Goal: Task Accomplishment & Management: Manage account settings

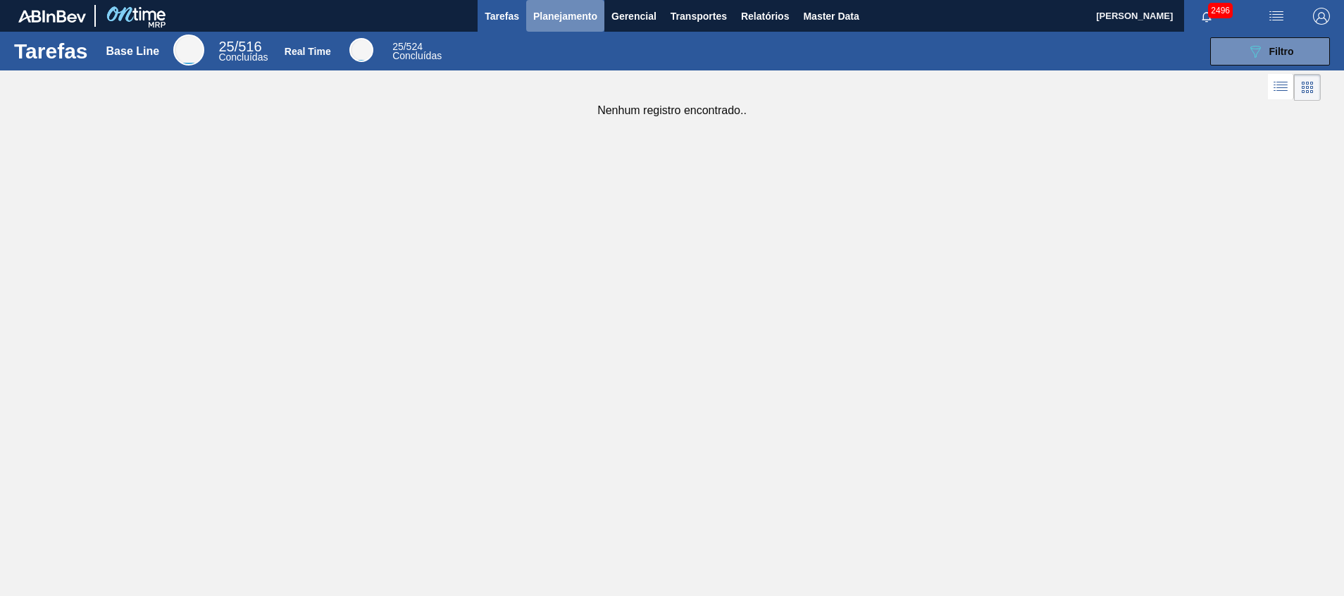
click at [553, 6] on button "Planejamento" at bounding box center [565, 16] width 78 height 32
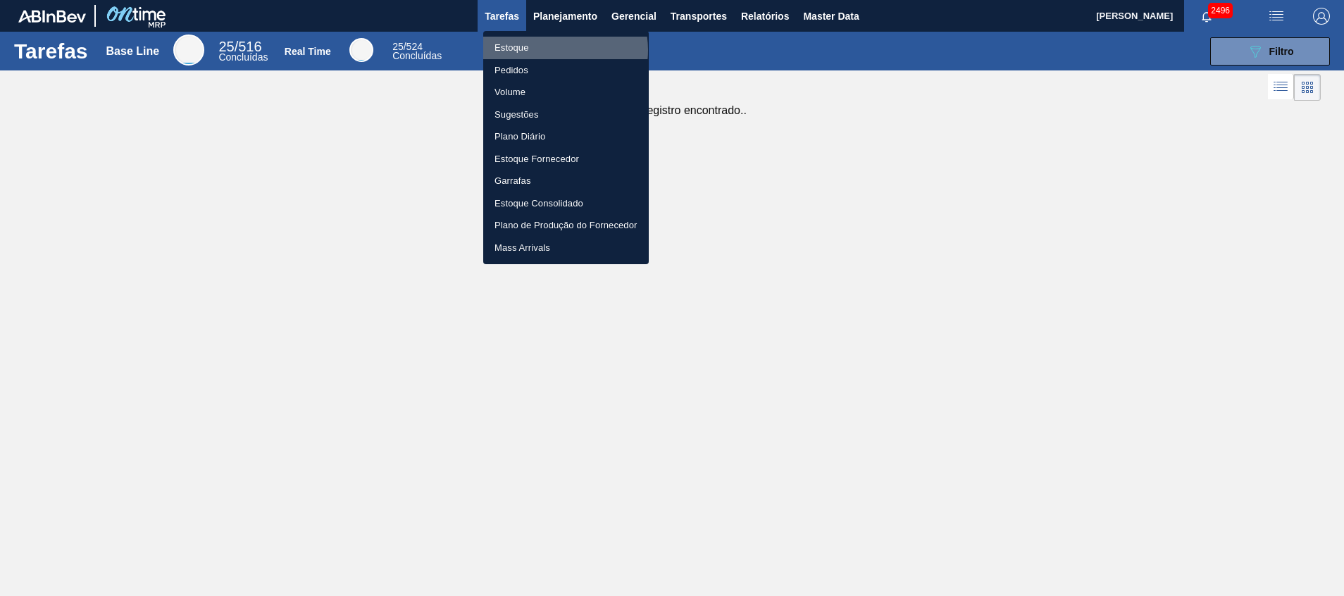
click at [552, 50] on li "Estoque" at bounding box center [566, 48] width 166 height 23
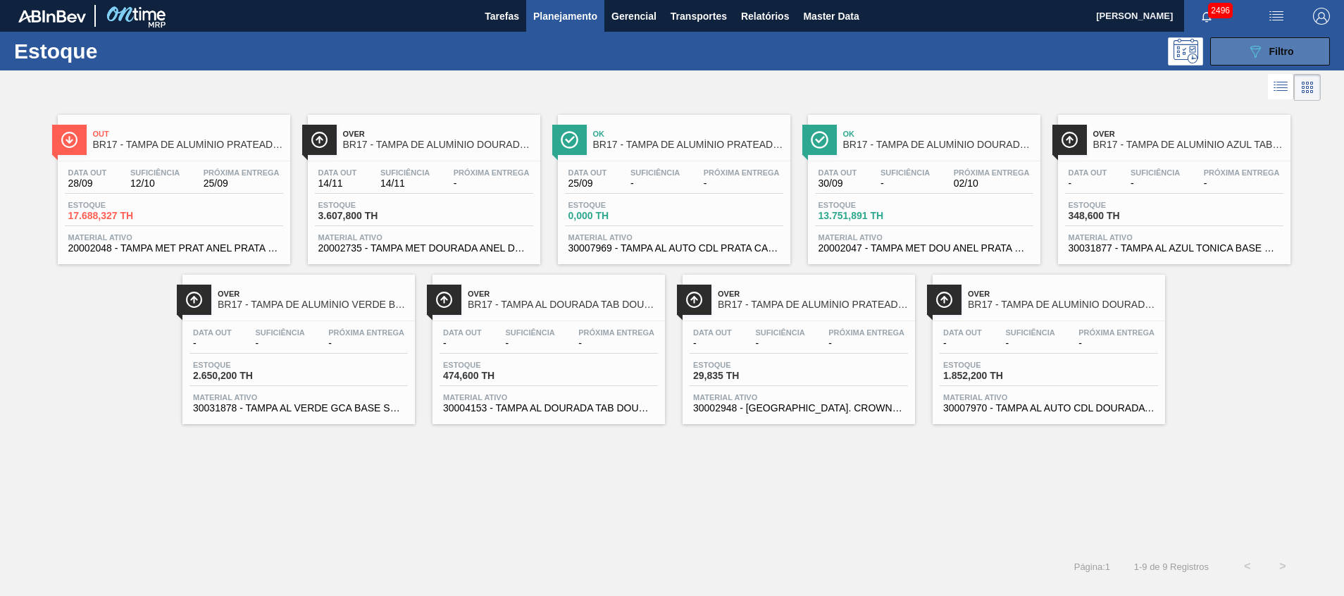
click at [1280, 49] on span "Filtro" at bounding box center [1282, 51] width 25 height 11
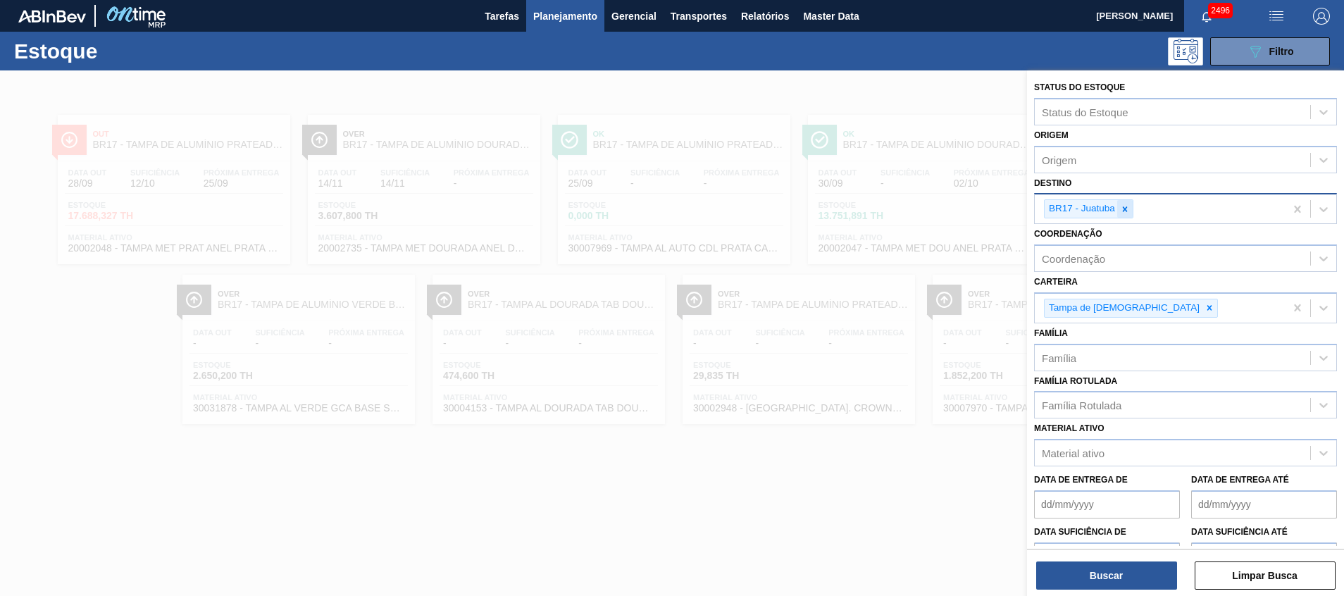
click at [1124, 207] on icon at bounding box center [1125, 208] width 5 height 5
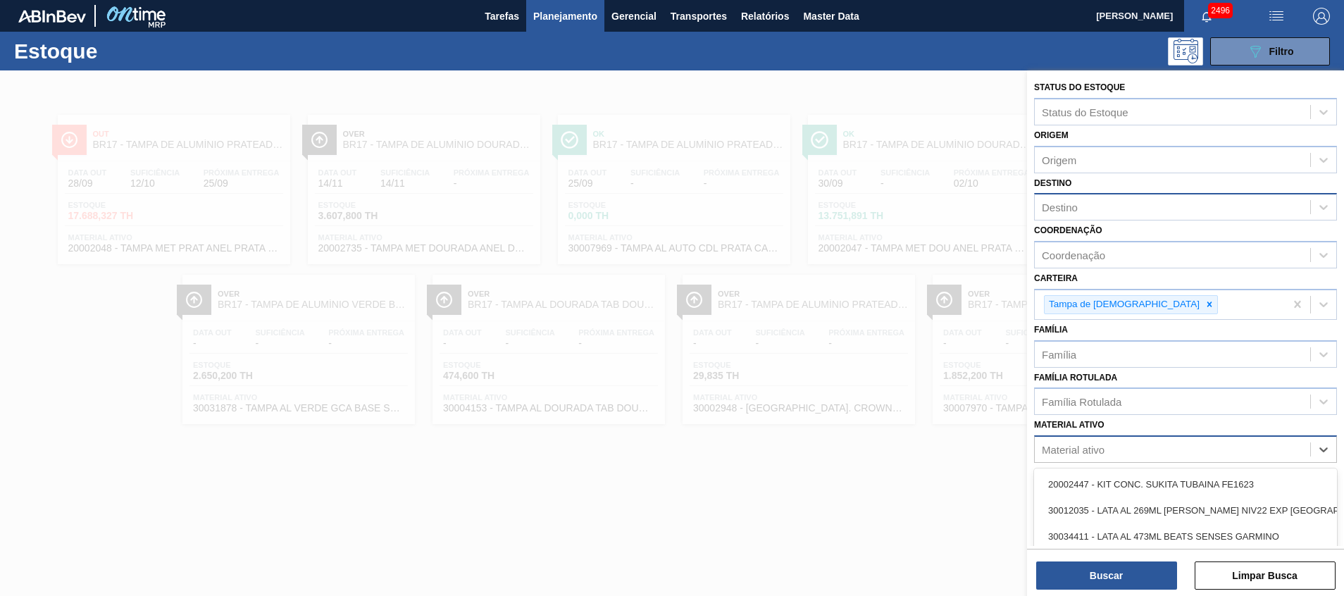
click at [1101, 443] on div "Material ativo" at bounding box center [1173, 450] width 276 height 20
type ativo "20002048"
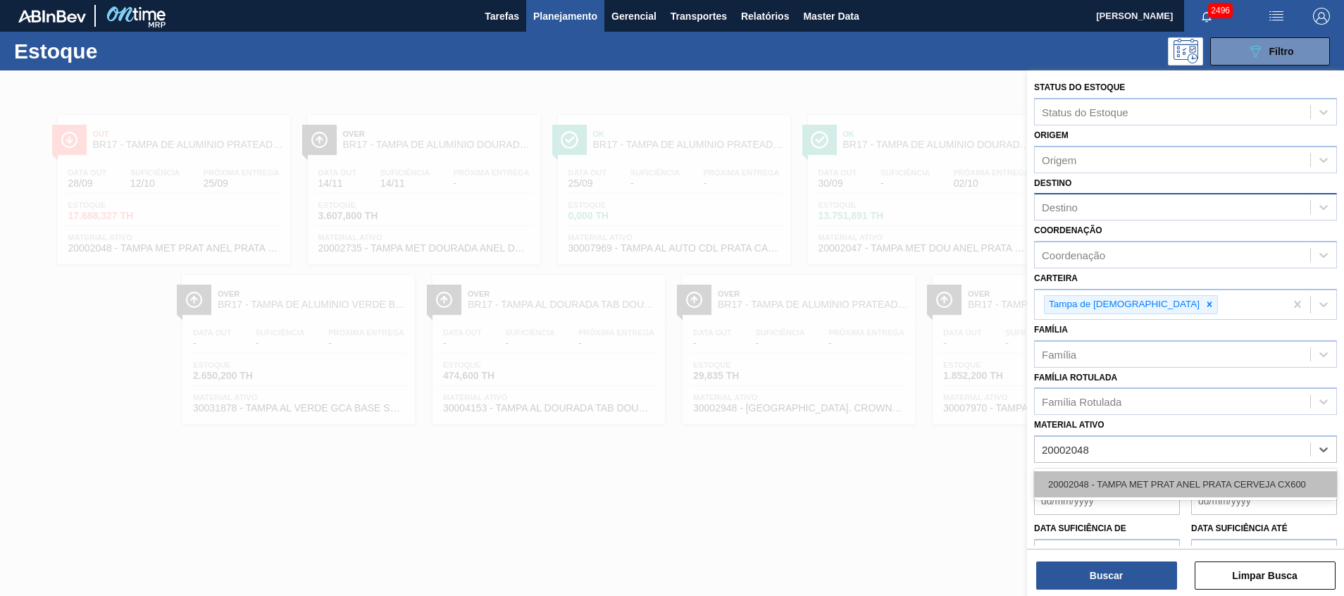
click at [1122, 471] on div "20002048 - TAMPA MET PRAT ANEL PRATA CERVEJA CX600" at bounding box center [1185, 484] width 303 height 26
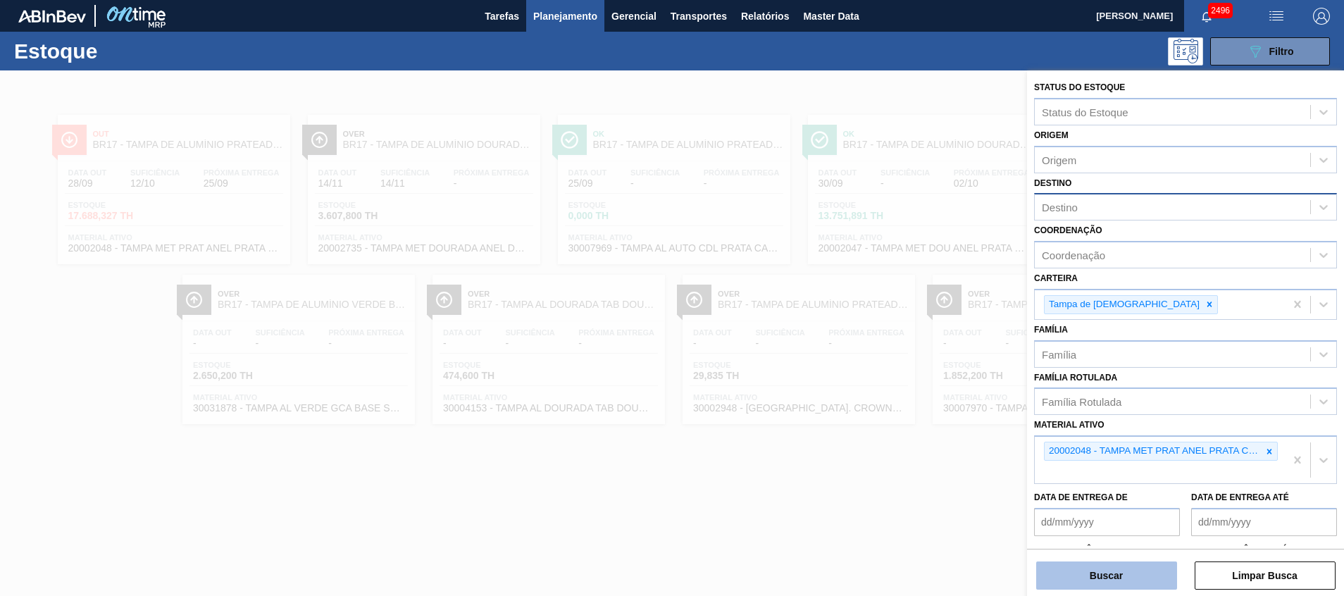
click at [1103, 576] on button "Buscar" at bounding box center [1107, 576] width 141 height 28
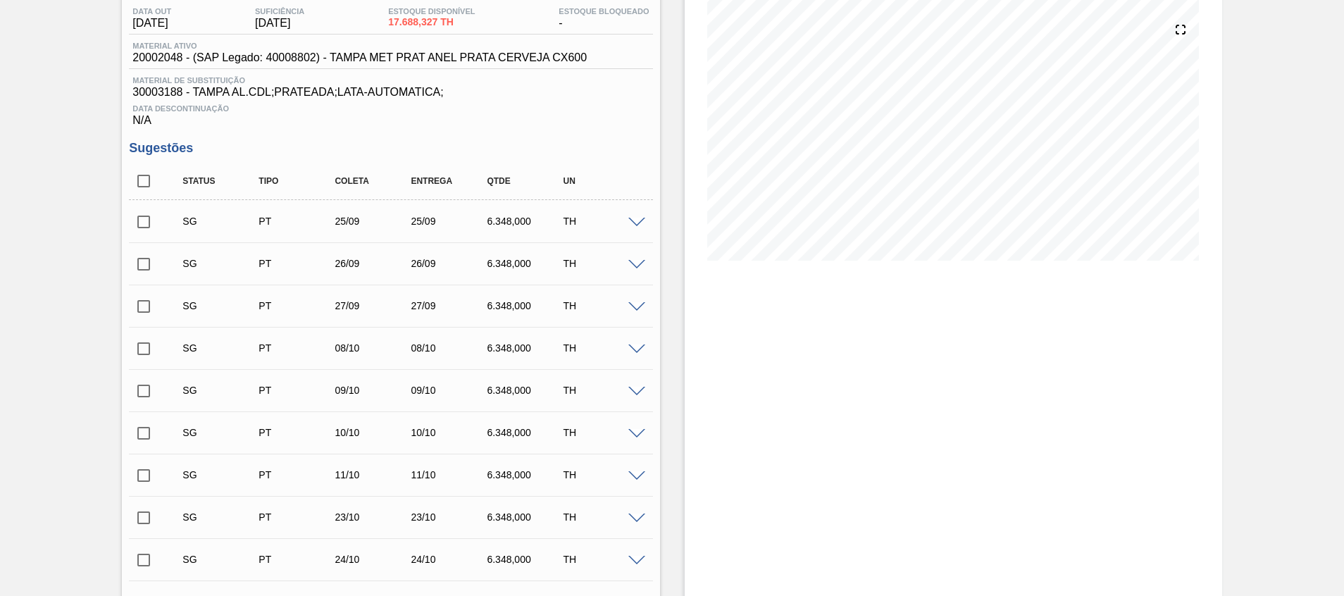
scroll to position [152, 0]
click at [149, 175] on input "checkbox" at bounding box center [144, 181] width 30 height 30
checkbox input "true"
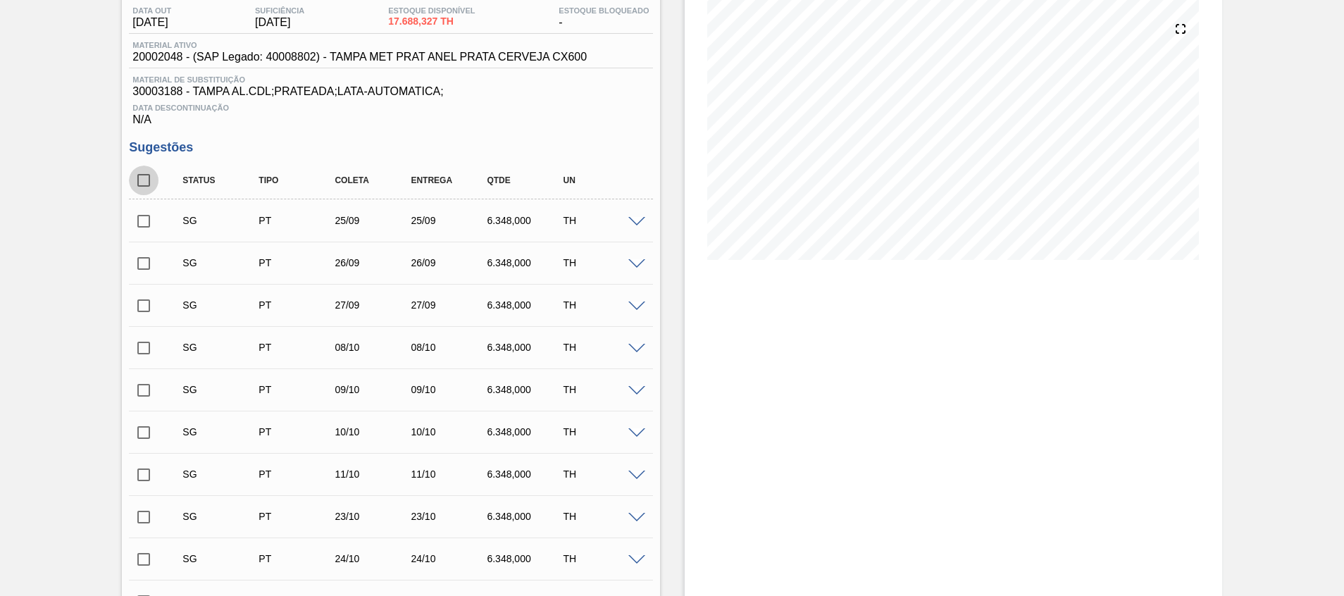
checkbox input "true"
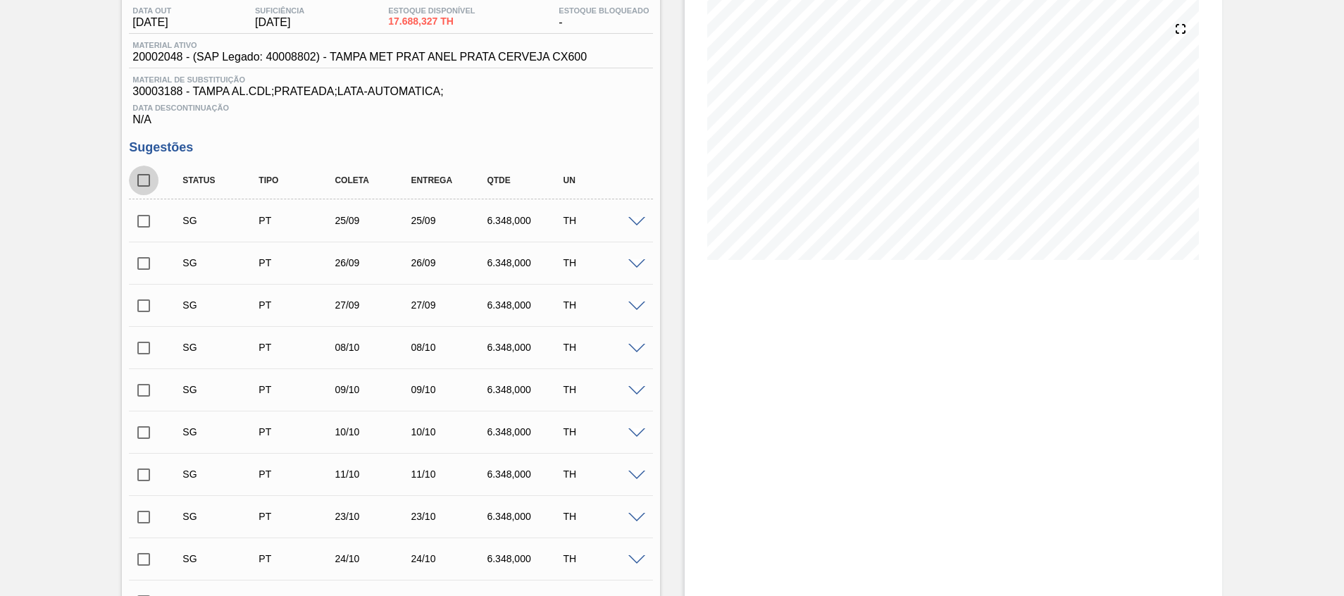
checkbox input "true"
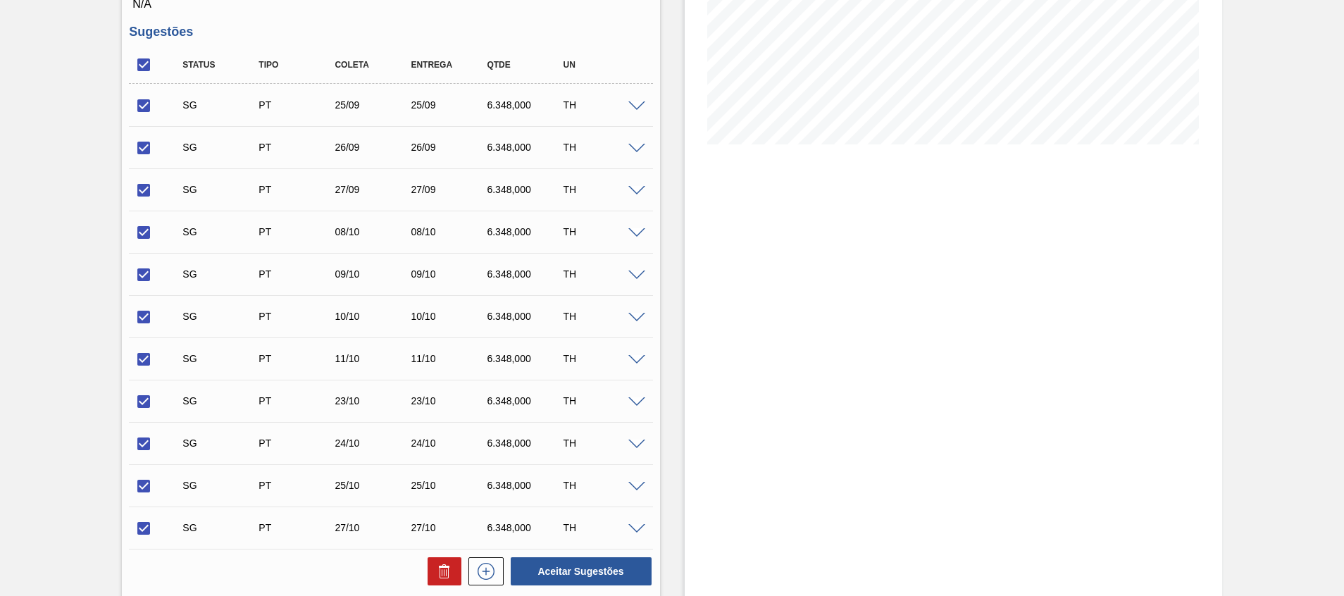
scroll to position [268, 0]
click at [445, 564] on icon at bounding box center [444, 570] width 17 height 17
checkbox input "false"
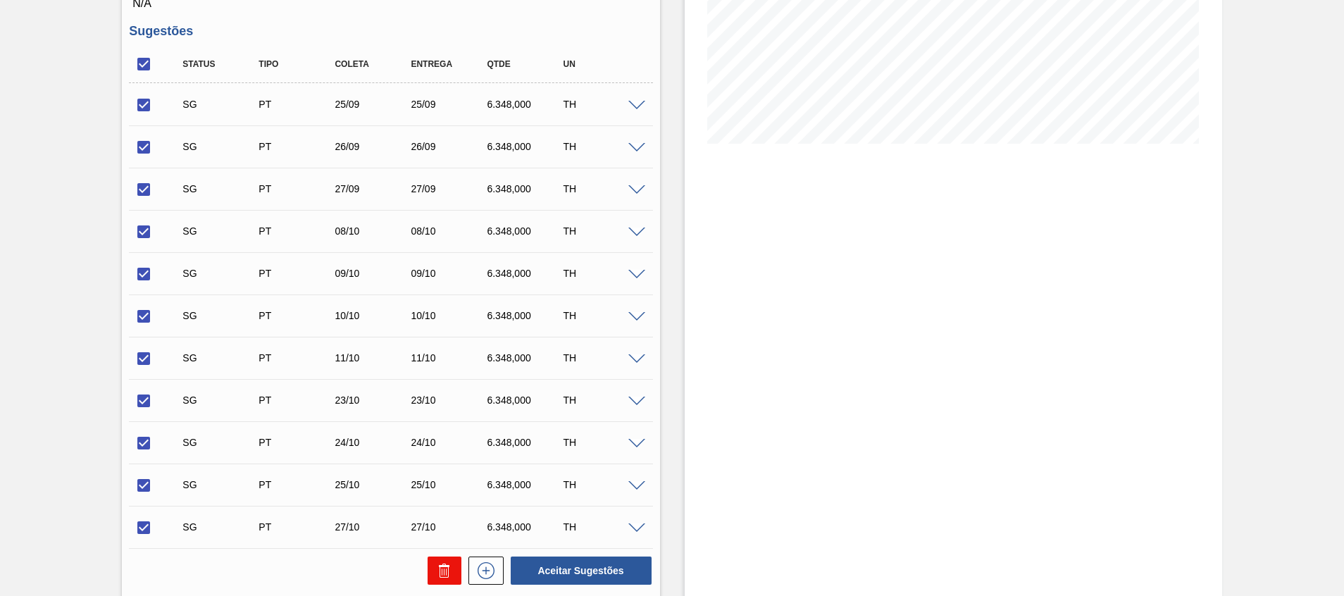
checkbox input "false"
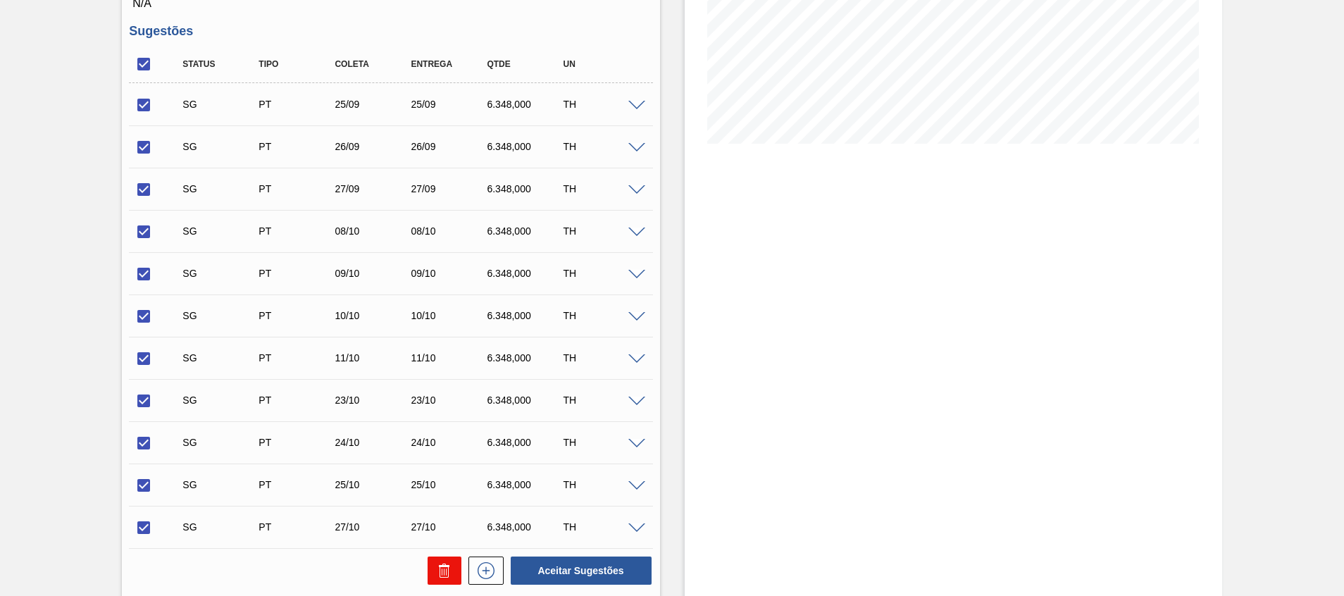
checkbox input "false"
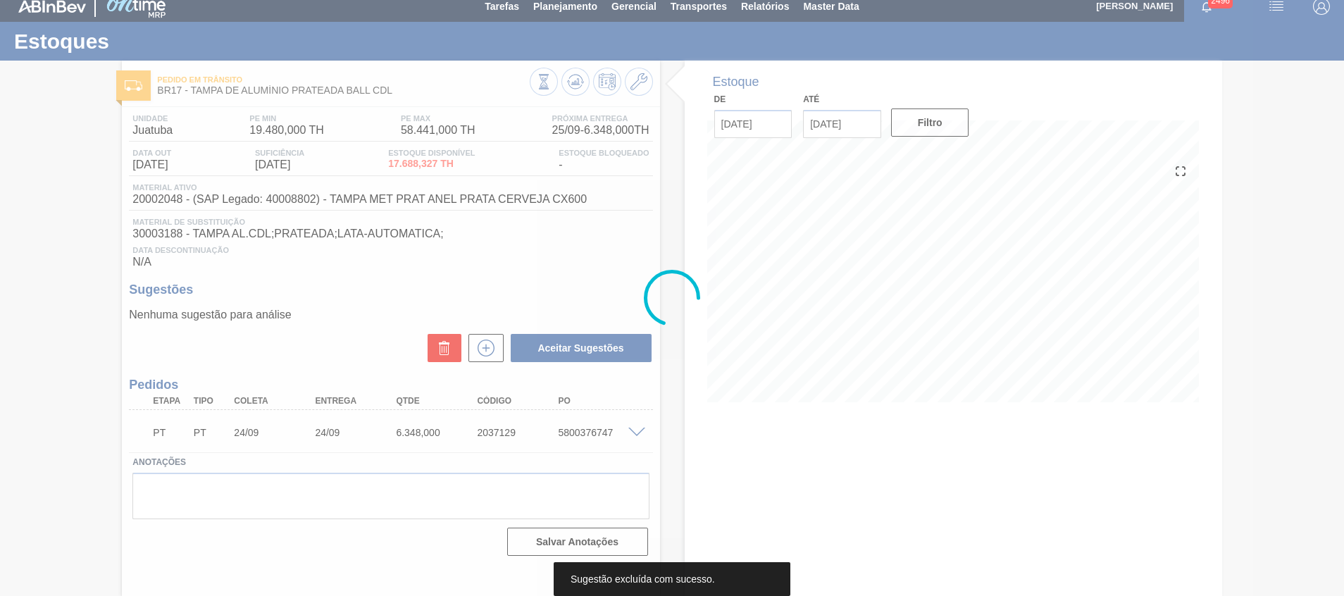
scroll to position [10, 0]
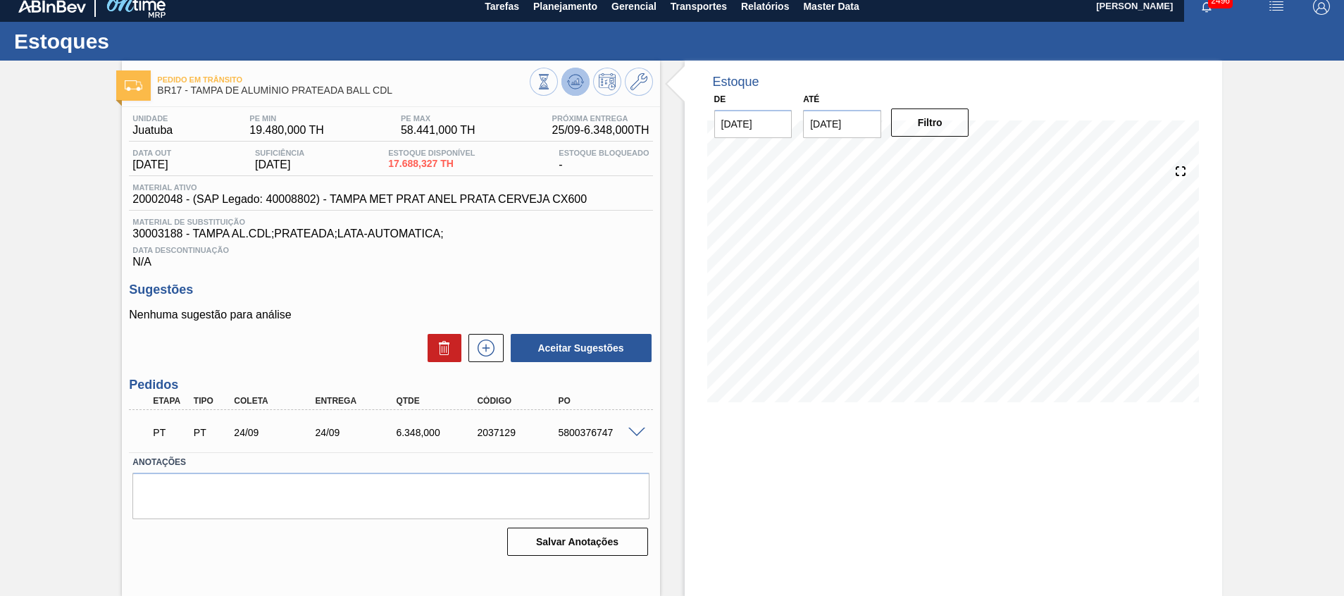
click at [583, 83] on button at bounding box center [576, 82] width 28 height 28
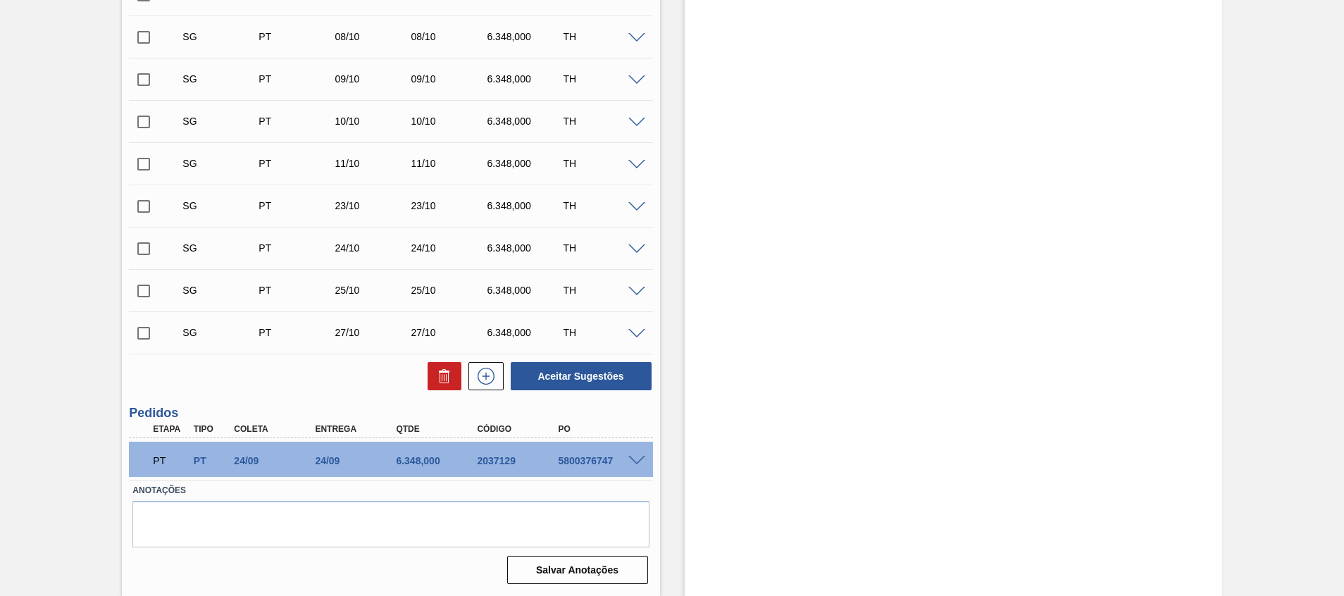
scroll to position [187, 0]
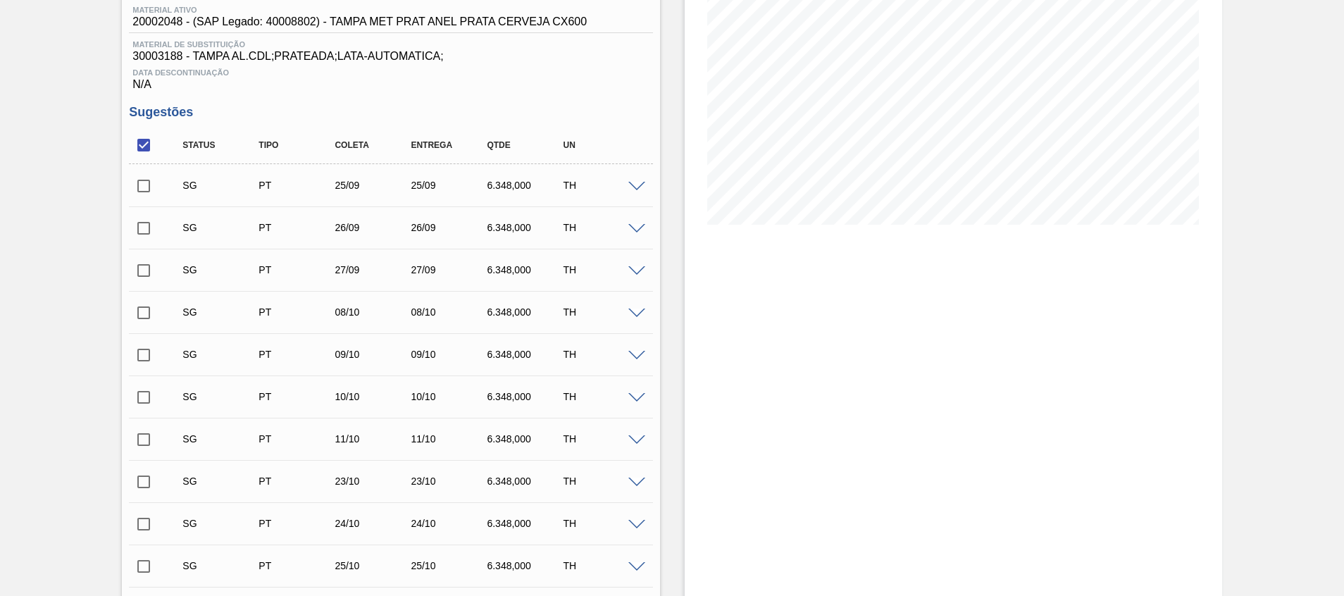
click at [633, 185] on span at bounding box center [637, 187] width 17 height 11
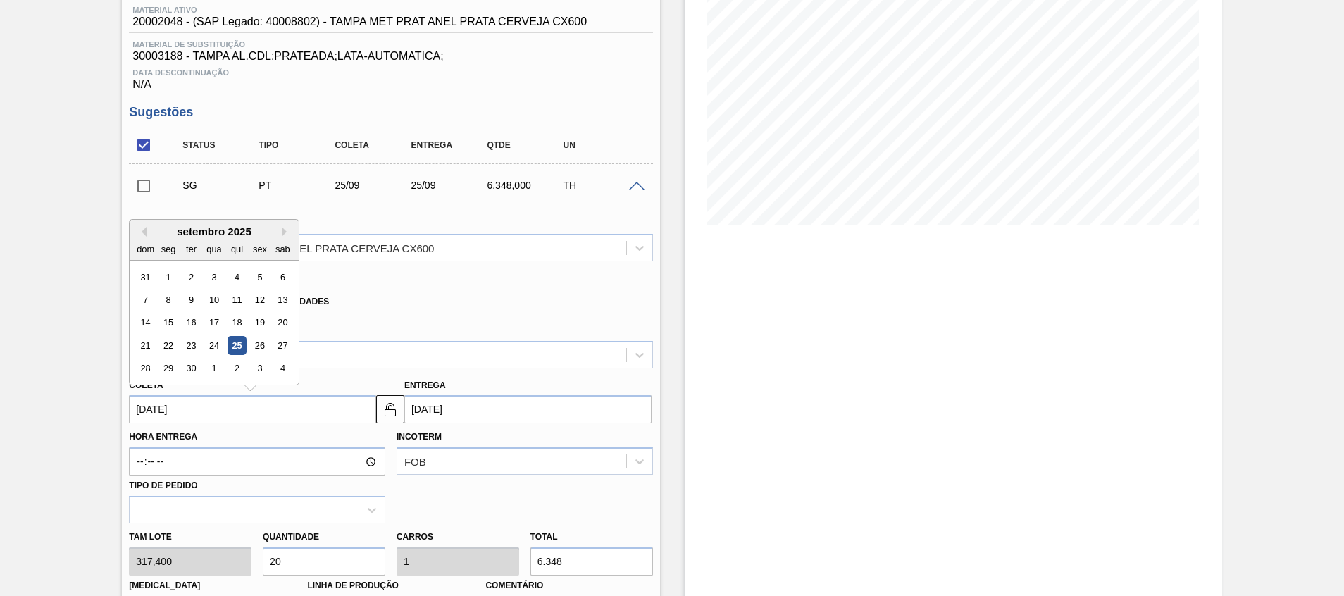
click at [206, 413] on input "25/09/2025" at bounding box center [252, 409] width 247 height 28
click at [211, 364] on div "1" at bounding box center [214, 368] width 19 height 19
type input "01/10/2025"
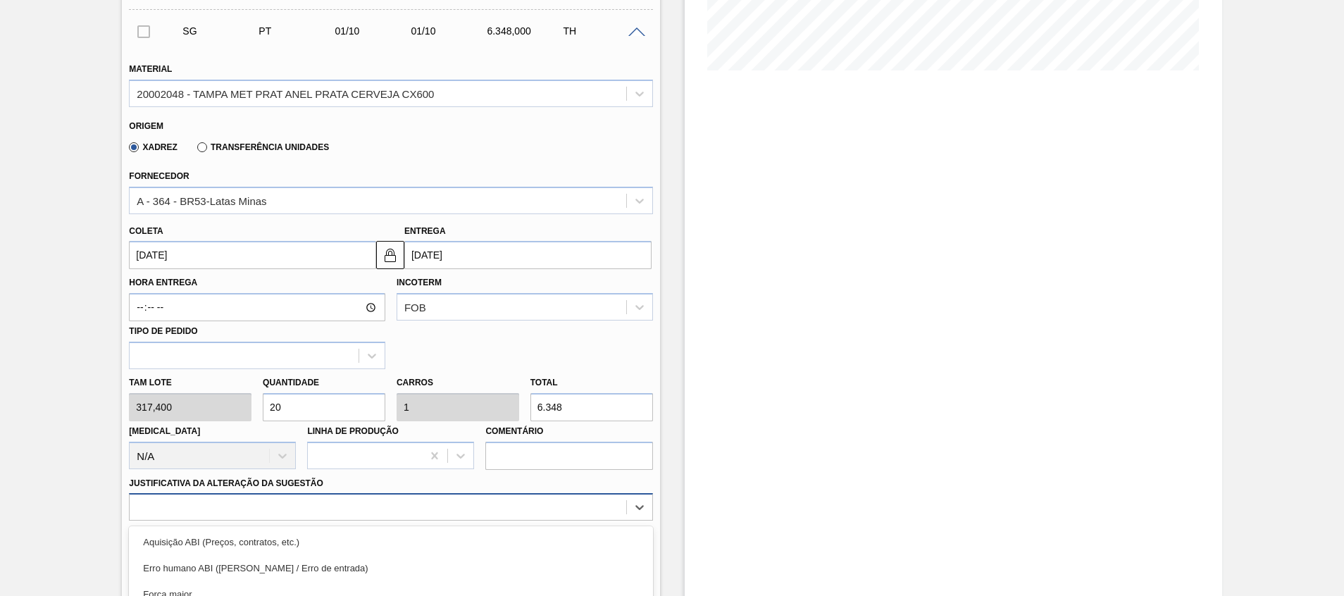
scroll to position [489, 0]
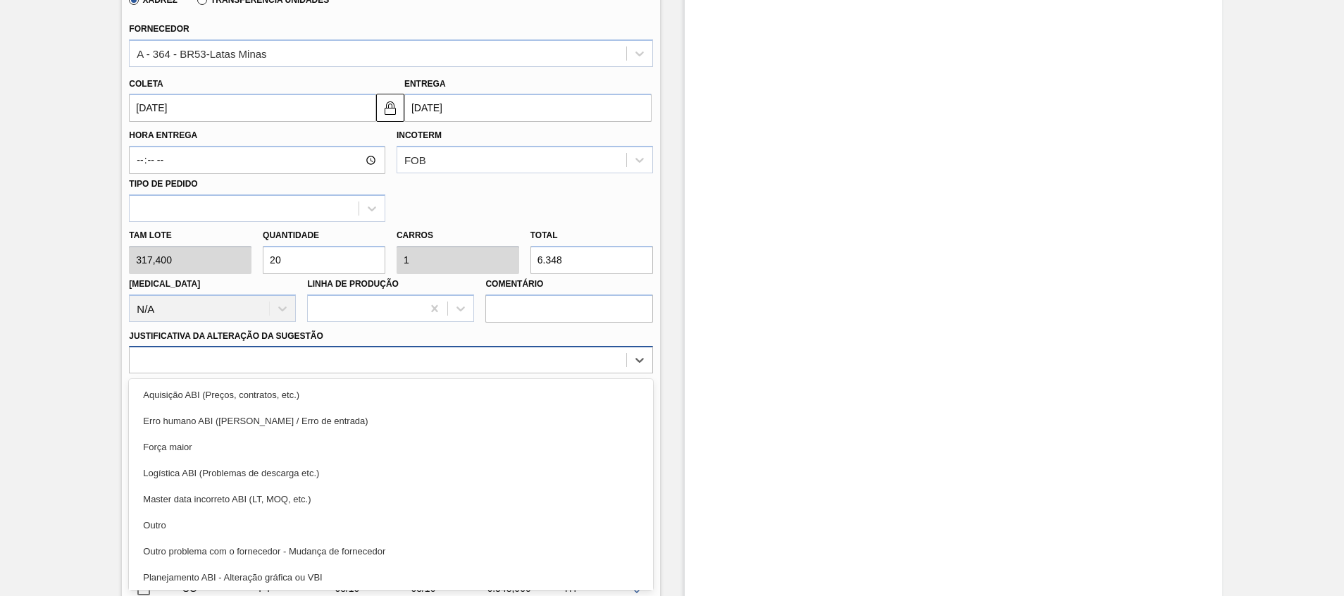
click at [497, 373] on div "option Master data incorreto ABI (LT, MOQ, etc.) focused, 5 of 18. 18 results a…" at bounding box center [391, 359] width 524 height 27
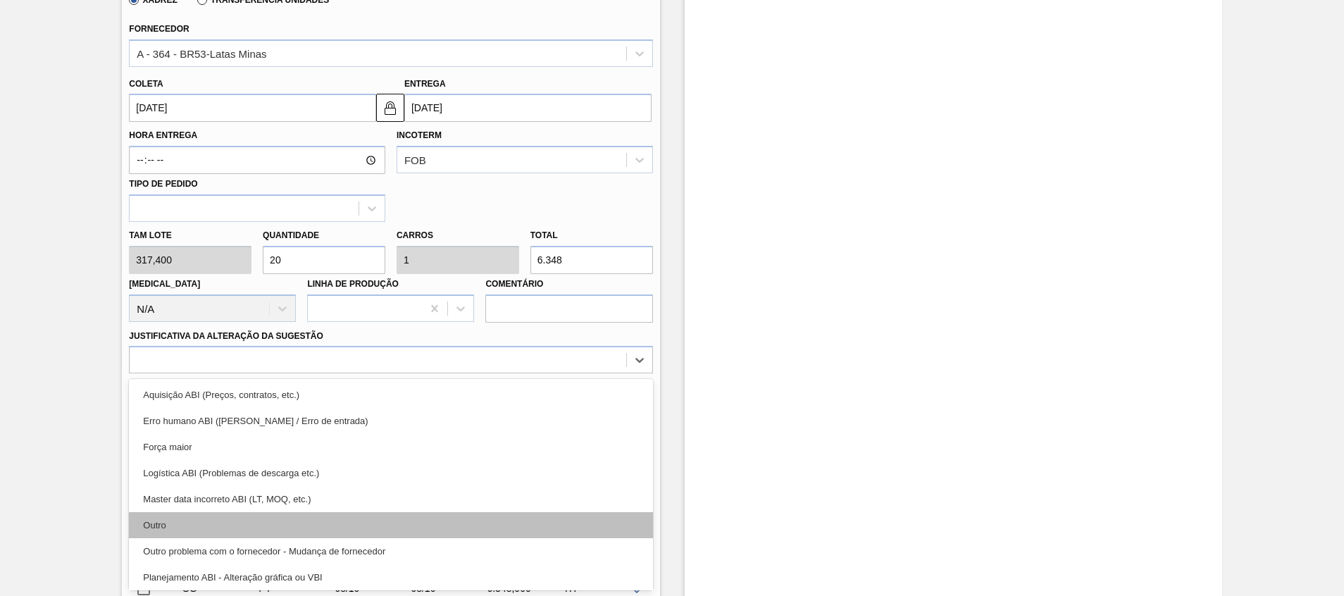
click at [509, 521] on div "Outro" at bounding box center [391, 525] width 524 height 26
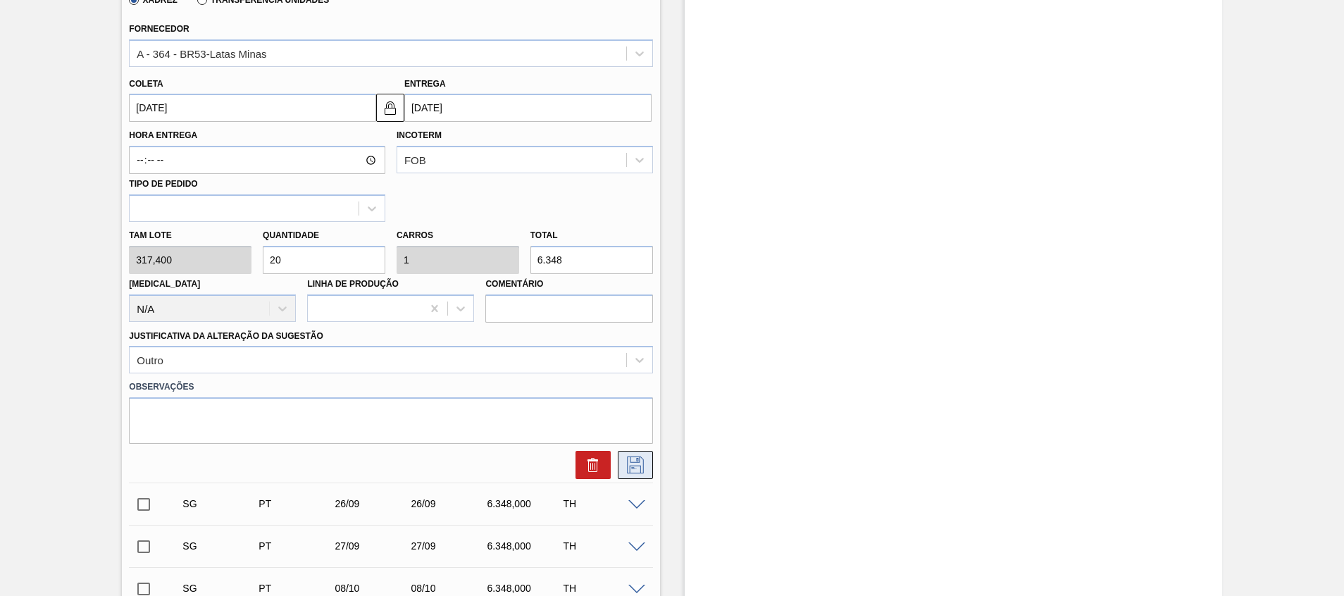
click at [638, 461] on icon at bounding box center [635, 465] width 23 height 17
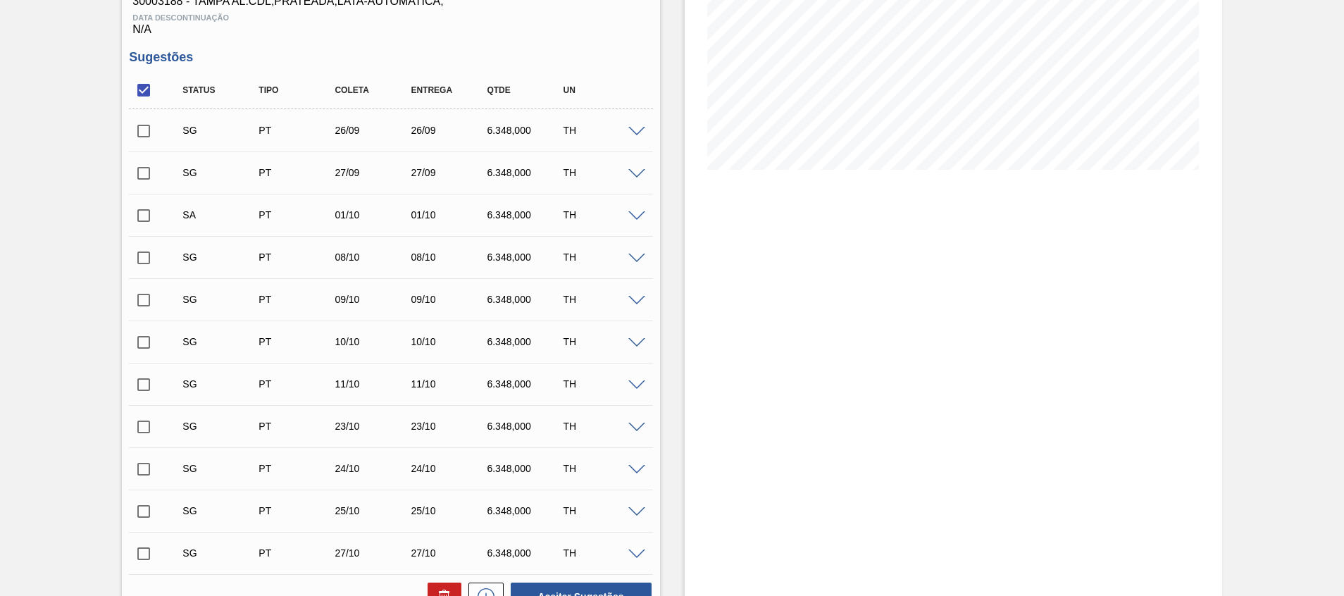
scroll to position [247, 0]
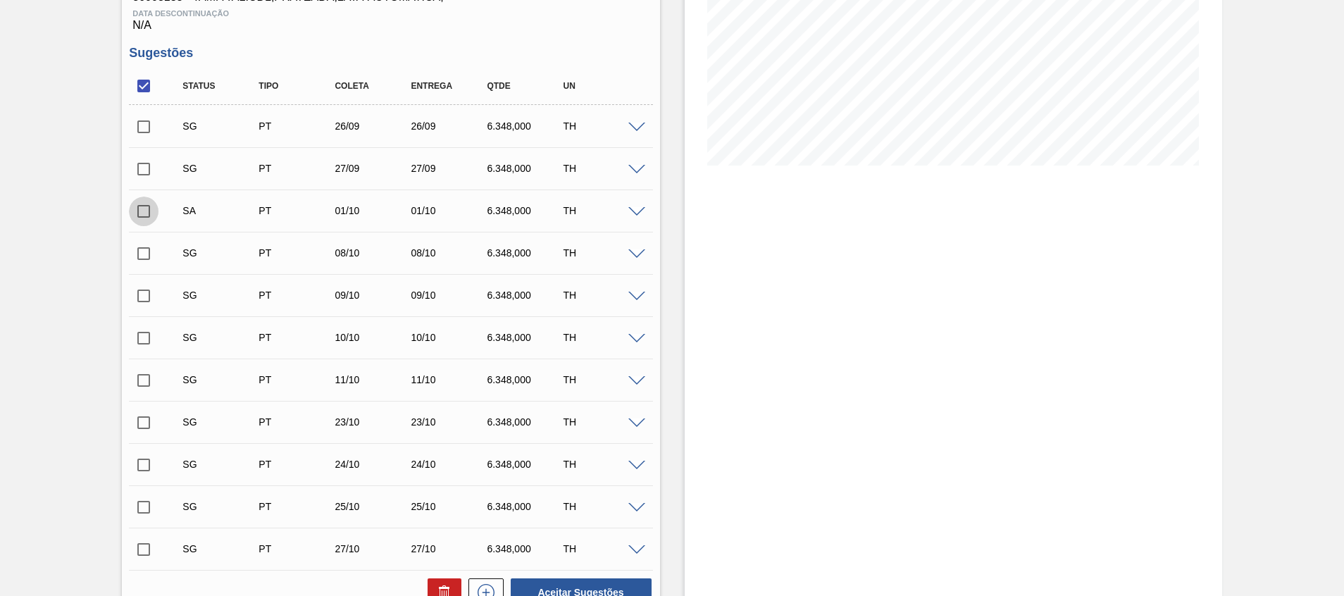
click at [141, 209] on input "checkbox" at bounding box center [144, 212] width 30 height 30
checkbox input "true"
click at [542, 587] on button "Aceitar Sugestões" at bounding box center [581, 592] width 141 height 28
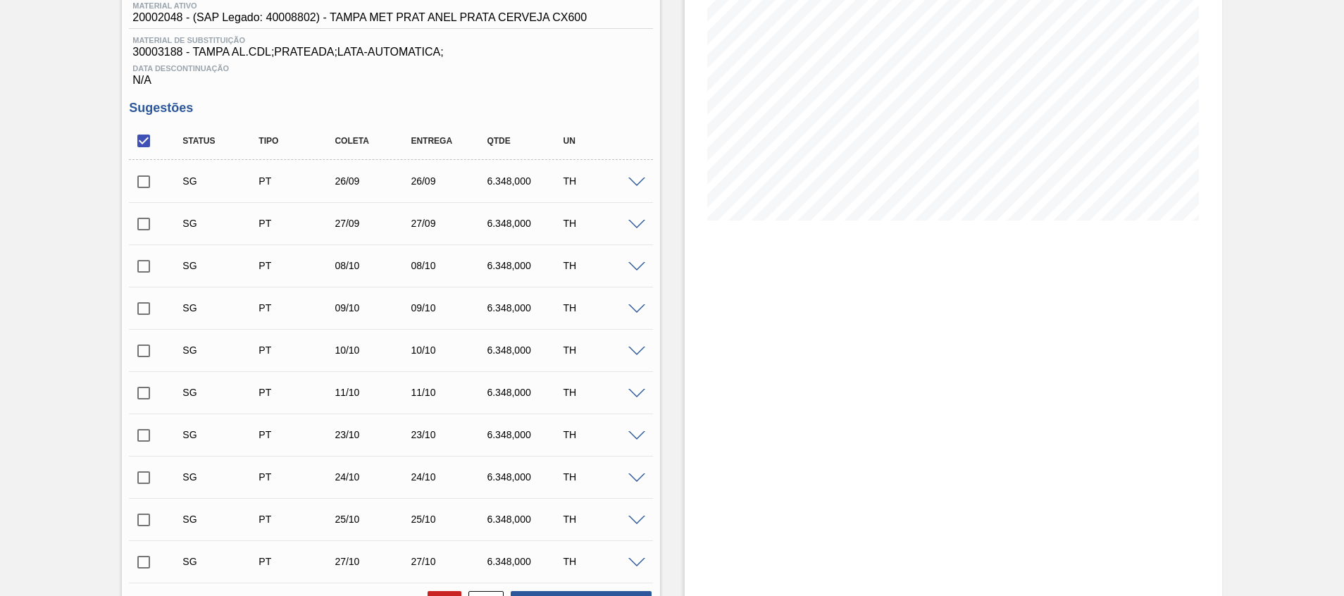
scroll to position [190, 0]
click at [645, 267] on div at bounding box center [639, 267] width 28 height 11
click at [640, 267] on span at bounding box center [637, 269] width 17 height 11
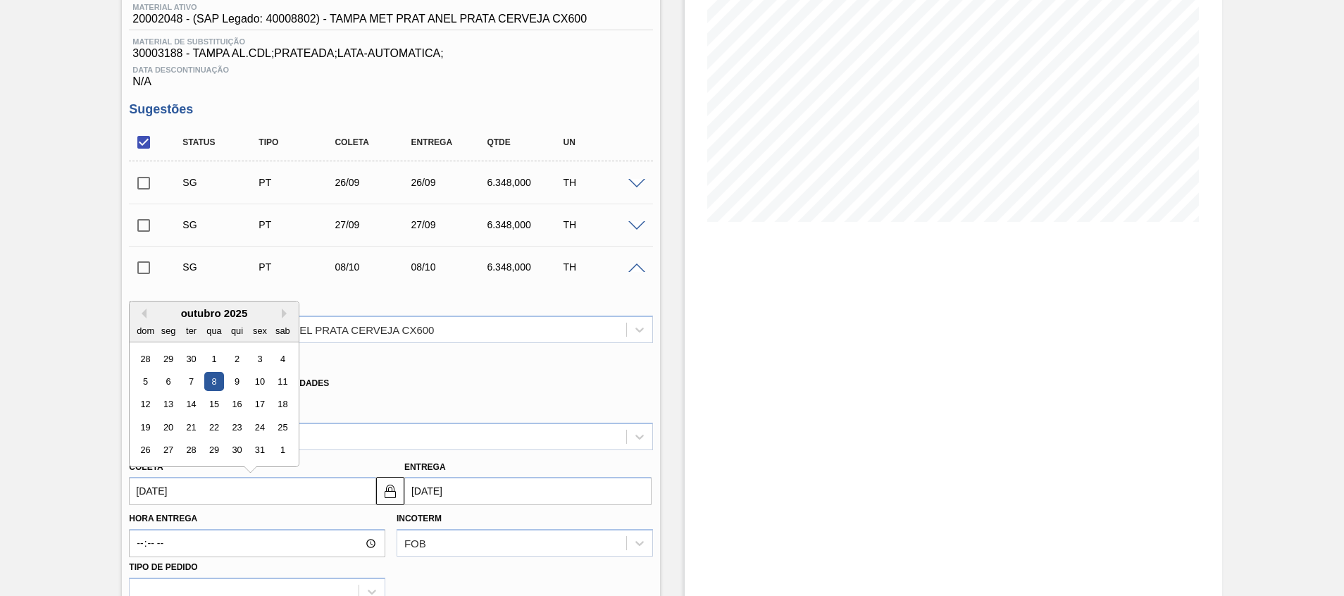
click at [258, 499] on input "08/10/2025" at bounding box center [252, 491] width 247 height 28
click at [239, 352] on div "2" at bounding box center [237, 358] width 19 height 19
type input "02/10/2025"
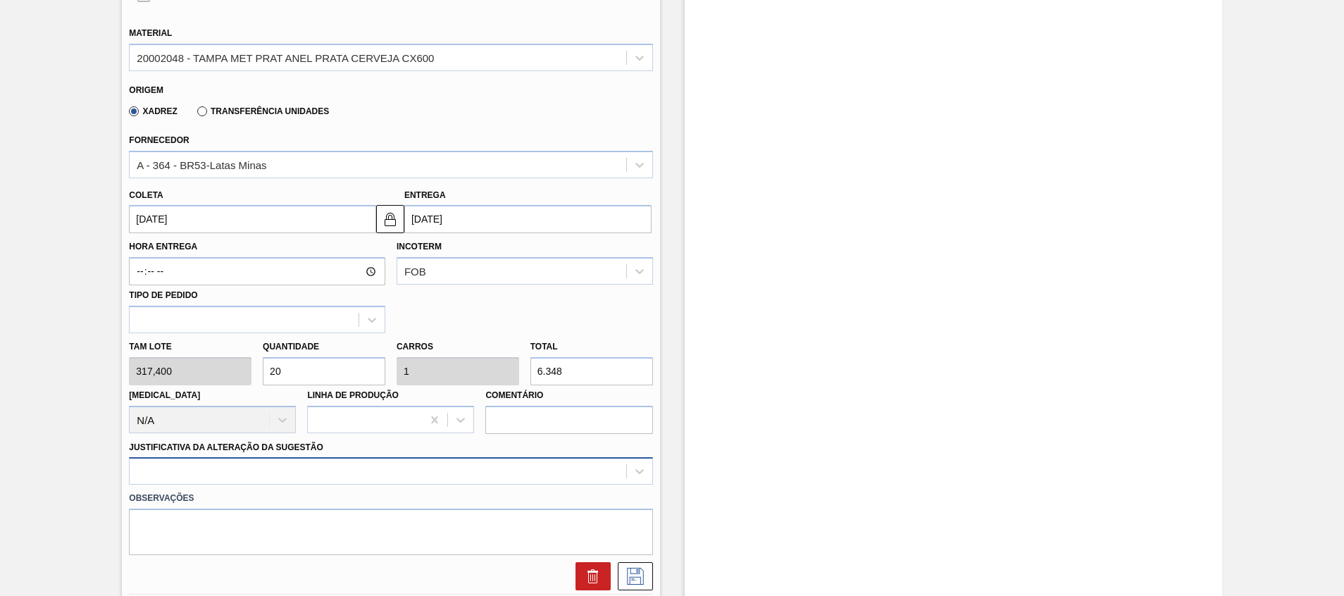
scroll to position [574, 0]
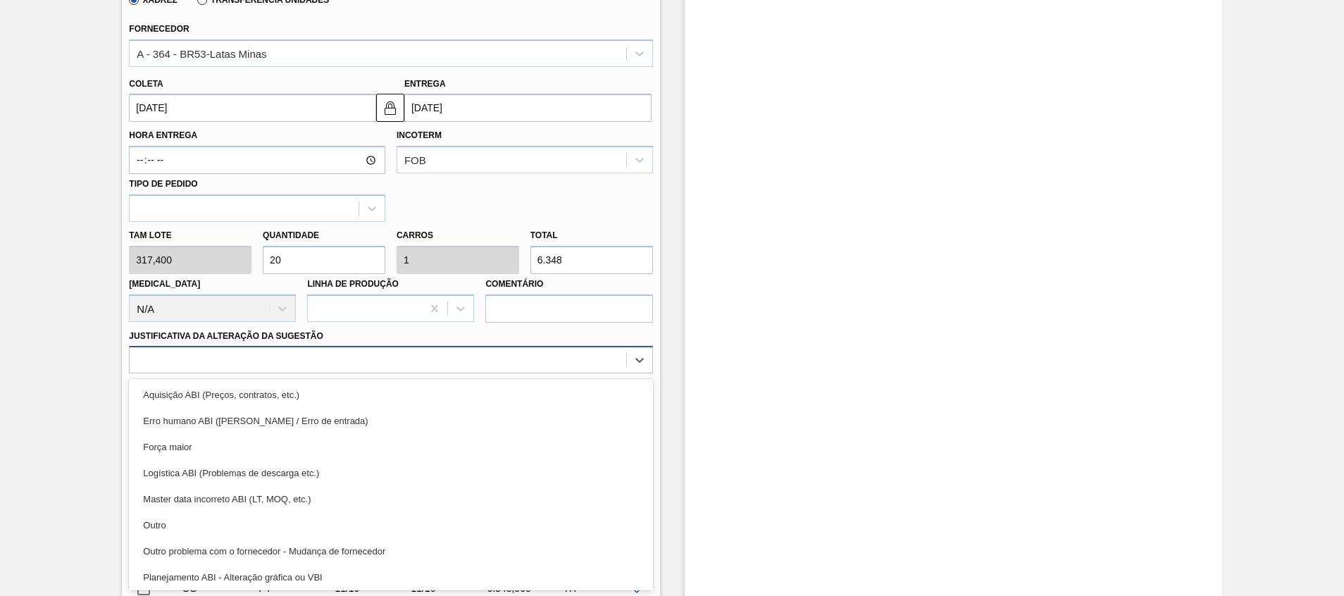
click at [608, 373] on div "option Logística ABI (Problemas de descarga etc.) focused, 4 of 18. 18 results …" at bounding box center [391, 359] width 524 height 27
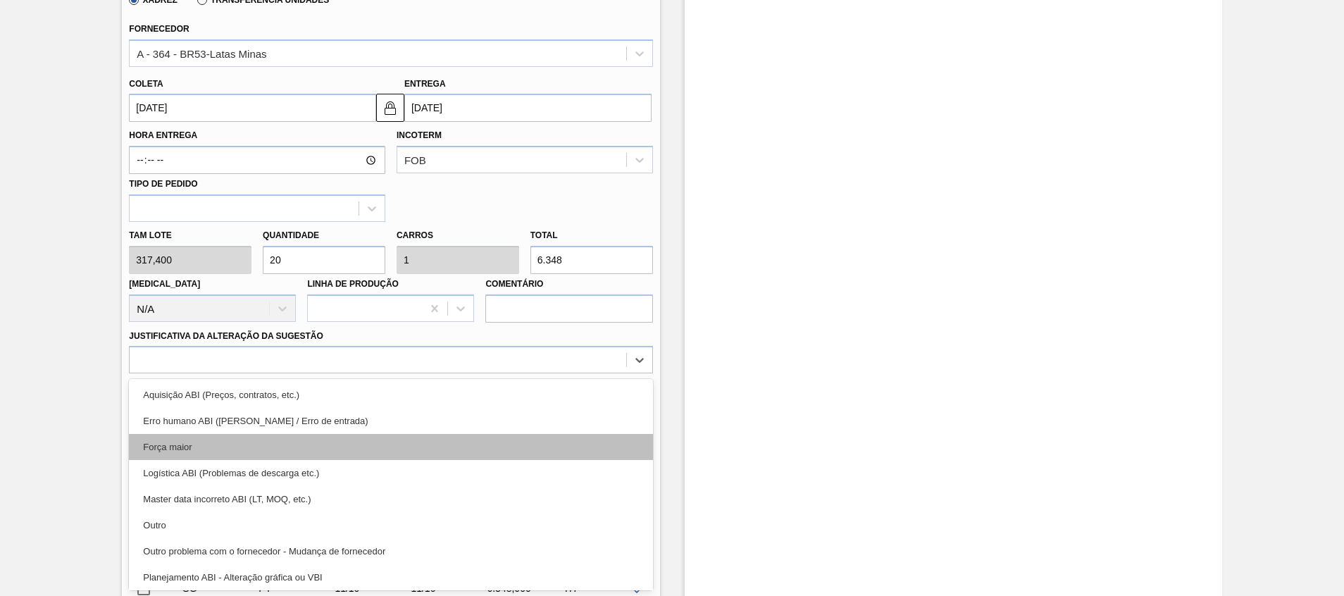
click at [605, 456] on div "Força maior" at bounding box center [391, 447] width 524 height 26
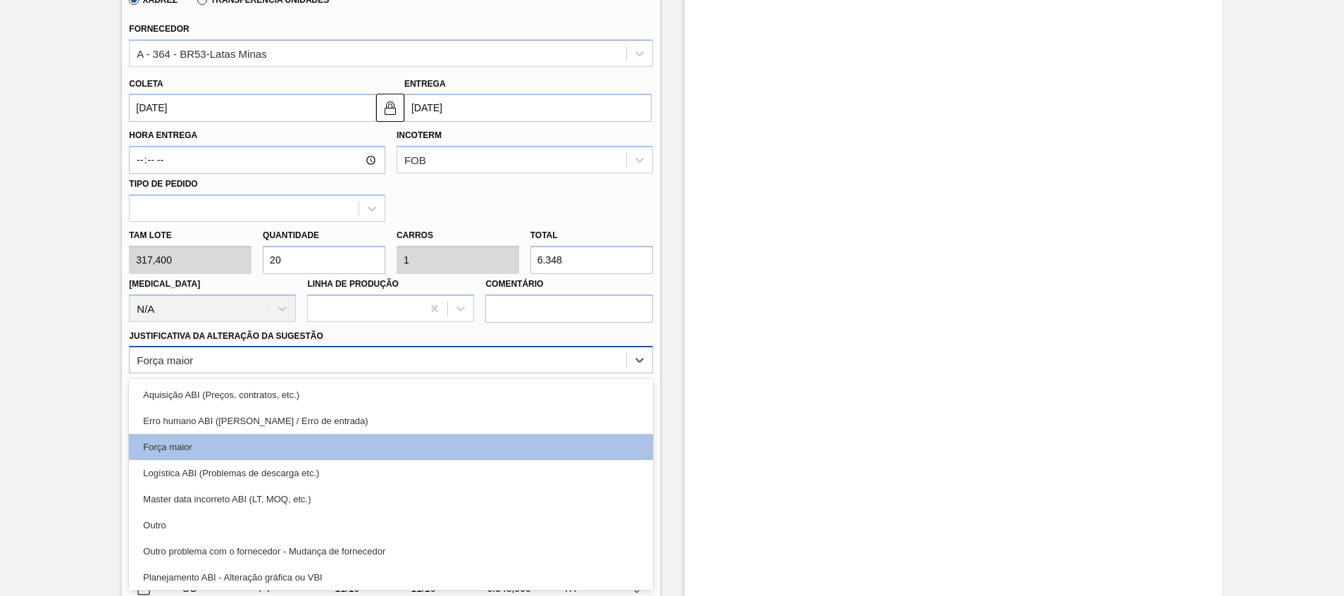
click at [580, 354] on div "Força maior" at bounding box center [378, 360] width 496 height 20
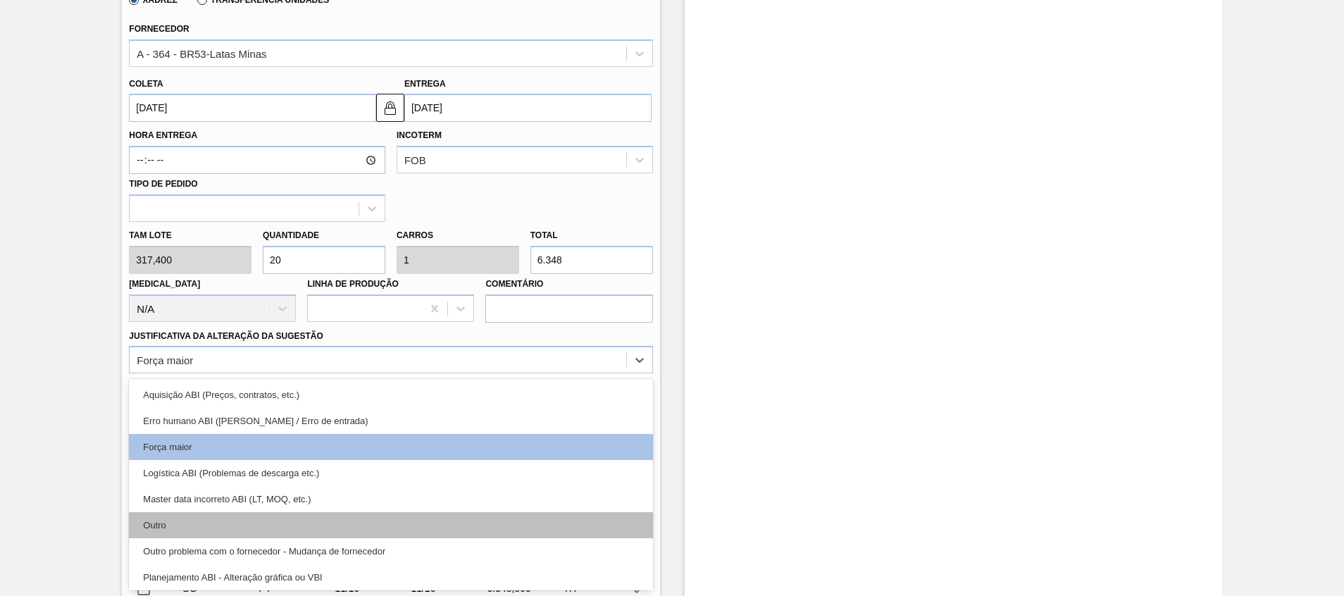
click at [591, 522] on div "Outro" at bounding box center [391, 525] width 524 height 26
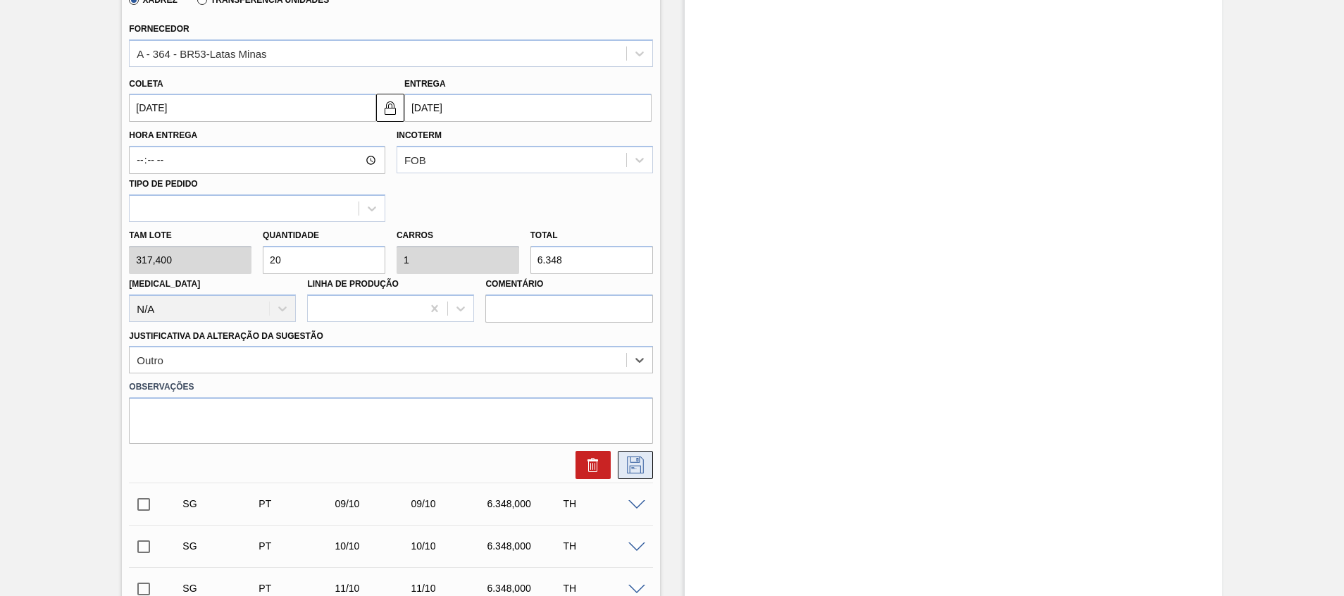
click at [627, 478] on button at bounding box center [635, 465] width 35 height 28
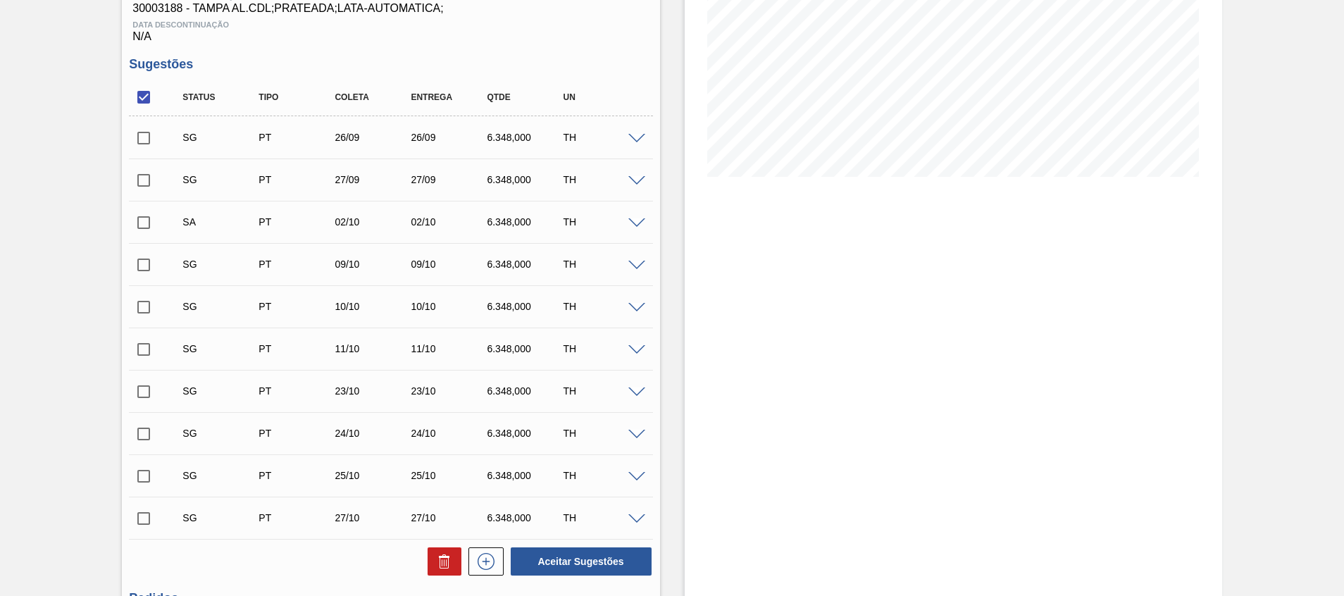
scroll to position [235, 0]
click at [145, 229] on input "checkbox" at bounding box center [144, 224] width 30 height 30
click at [525, 557] on button "Aceitar Sugestões" at bounding box center [581, 562] width 141 height 28
checkbox input "false"
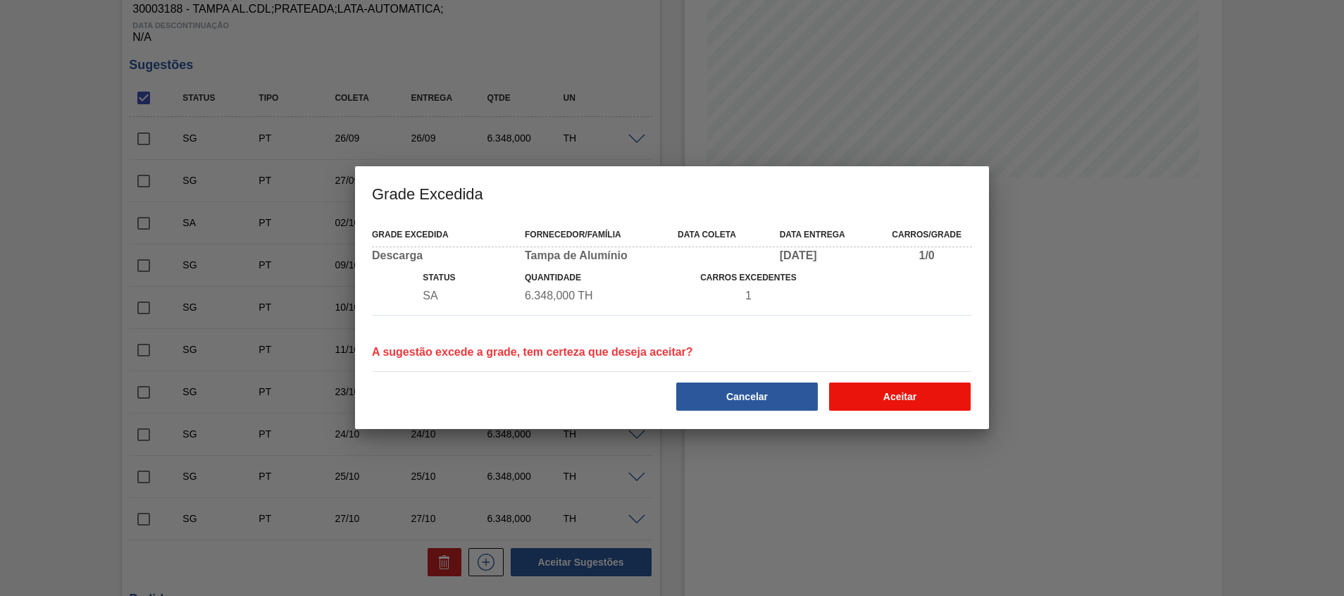
click at [924, 395] on button "Aceitar" at bounding box center [900, 397] width 142 height 28
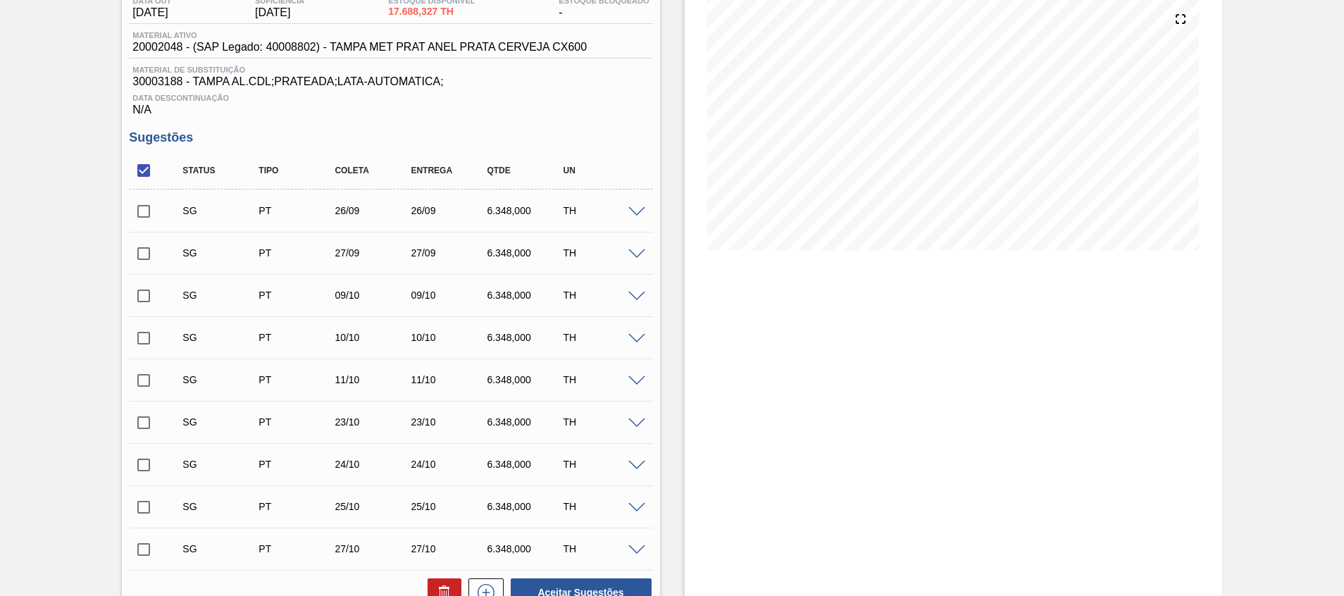
scroll to position [61, 0]
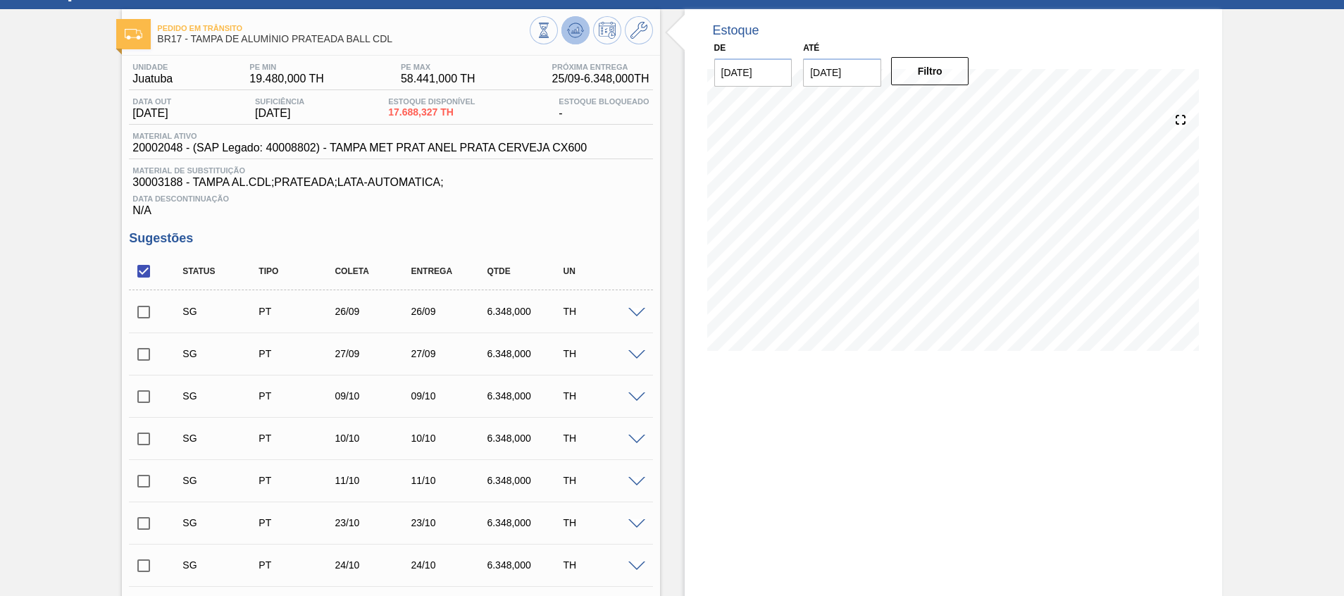
click at [579, 40] on button at bounding box center [576, 30] width 28 height 28
click at [148, 280] on input "checkbox" at bounding box center [144, 271] width 30 height 30
checkbox input "true"
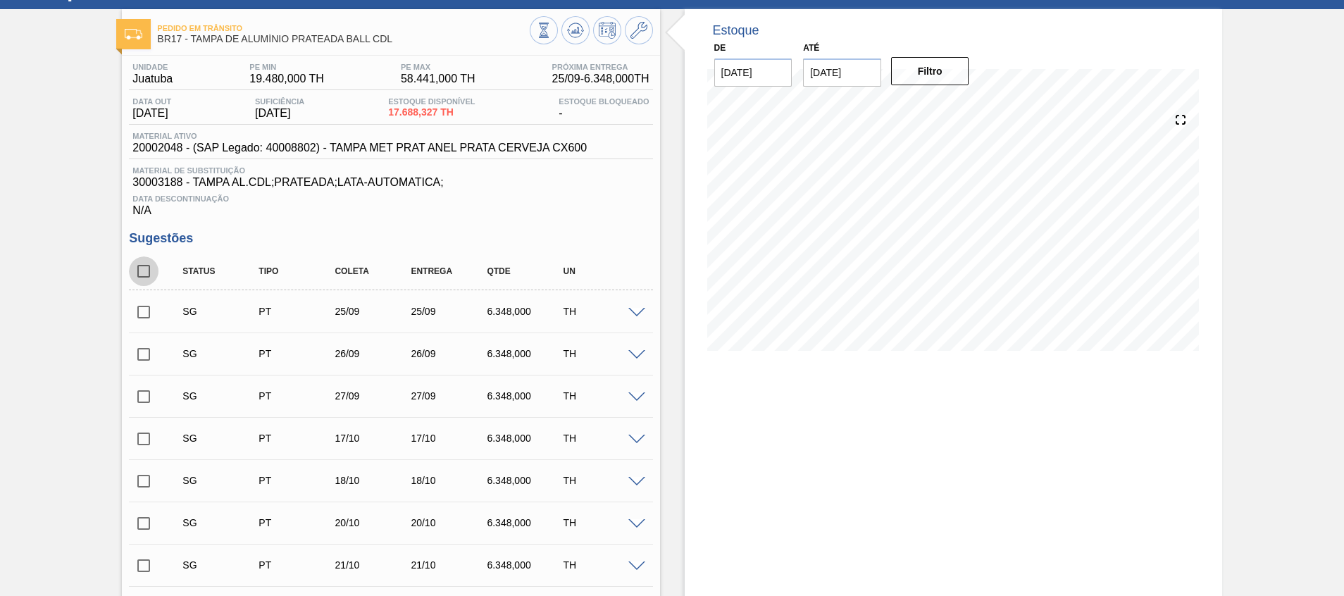
checkbox input "true"
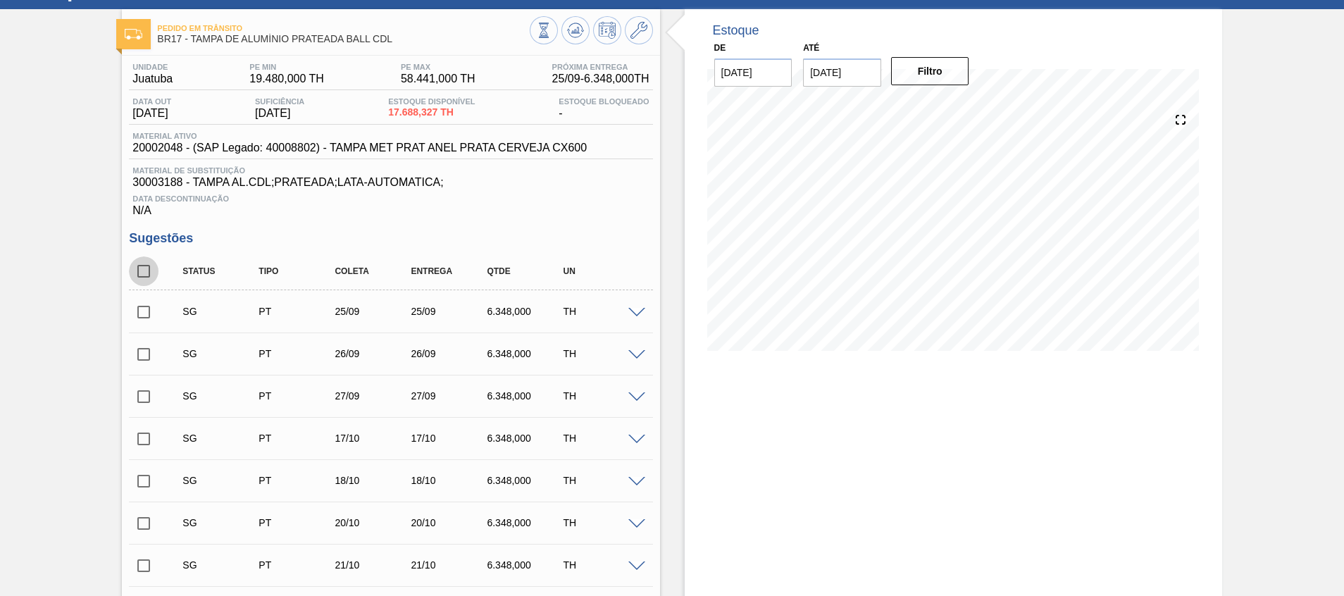
checkbox input "true"
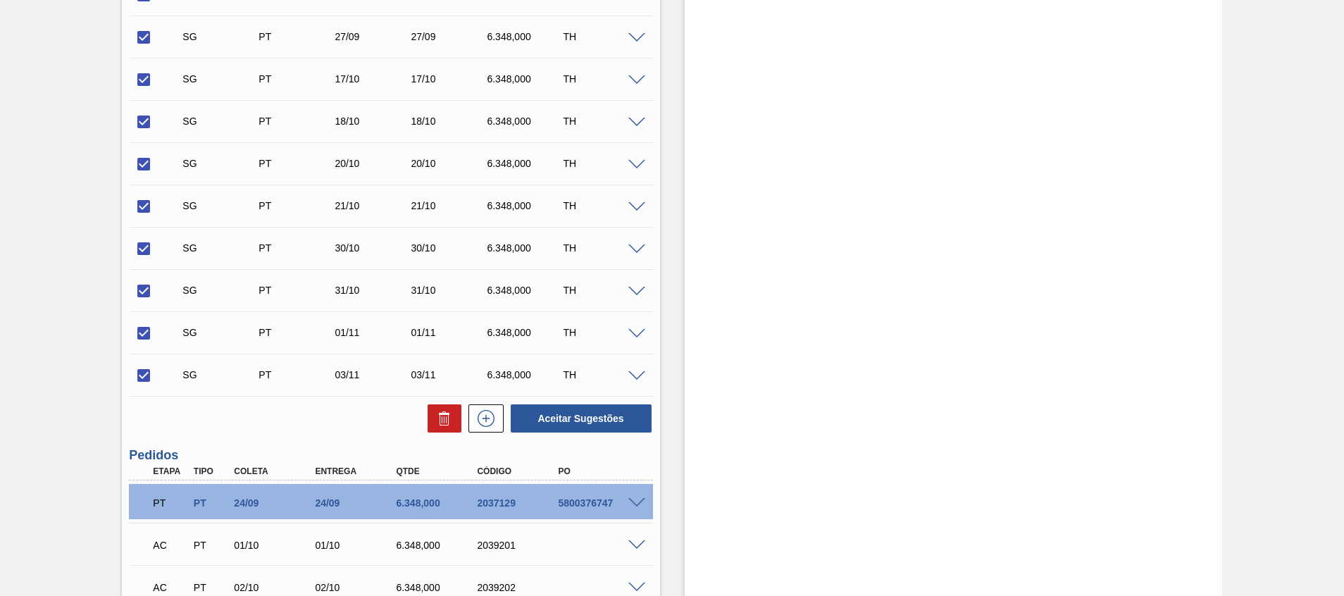
scroll to position [423, 0]
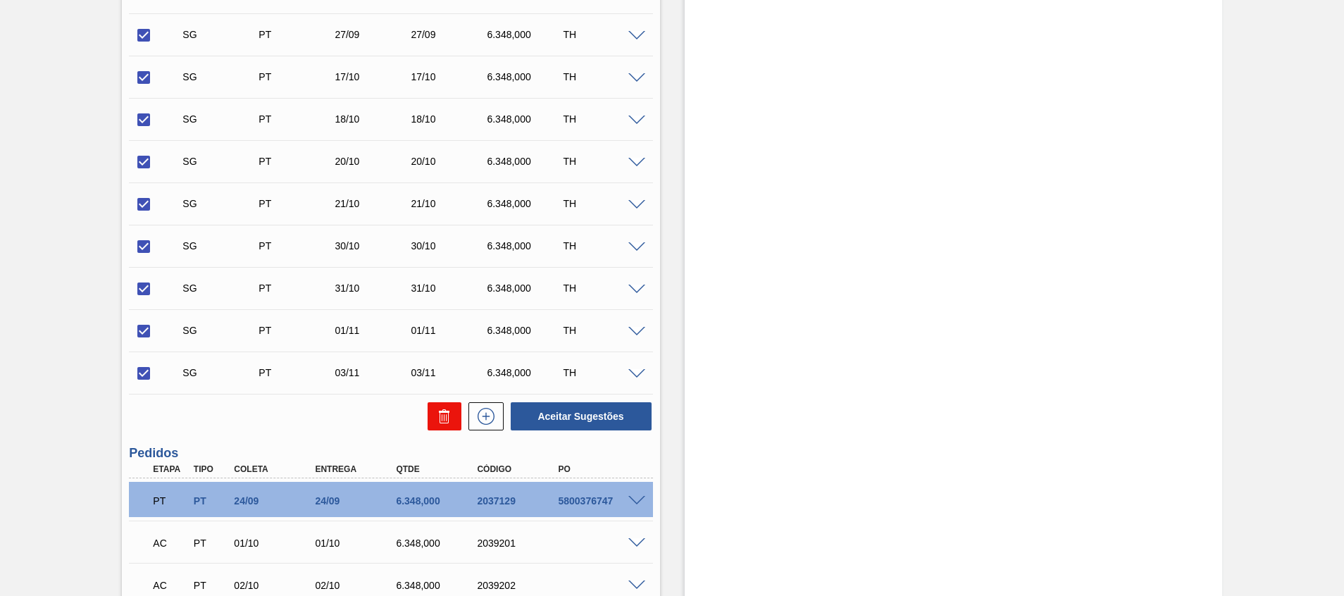
click at [431, 420] on button at bounding box center [445, 416] width 34 height 28
checkbox input "false"
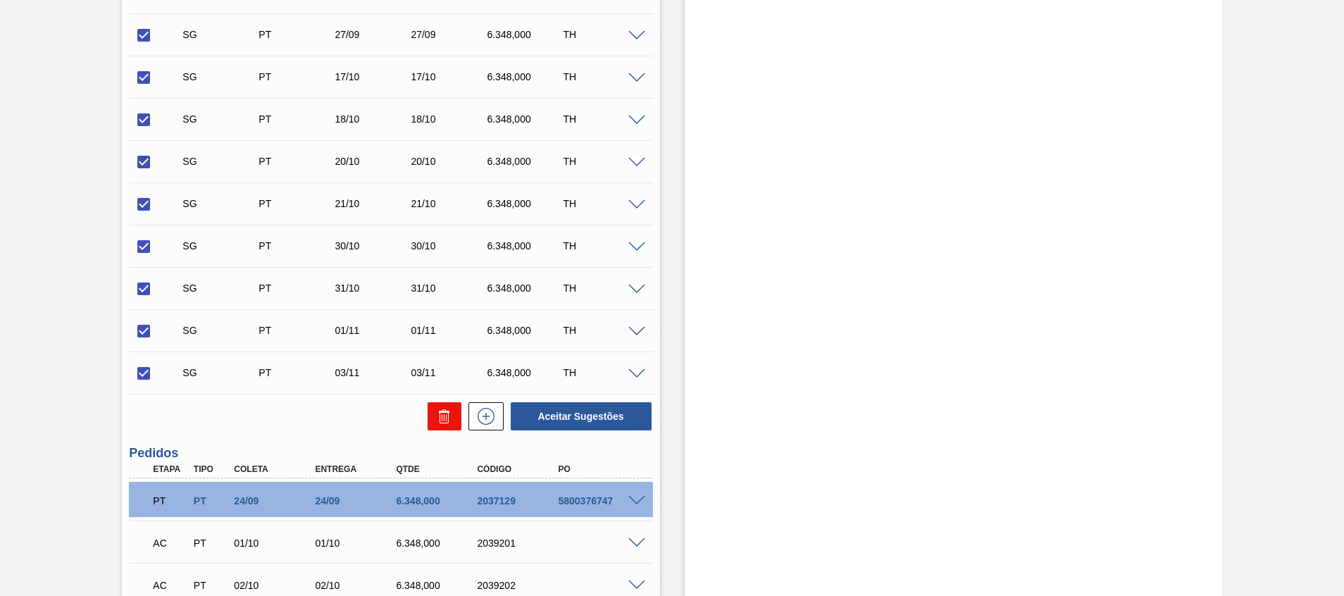
checkbox input "false"
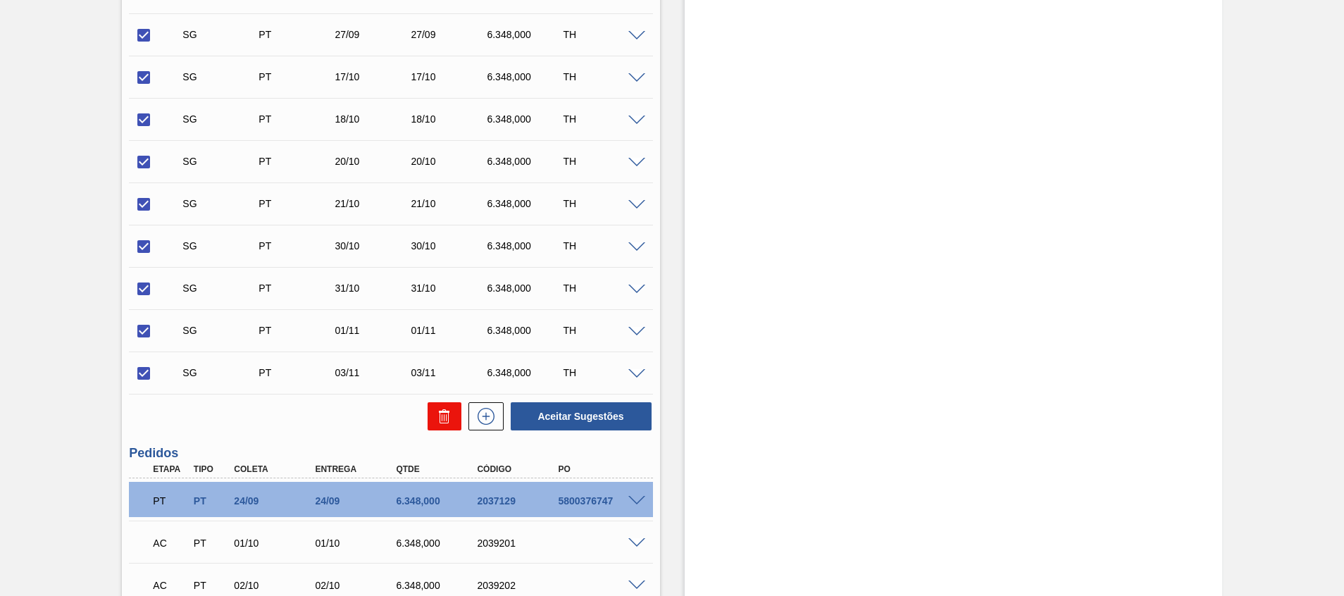
checkbox input "false"
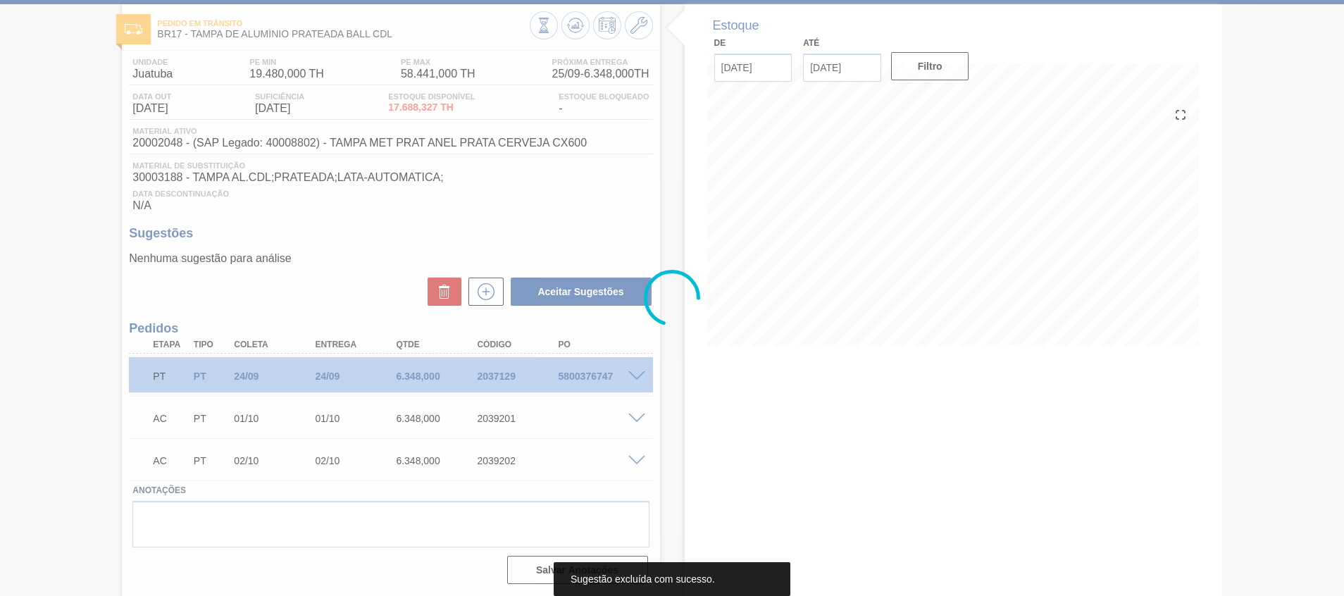
scroll to position [66, 0]
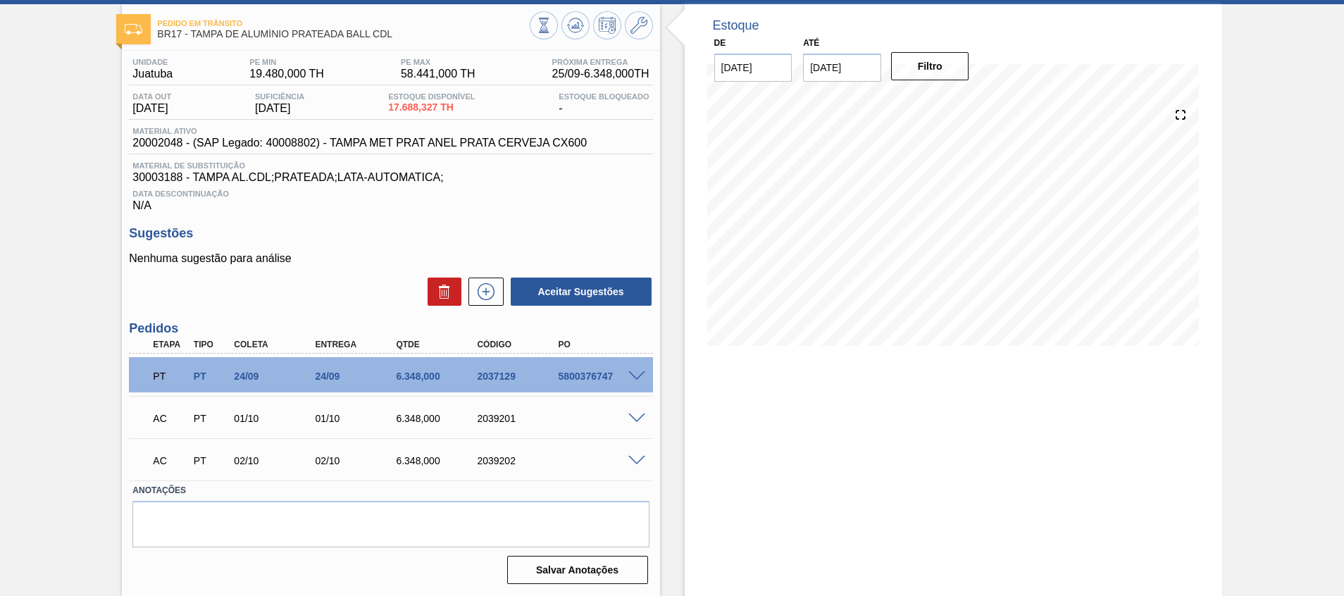
click at [638, 376] on span at bounding box center [637, 376] width 17 height 11
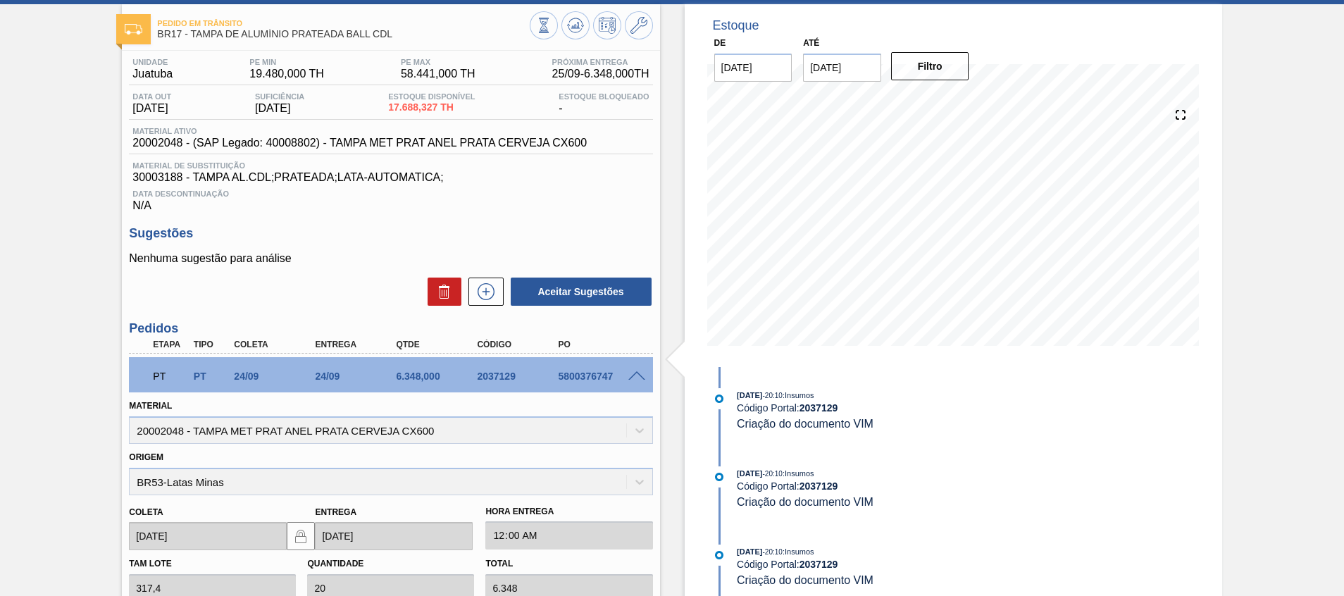
click at [638, 376] on span at bounding box center [637, 376] width 17 height 11
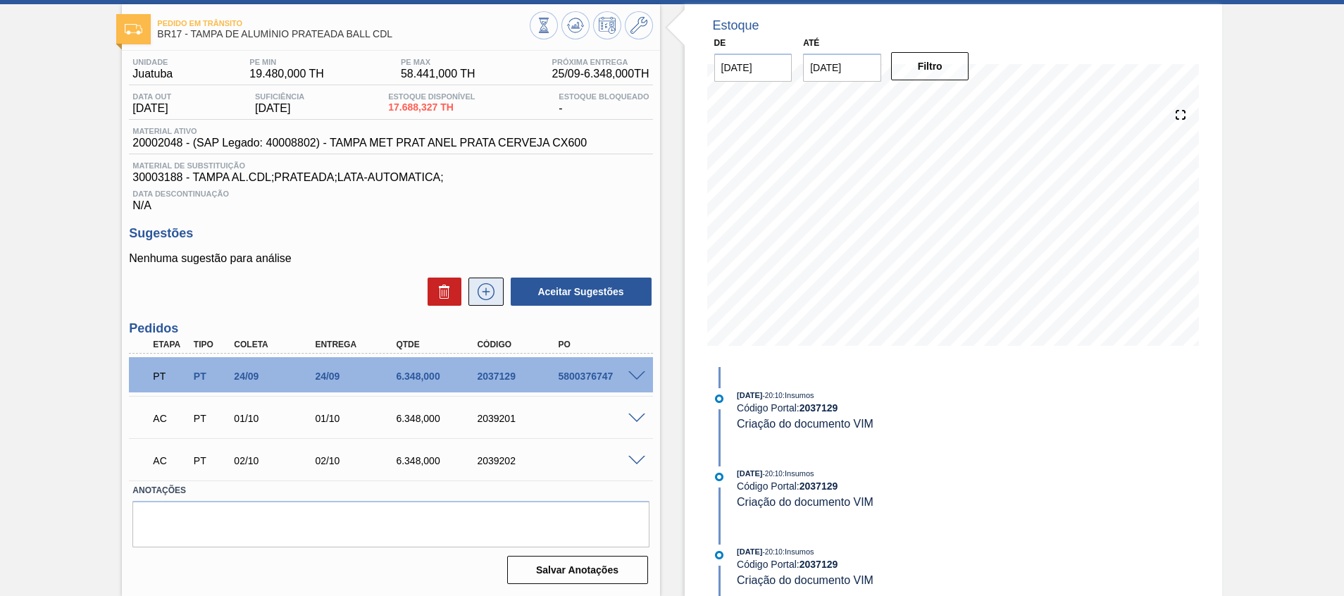
click at [488, 288] on icon at bounding box center [486, 291] width 23 height 17
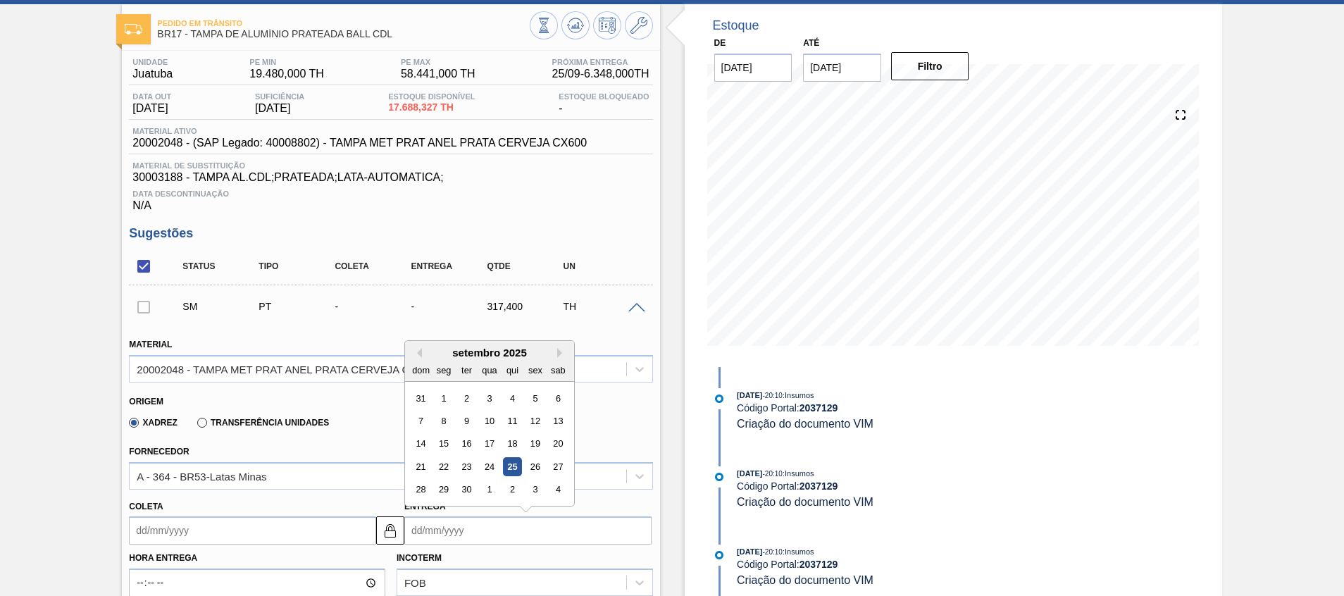
click at [454, 528] on input "Entrega" at bounding box center [527, 530] width 247 height 28
click at [528, 398] on div "5" at bounding box center [535, 398] width 19 height 19
type input "05/09/2025"
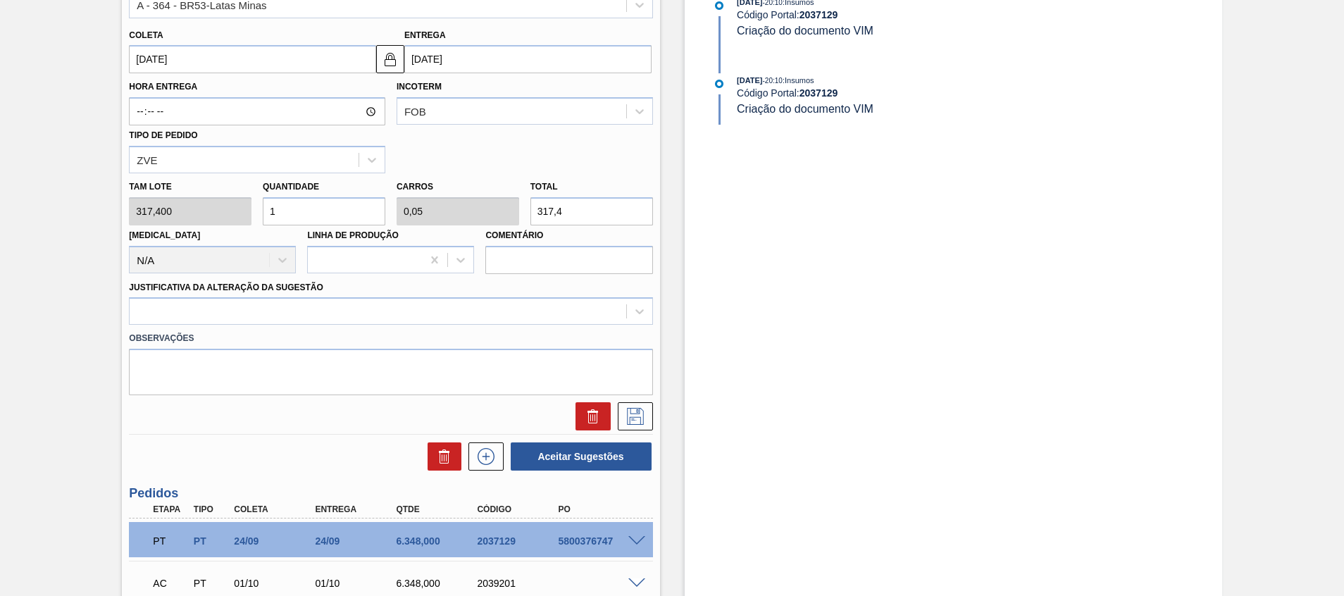
scroll to position [543, 0]
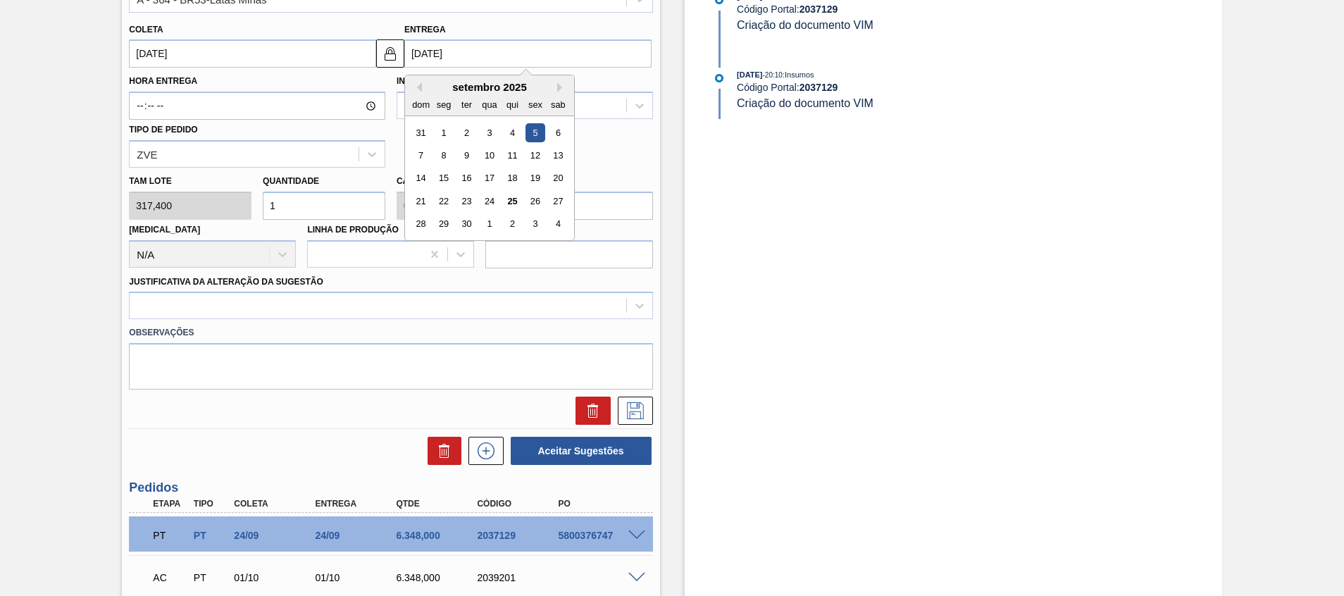
click at [544, 60] on input "05/09/2025" at bounding box center [527, 53] width 247 height 28
click at [563, 89] on button "Next Month" at bounding box center [562, 87] width 10 height 10
click at [428, 125] on div "28" at bounding box center [421, 132] width 19 height 19
type input "28/09/2025"
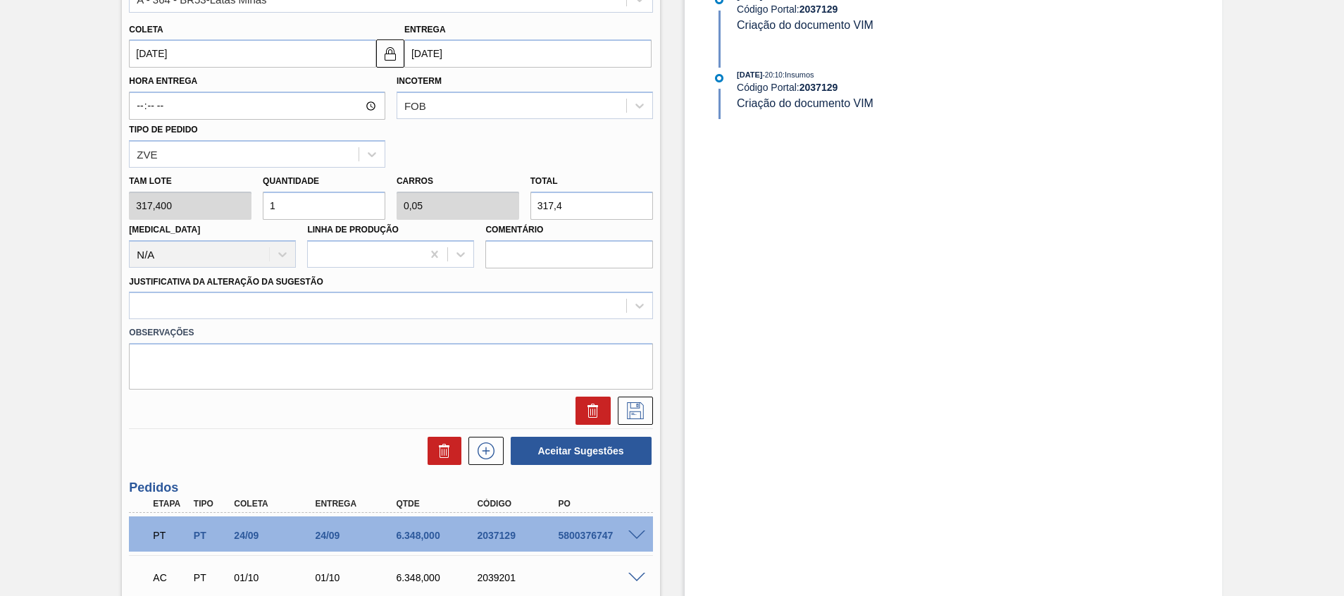
click at [333, 208] on input "1" at bounding box center [324, 206] width 123 height 28
type input "0"
type input "2"
type input "0,1"
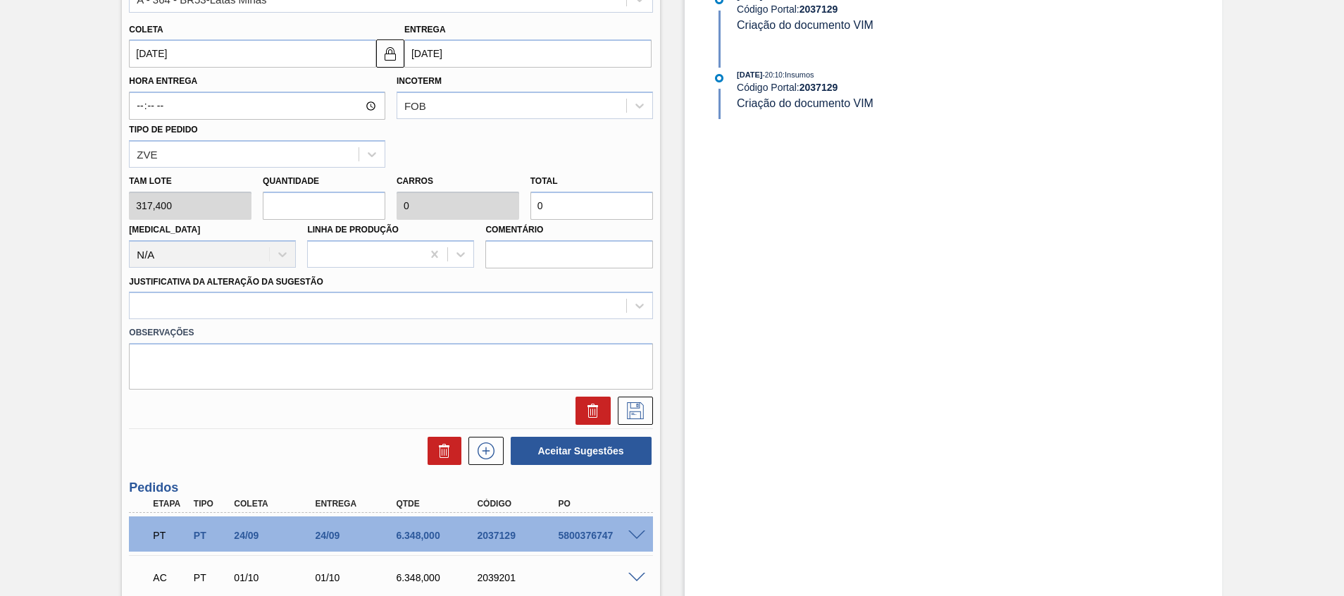
type input "634,8"
type input "20"
type input "1"
type input "6.348"
type input "20"
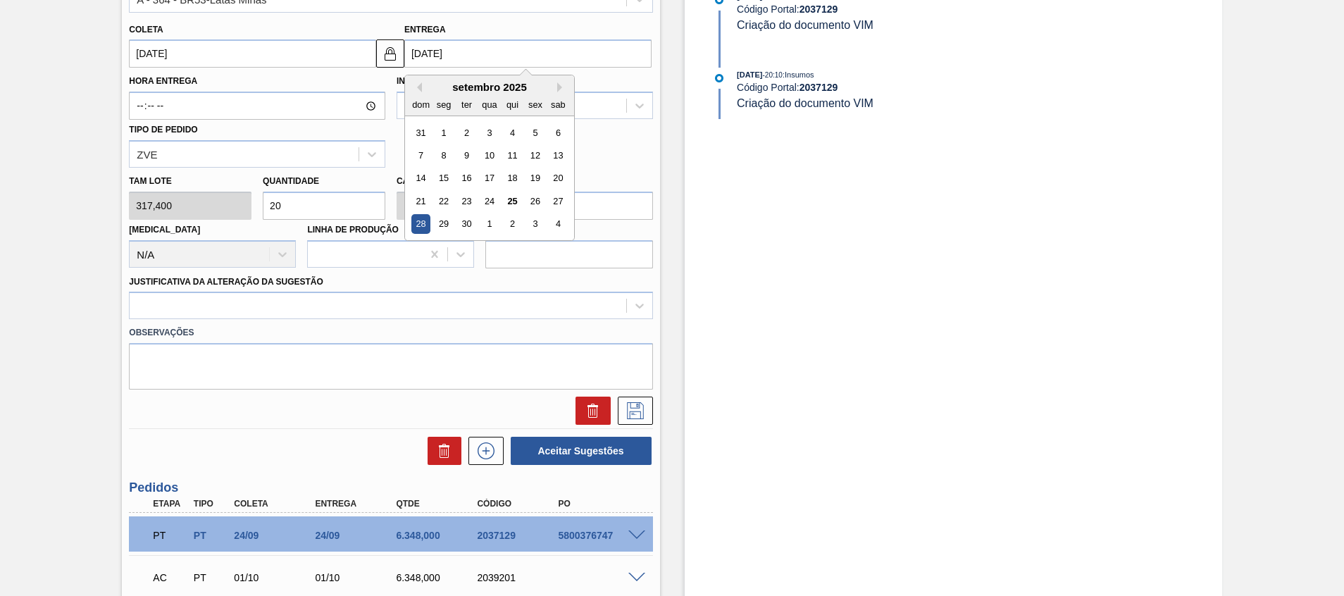
click at [439, 40] on input "28/09/2025" at bounding box center [527, 53] width 247 height 28
click at [558, 85] on button "Next Month" at bounding box center [562, 87] width 10 height 10
click at [425, 149] on div "5" at bounding box center [421, 155] width 19 height 19
type input "05/10/2025"
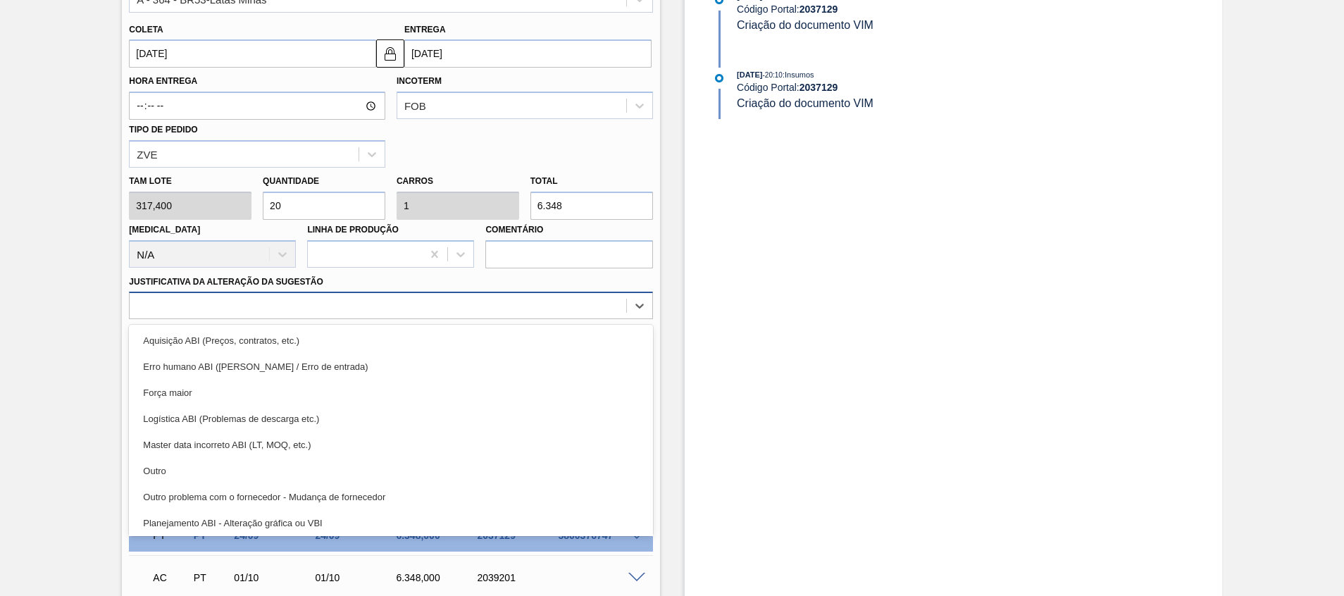
click at [524, 293] on div at bounding box center [391, 305] width 524 height 27
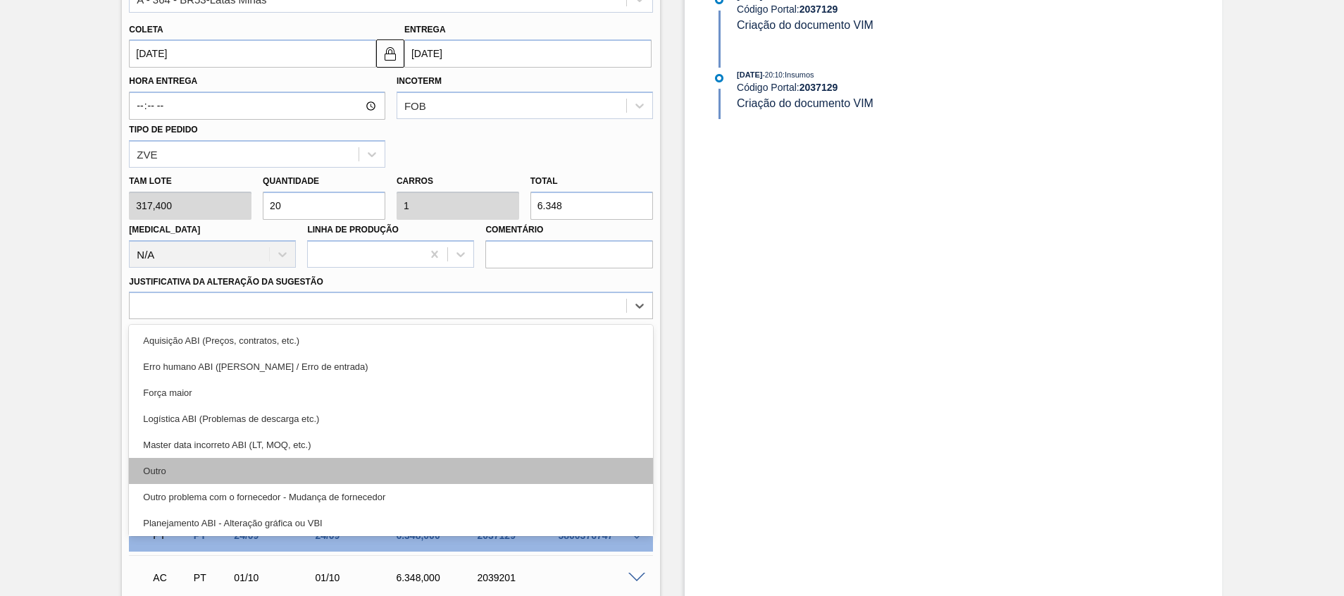
click at [507, 466] on div "Outro" at bounding box center [391, 471] width 524 height 26
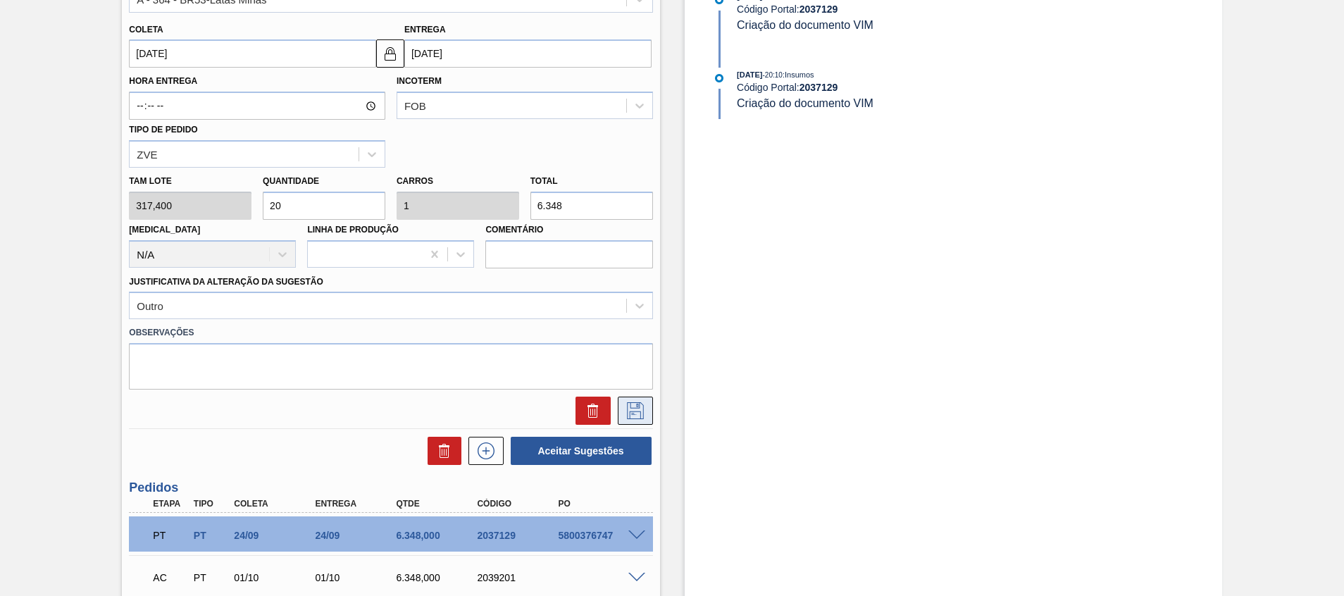
click at [648, 420] on button at bounding box center [635, 411] width 35 height 28
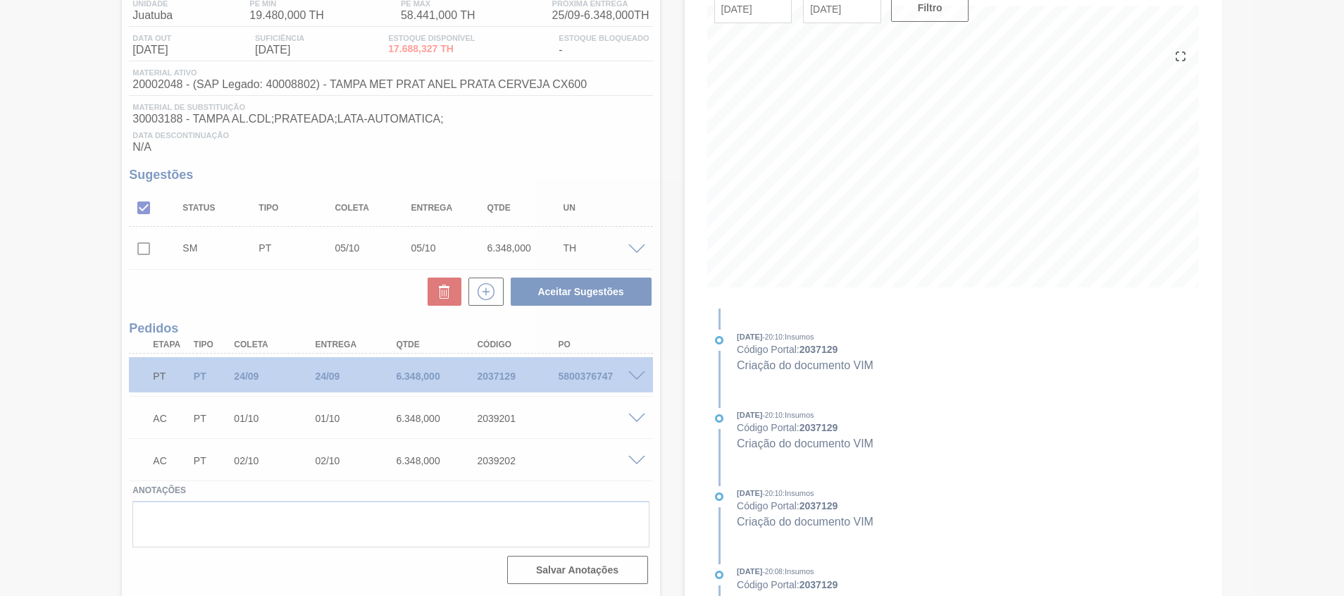
scroll to position [125, 0]
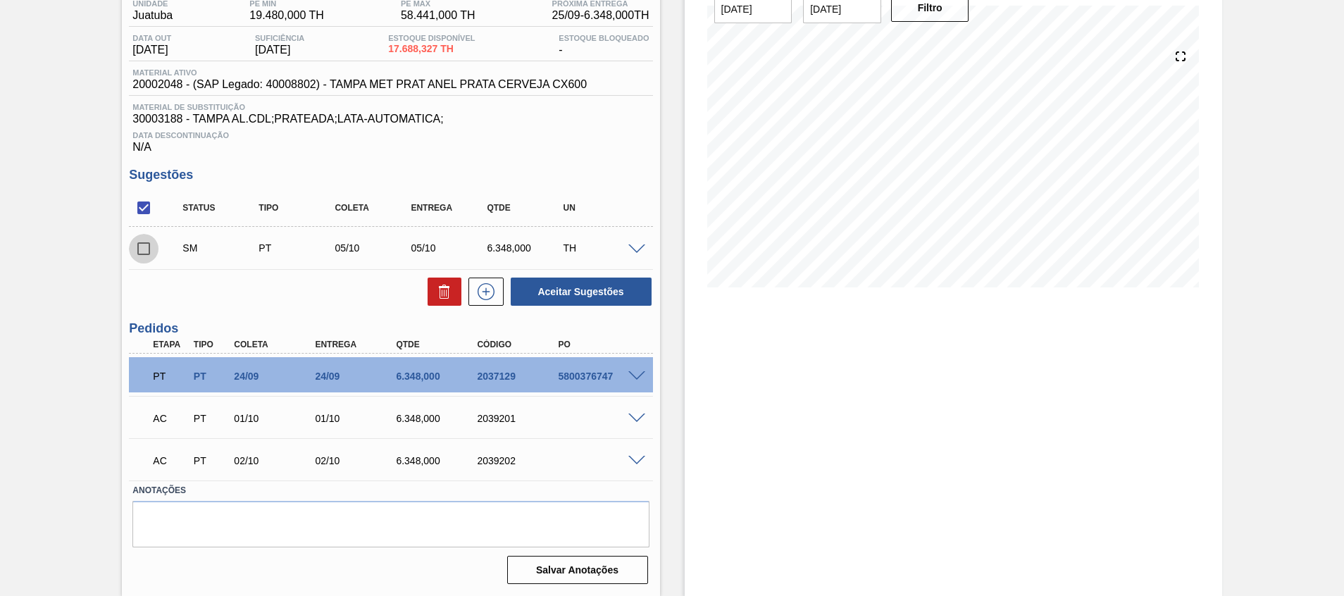
click at [140, 252] on input "checkbox" at bounding box center [144, 249] width 30 height 30
checkbox input "true"
click at [588, 297] on button "Aceitar Sugestões" at bounding box center [581, 292] width 141 height 28
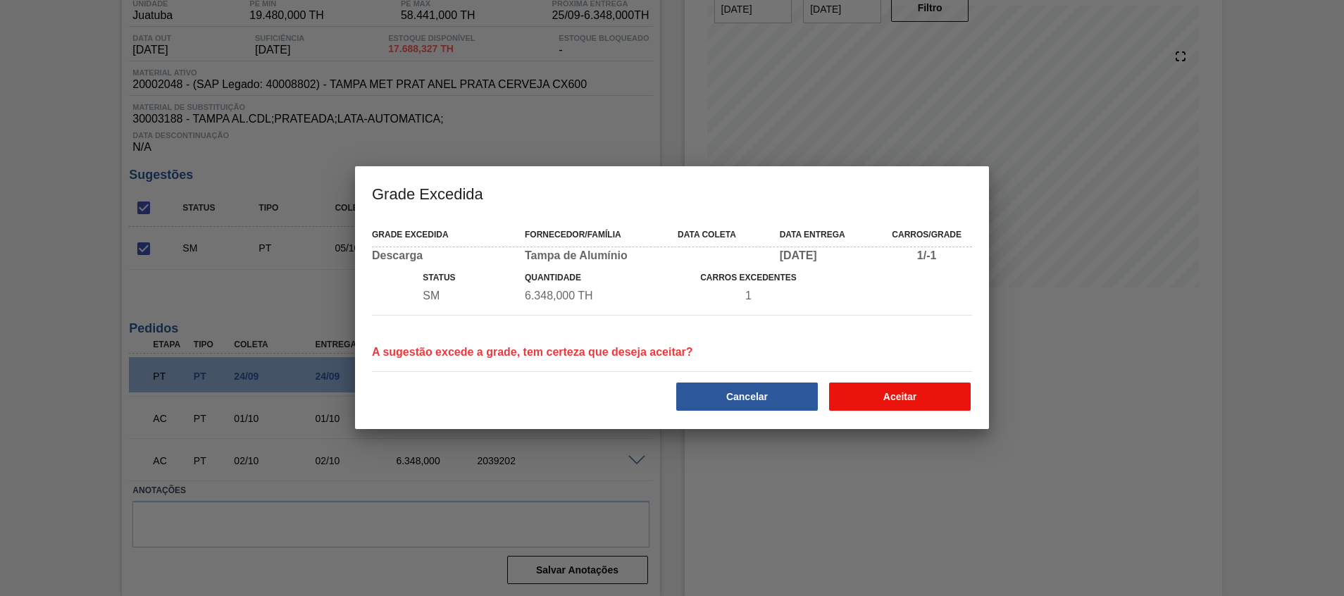
click at [882, 392] on button "Aceitar" at bounding box center [900, 397] width 142 height 28
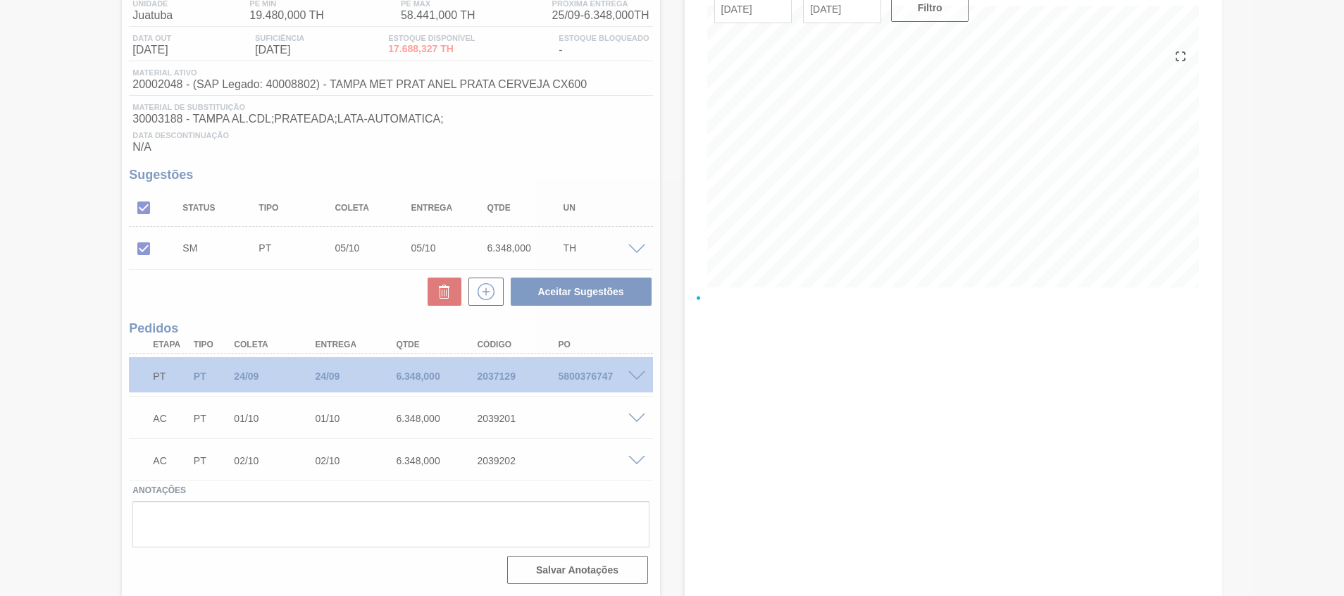
scroll to position [109, 0]
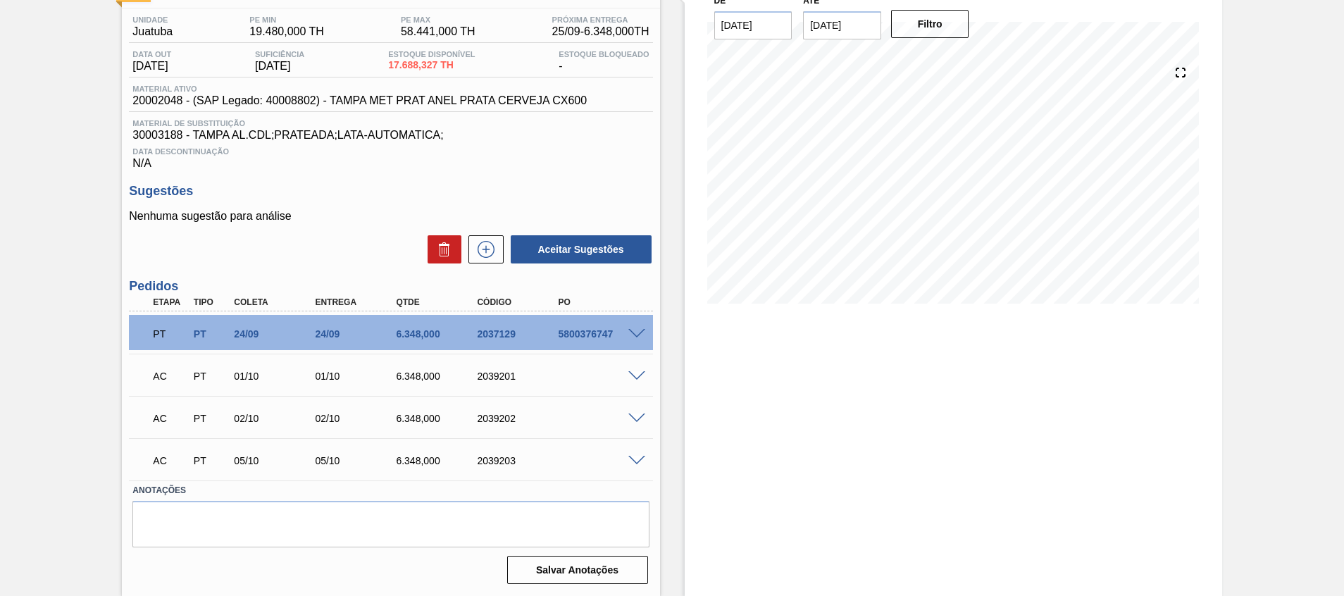
click at [639, 420] on span at bounding box center [637, 419] width 17 height 11
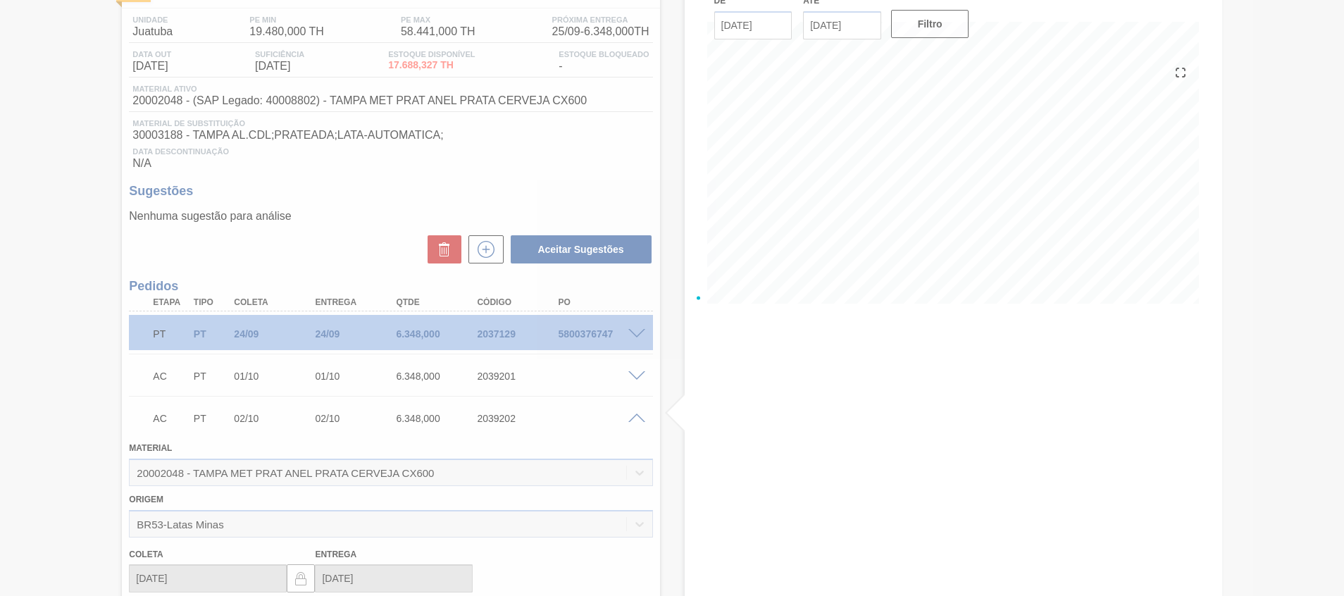
scroll to position [125, 0]
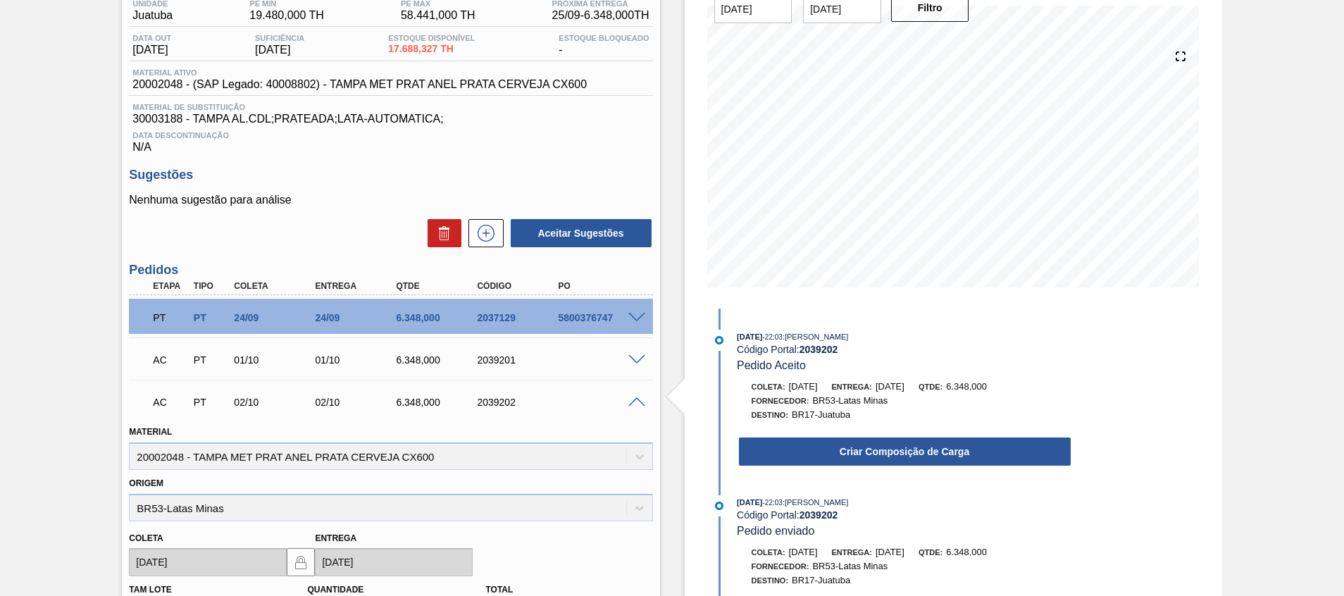
click at [639, 420] on div "Material 20002048 - TAMPA MET PRAT ANEL PRATA CERVEJA CX600" at bounding box center [390, 444] width 535 height 51
click at [636, 402] on span at bounding box center [637, 402] width 17 height 11
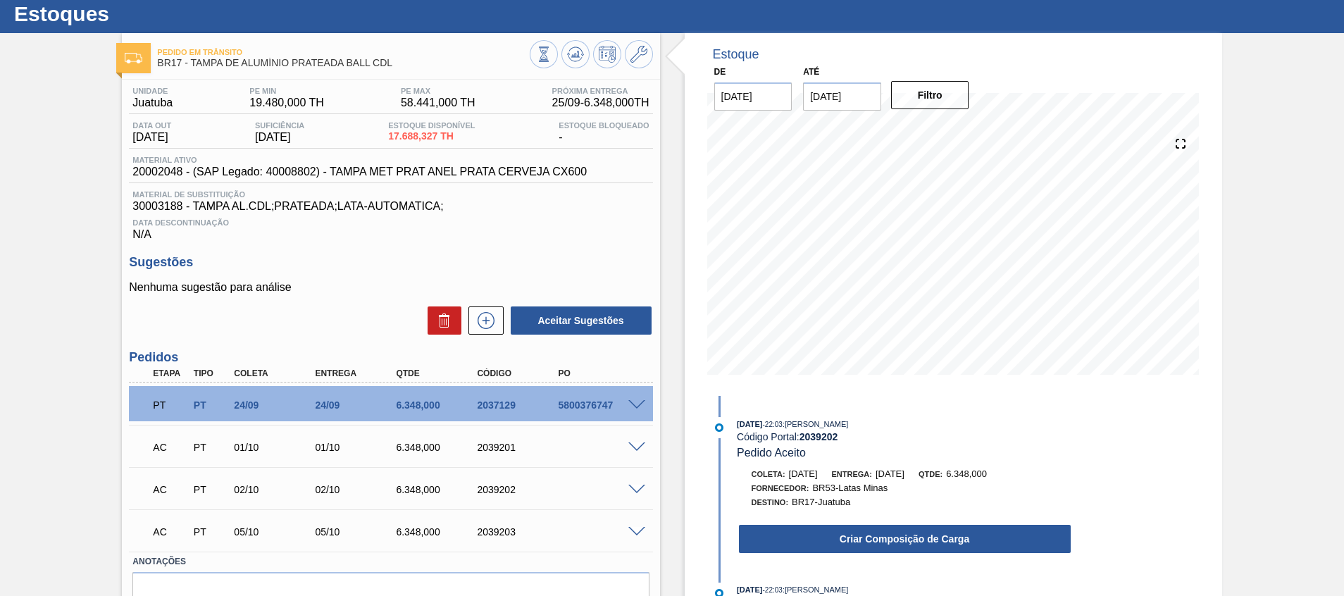
scroll to position [37, 0]
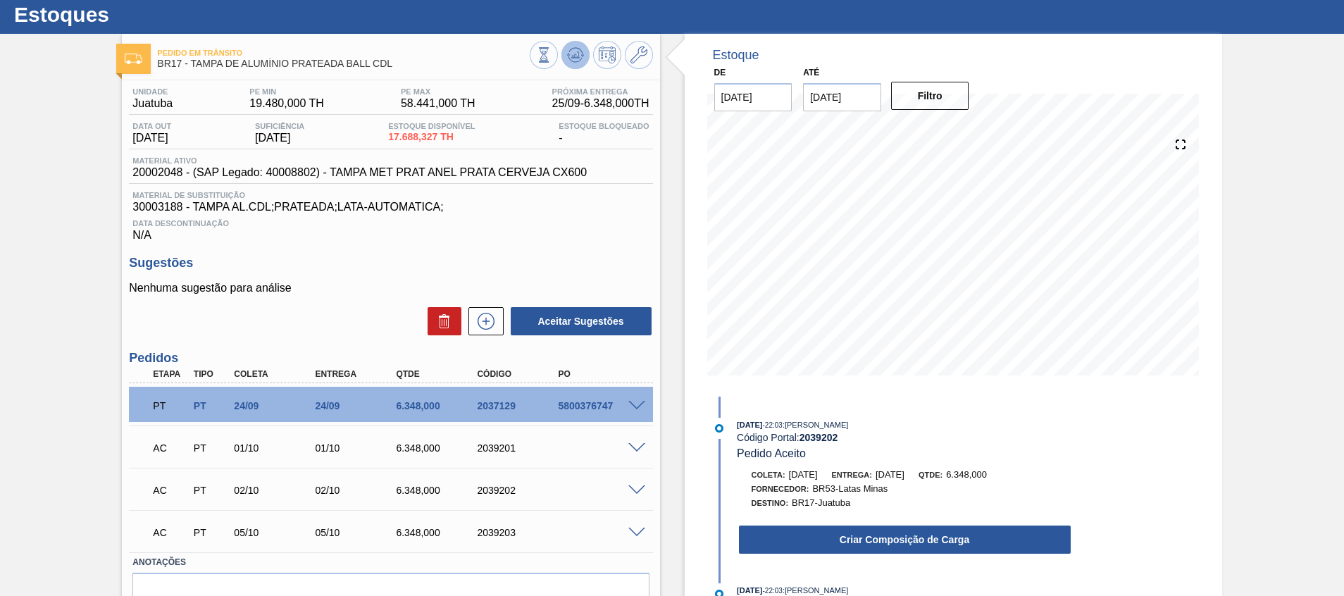
click at [572, 56] on icon at bounding box center [572, 57] width 1 height 2
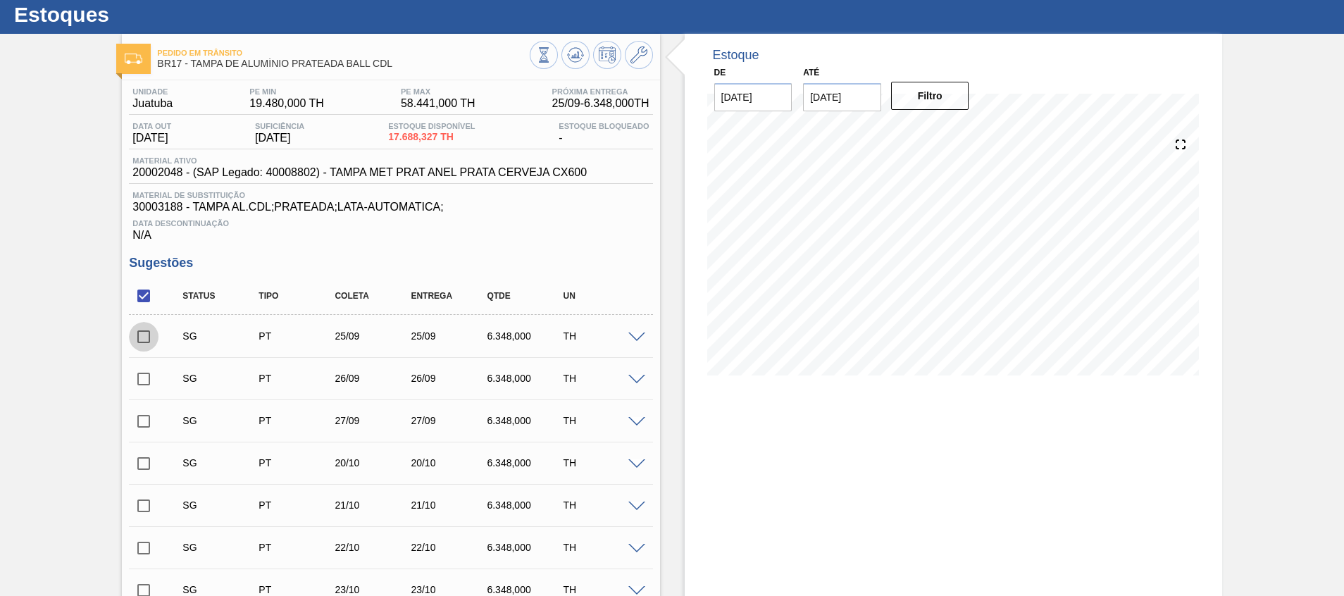
click at [140, 339] on input "checkbox" at bounding box center [144, 337] width 30 height 30
checkbox input "true"
click at [152, 378] on input "checkbox" at bounding box center [144, 379] width 30 height 30
checkbox input "true"
click at [151, 423] on input "checkbox" at bounding box center [144, 422] width 30 height 30
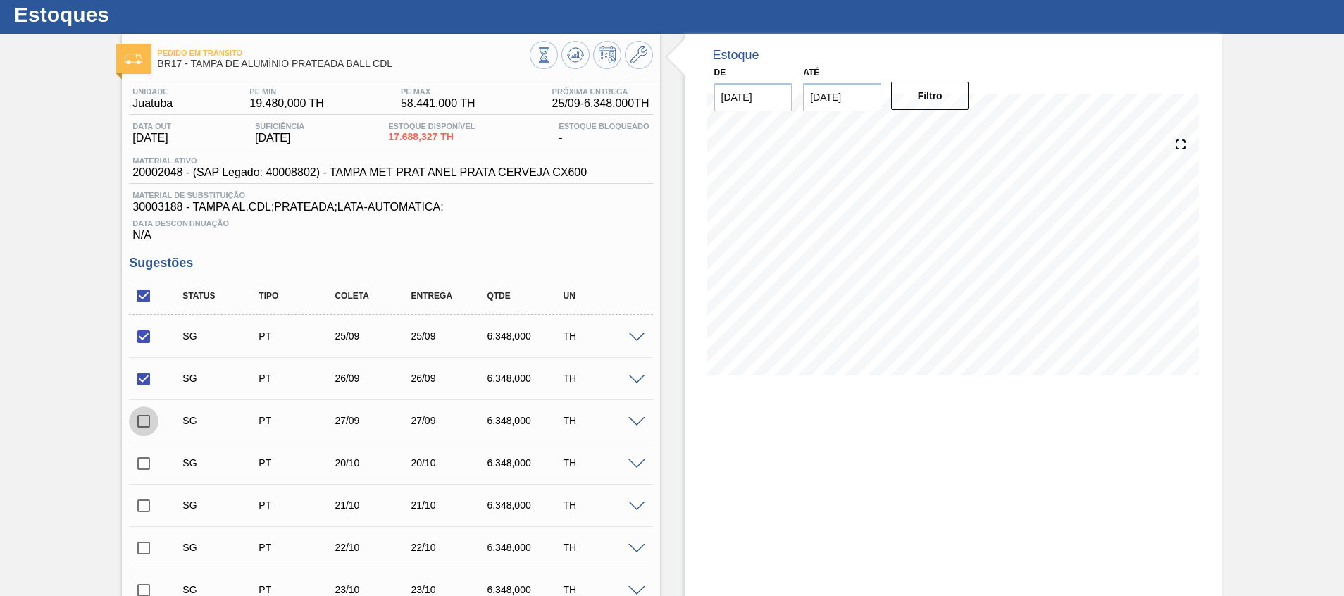
checkbox input "true"
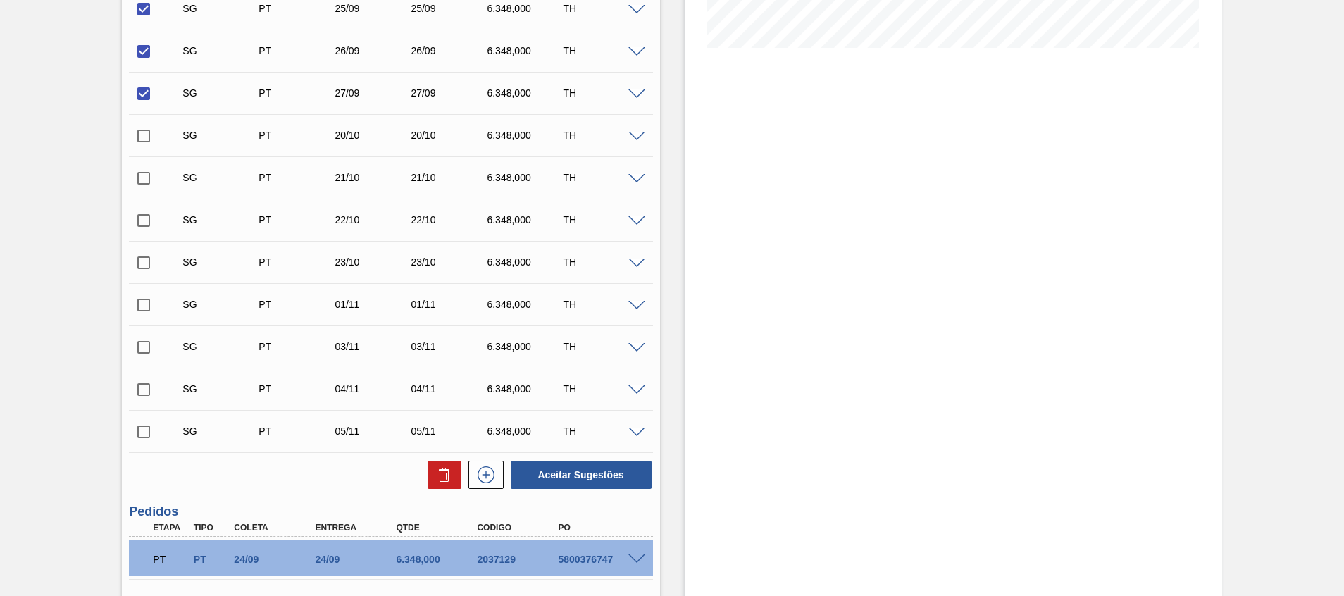
scroll to position [371, 0]
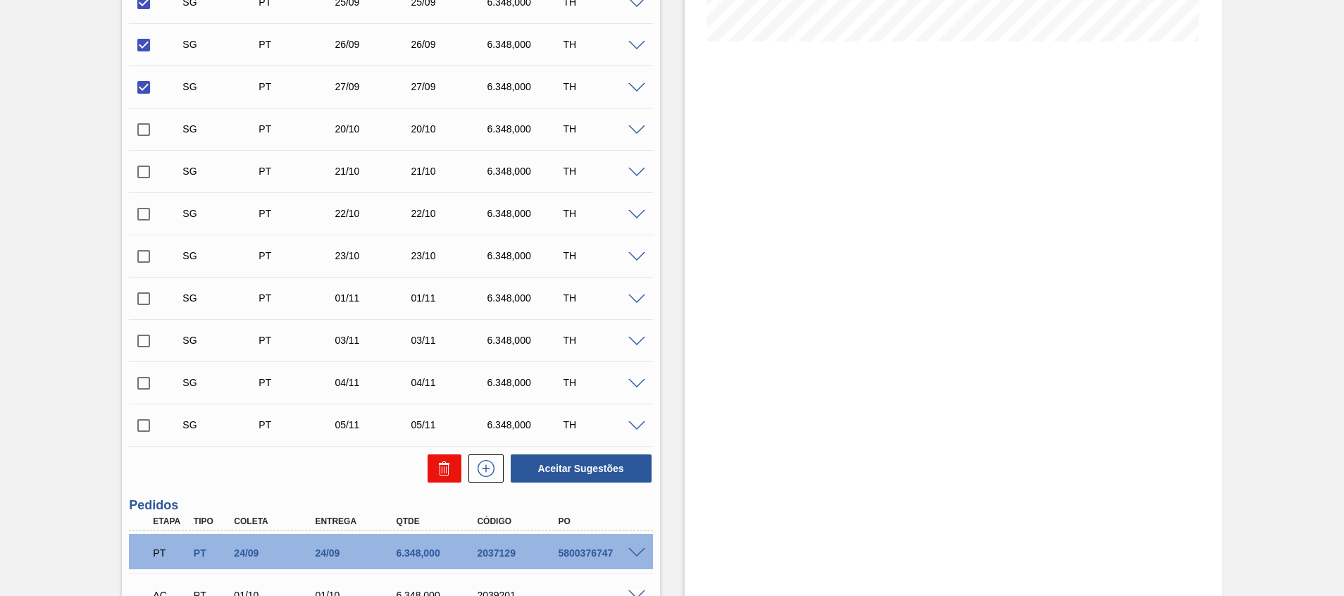
click at [451, 474] on icon at bounding box center [444, 468] width 17 height 17
checkbox input "false"
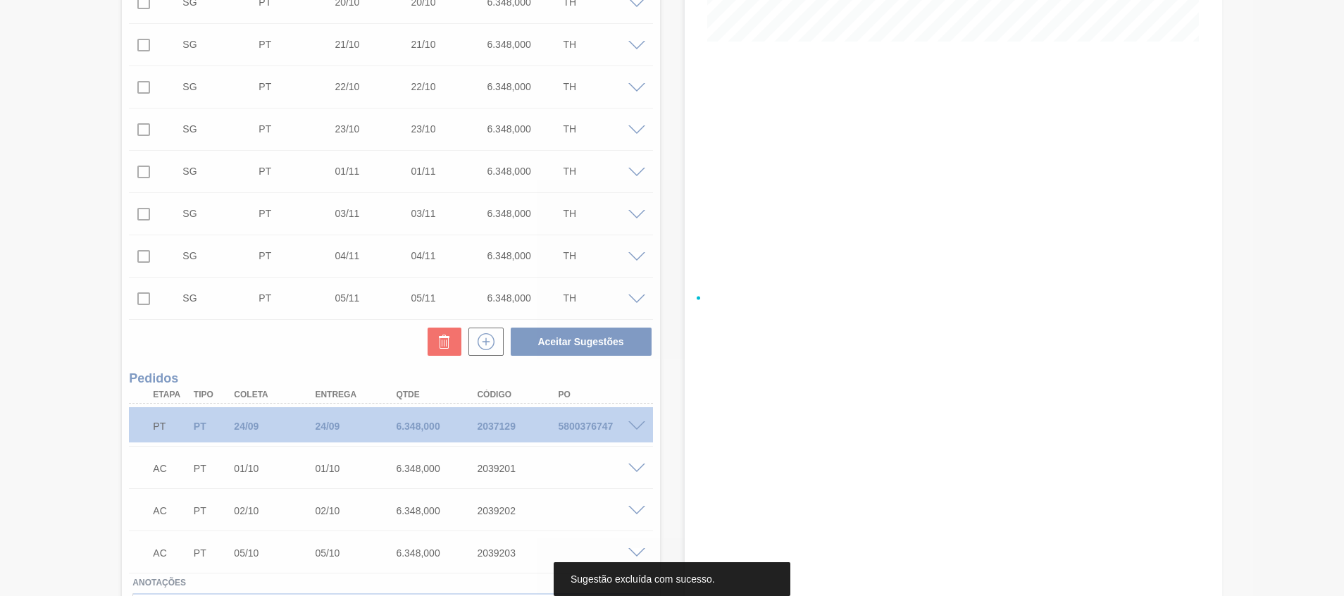
scroll to position [244, 0]
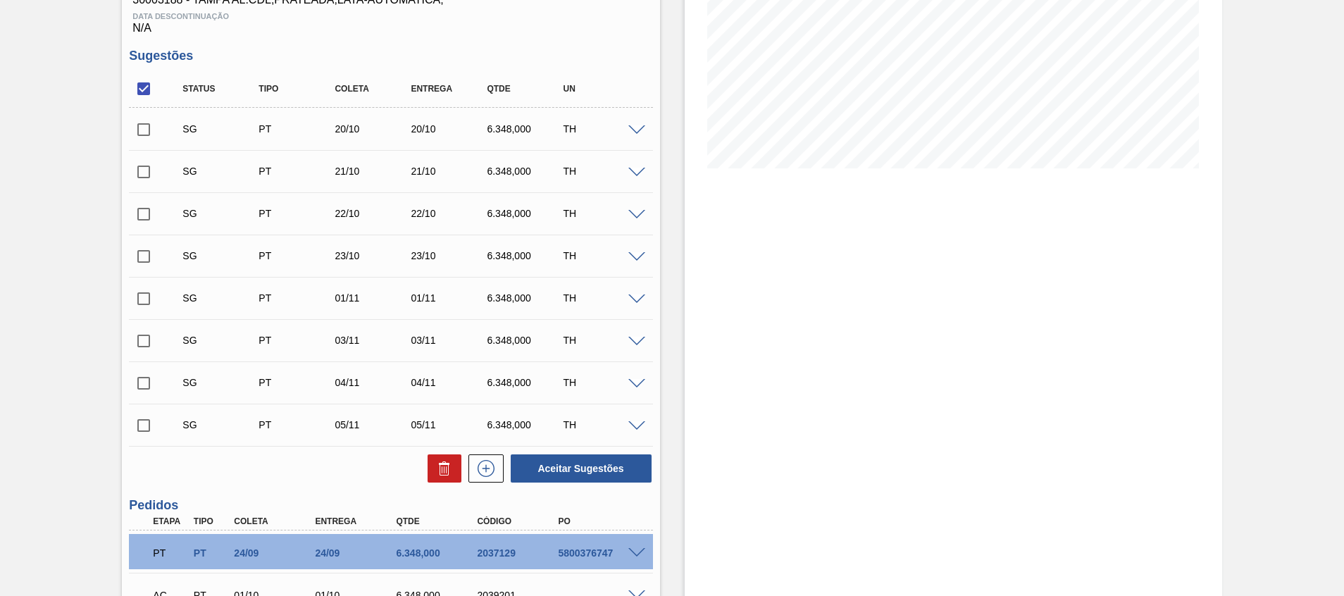
click at [641, 128] on span at bounding box center [637, 130] width 17 height 11
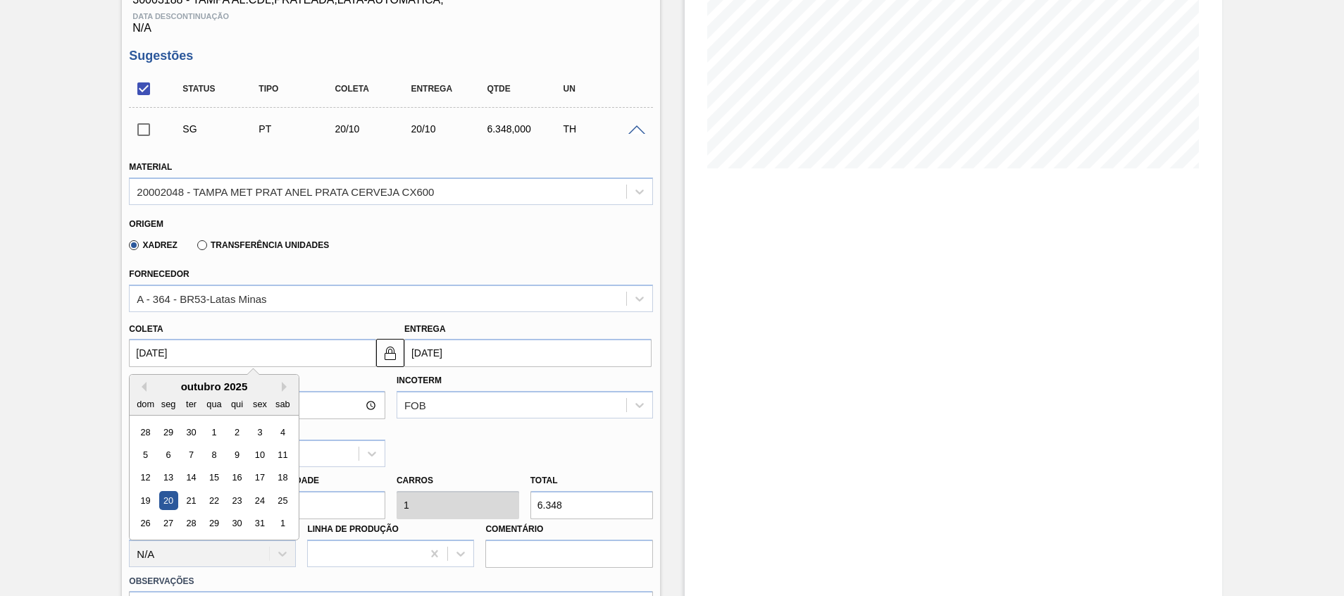
click at [172, 349] on input "20/10/2025" at bounding box center [252, 353] width 247 height 28
click at [261, 448] on div "10" at bounding box center [260, 454] width 19 height 19
type input "10/10/2025"
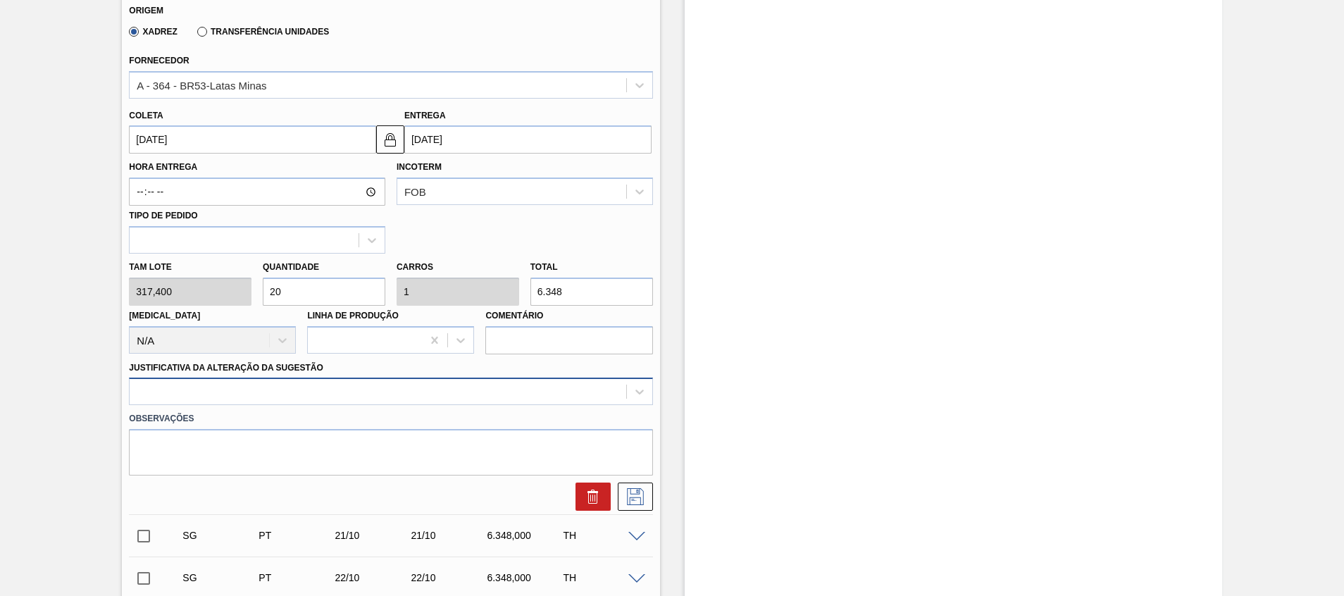
scroll to position [489, 0]
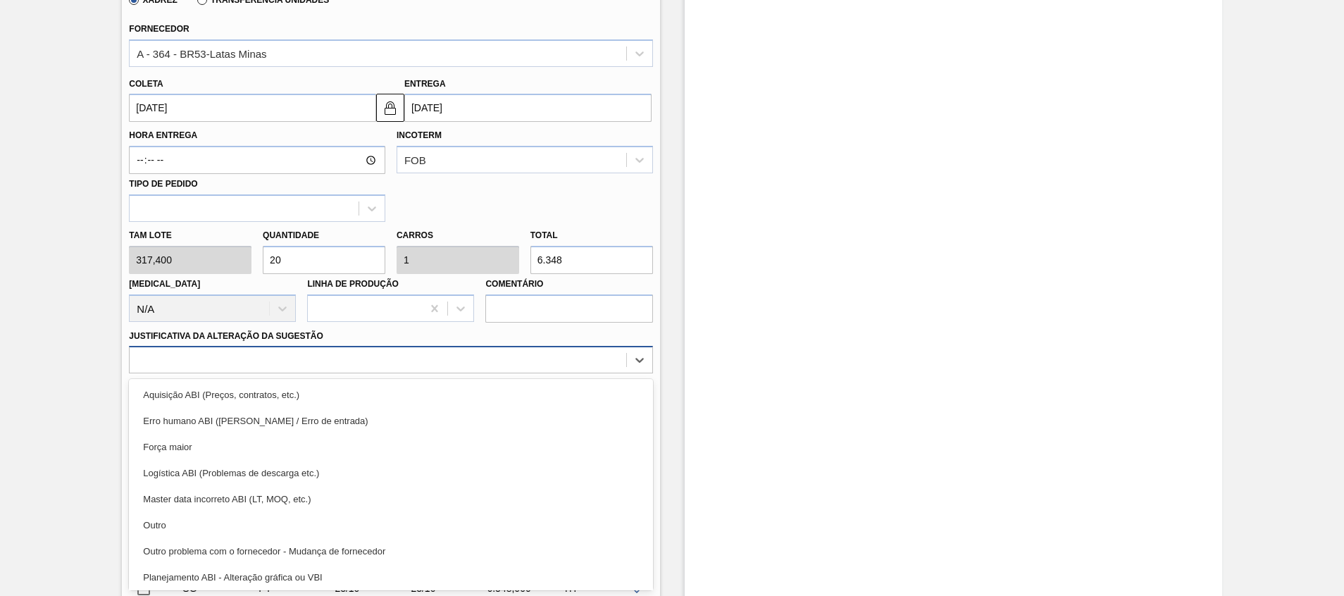
click at [373, 373] on div "option Aquisição ABI (Preços, contratos, etc.) focused, 1 of 18. 18 results ava…" at bounding box center [391, 359] width 524 height 27
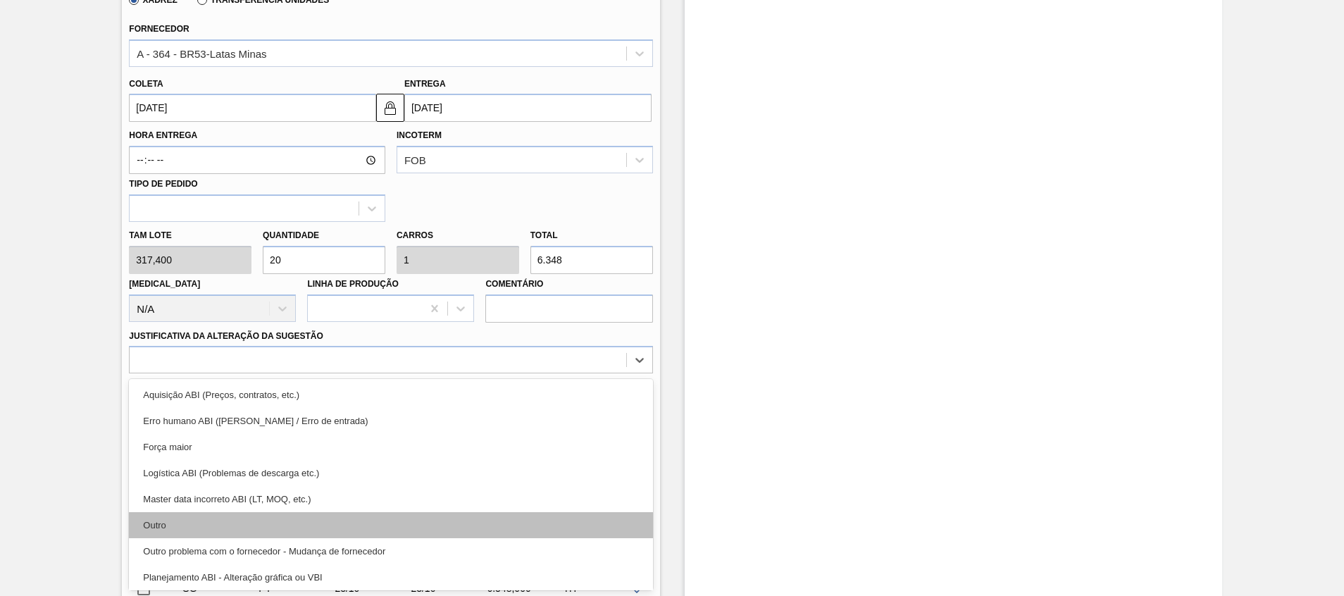
click at [357, 518] on div "Outro" at bounding box center [391, 525] width 524 height 26
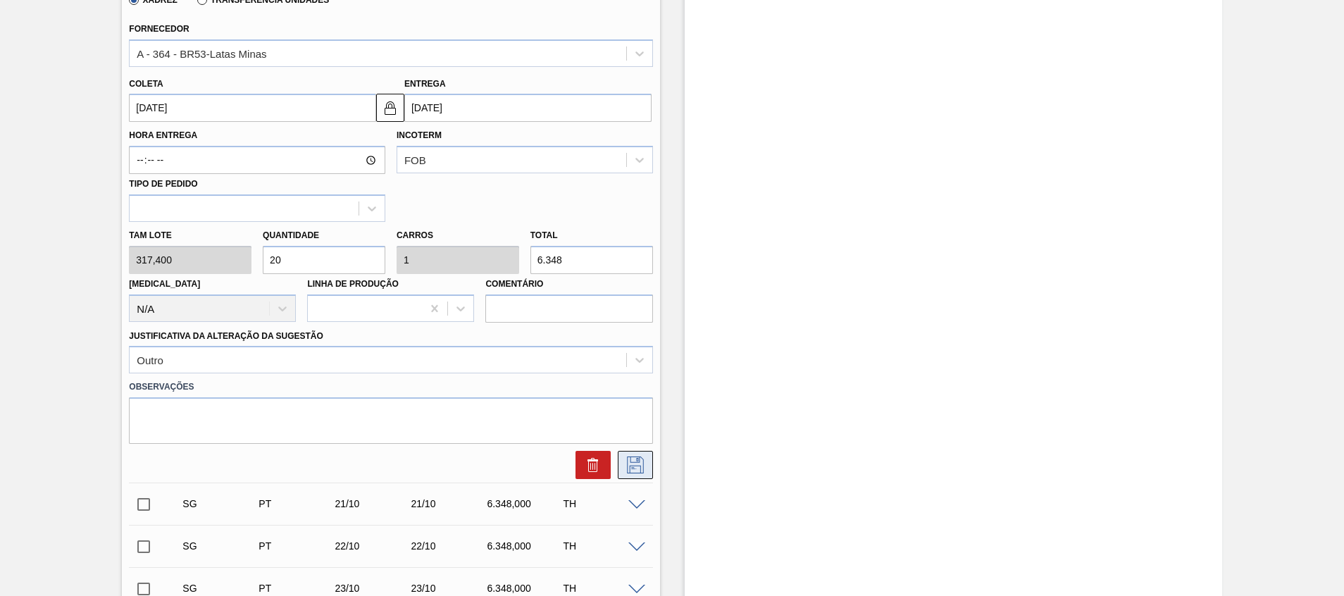
click at [644, 463] on icon at bounding box center [635, 465] width 23 height 17
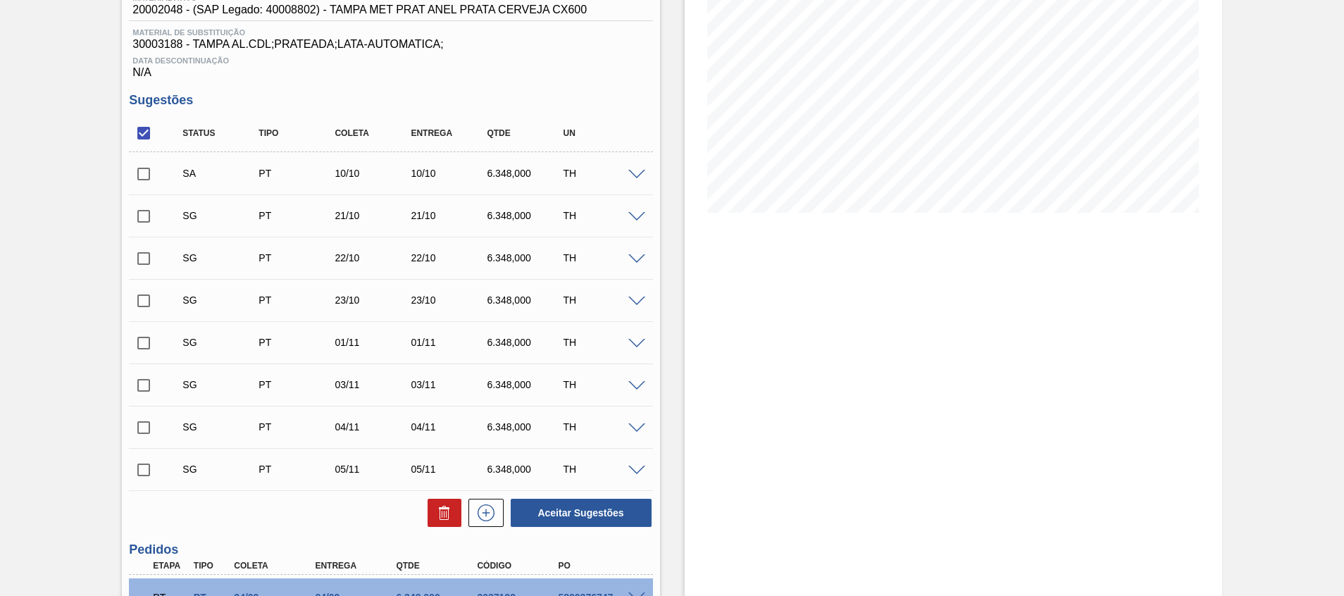
scroll to position [199, 0]
click at [147, 182] on input "checkbox" at bounding box center [144, 175] width 30 height 30
checkbox input "true"
click at [606, 509] on button "Aceitar Sugestões" at bounding box center [581, 514] width 141 height 28
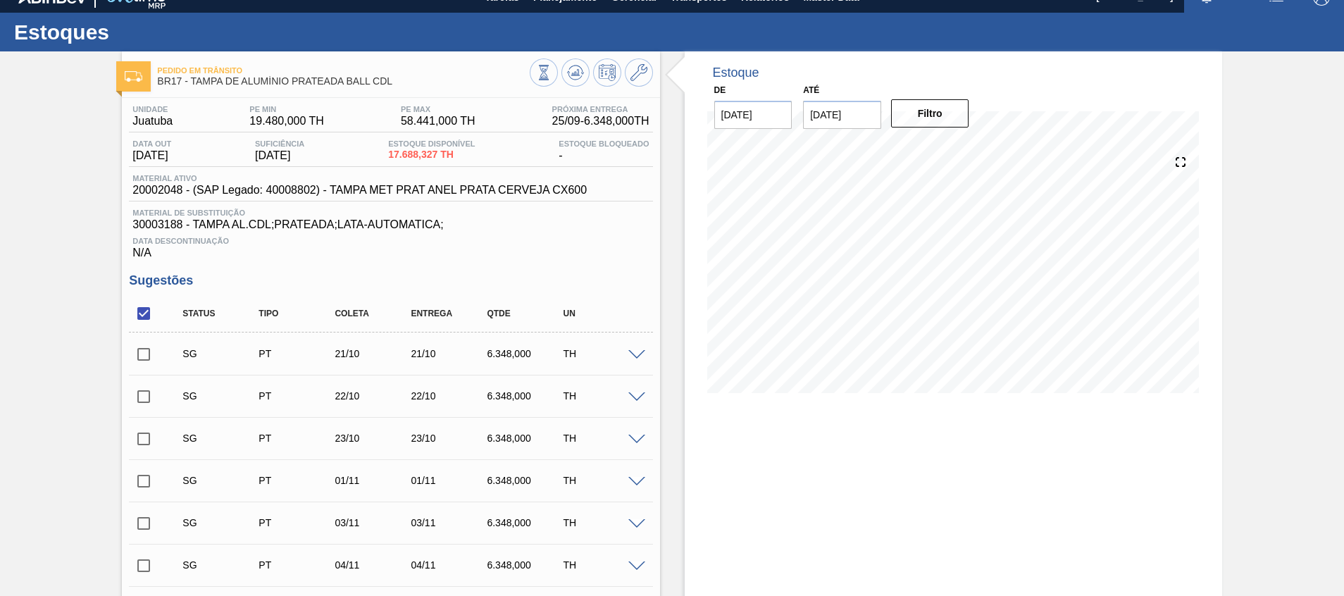
scroll to position [16, 0]
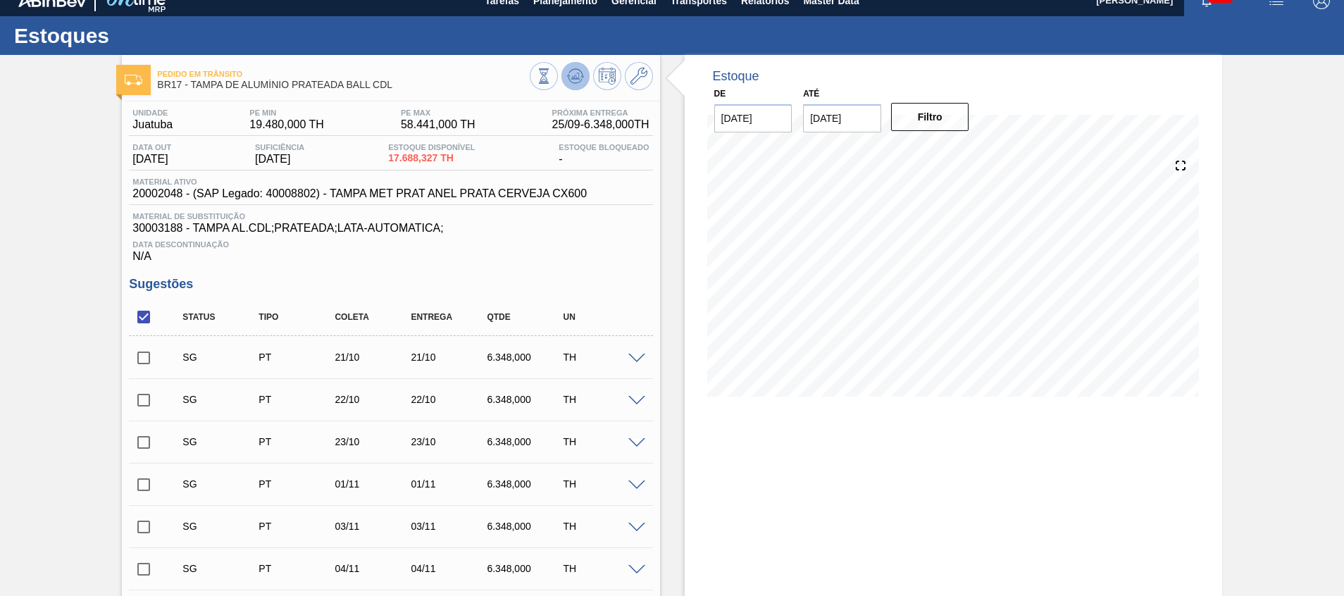
click at [581, 82] on icon at bounding box center [575, 76] width 17 height 17
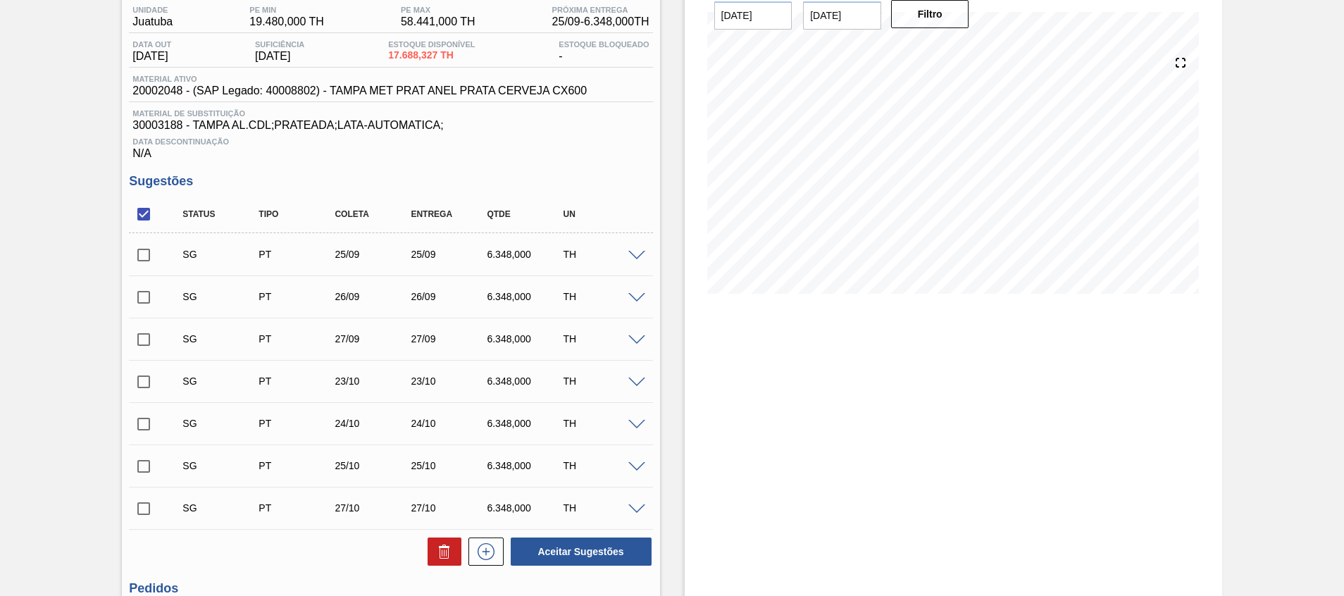
scroll to position [119, 0]
click at [149, 261] on input "checkbox" at bounding box center [144, 255] width 30 height 30
checkbox input "true"
click at [157, 303] on input "checkbox" at bounding box center [144, 297] width 30 height 30
checkbox input "true"
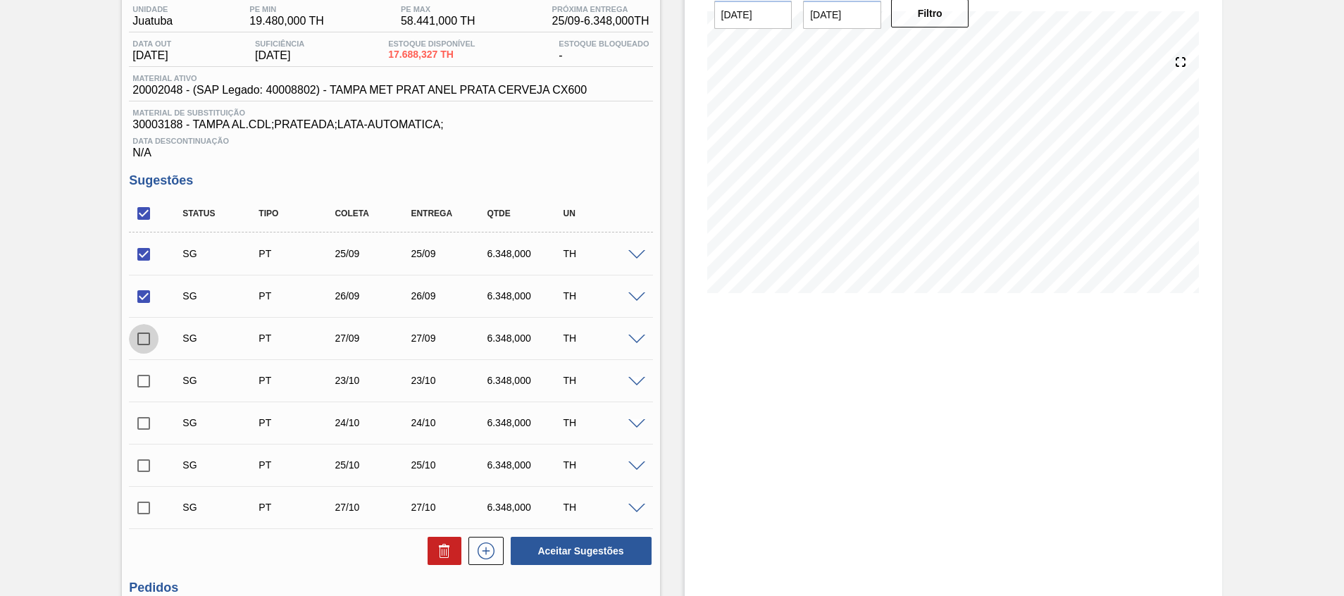
click at [148, 339] on input "checkbox" at bounding box center [144, 339] width 30 height 30
checkbox input "true"
click at [436, 552] on icon at bounding box center [444, 551] width 17 height 17
checkbox input "false"
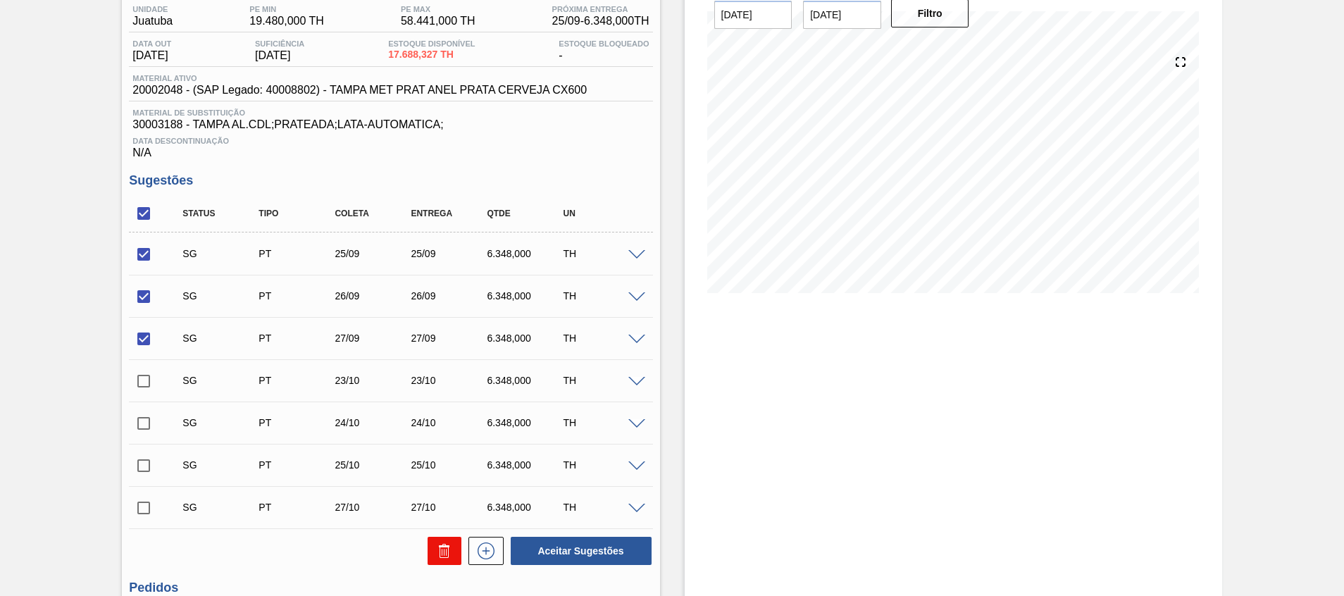
checkbox input "false"
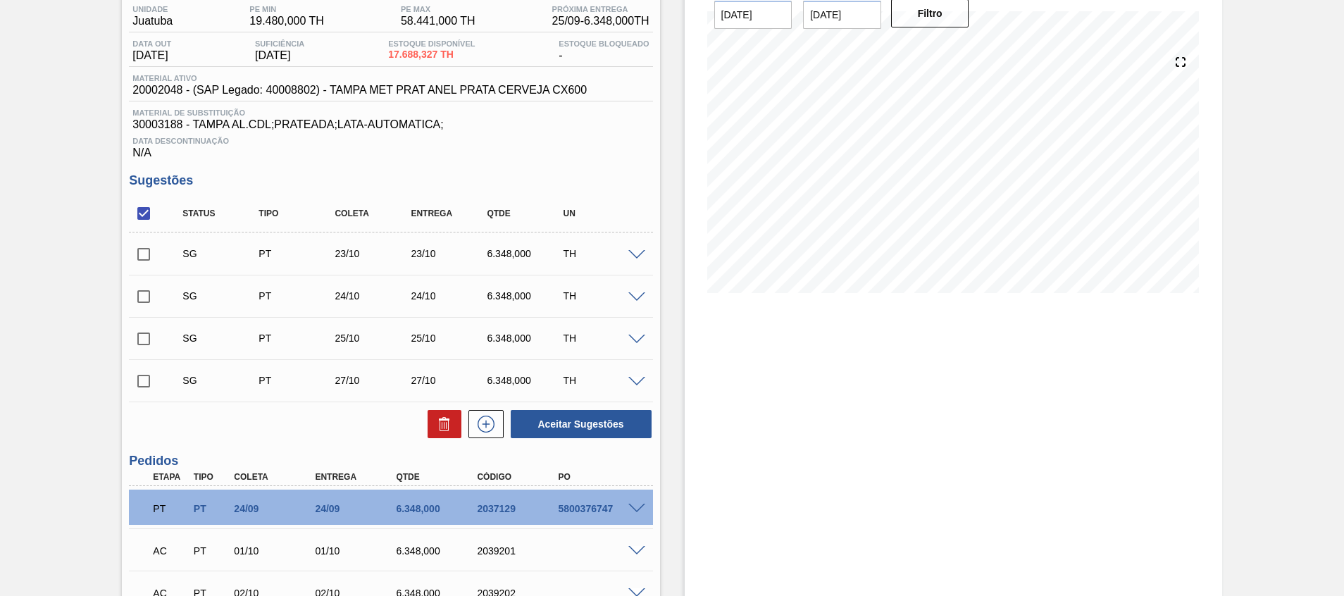
click at [635, 259] on span at bounding box center [637, 255] width 17 height 11
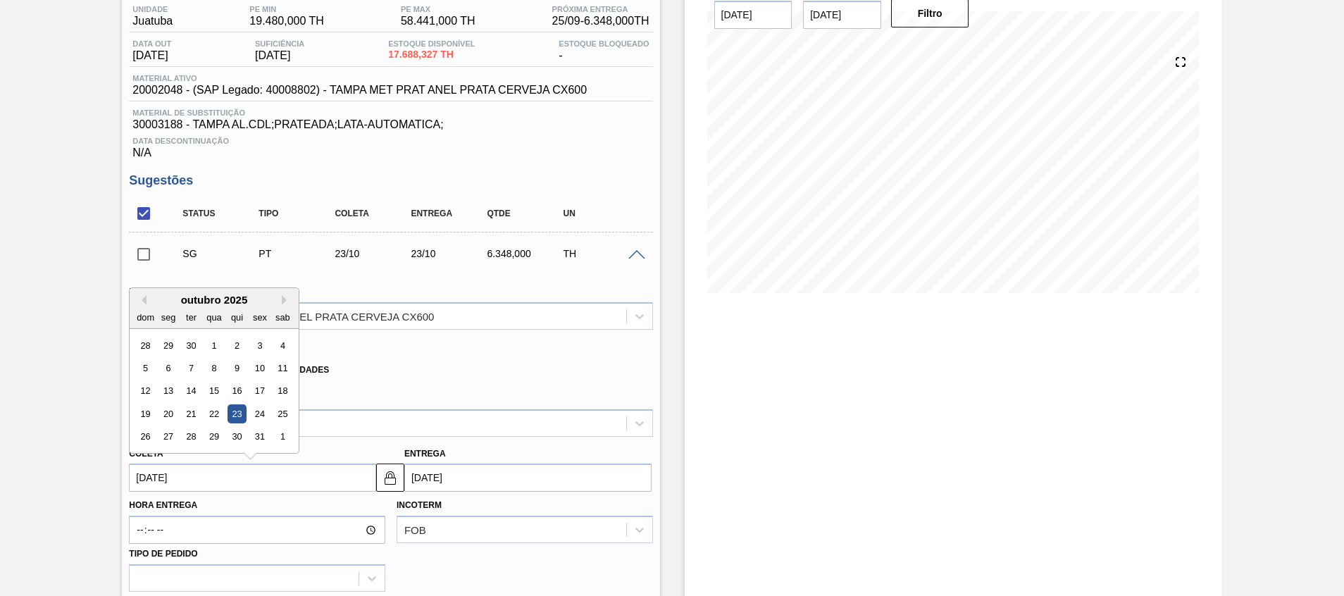
click at [290, 487] on input "23/10/2025" at bounding box center [252, 478] width 247 height 28
click at [235, 390] on div "16" at bounding box center [237, 391] width 19 height 19
type input "16/10/2025"
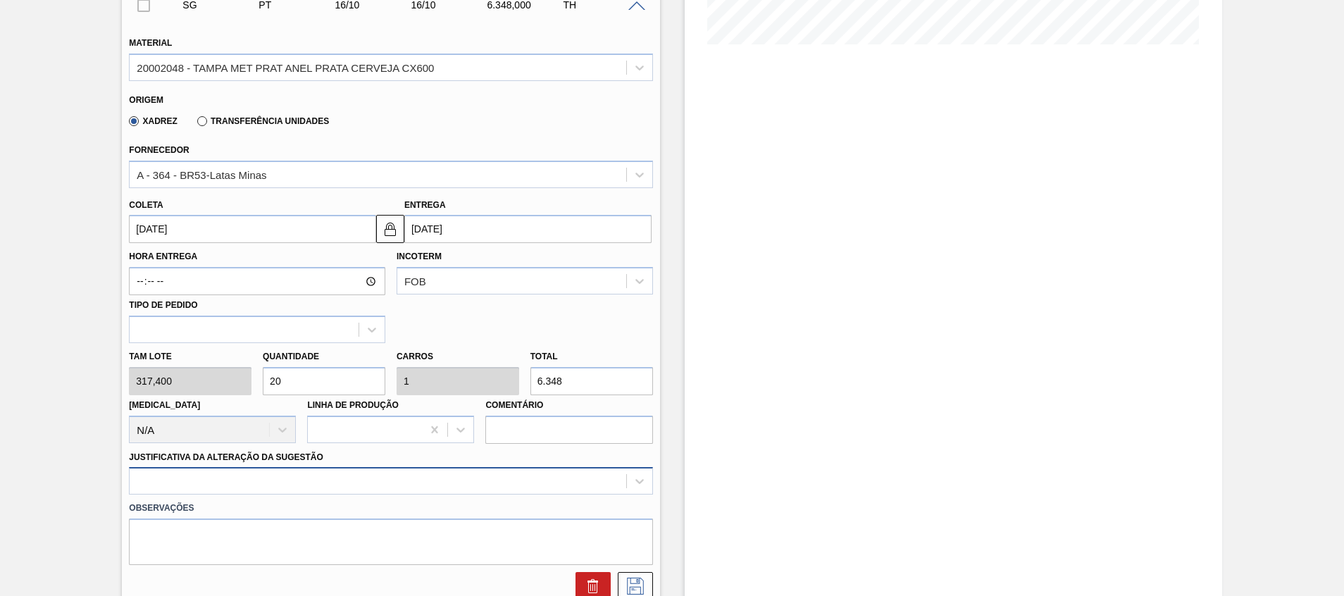
scroll to position [489, 0]
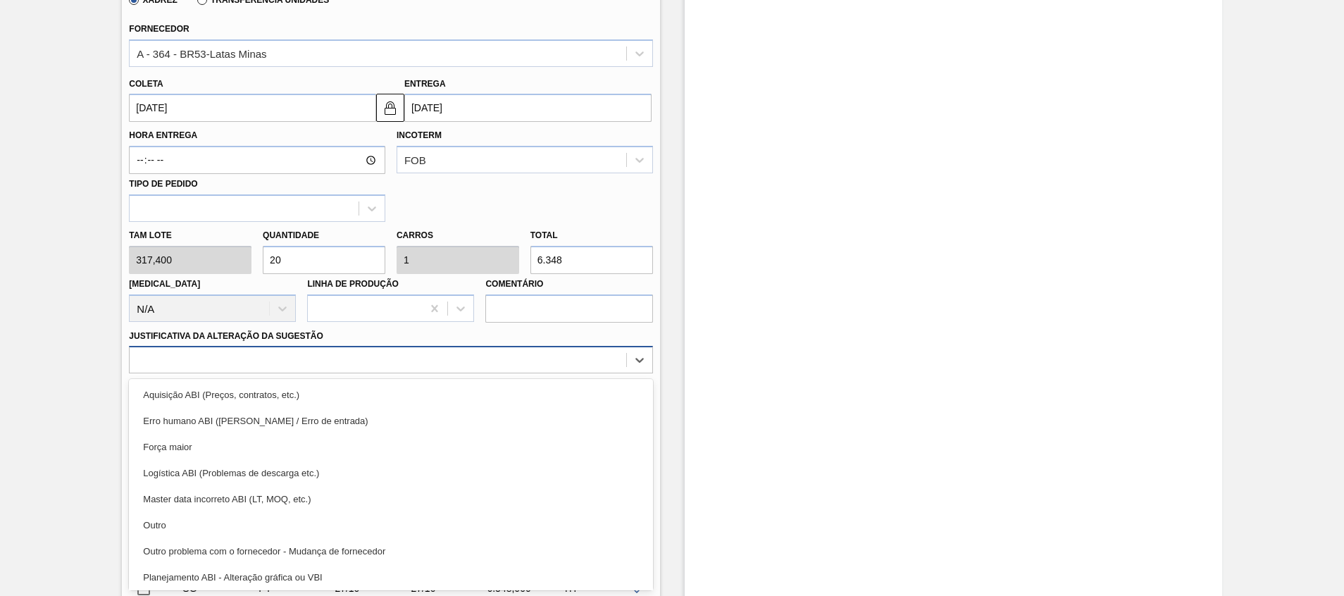
click at [231, 373] on div "option Logística ABI (Problemas de descarga etc.) focused, 4 of 18. 18 results …" at bounding box center [391, 359] width 524 height 27
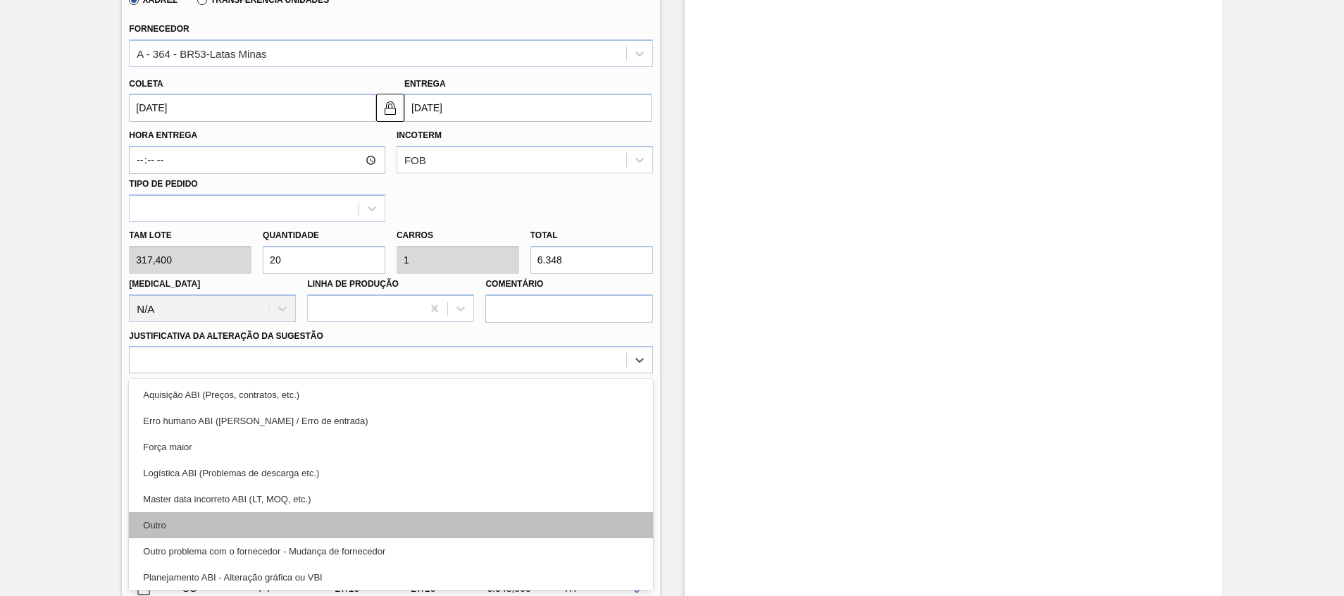
click at [244, 528] on div "Outro" at bounding box center [391, 525] width 524 height 26
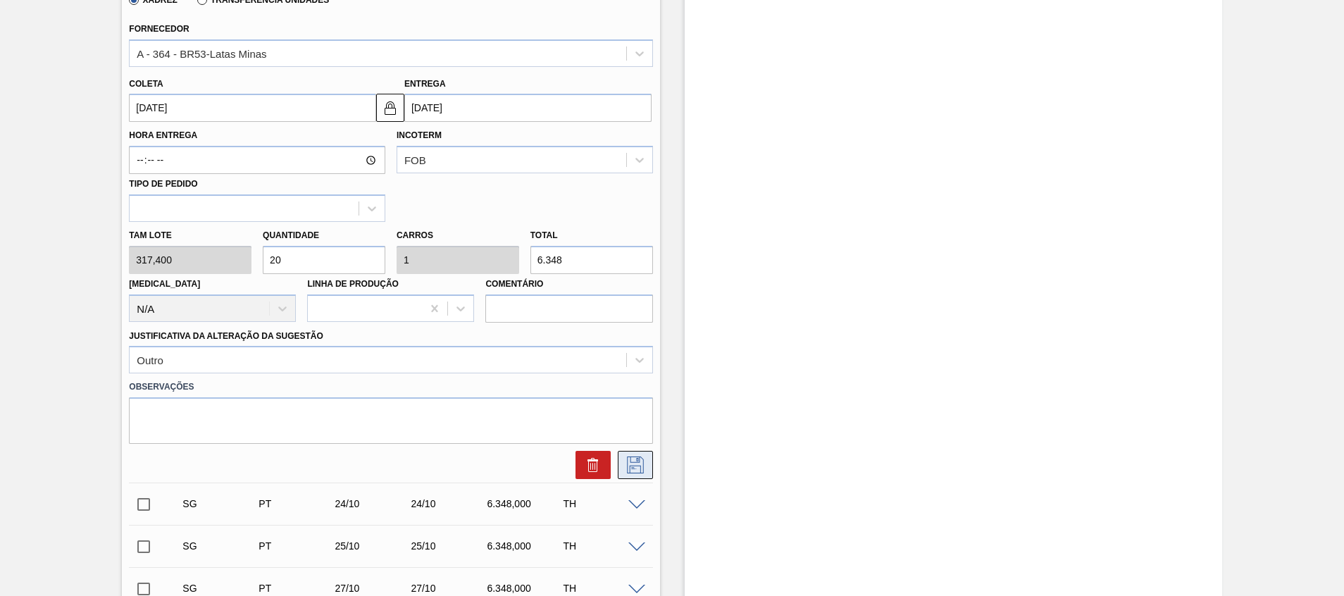
click at [631, 462] on icon at bounding box center [635, 465] width 23 height 17
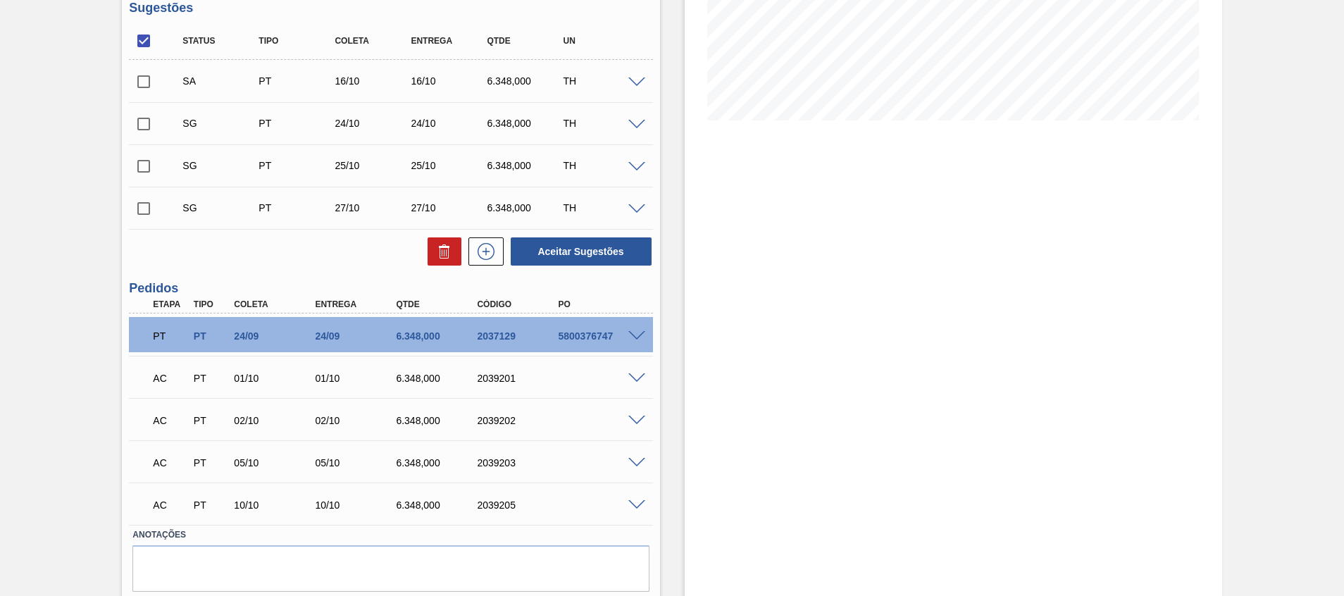
scroll to position [199, 0]
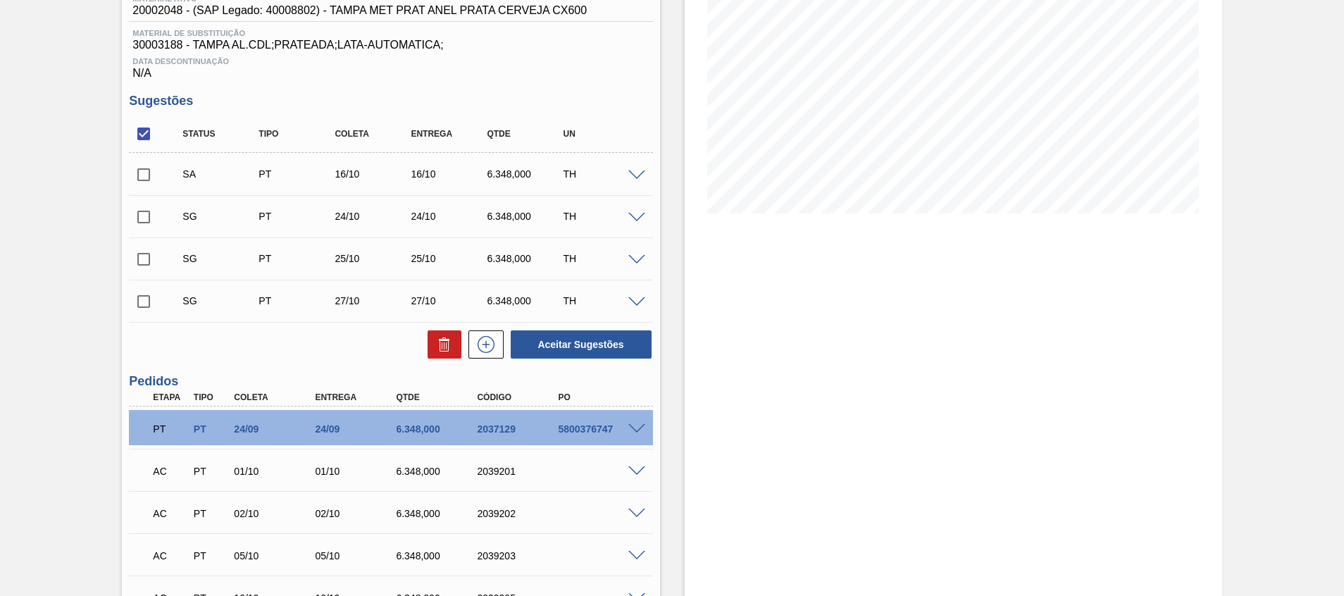
click at [142, 175] on input "checkbox" at bounding box center [144, 175] width 30 height 30
checkbox input "true"
click at [573, 342] on button "Aceitar Sugestões" at bounding box center [581, 344] width 141 height 28
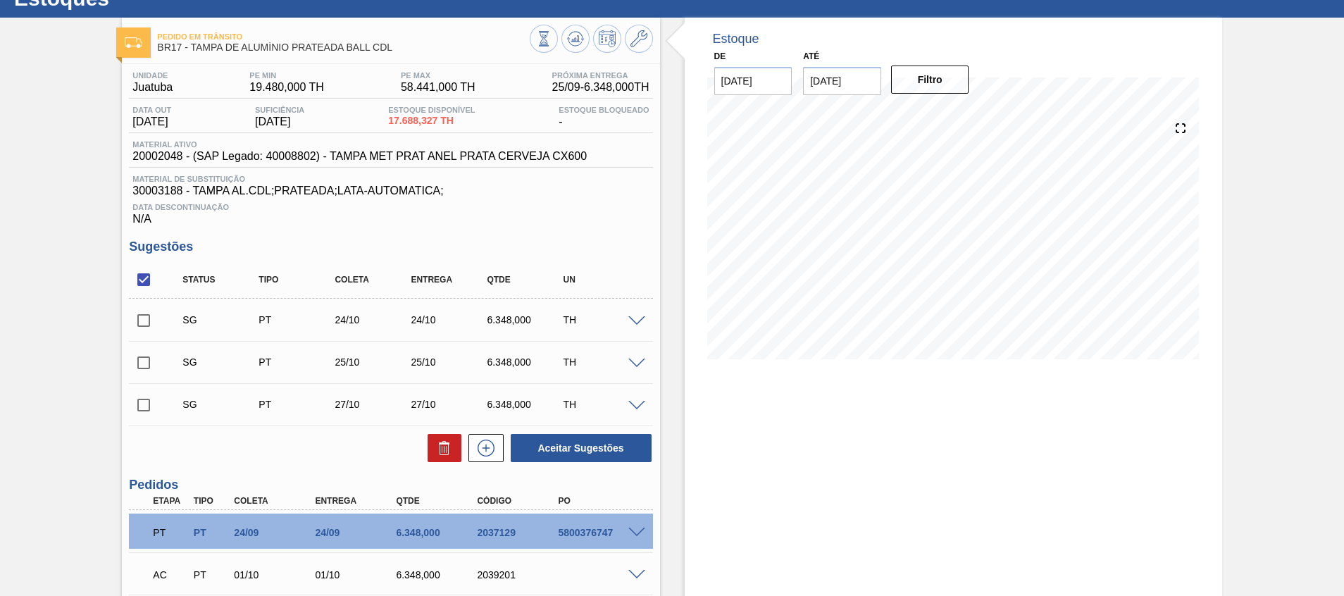
scroll to position [0, 0]
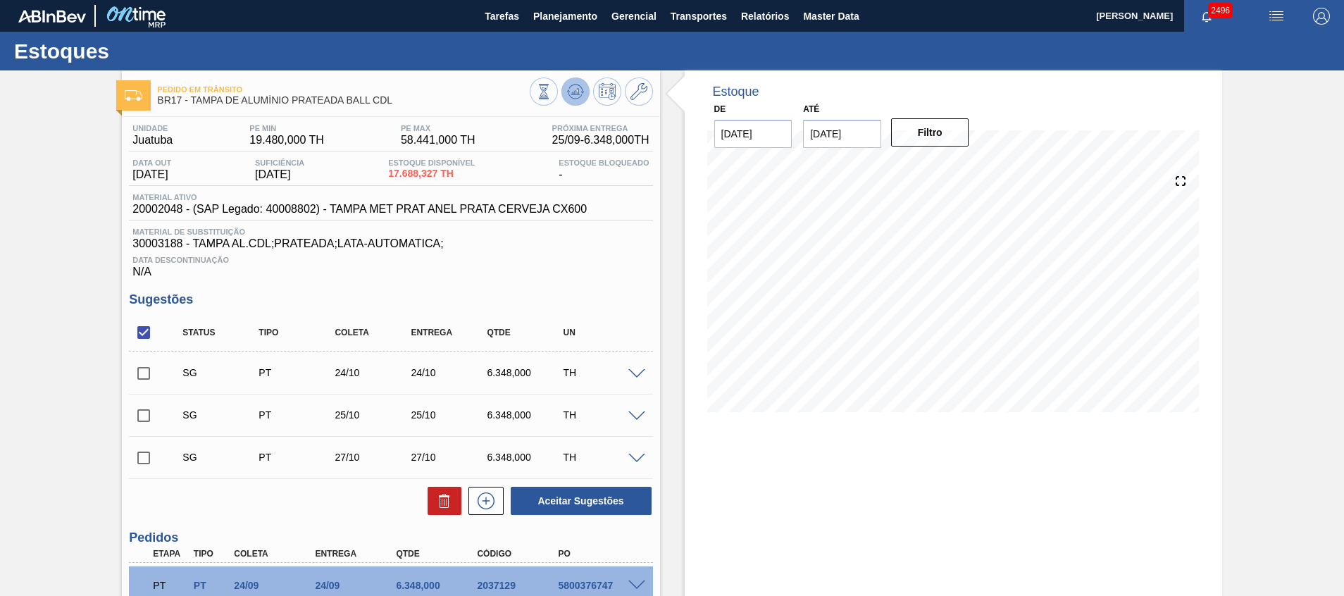
click at [581, 96] on icon at bounding box center [575, 91] width 17 height 17
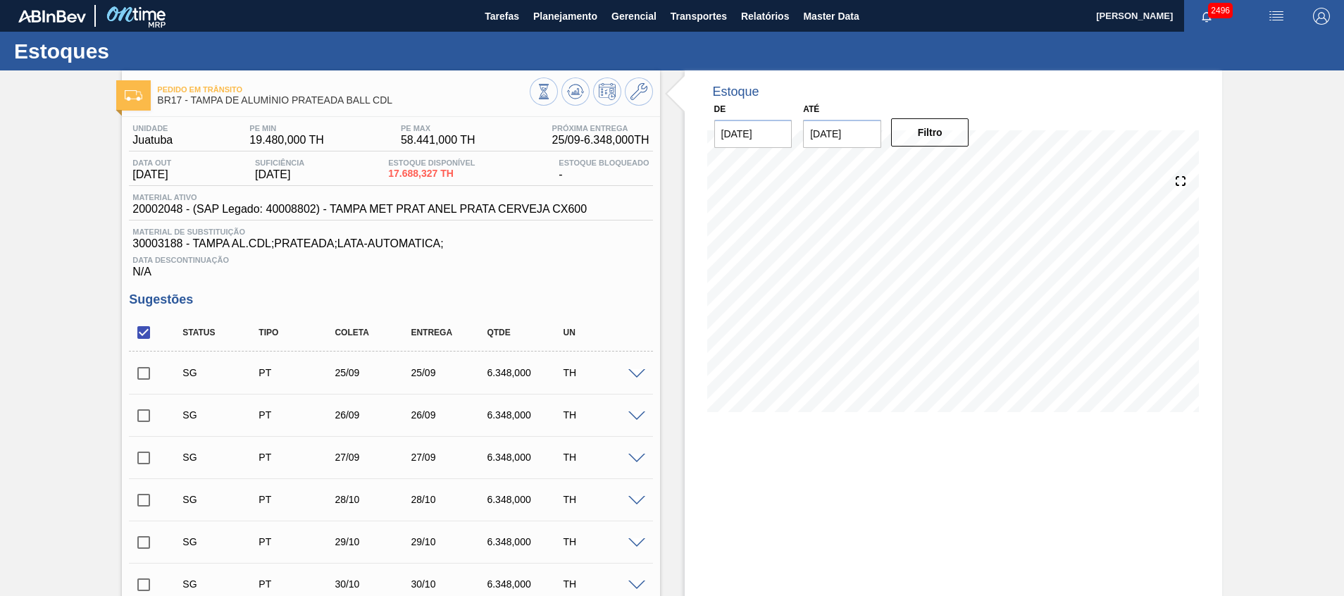
click at [144, 340] on input "checkbox" at bounding box center [144, 333] width 30 height 30
checkbox input "false"
click at [145, 371] on input "checkbox" at bounding box center [144, 374] width 30 height 30
checkbox input "true"
drag, startPoint x: 150, startPoint y: 410, endPoint x: 150, endPoint y: 449, distance: 38.8
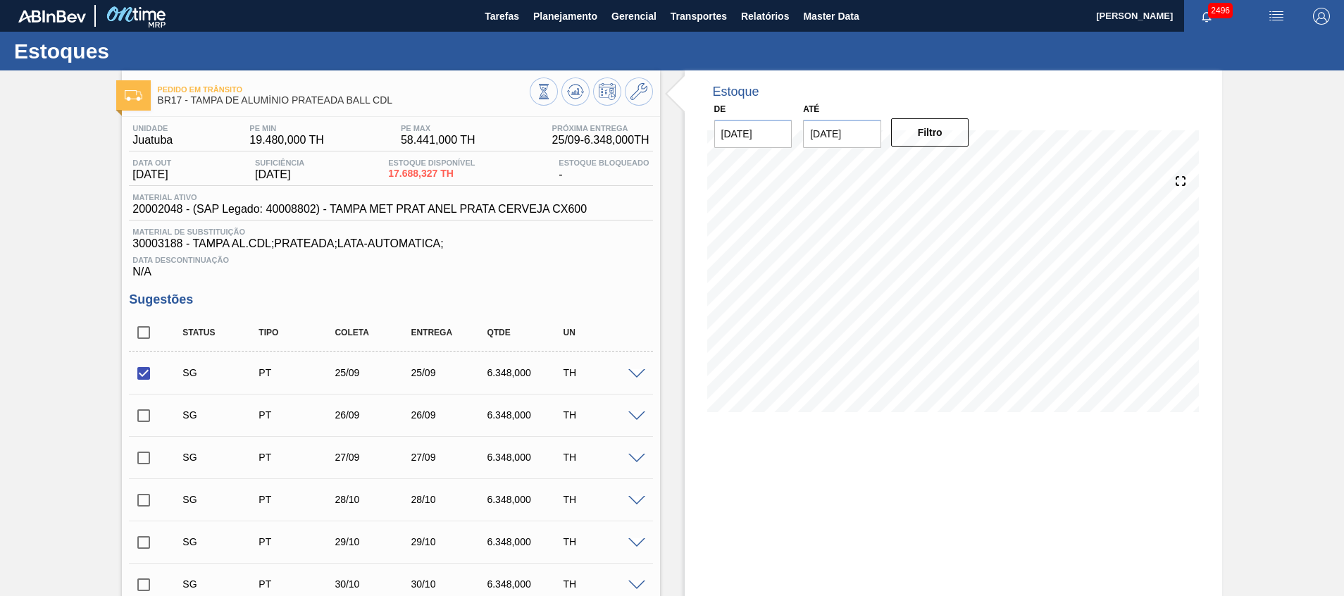
click at [150, 449] on div "SG PT 25/09 25/09 6.348,000 TH Material 20002048 - TAMPA MET PRAT ANEL PRATA CE…" at bounding box center [391, 500] width 524 height 296
click at [150, 449] on input "checkbox" at bounding box center [144, 458] width 30 height 30
checkbox input "true"
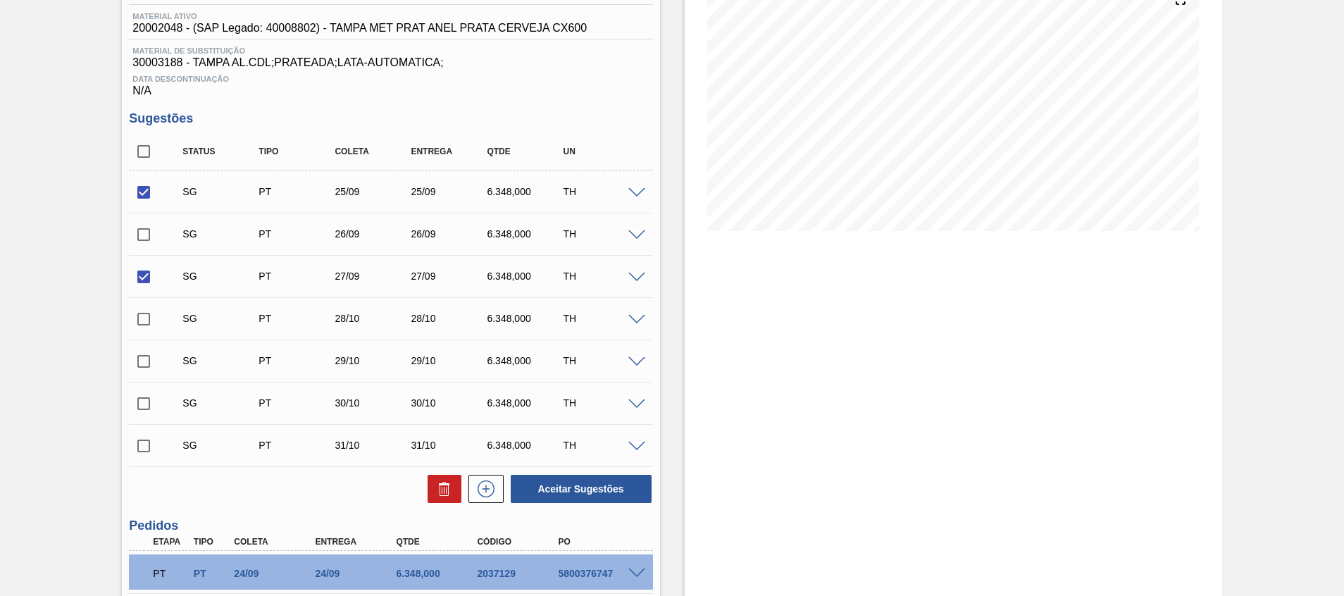
scroll to position [194, 0]
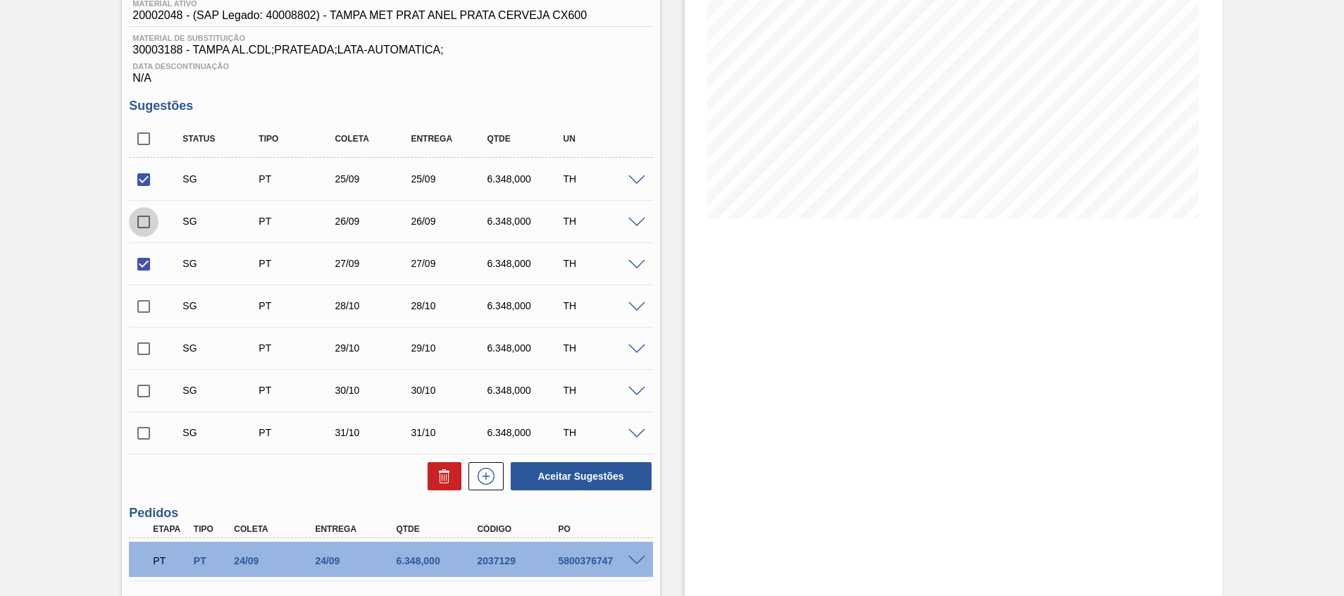
click at [154, 221] on input "checkbox" at bounding box center [144, 222] width 30 height 30
checkbox input "true"
click at [439, 472] on icon at bounding box center [444, 472] width 11 height 2
checkbox input "false"
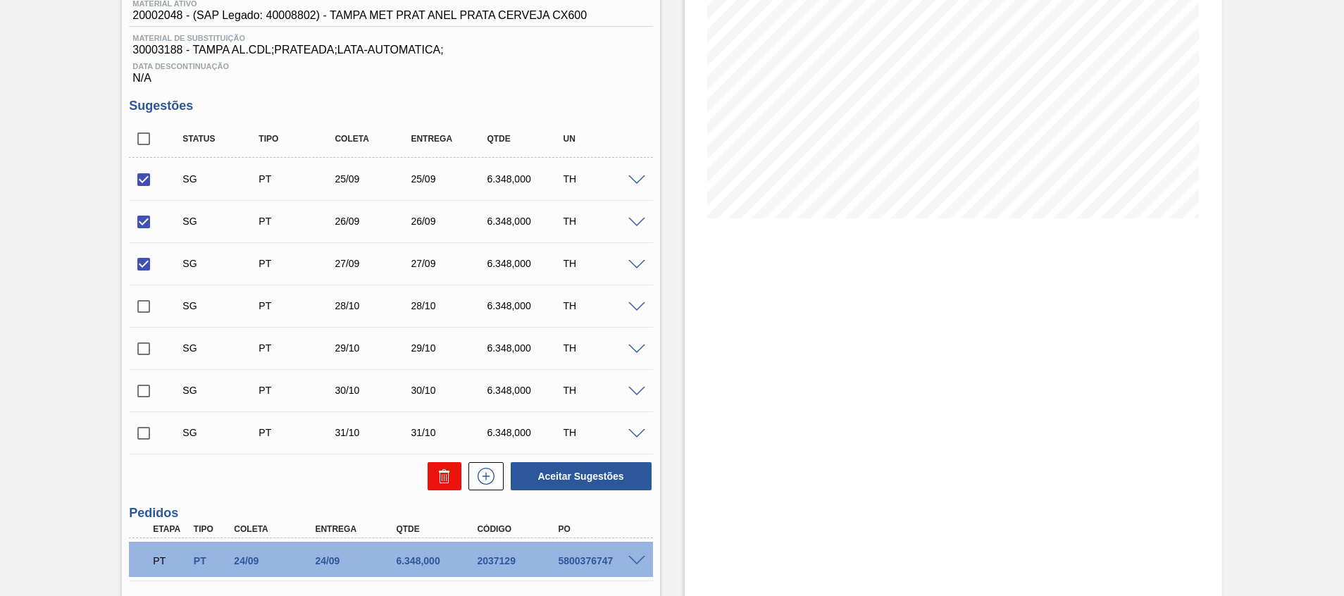
checkbox input "false"
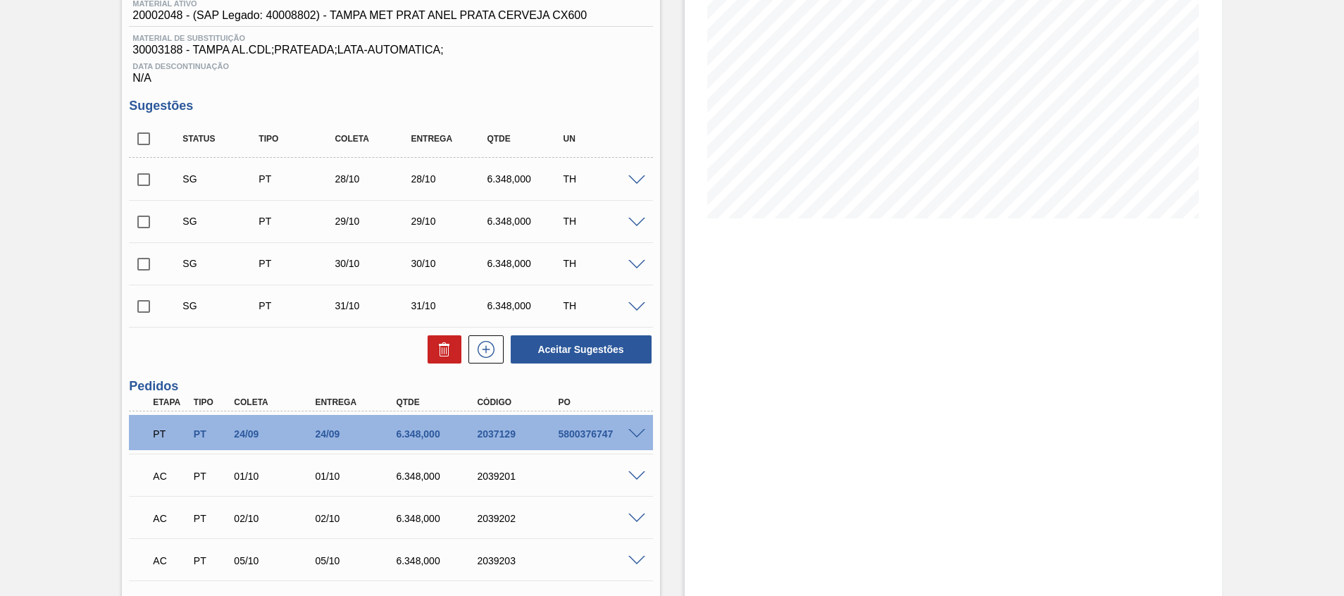
click at [640, 182] on span at bounding box center [637, 180] width 17 height 11
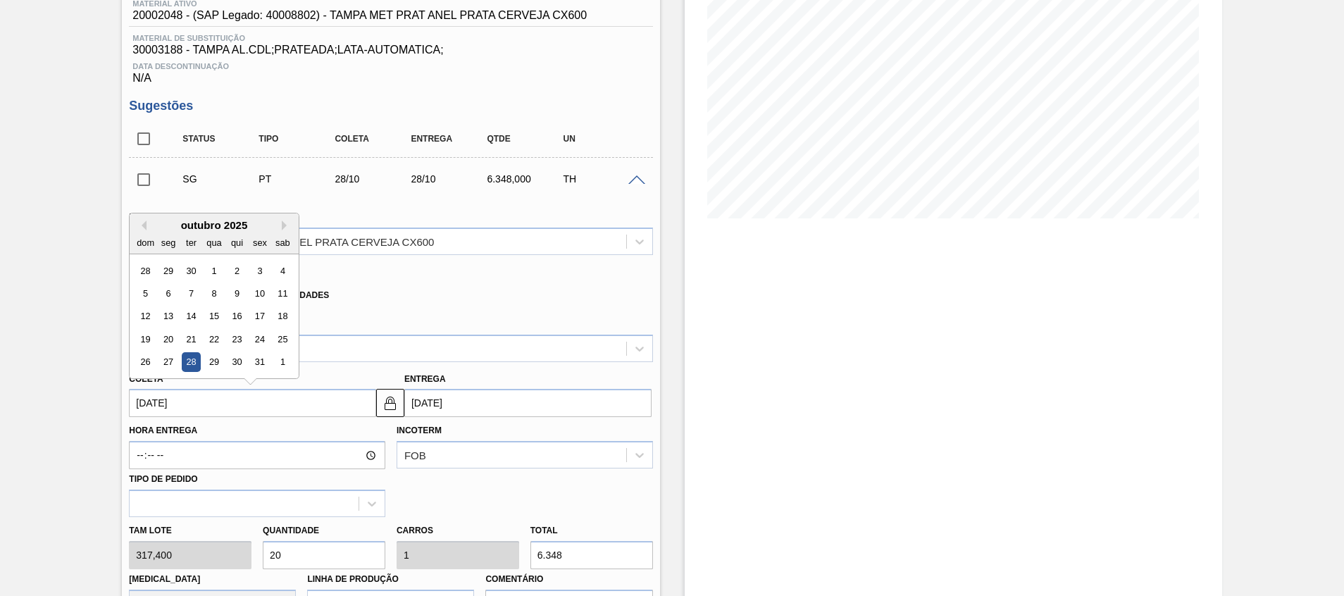
click at [291, 403] on input "28/10/2025" at bounding box center [252, 403] width 247 height 28
click at [166, 333] on div "20" at bounding box center [168, 339] width 19 height 19
type input "20/10/2025"
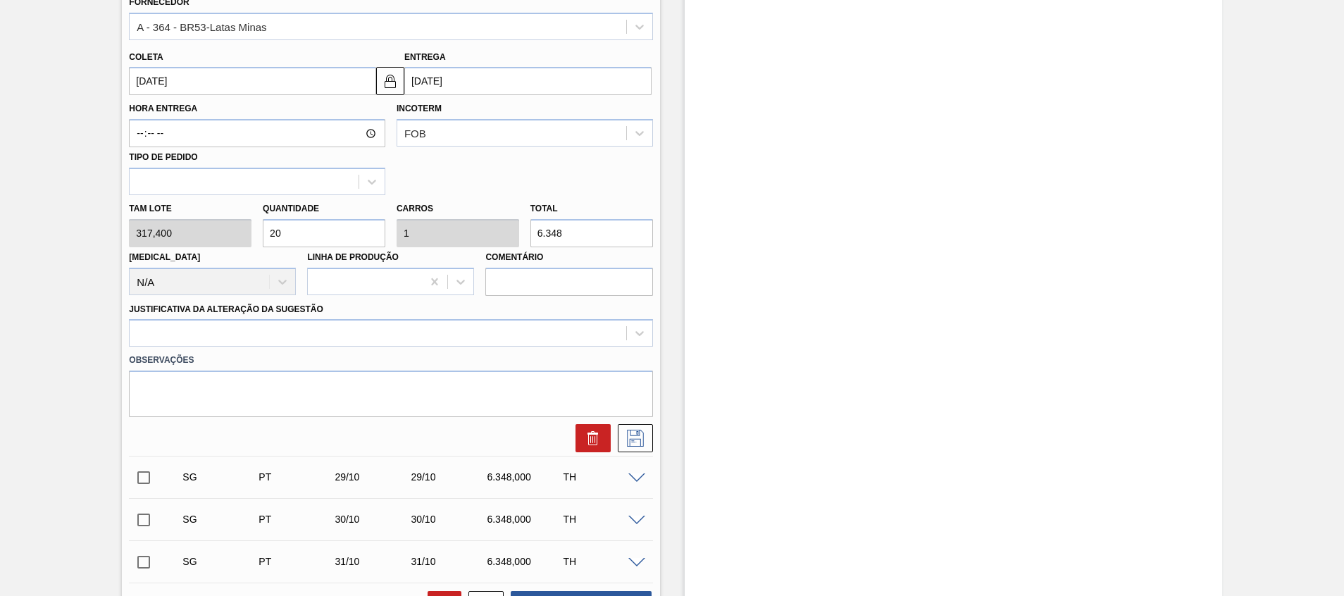
scroll to position [514, 0]
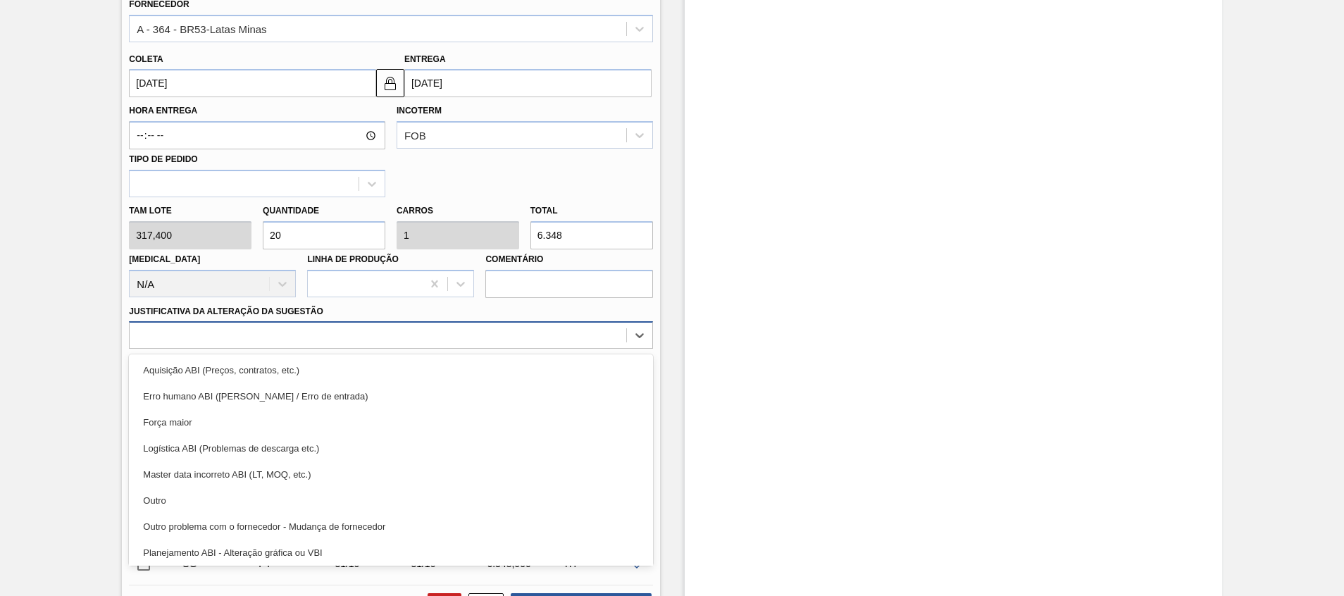
click at [189, 335] on div at bounding box center [378, 336] width 496 height 20
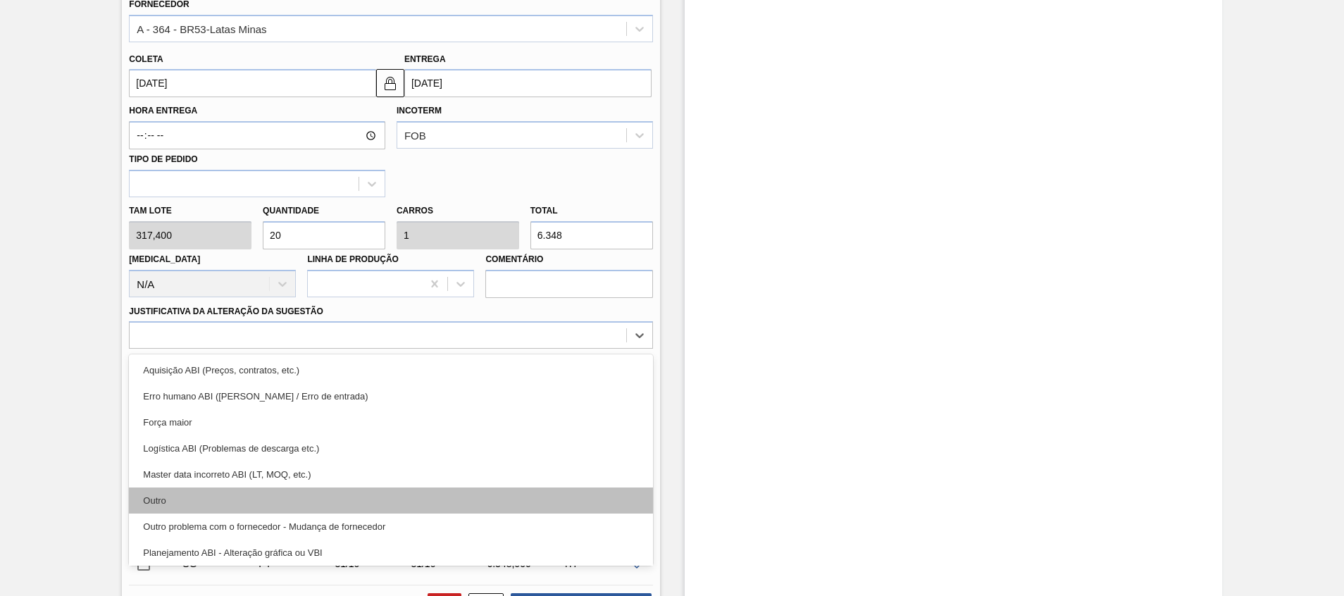
click at [199, 511] on div "Outro" at bounding box center [391, 501] width 524 height 26
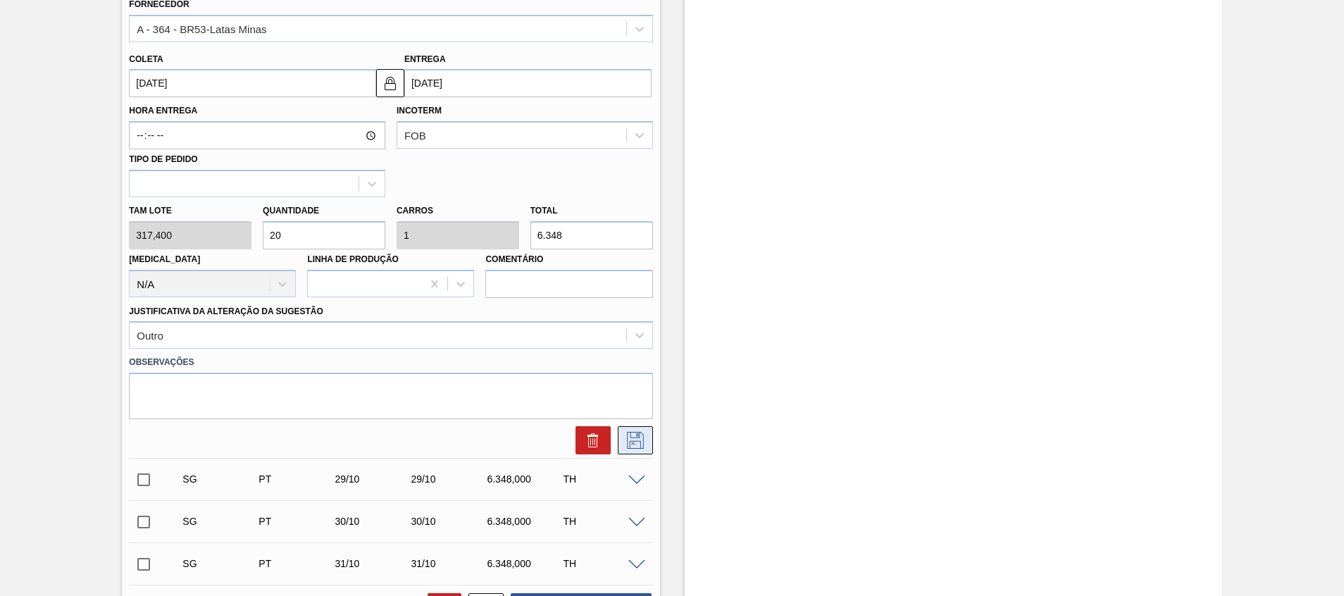
click at [625, 444] on icon at bounding box center [635, 440] width 23 height 17
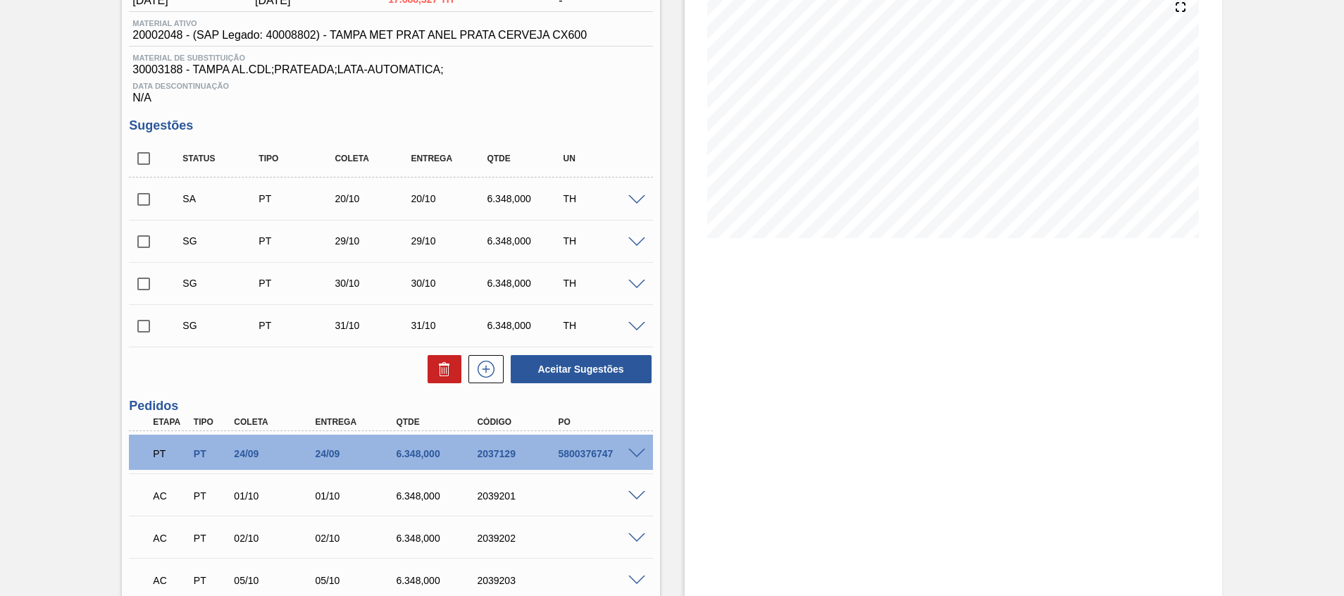
scroll to position [173, 0]
click at [150, 202] on input "checkbox" at bounding box center [144, 200] width 30 height 30
checkbox input "true"
click at [595, 360] on button "Aceitar Sugestões" at bounding box center [581, 370] width 141 height 28
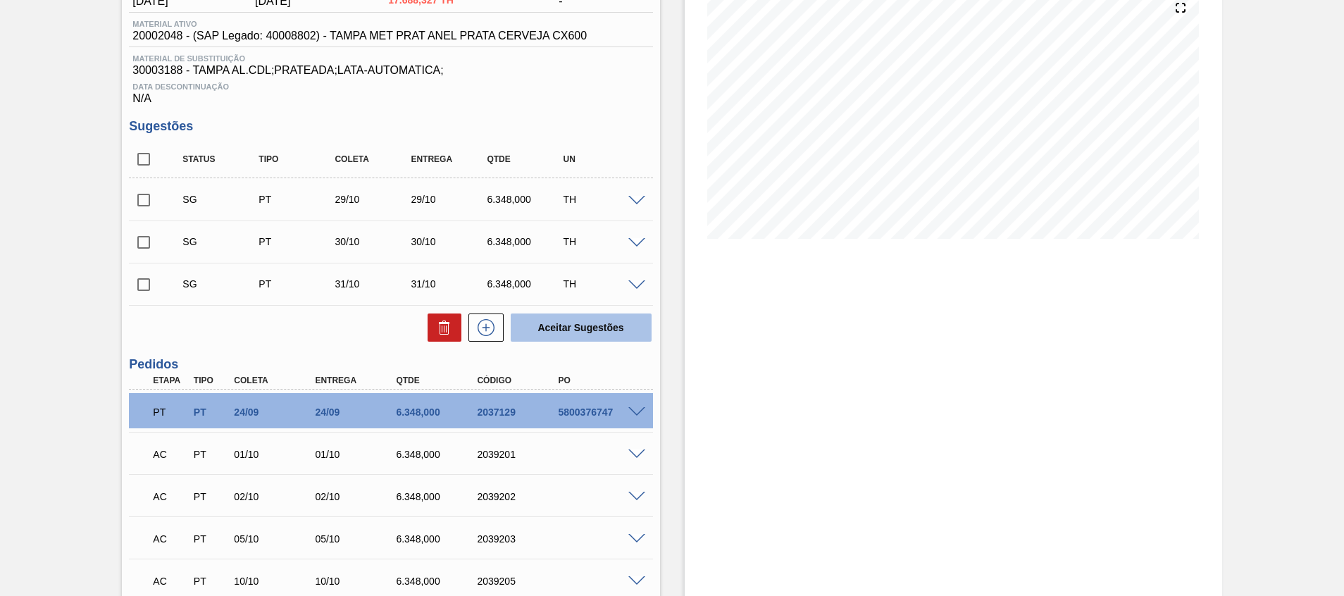
scroll to position [0, 0]
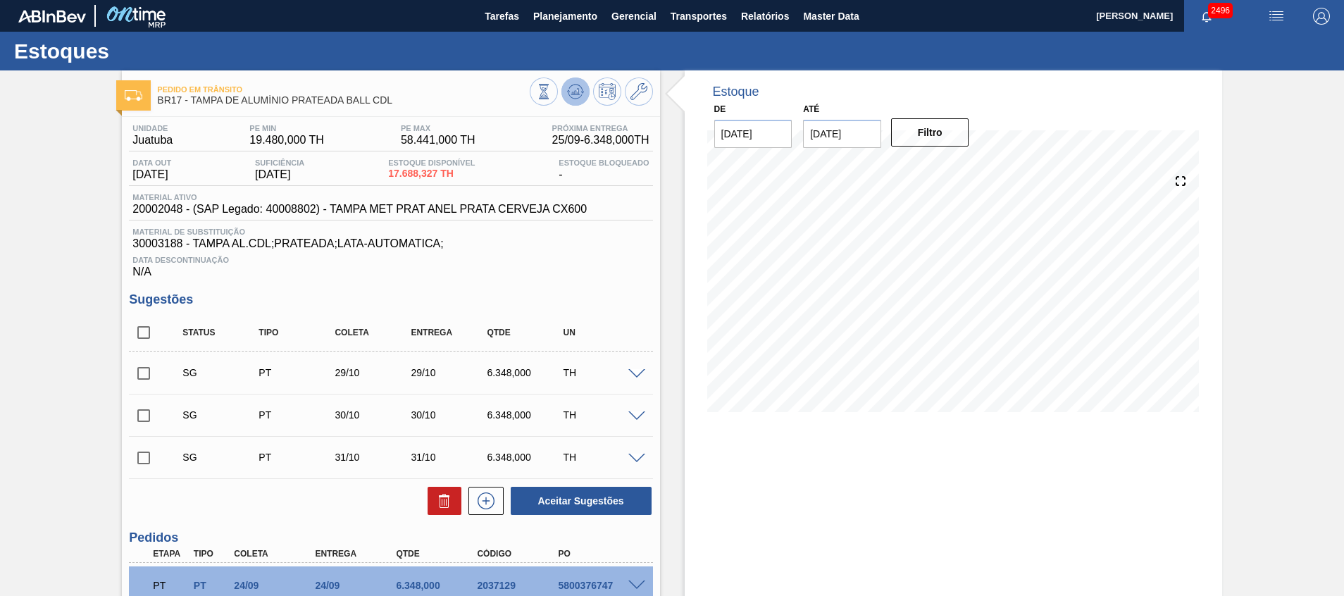
click at [584, 87] on button at bounding box center [576, 92] width 28 height 28
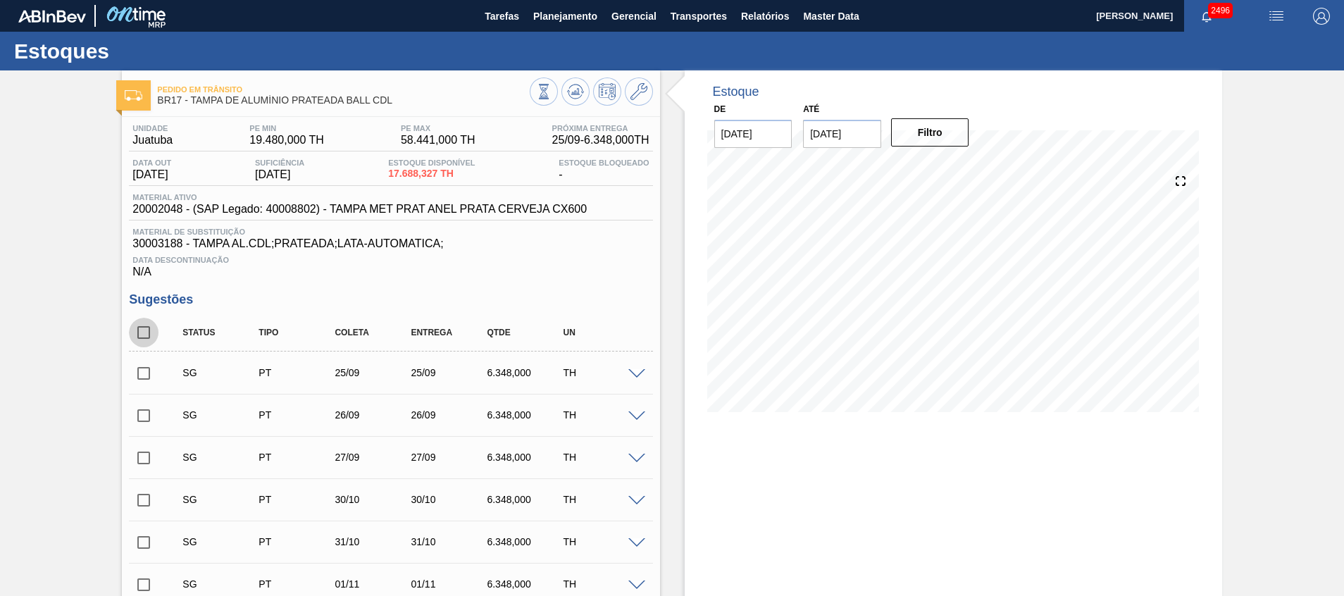
click at [137, 342] on input "checkbox" at bounding box center [144, 333] width 30 height 30
checkbox input "true"
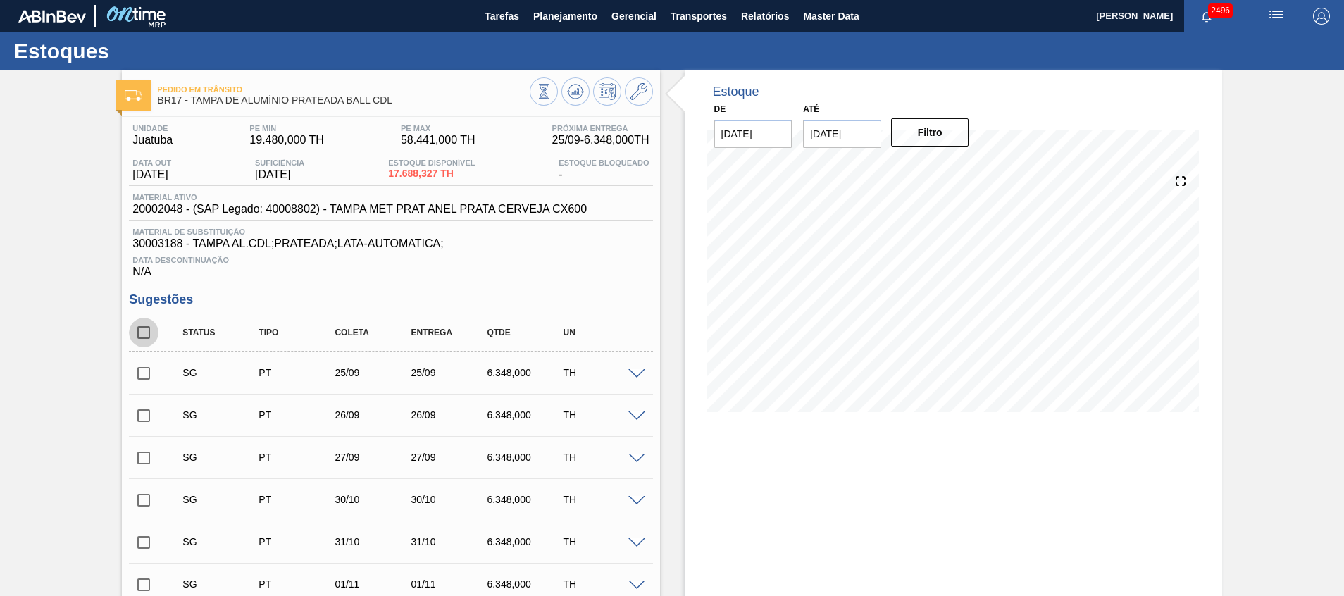
checkbox input "true"
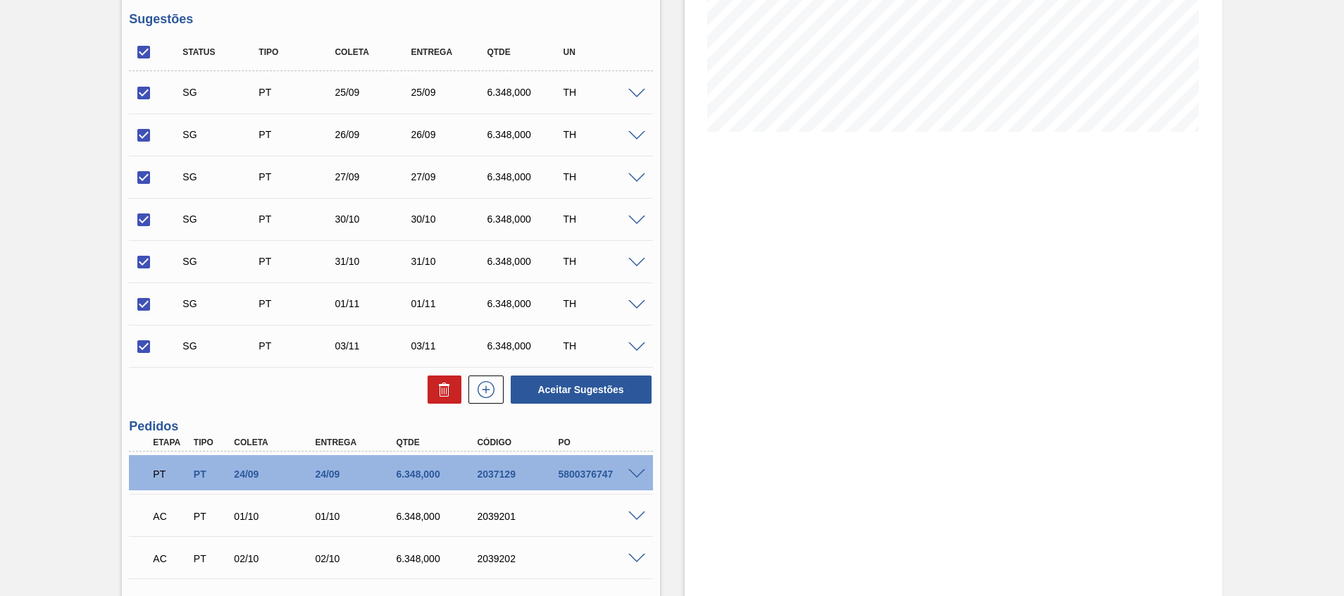
scroll to position [287, 0]
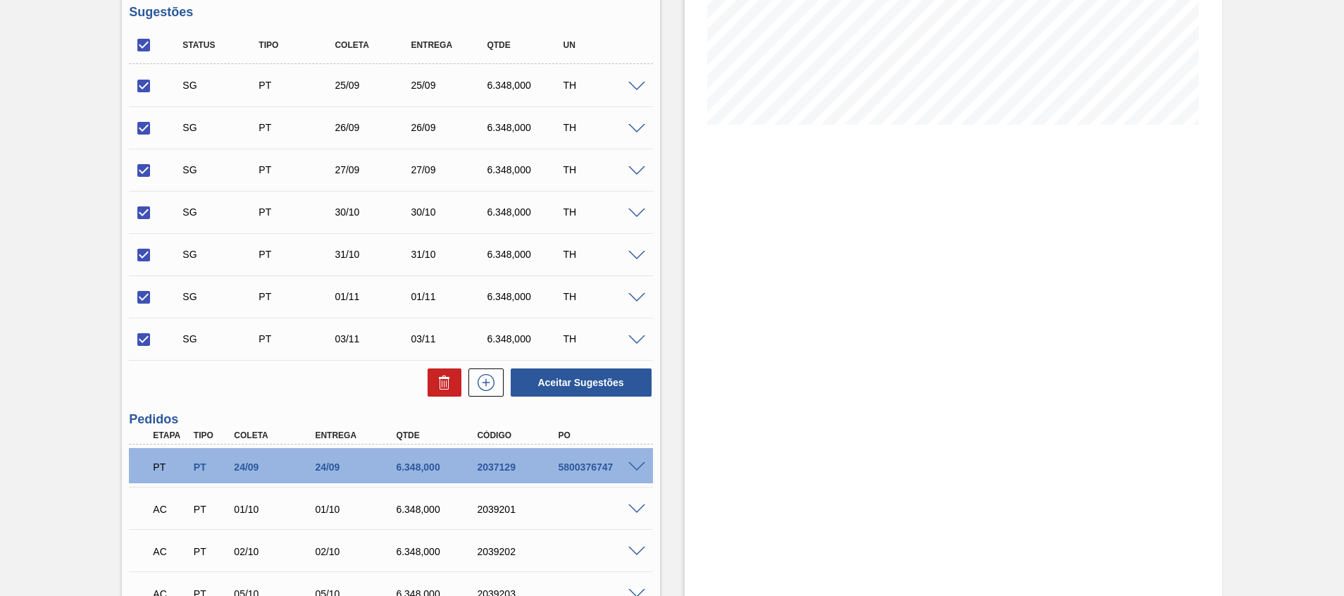
click at [149, 41] on input "checkbox" at bounding box center [144, 45] width 30 height 30
checkbox input "false"
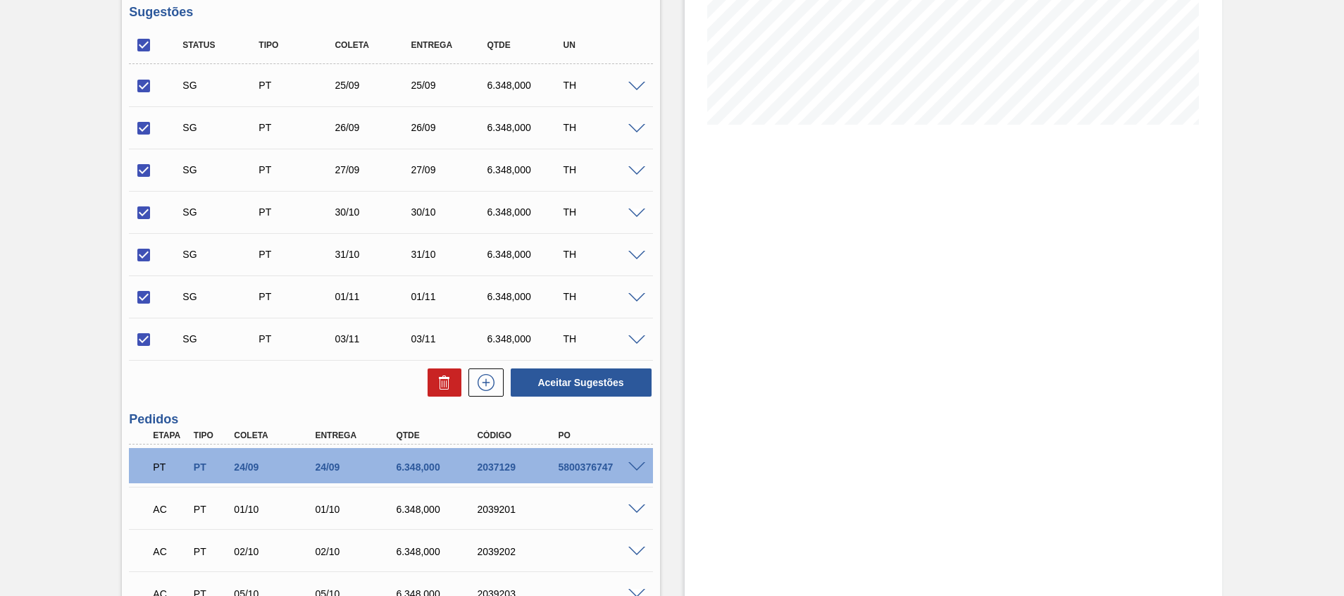
checkbox input "false"
click at [145, 85] on input "checkbox" at bounding box center [144, 86] width 30 height 30
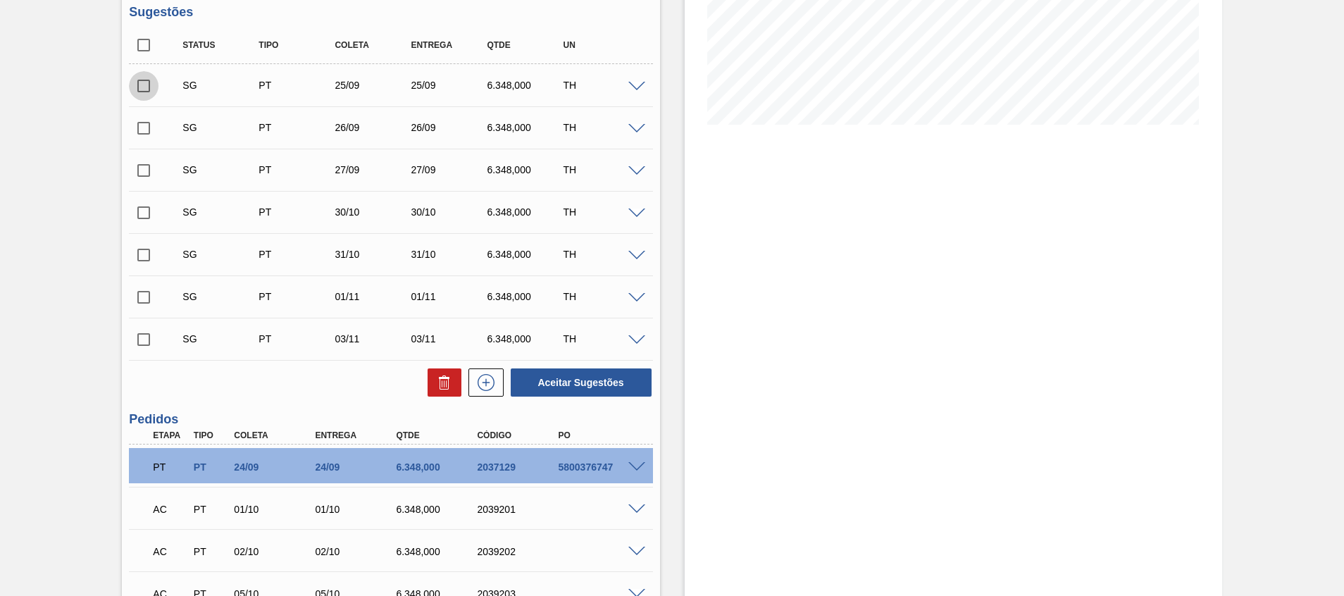
checkbox input "true"
click at [149, 130] on input "checkbox" at bounding box center [144, 128] width 30 height 30
checkbox input "true"
click at [151, 167] on input "checkbox" at bounding box center [144, 171] width 30 height 30
checkbox input "true"
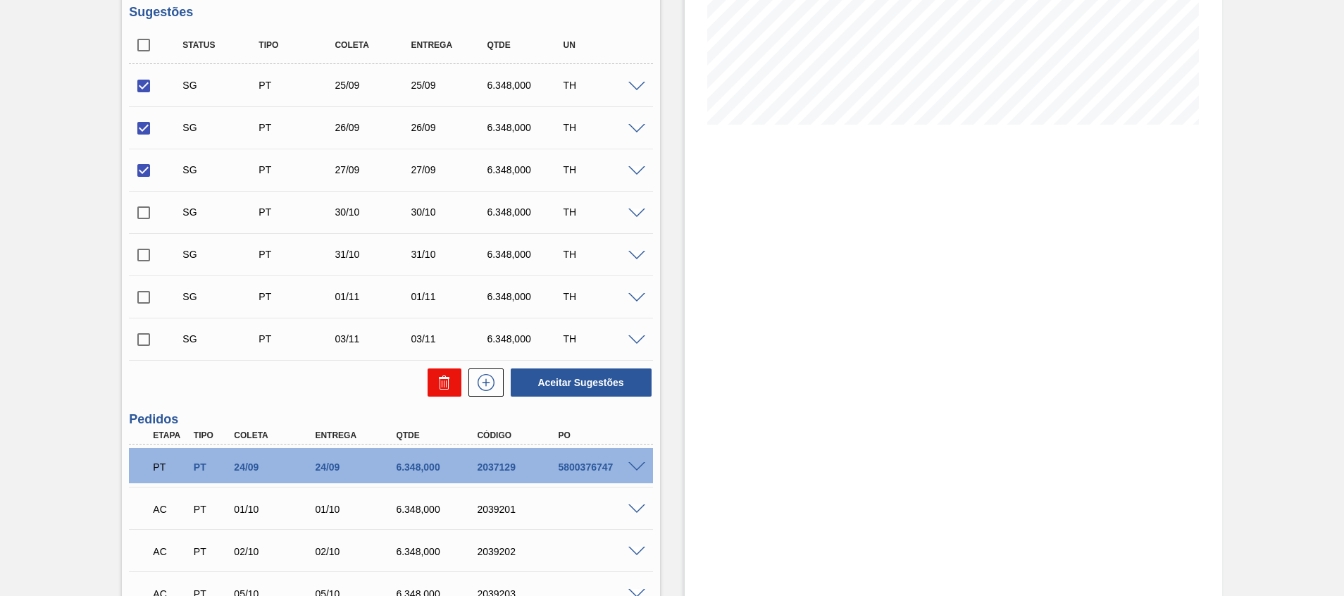
click at [431, 375] on button at bounding box center [445, 383] width 34 height 28
checkbox input "false"
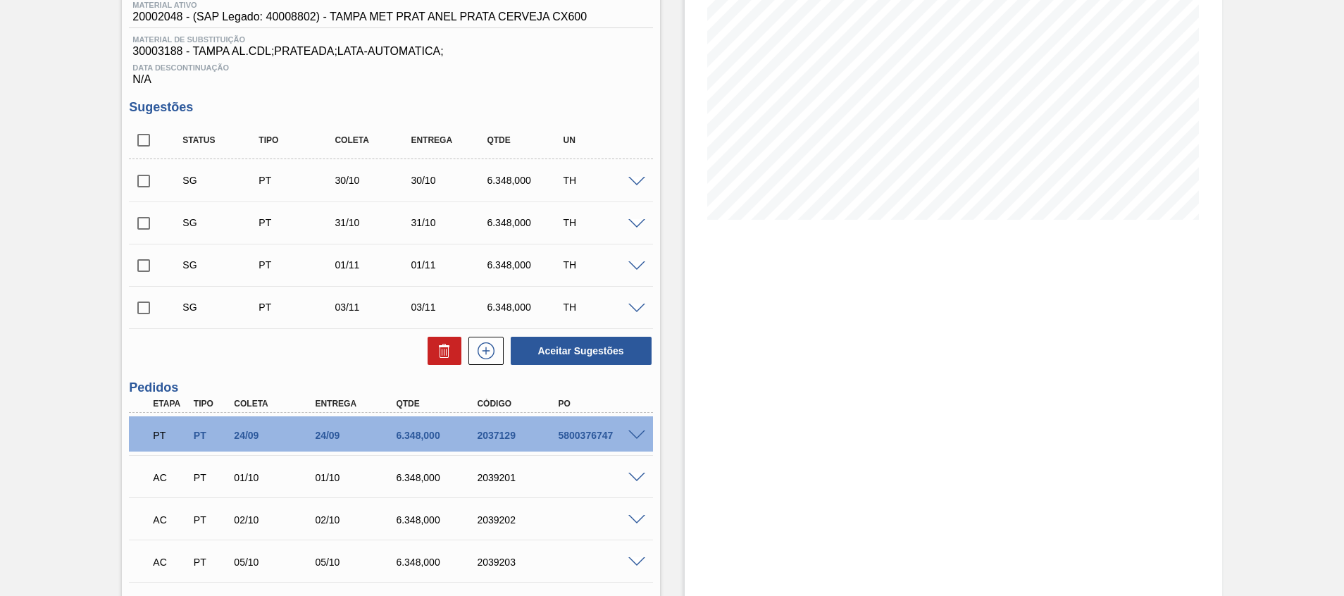
scroll to position [197, 0]
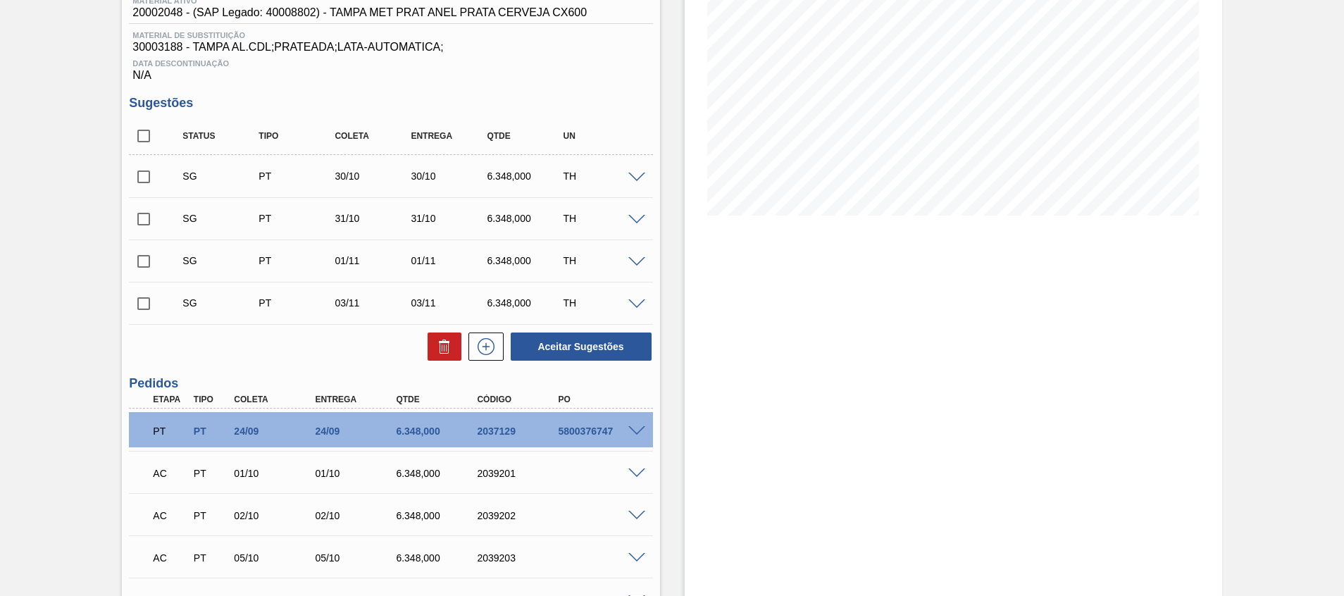
click at [631, 180] on span at bounding box center [637, 178] width 17 height 11
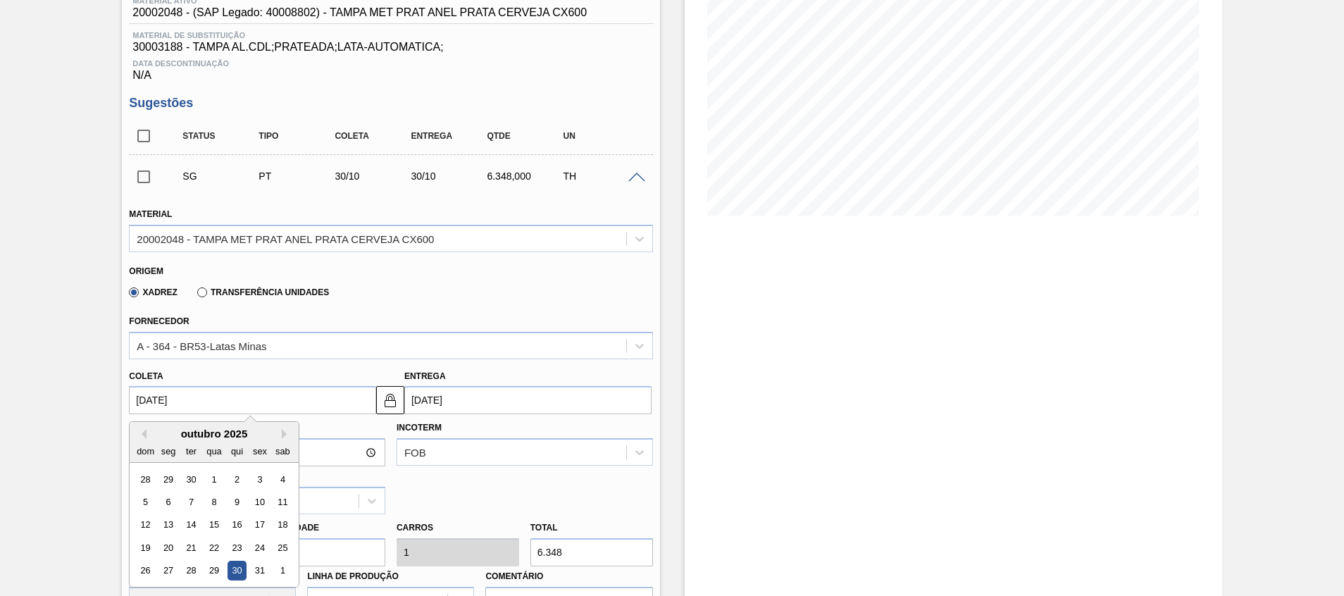
click at [312, 406] on input "30/10/2025" at bounding box center [252, 400] width 247 height 28
click at [280, 547] on div "25" at bounding box center [282, 547] width 19 height 19
type input "25/10/2025"
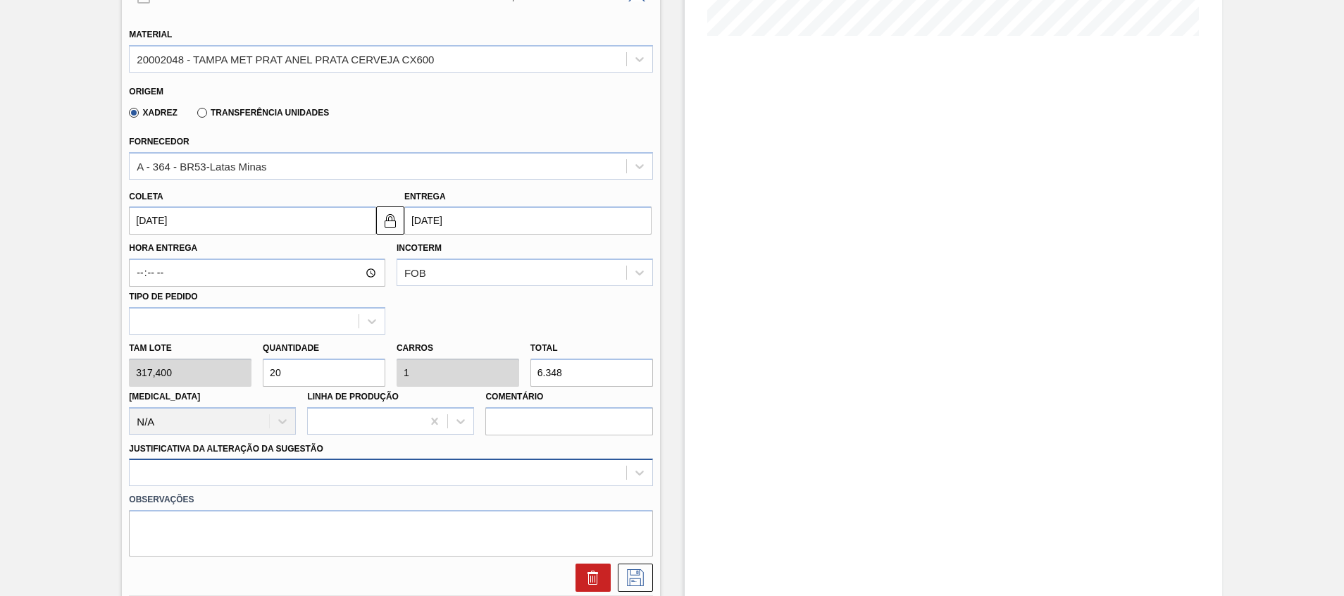
scroll to position [489, 0]
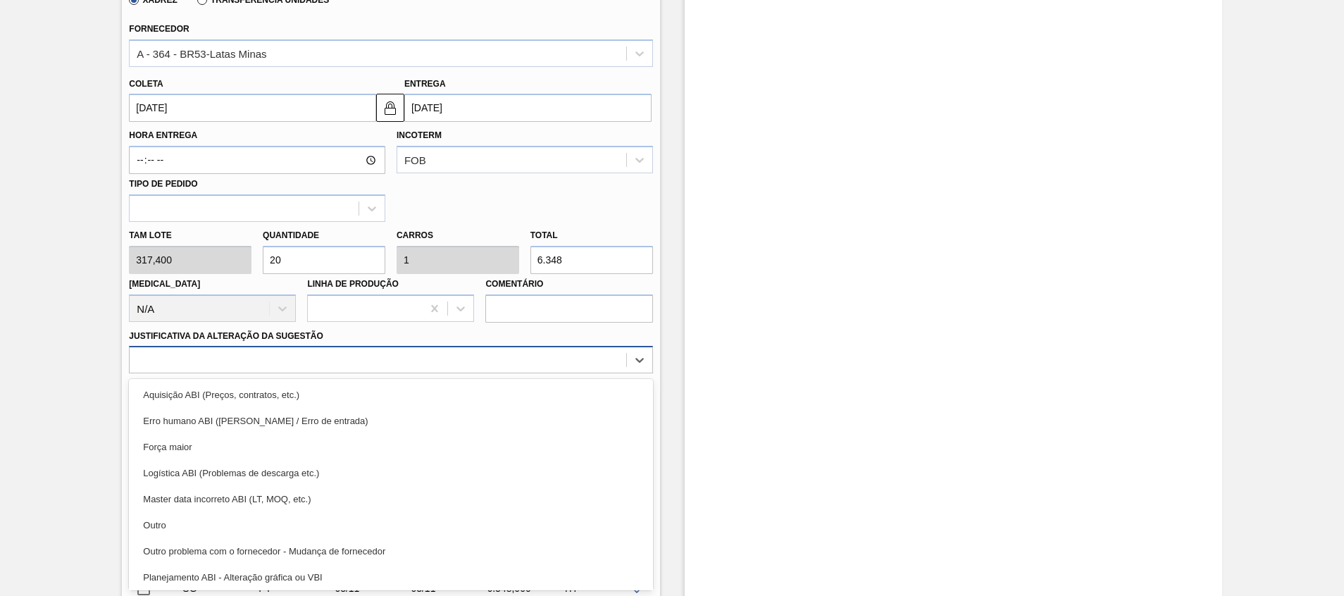
click at [292, 373] on div "option Logística ABI (Problemas de descarga etc.) focused, 4 of 18. 18 results …" at bounding box center [391, 359] width 524 height 27
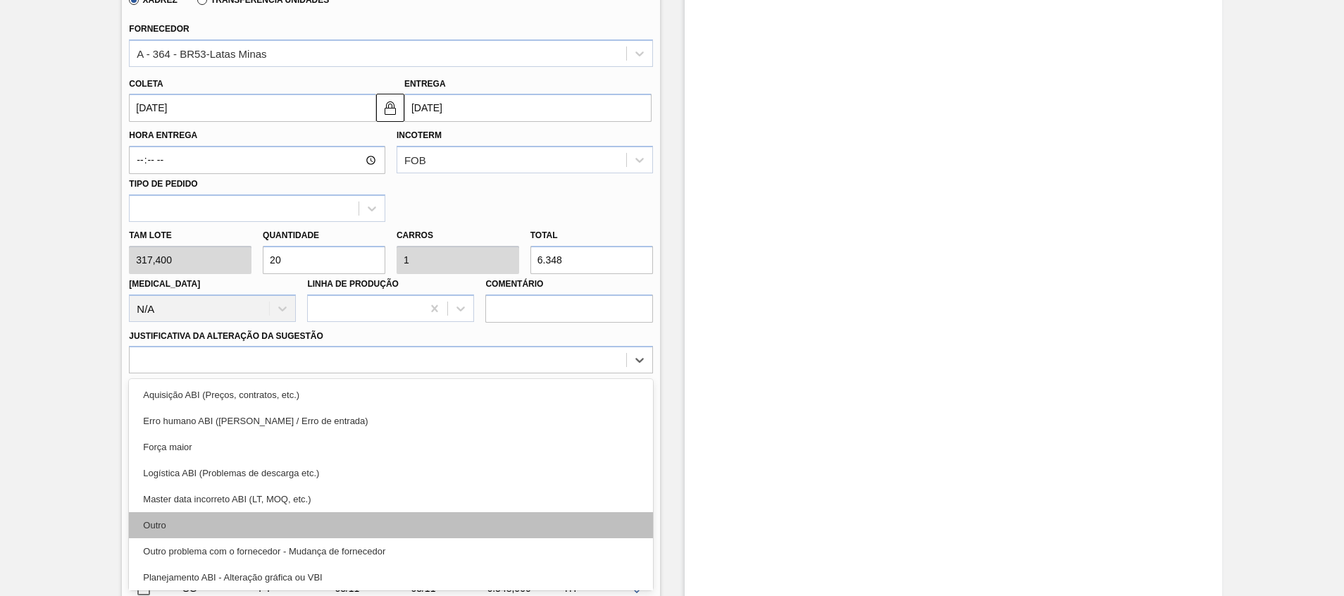
click at [286, 517] on div "Outro" at bounding box center [391, 525] width 524 height 26
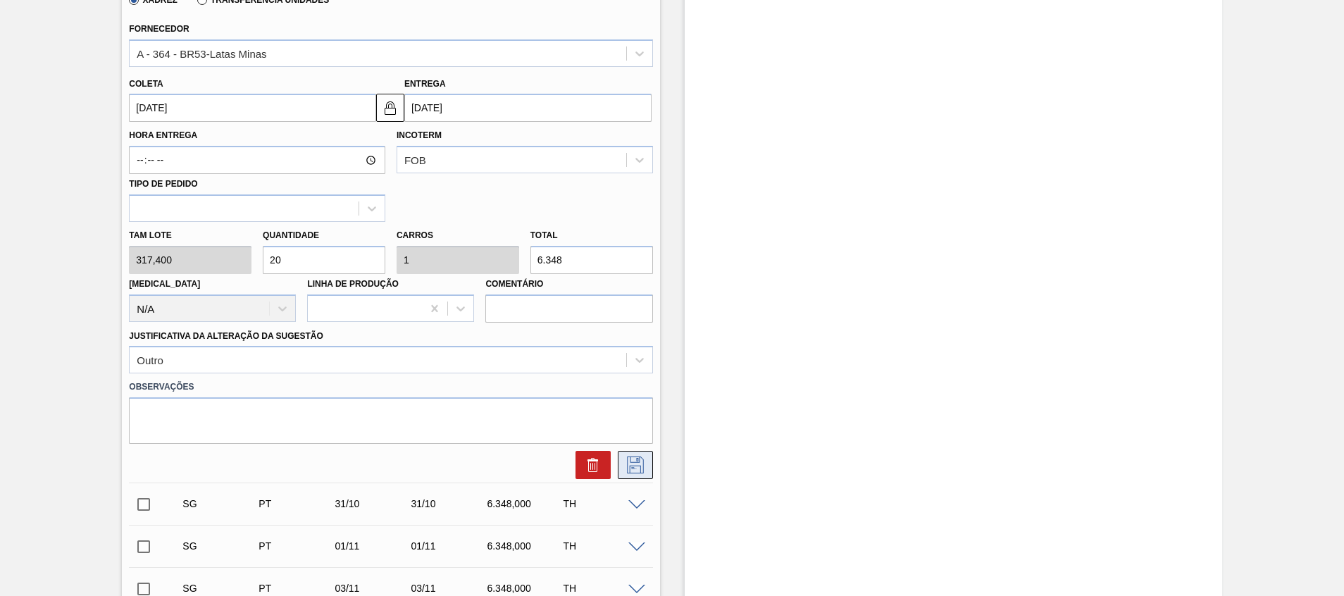
click at [641, 465] on icon at bounding box center [635, 465] width 23 height 17
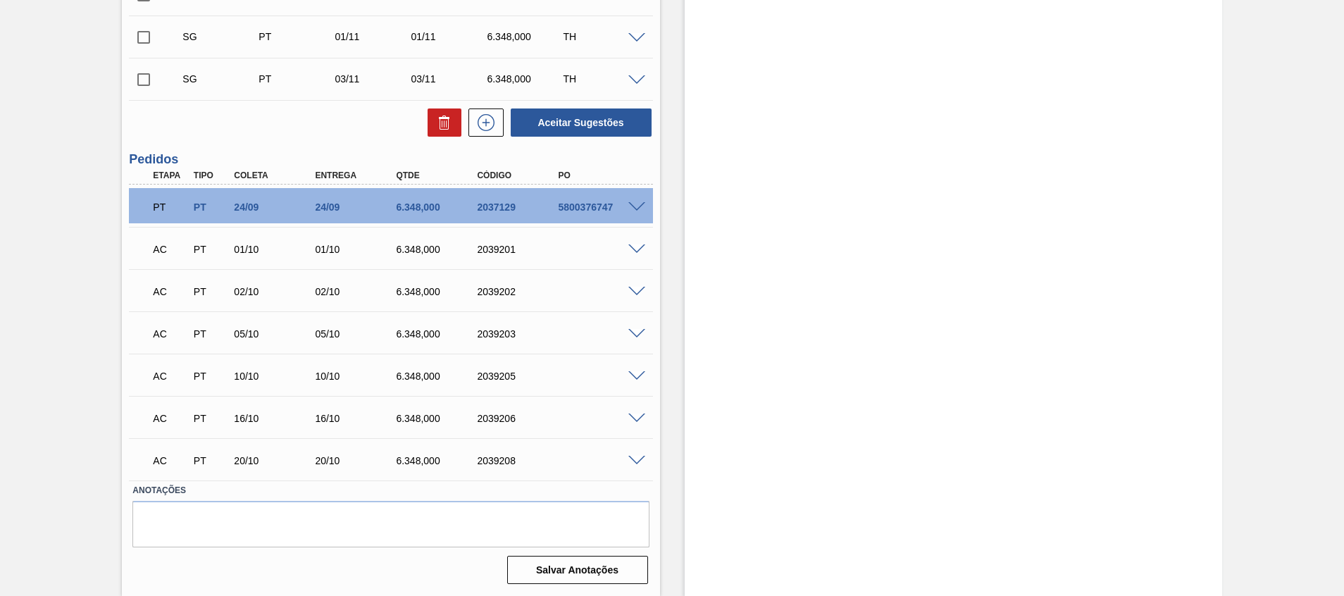
scroll to position [275, 0]
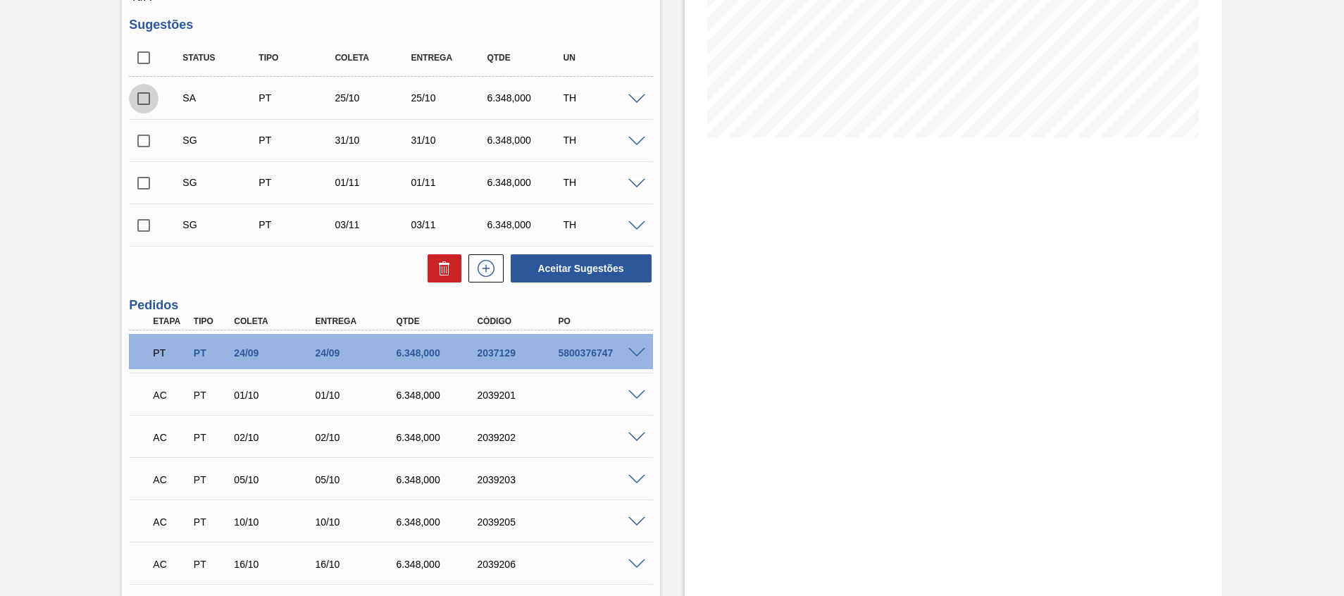
click at [143, 92] on input "checkbox" at bounding box center [144, 99] width 30 height 30
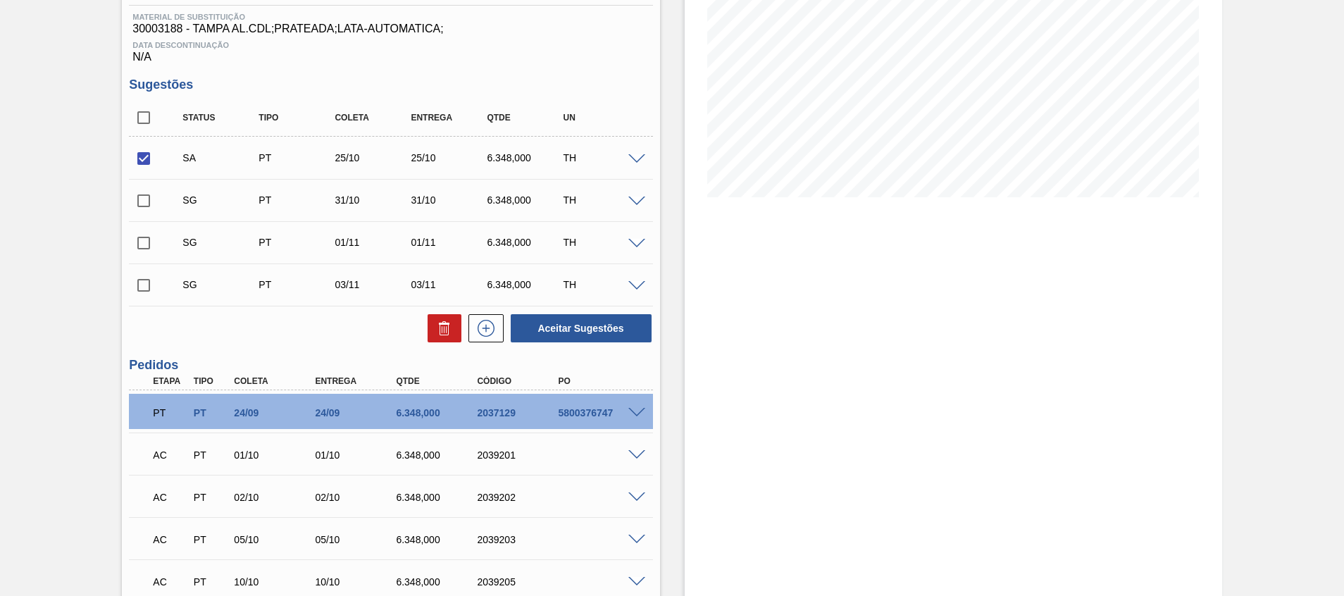
scroll to position [216, 0]
click at [631, 154] on span at bounding box center [637, 159] width 17 height 11
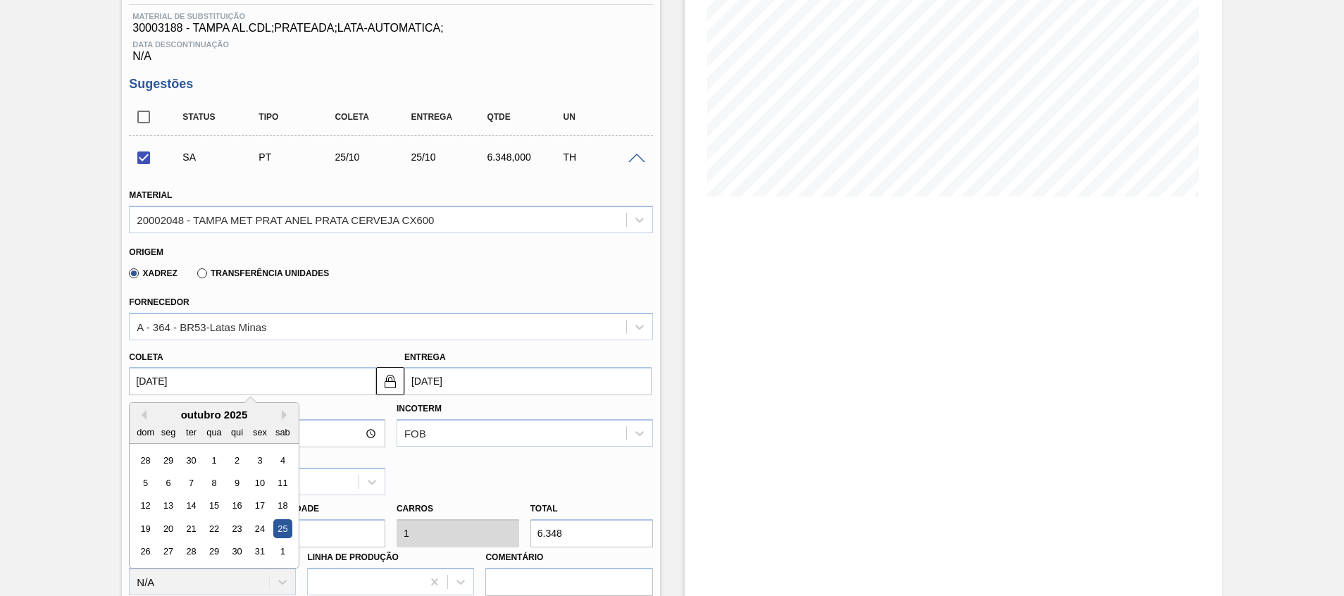
click at [346, 385] on input "25/10/2025" at bounding box center [252, 381] width 247 height 28
drag, startPoint x: 249, startPoint y: 530, endPoint x: 263, endPoint y: 533, distance: 13.7
click at [263, 533] on div "24" at bounding box center [260, 528] width 19 height 19
checkbox input "false"
type input "24/10/2025"
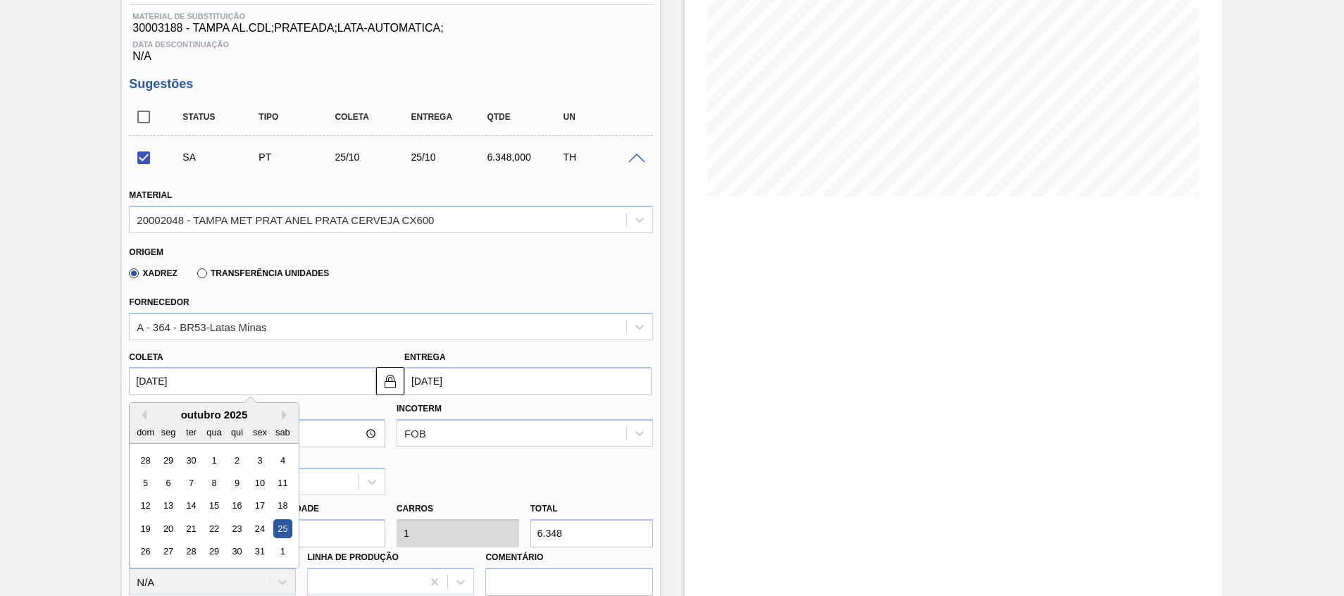
type input "24/10/2025"
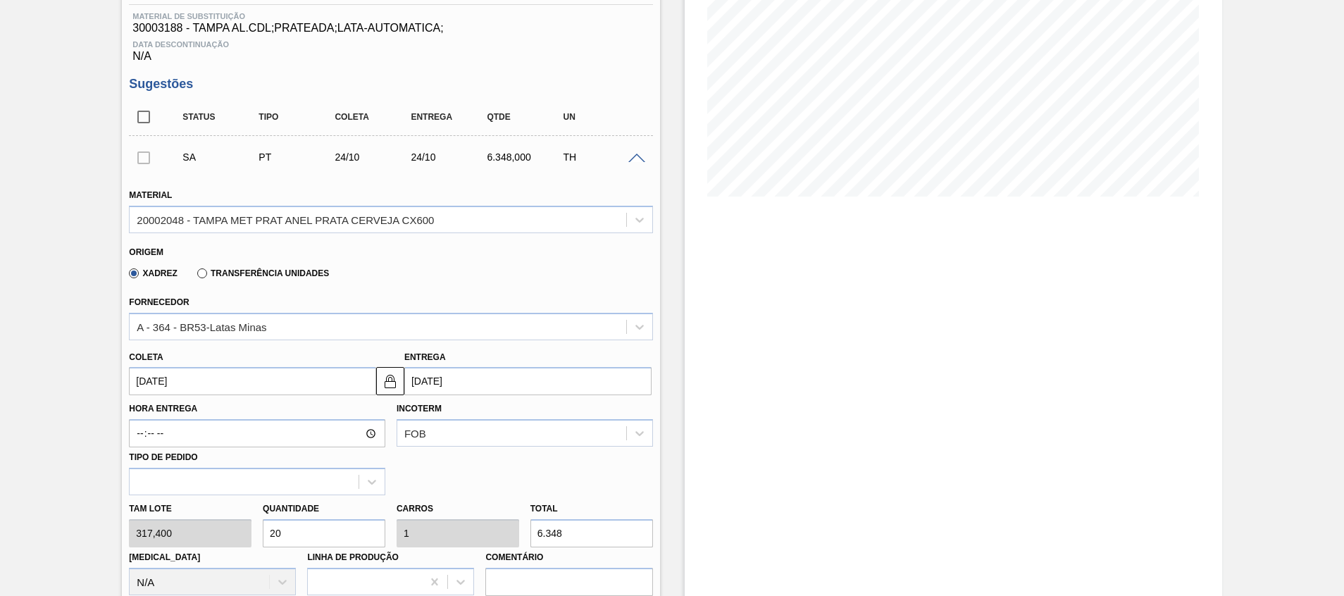
click at [263, 533] on input "20" at bounding box center [324, 533] width 123 height 28
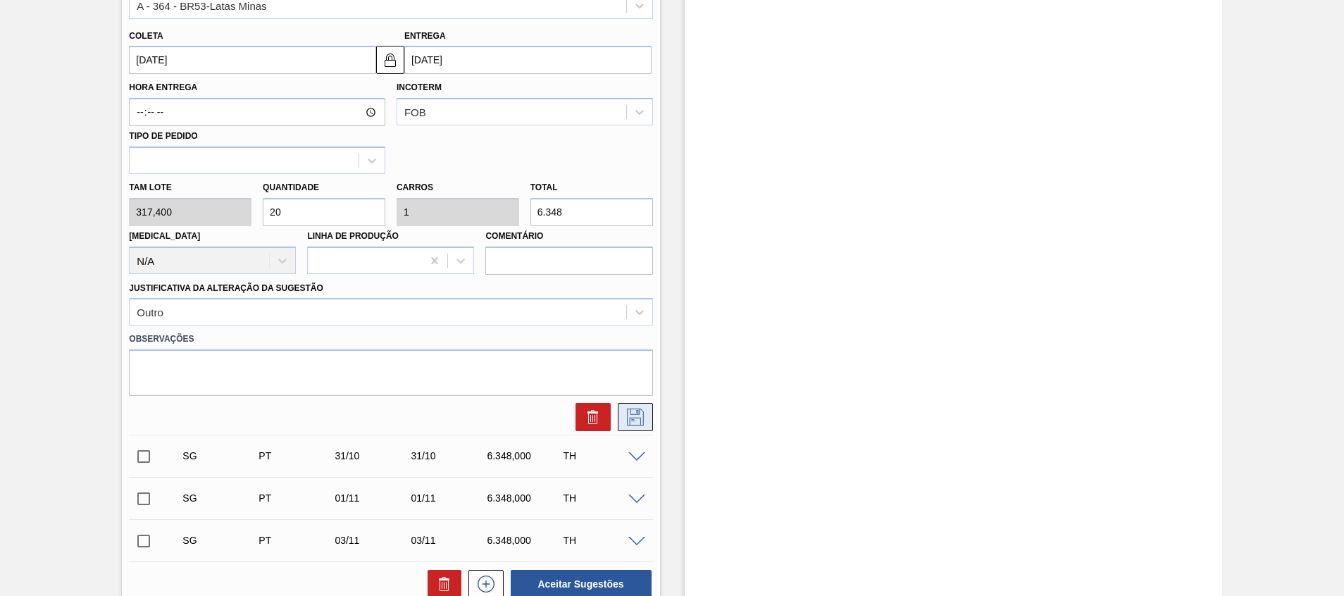
click at [628, 410] on icon at bounding box center [635, 417] width 23 height 17
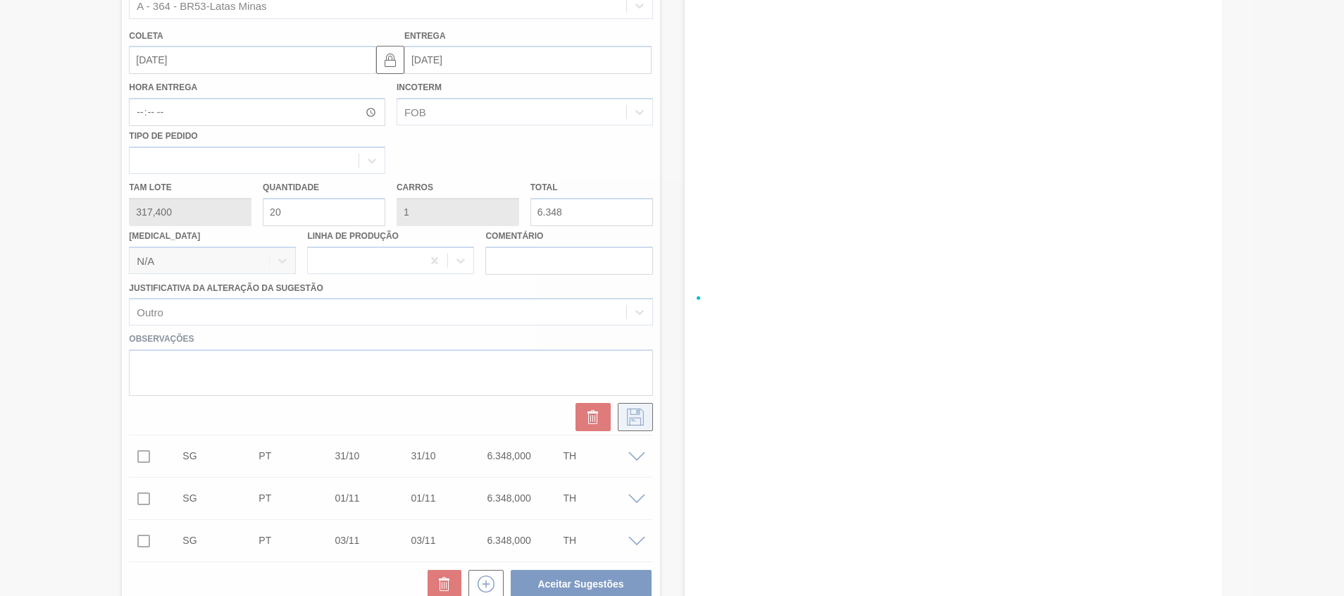
checkbox input "true"
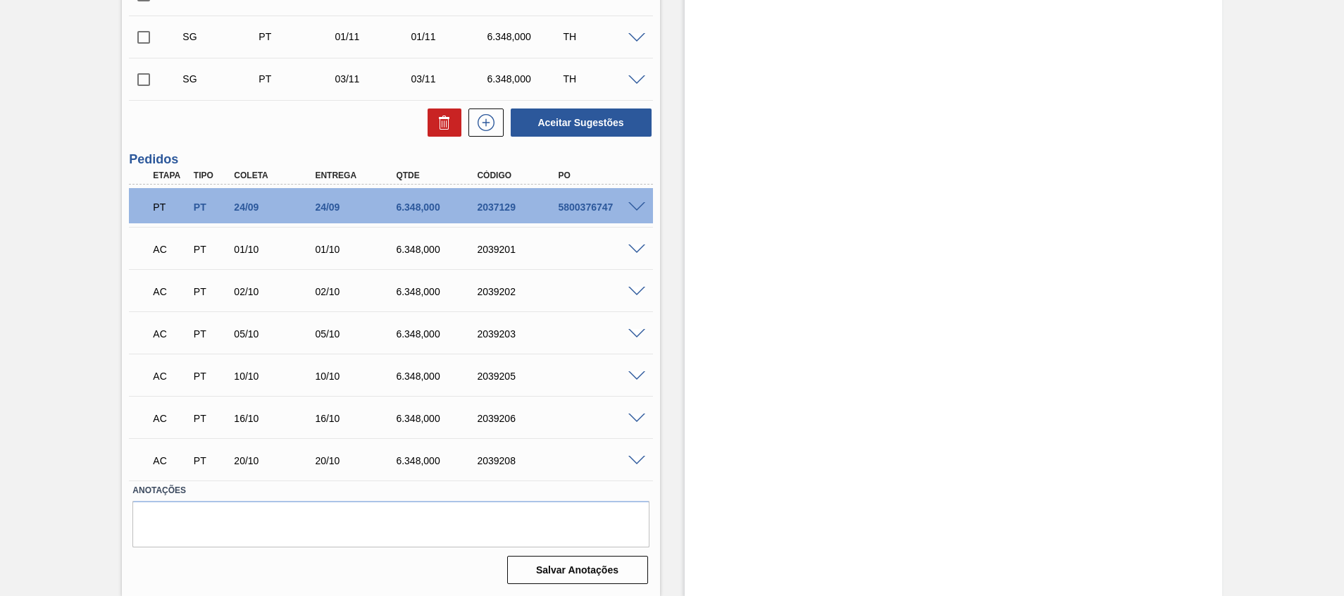
scroll to position [283, 0]
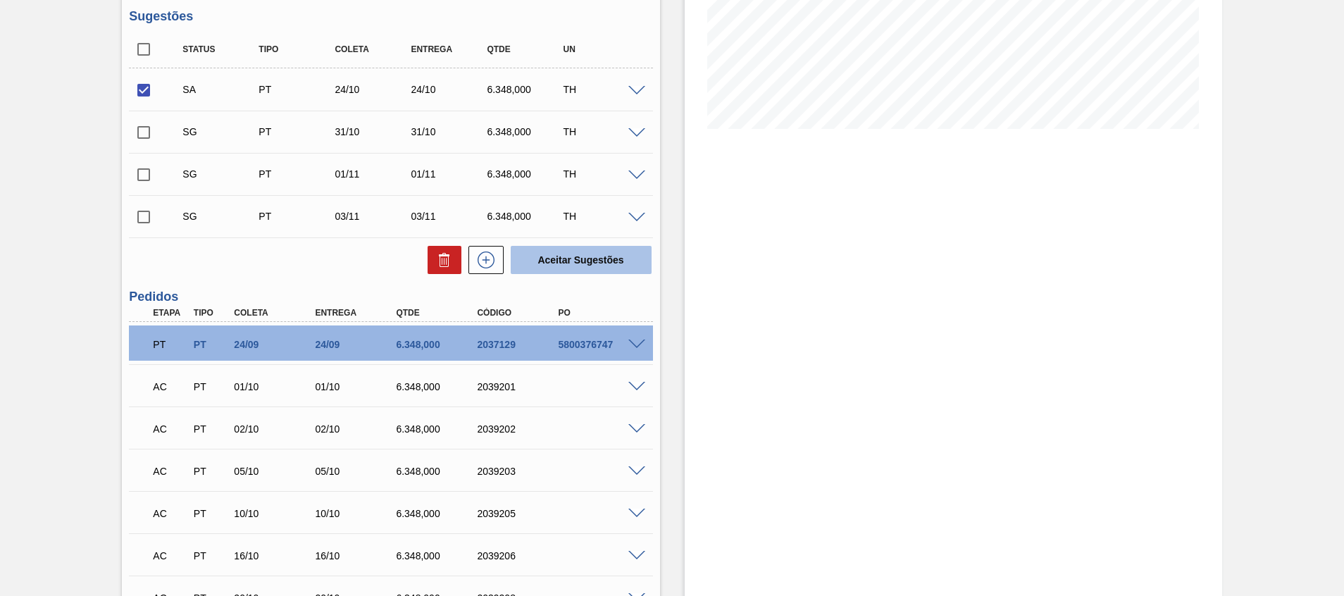
click at [580, 248] on button "Aceitar Sugestões" at bounding box center [581, 260] width 141 height 28
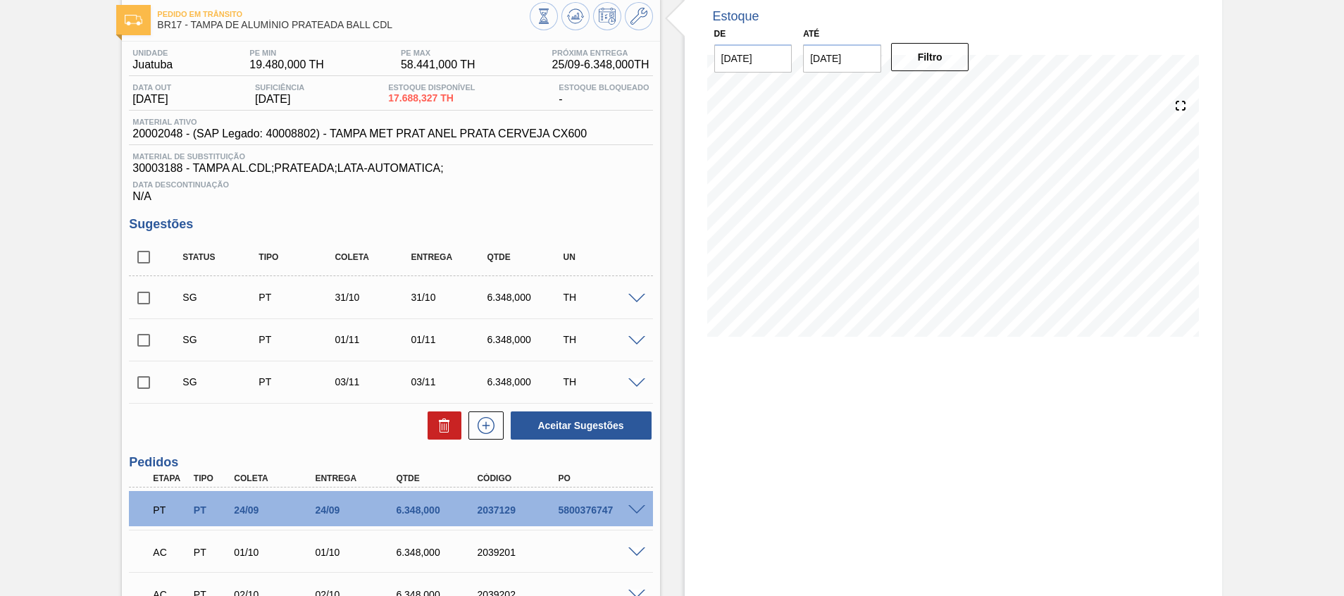
scroll to position [74, 0]
click at [576, 20] on icon at bounding box center [575, 17] width 9 height 6
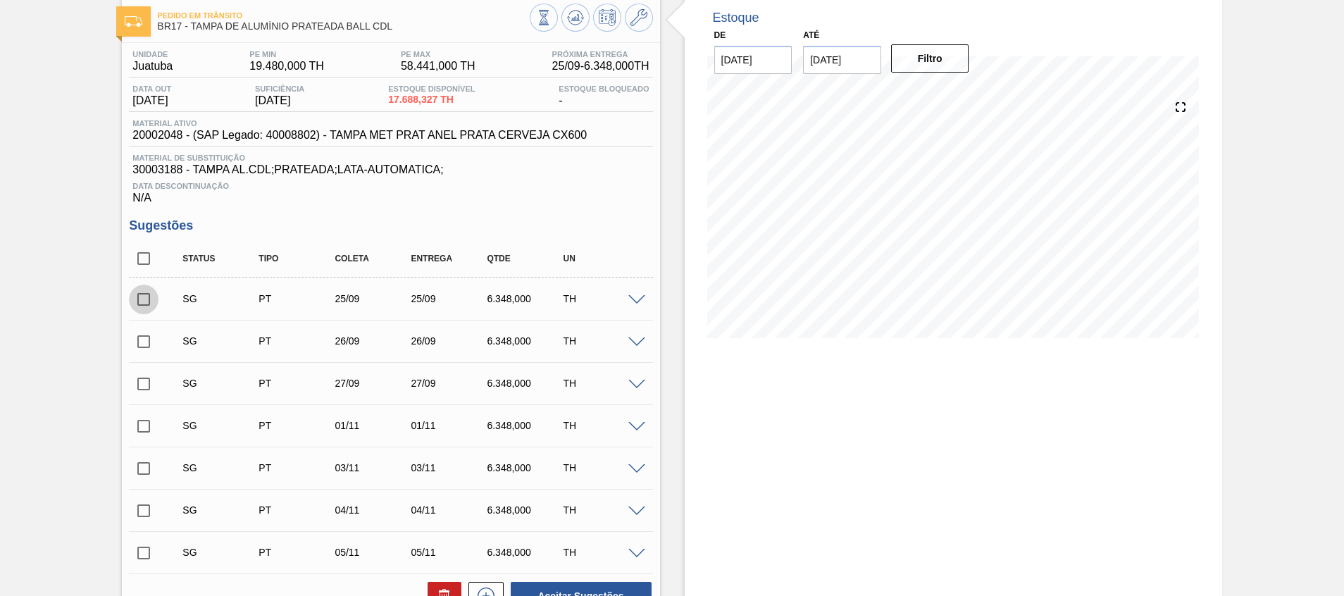
click at [151, 302] on input "checkbox" at bounding box center [144, 300] width 30 height 30
checkbox input "true"
click at [142, 349] on input "checkbox" at bounding box center [144, 342] width 30 height 30
checkbox input "true"
click at [149, 380] on input "checkbox" at bounding box center [144, 384] width 30 height 30
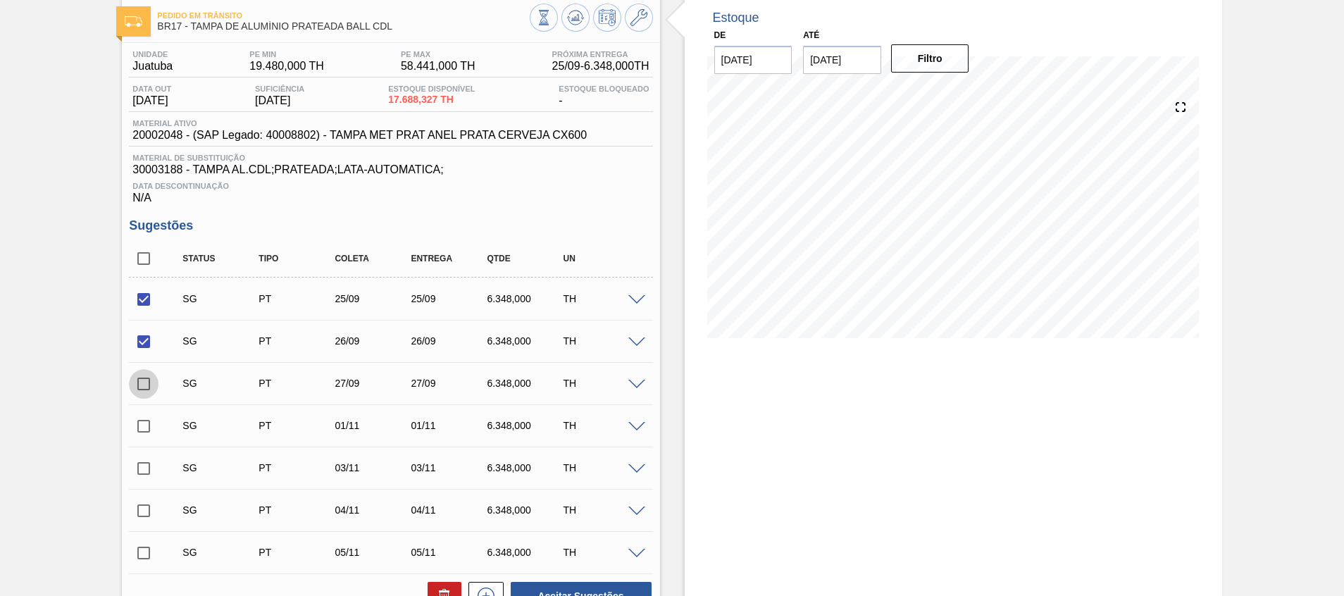
checkbox input "true"
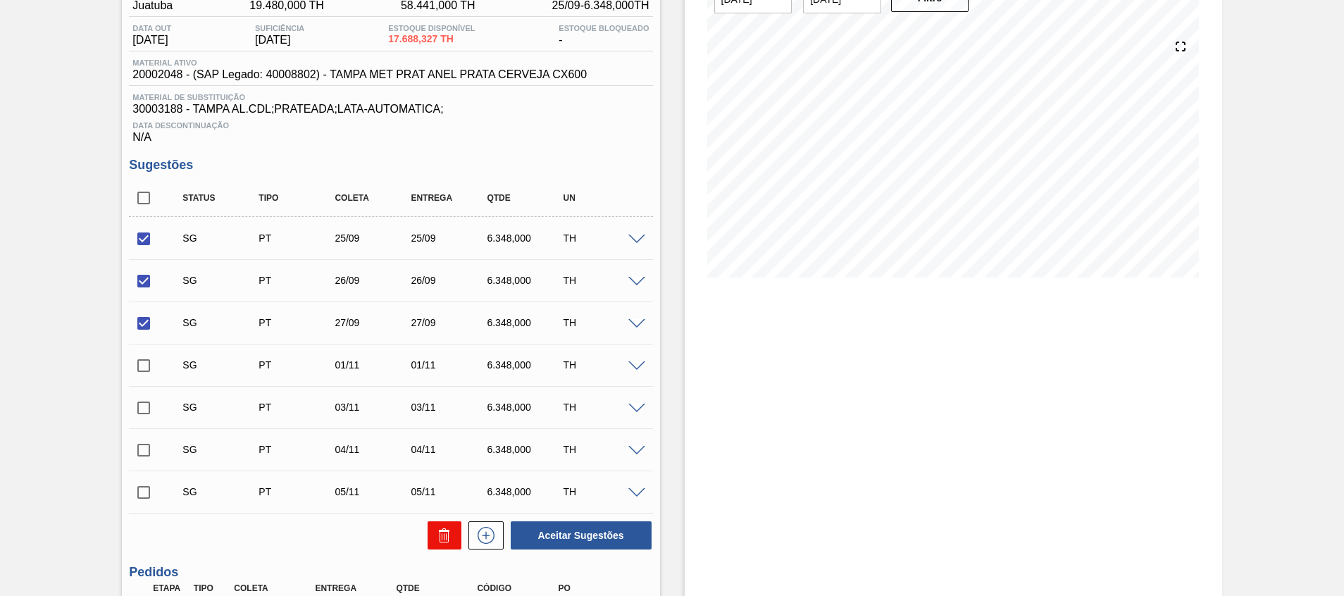
click at [436, 541] on icon at bounding box center [444, 535] width 17 height 17
checkbox input "false"
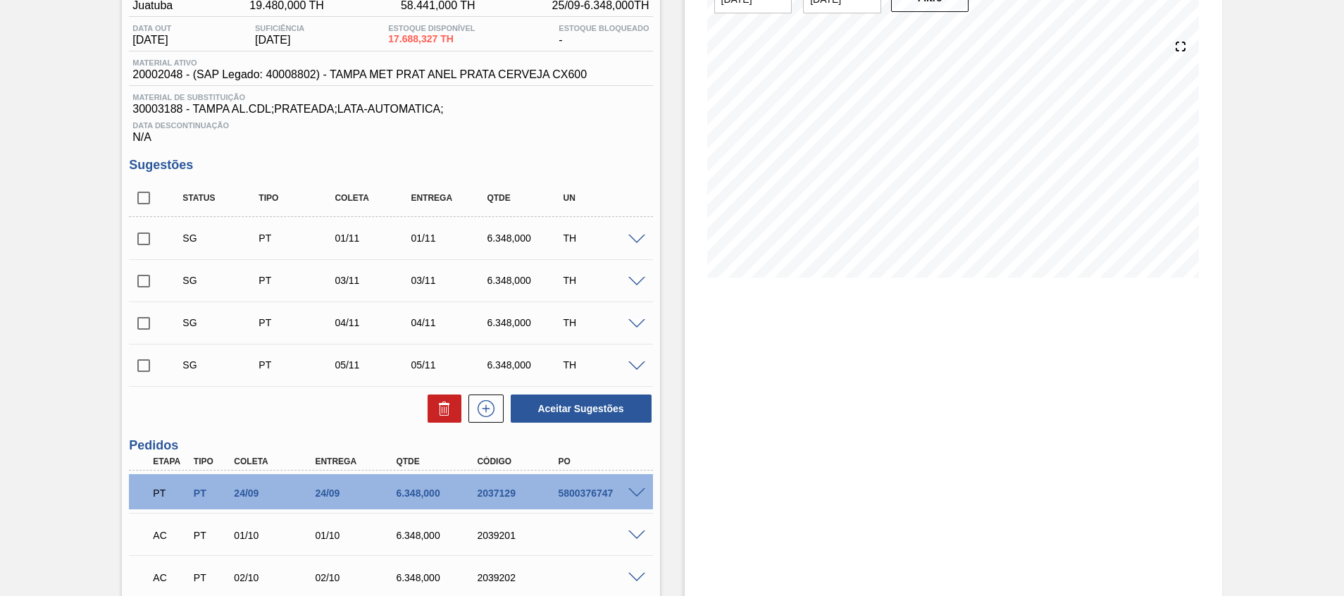
click at [635, 241] on span at bounding box center [637, 240] width 17 height 11
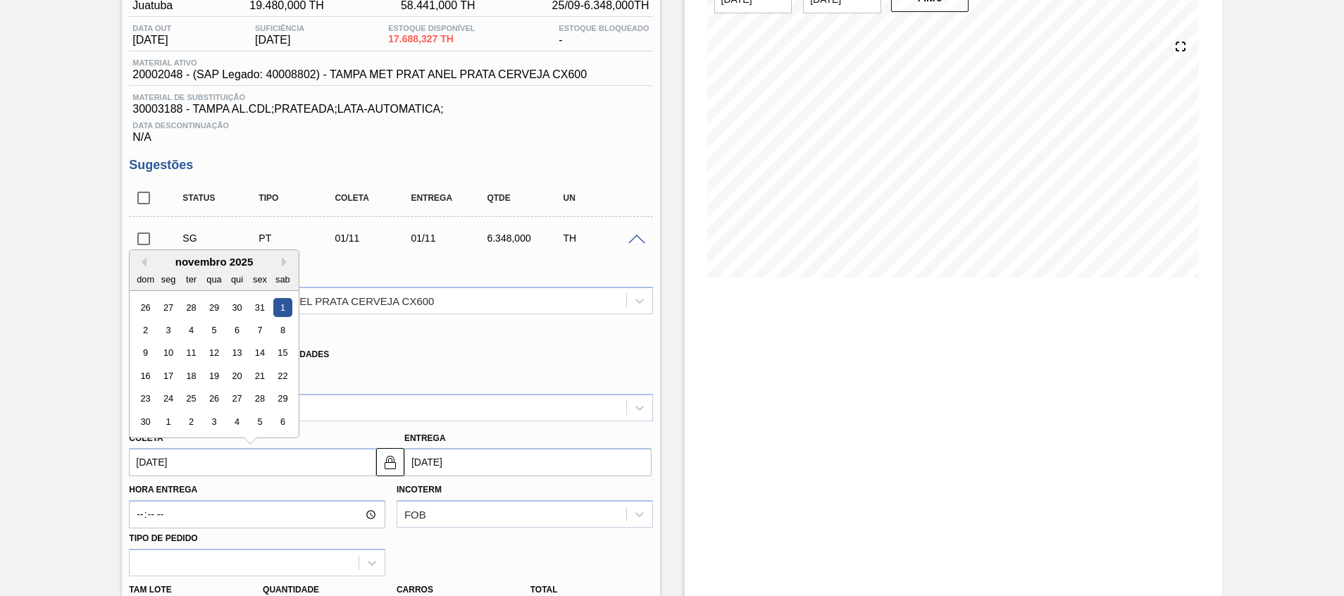
click at [323, 452] on input "01/11/2025" at bounding box center [252, 462] width 247 height 28
click at [261, 403] on div "28" at bounding box center [260, 399] width 19 height 19
type input "28/11/2025"
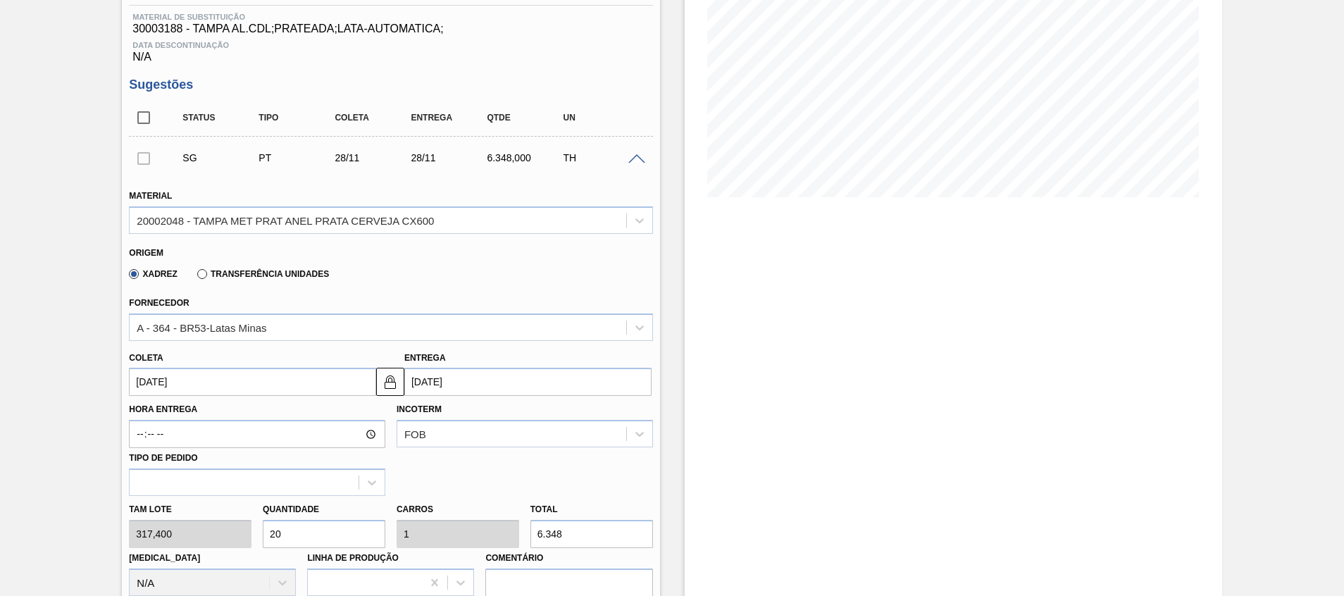
scroll to position [217, 0]
click at [252, 388] on input "28/11/2025" at bounding box center [252, 380] width 247 height 28
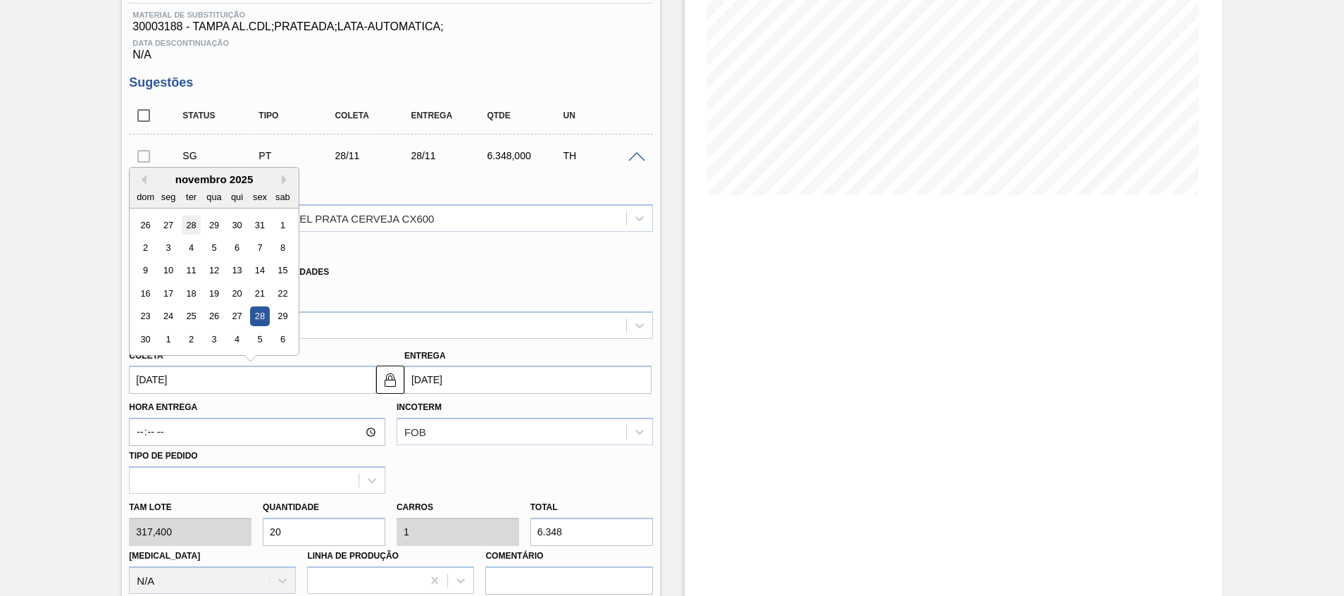
click at [190, 227] on div "28" at bounding box center [191, 225] width 19 height 19
type input "28/10/2025"
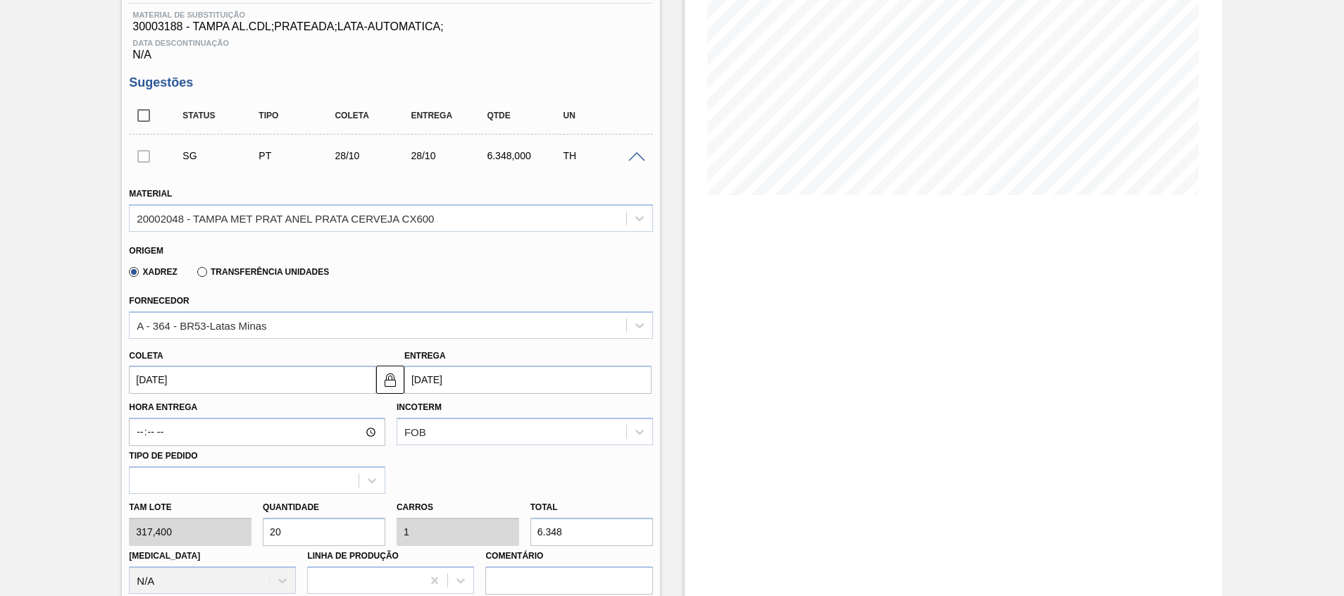
scroll to position [345, 0]
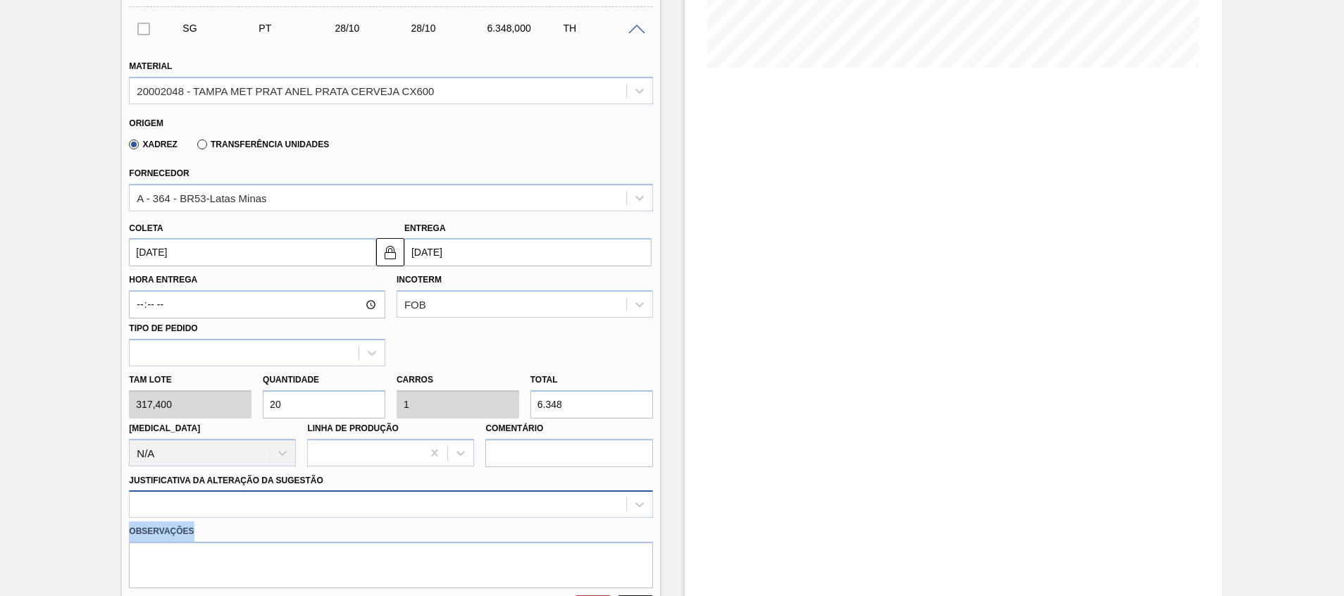
drag, startPoint x: 342, startPoint y: 520, endPoint x: 342, endPoint y: 512, distance: 8.5
click at [342, 512] on div "Material 20002048 - TAMPA MET PRAT ANEL PRATA CERVEJA CX600 Origem Xadrez Trans…" at bounding box center [391, 335] width 524 height 578
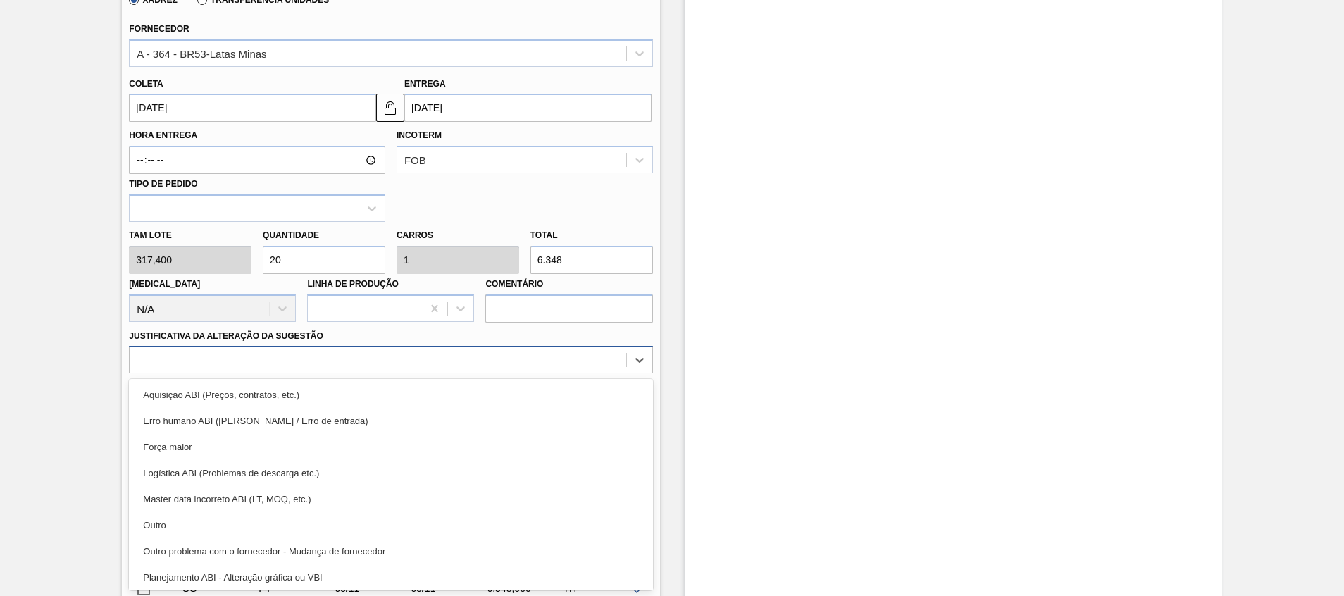
click at [342, 373] on div "option Master data incorreto ABI (LT, MOQ, etc.) focused, 5 of 18. 18 results a…" at bounding box center [391, 359] width 524 height 27
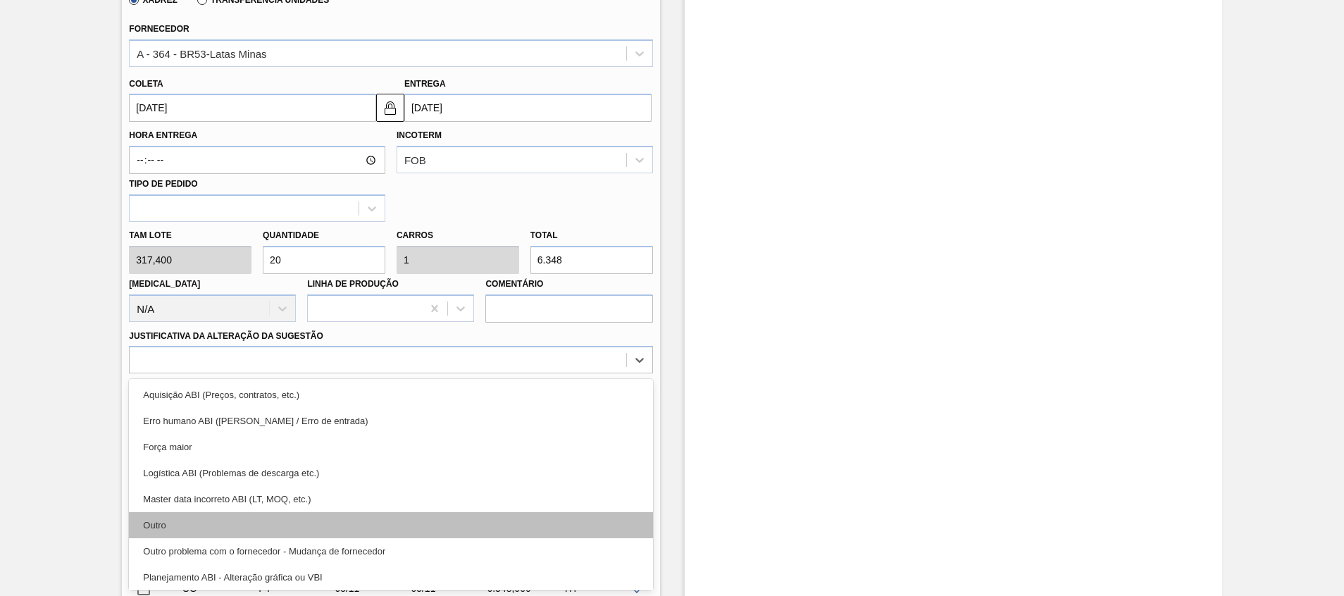
click at [350, 528] on div "Outro" at bounding box center [391, 525] width 524 height 26
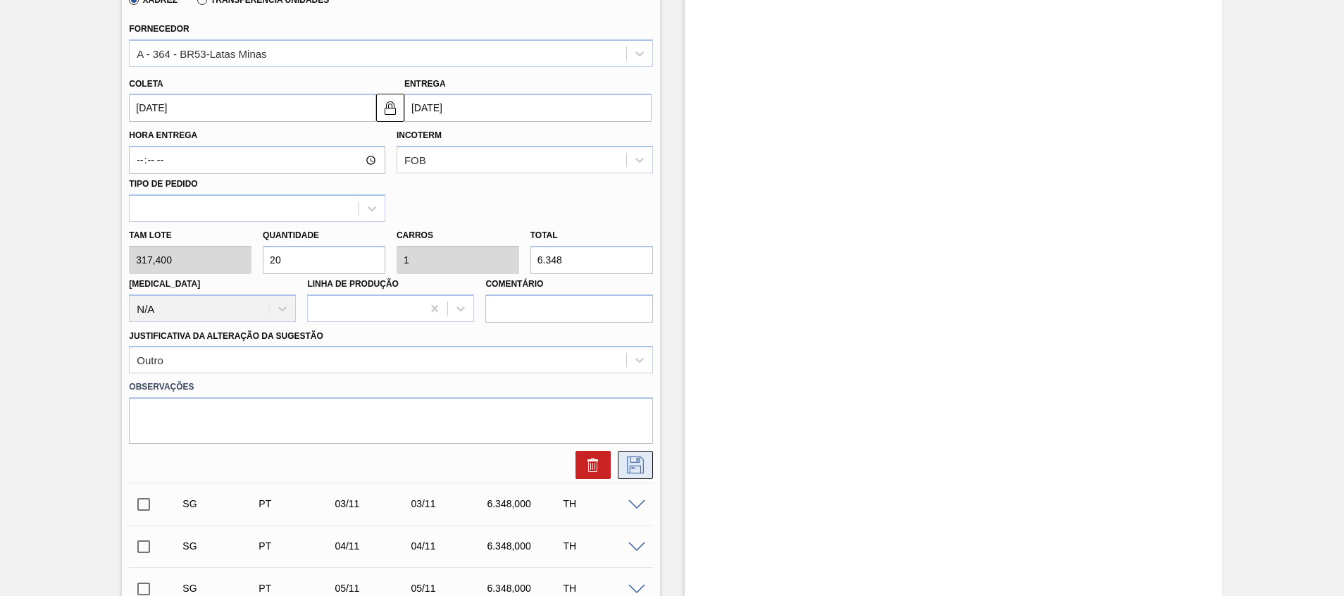
click at [631, 455] on button at bounding box center [635, 465] width 35 height 28
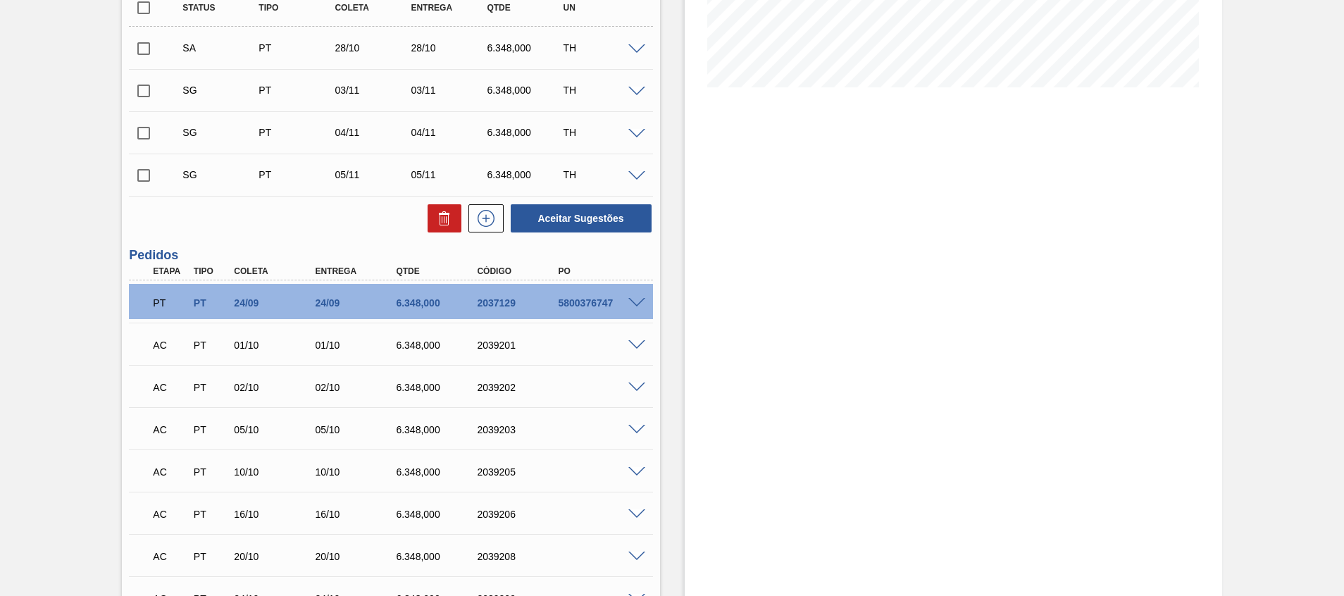
scroll to position [323, 0]
click at [140, 59] on input "checkbox" at bounding box center [144, 50] width 30 height 30
checkbox input "true"
click at [551, 208] on button "Aceitar Sugestões" at bounding box center [581, 220] width 141 height 28
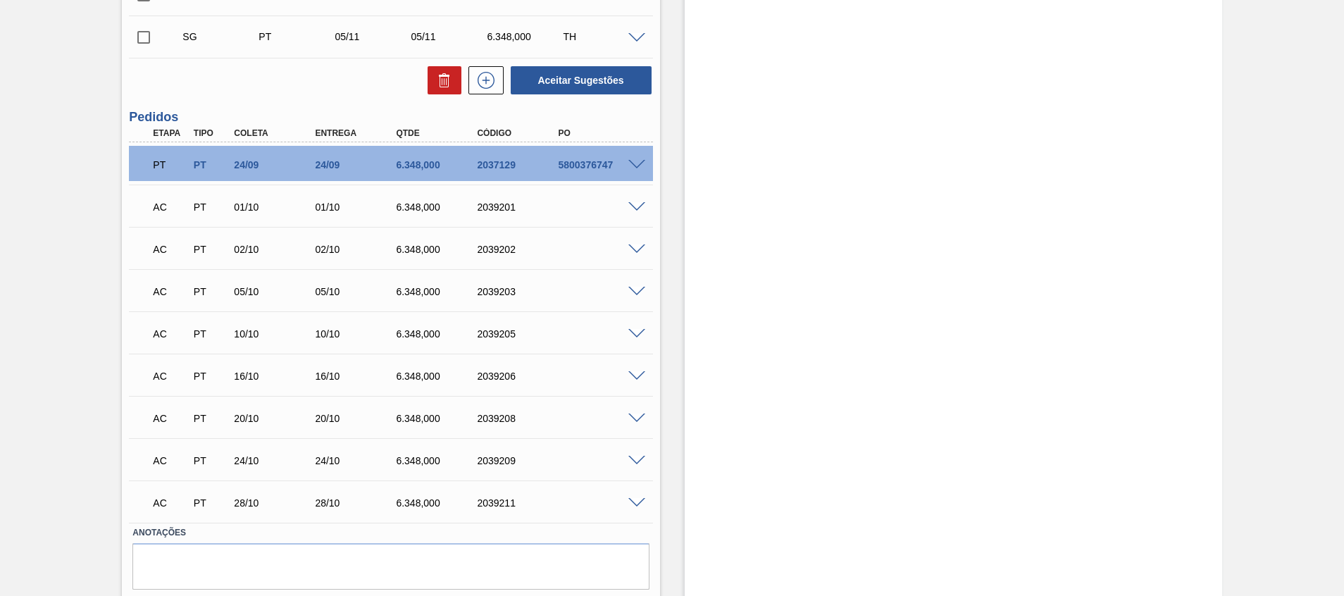
scroll to position [0, 0]
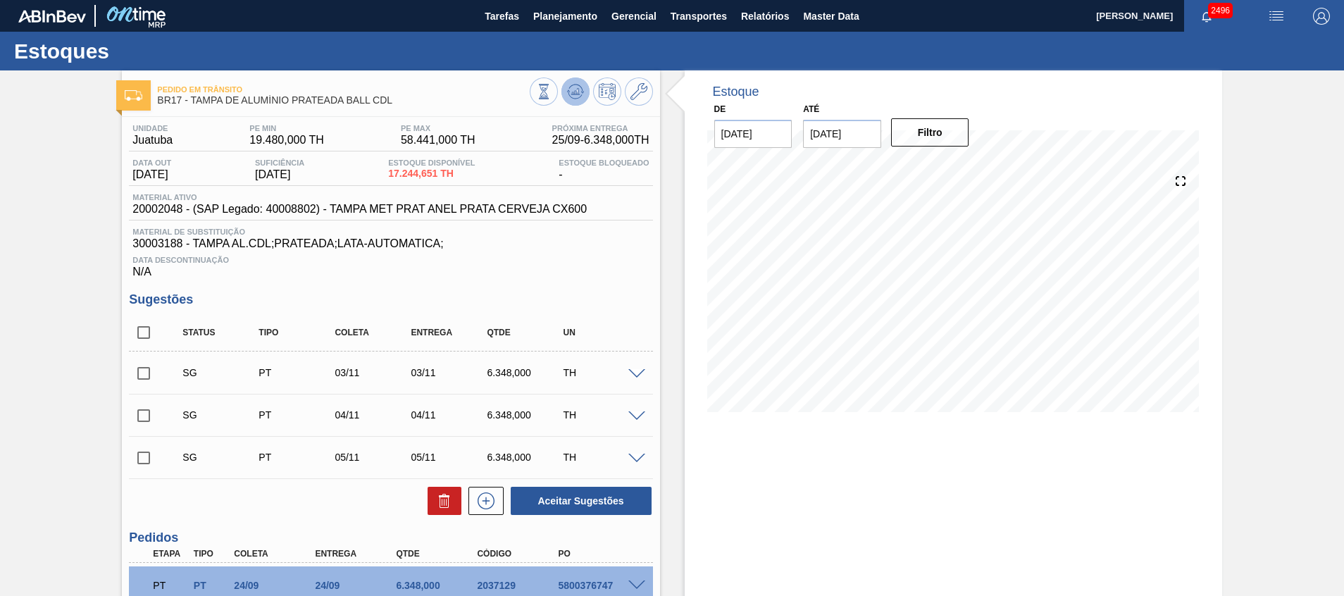
click at [581, 94] on icon at bounding box center [575, 91] width 17 height 17
click at [150, 380] on input "checkbox" at bounding box center [144, 374] width 30 height 30
checkbox input "true"
click at [153, 423] on input "checkbox" at bounding box center [144, 416] width 30 height 30
checkbox input "true"
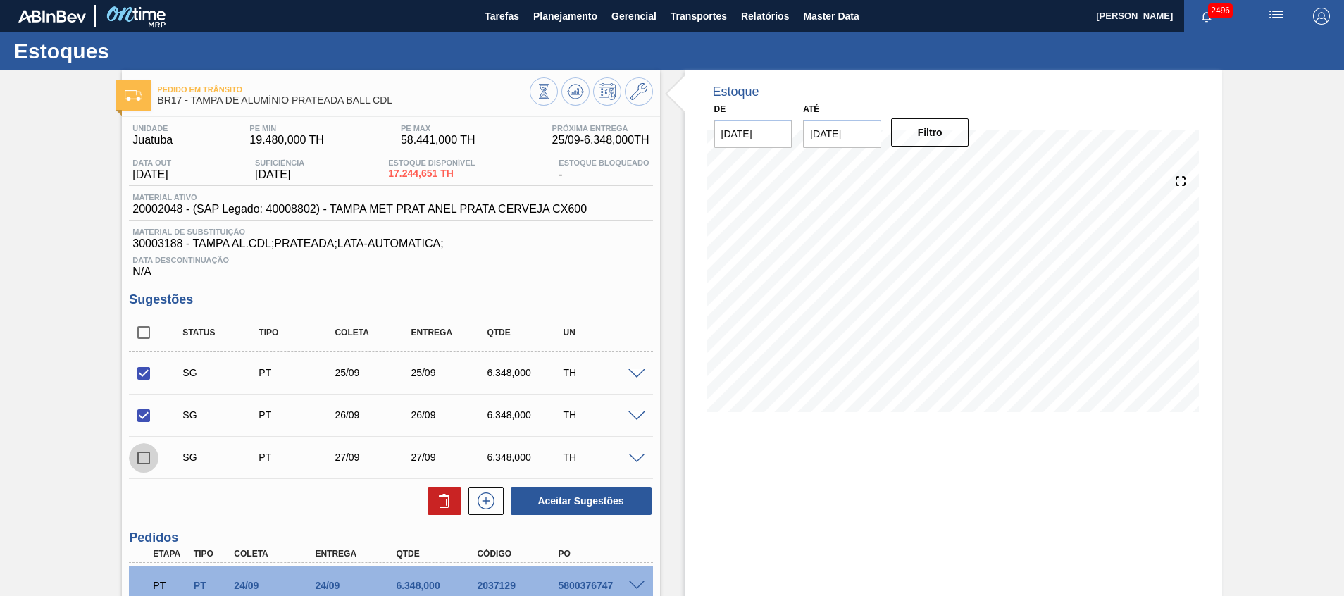
click at [146, 453] on input "checkbox" at bounding box center [144, 458] width 30 height 30
checkbox input "true"
click at [454, 499] on button at bounding box center [445, 501] width 34 height 28
checkbox input "false"
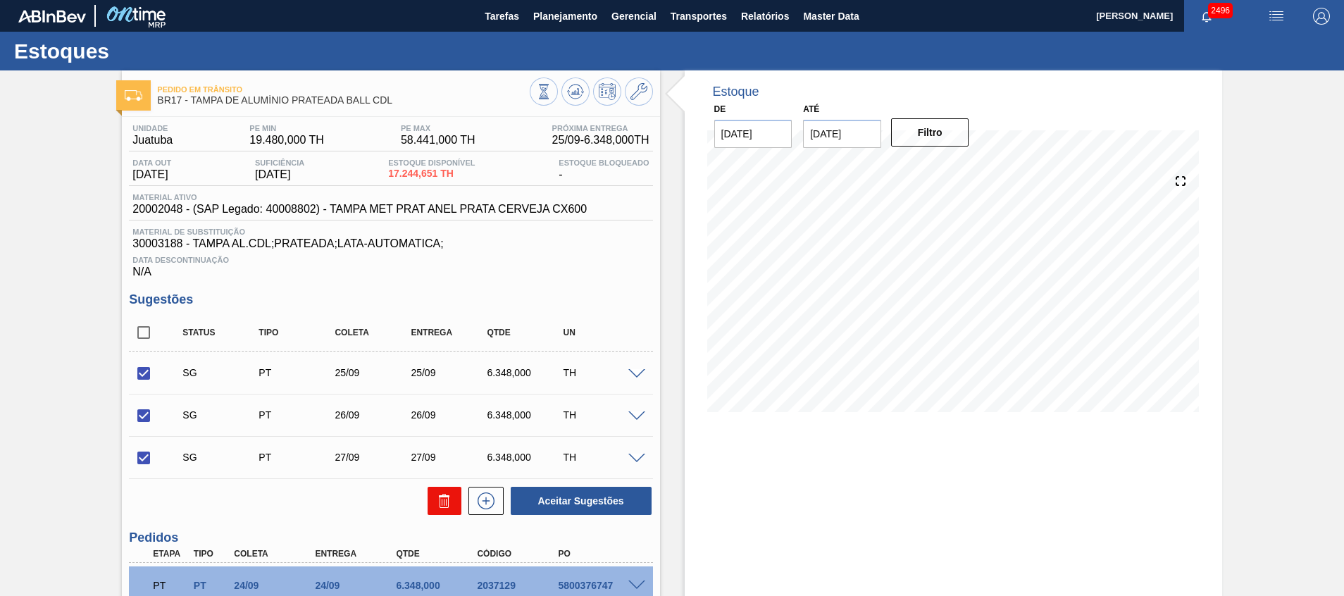
checkbox input "false"
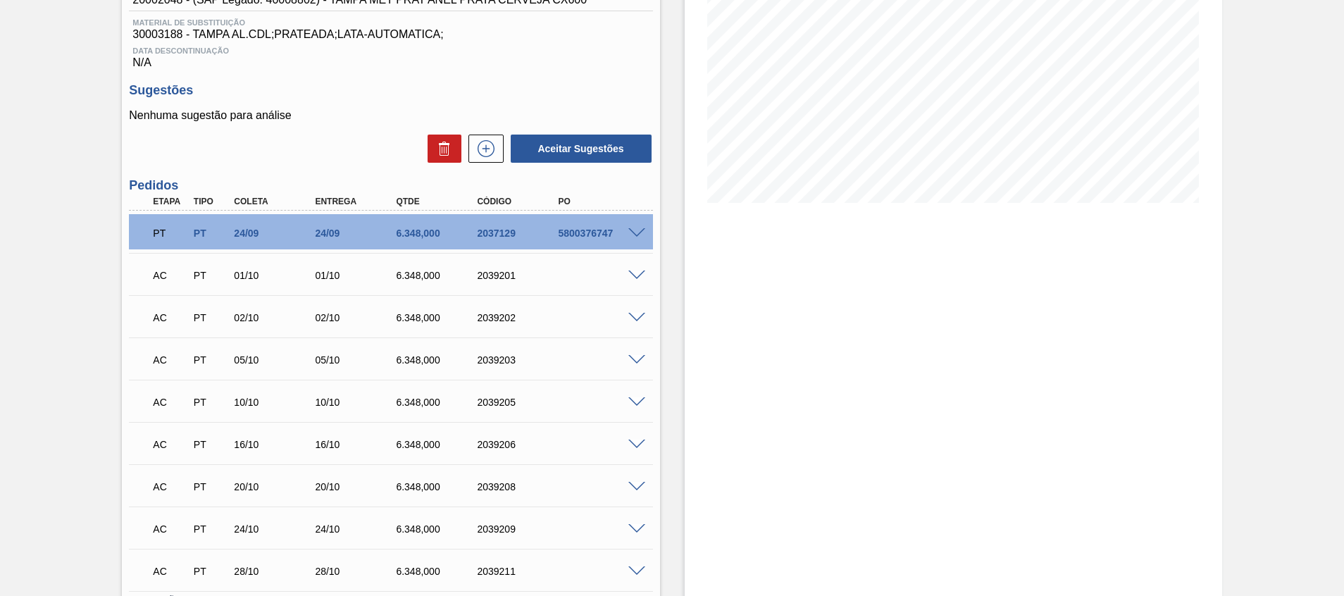
scroll to position [209, 0]
click at [476, 149] on icon at bounding box center [486, 149] width 23 height 17
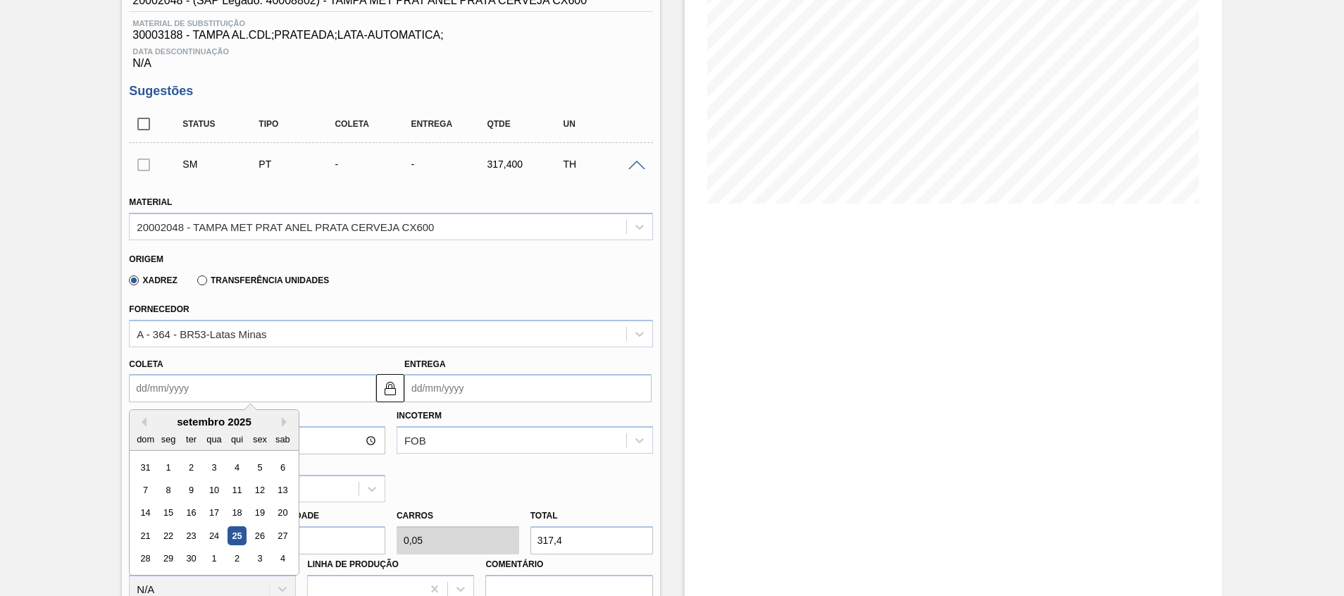
click at [278, 385] on input "Coleta" at bounding box center [252, 388] width 247 height 28
type input "1"
type input "01/09/2025"
type input "12"
type input "12/09/2025"
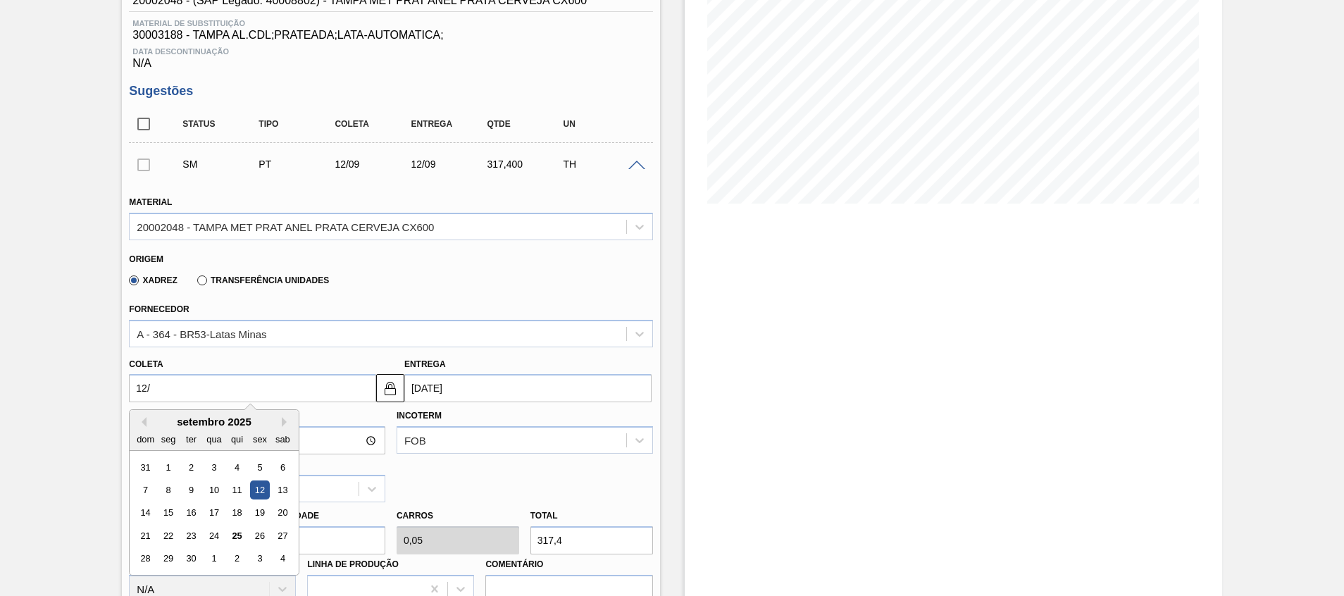
type input "12/1"
type input "12/01/2025"
type input "12/10"
type input "12/10/2025"
click at [137, 511] on div "12" at bounding box center [145, 513] width 19 height 19
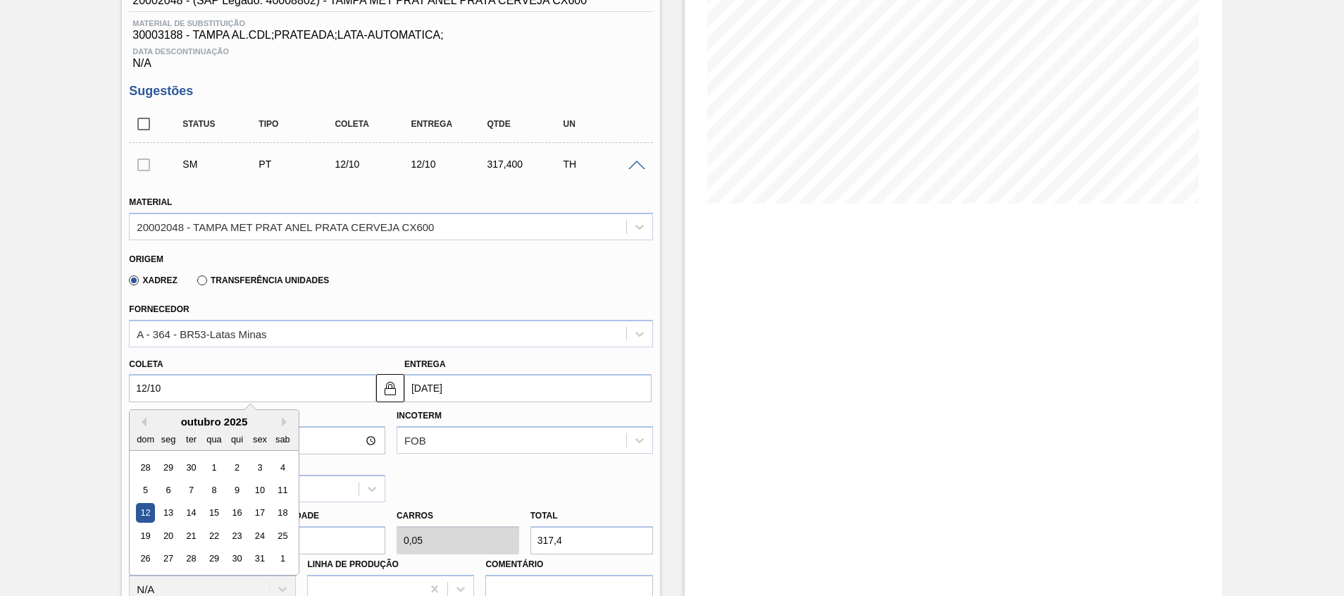
type input "12/10/2025"
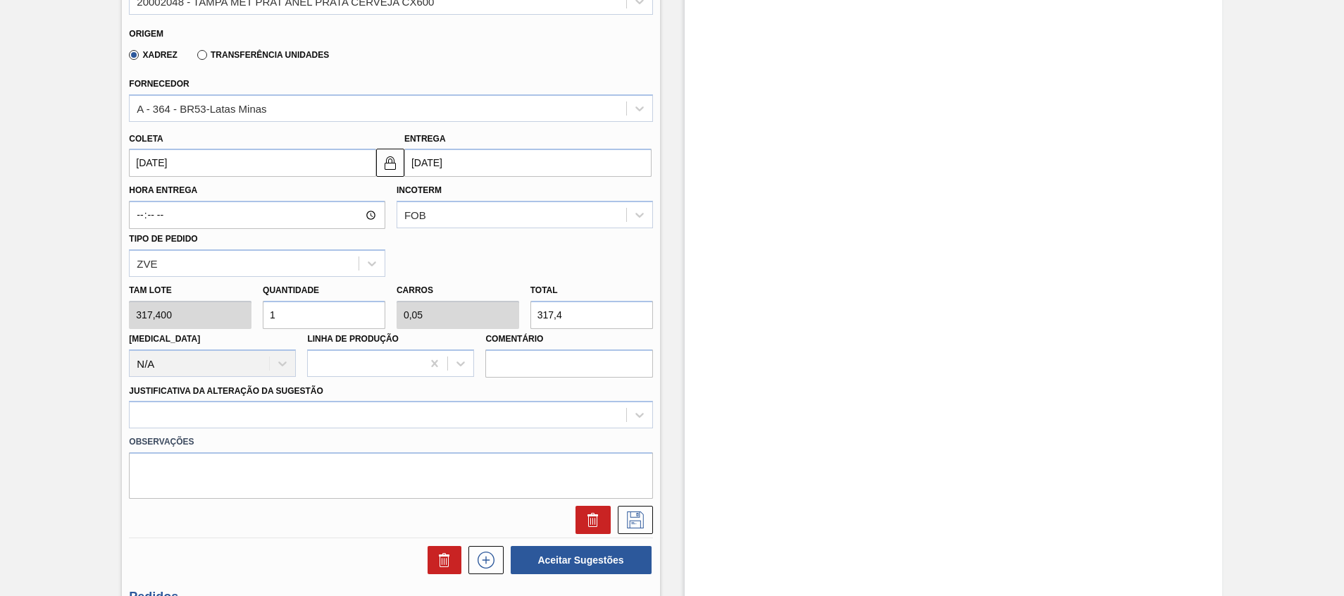
scroll to position [436, 0]
click at [290, 300] on input "1" at bounding box center [324, 313] width 123 height 28
type input "0"
type input "2"
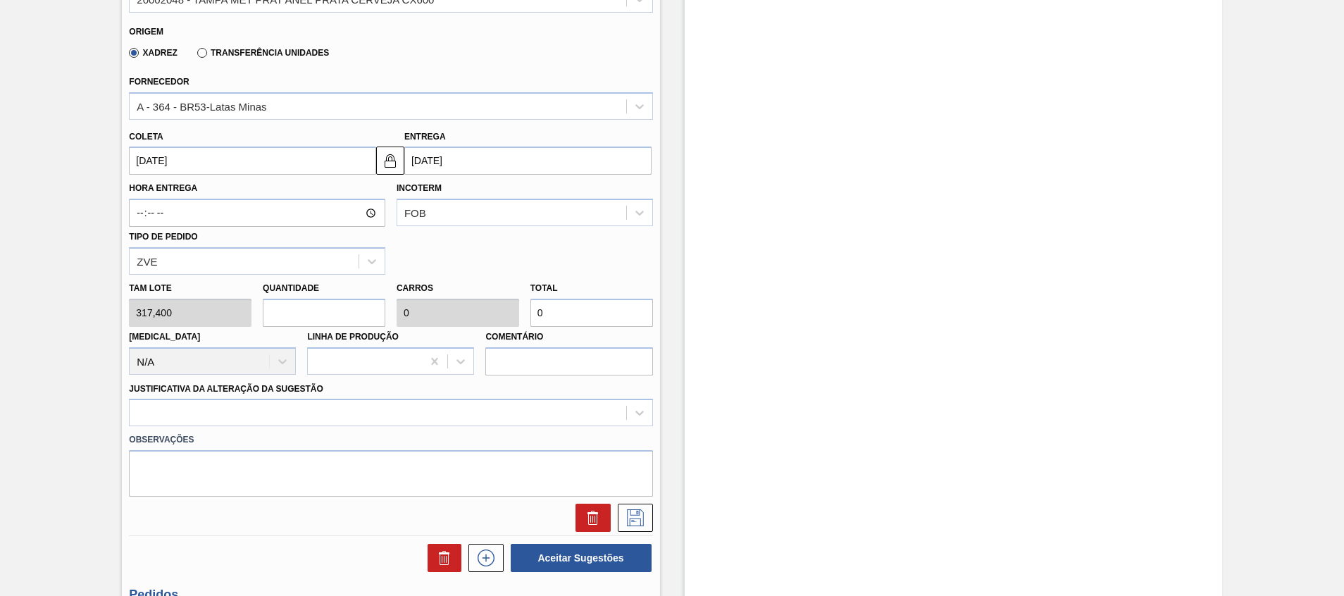
type input "0,1"
type input "634,8"
type input "20"
type input "1"
type input "6.348"
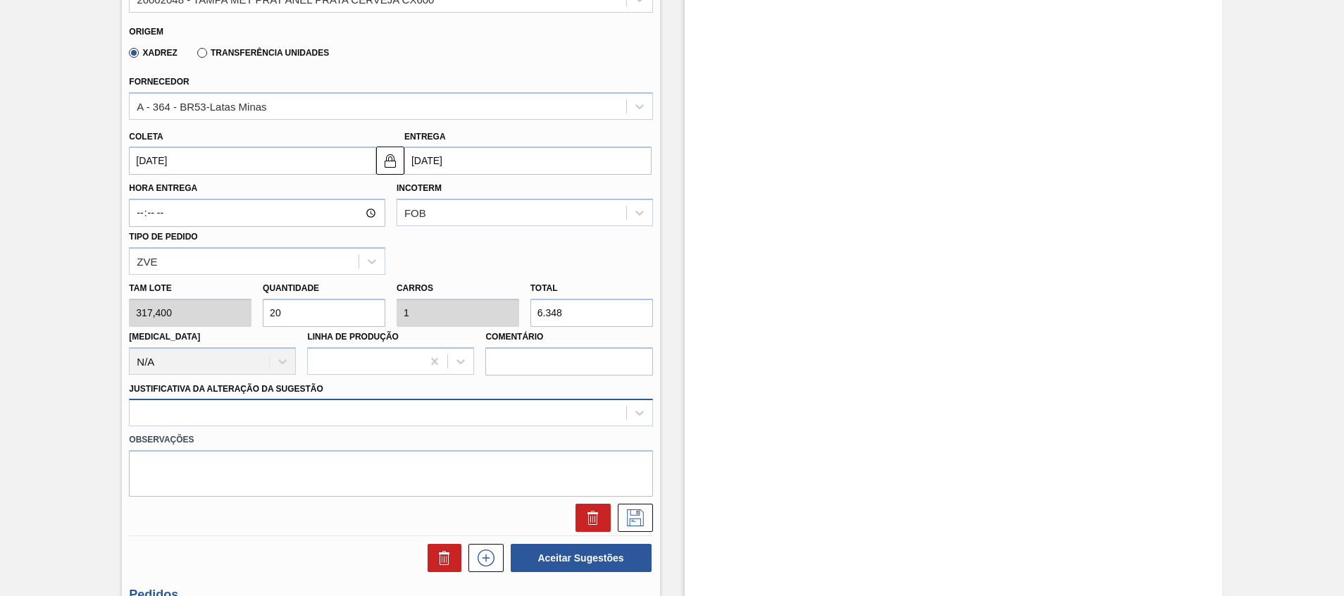
type input "20"
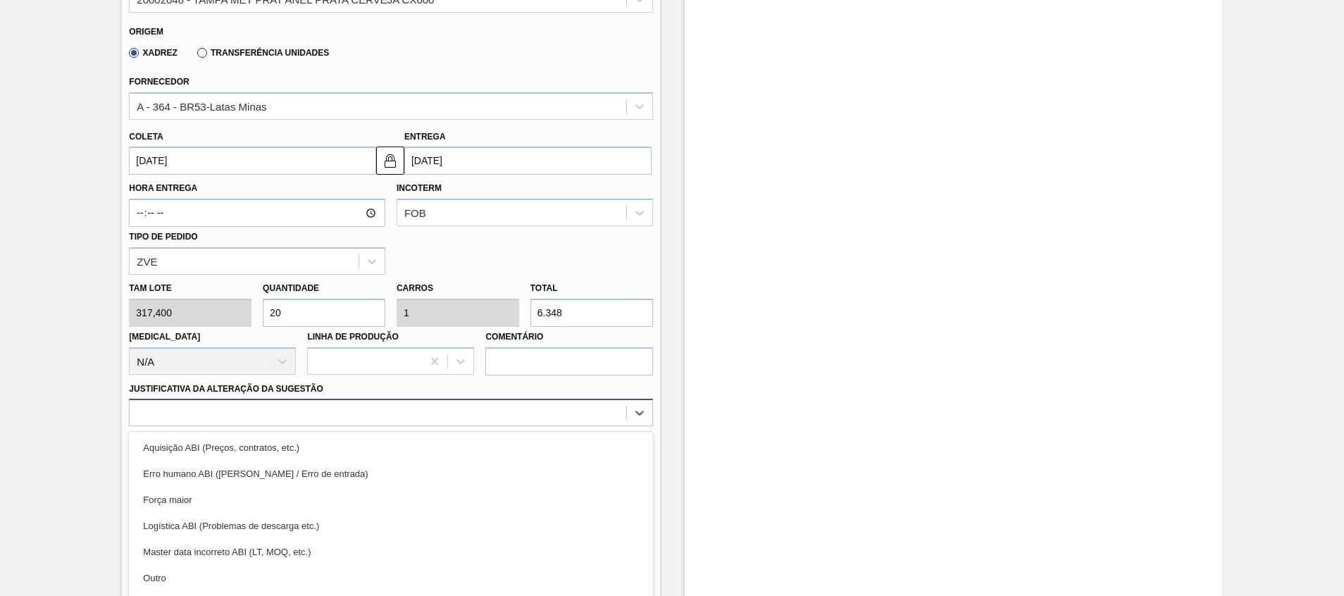
scroll to position [489, 0]
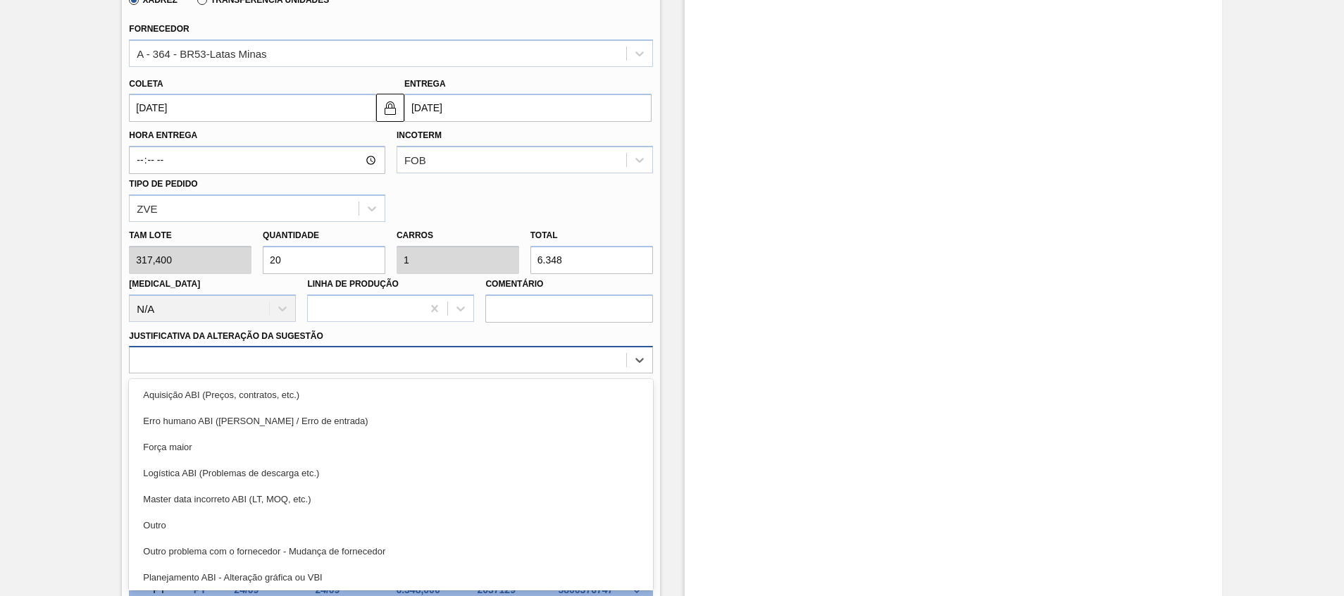
click at [333, 373] on div "option Erro humano ABI (Cálculo / Erro de entrada) focused, 2 of 18. 18 results…" at bounding box center [391, 359] width 524 height 27
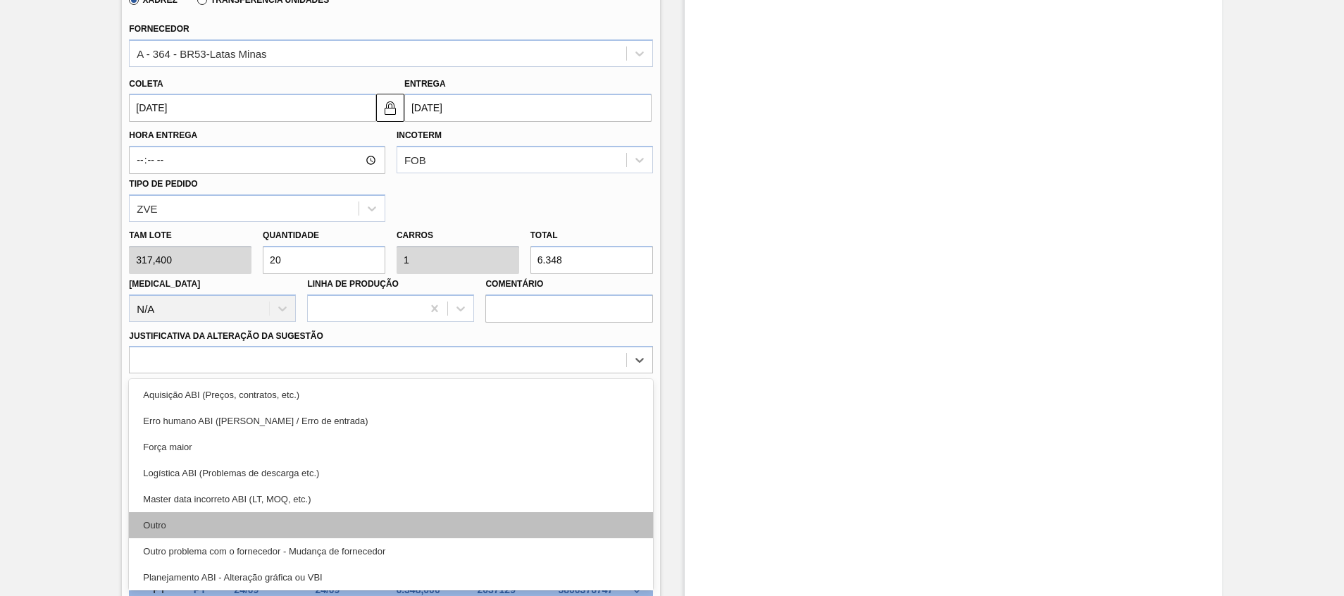
click at [333, 531] on div "Outro" at bounding box center [391, 525] width 524 height 26
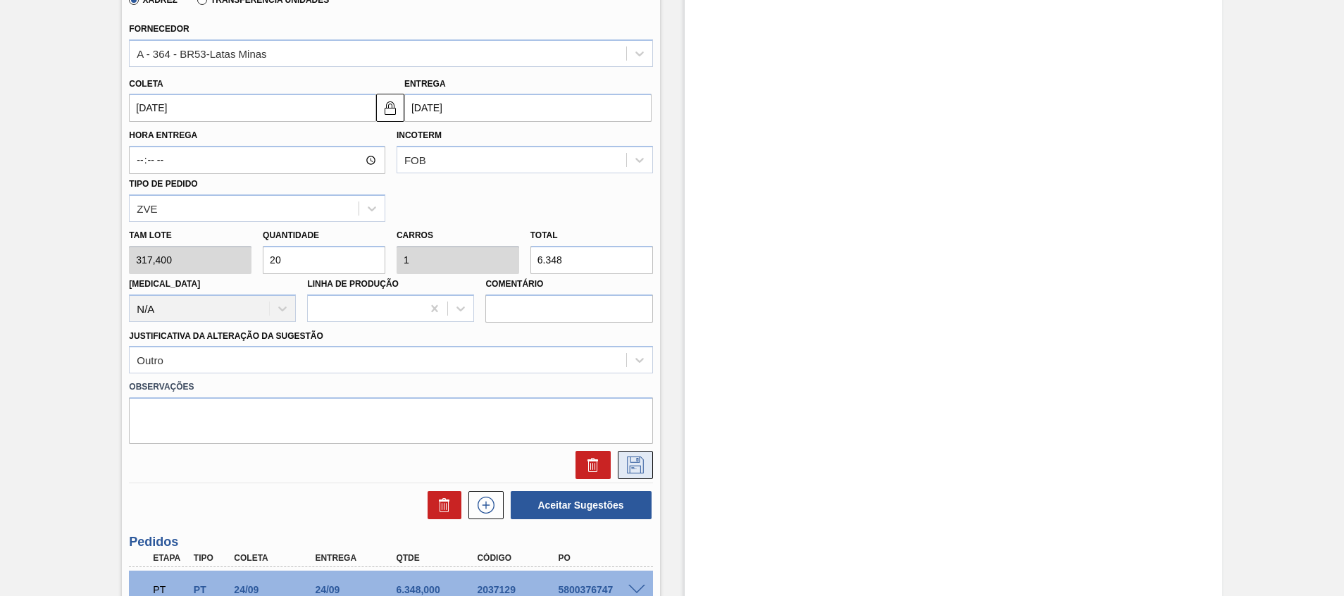
click at [641, 459] on icon at bounding box center [635, 465] width 17 height 17
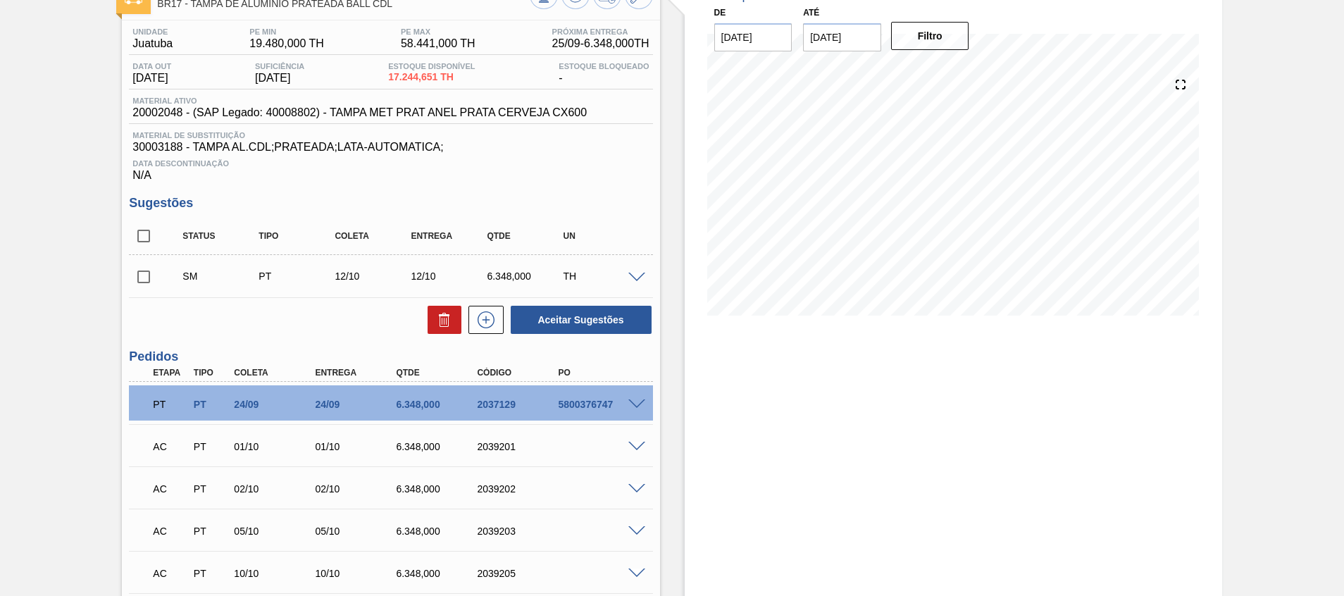
scroll to position [76, 0]
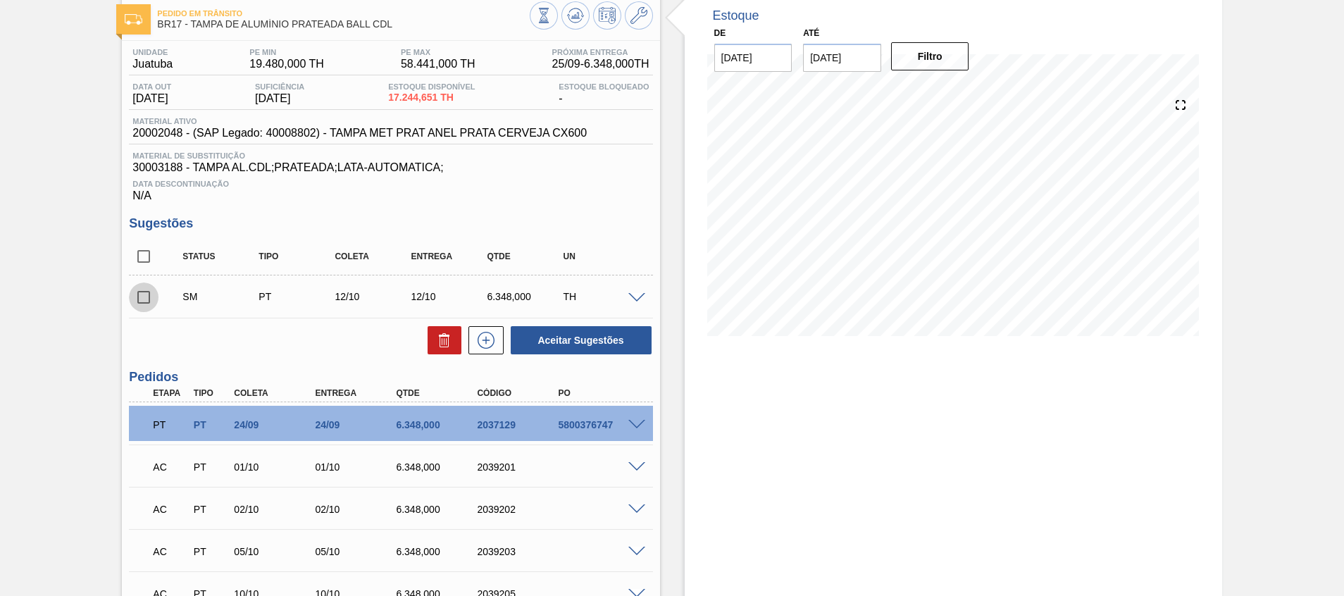
click at [151, 292] on input "checkbox" at bounding box center [144, 298] width 30 height 30
checkbox input "true"
click at [557, 353] on button "Aceitar Sugestões" at bounding box center [581, 340] width 141 height 28
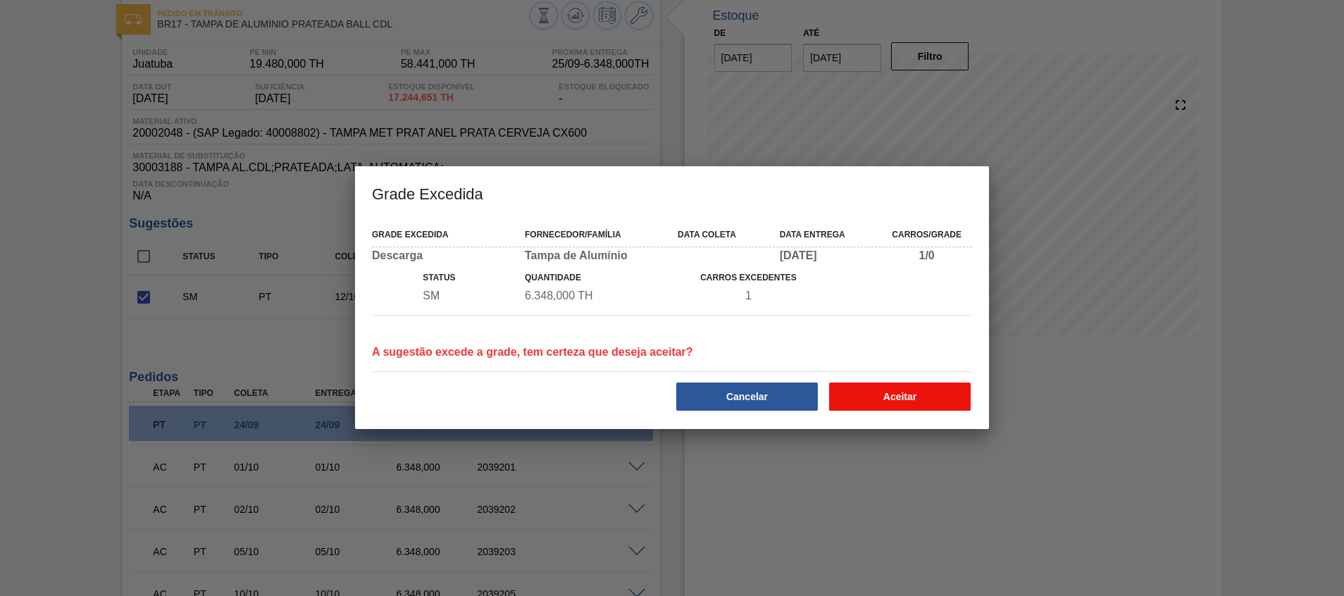
click at [935, 400] on button "Aceitar" at bounding box center [900, 397] width 142 height 28
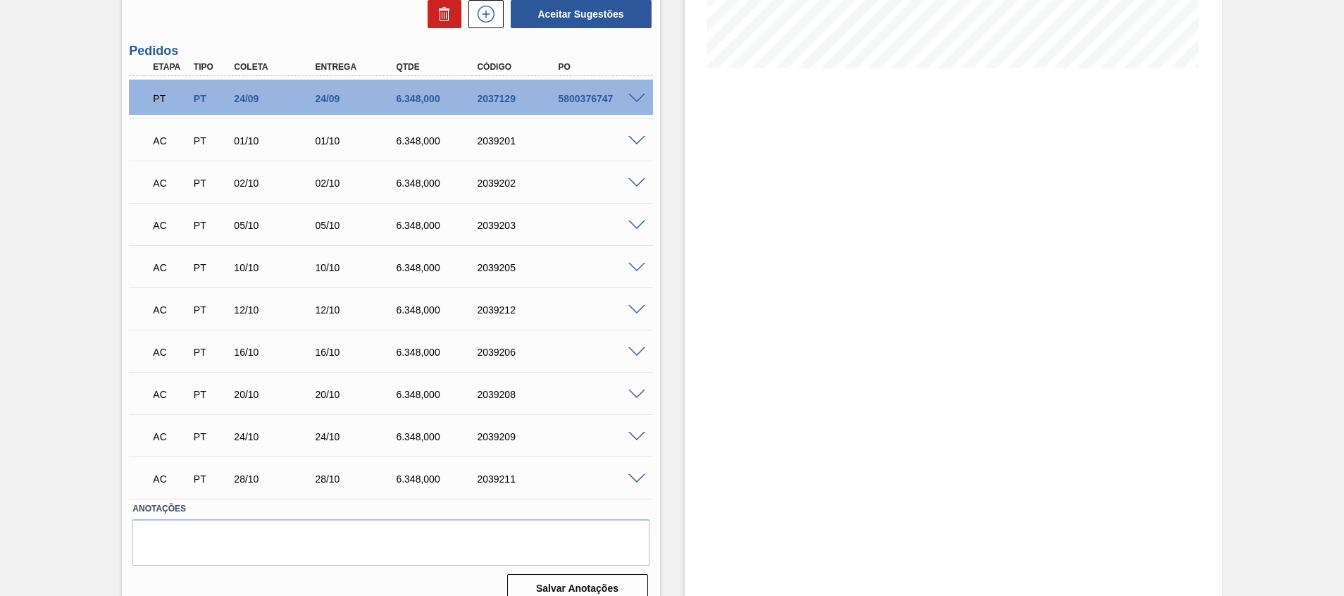
scroll to position [0, 0]
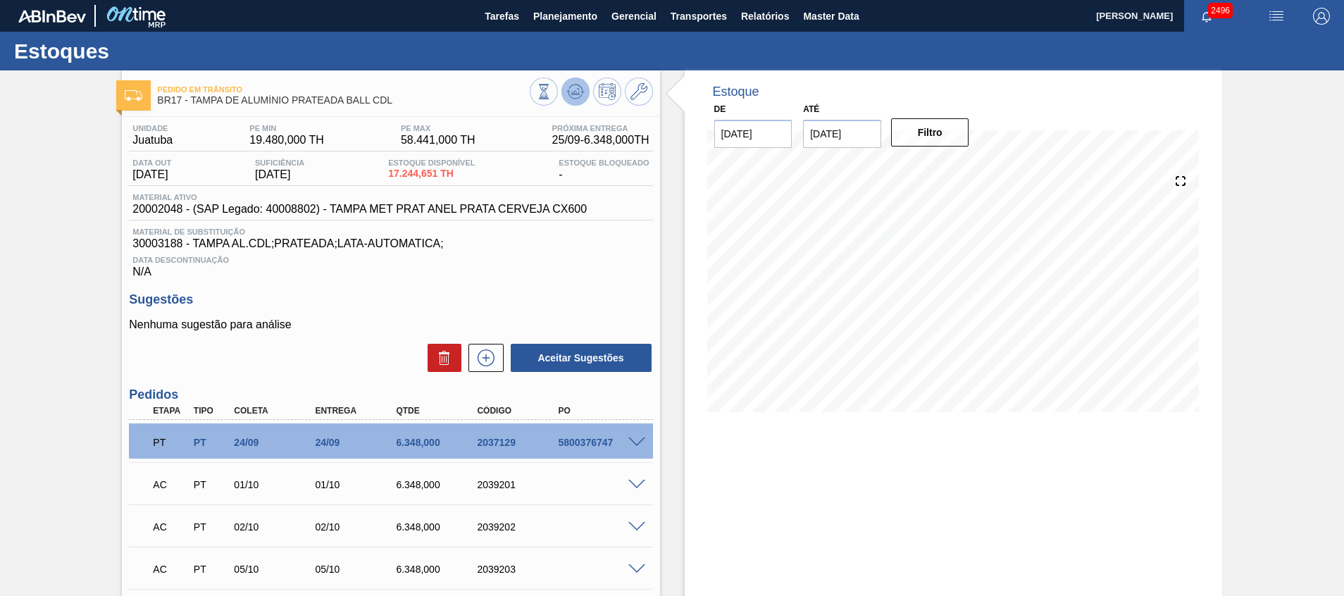
click at [580, 81] on button at bounding box center [576, 92] width 28 height 28
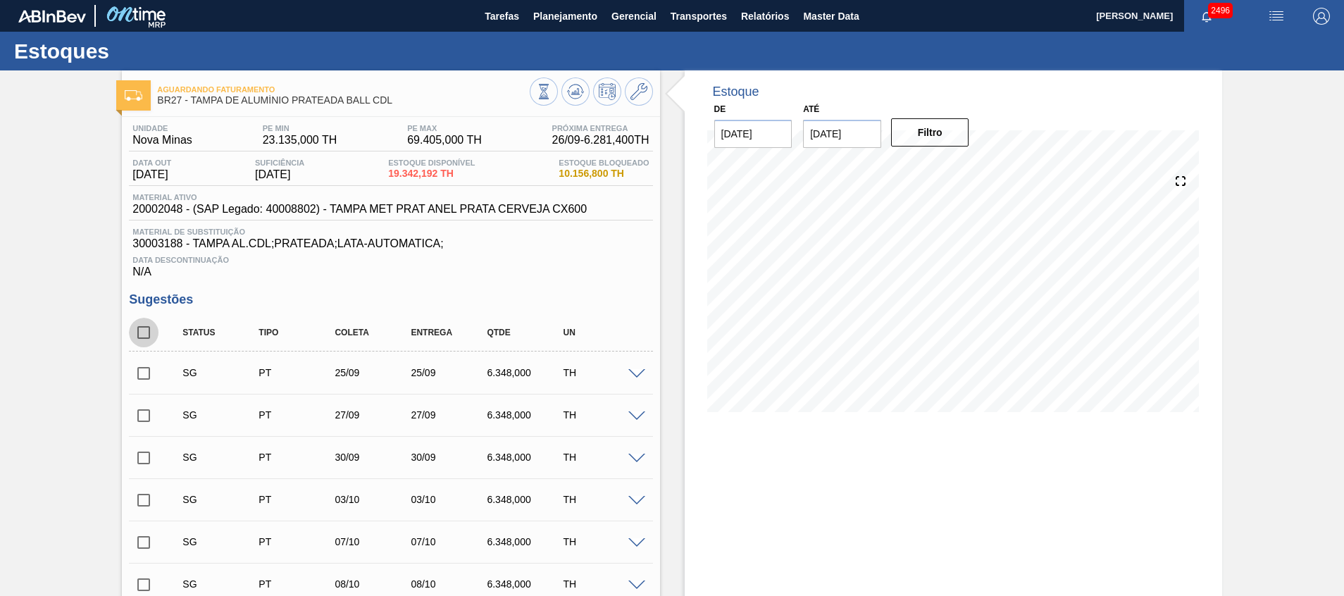
click at [145, 338] on input "checkbox" at bounding box center [144, 333] width 30 height 30
checkbox input "true"
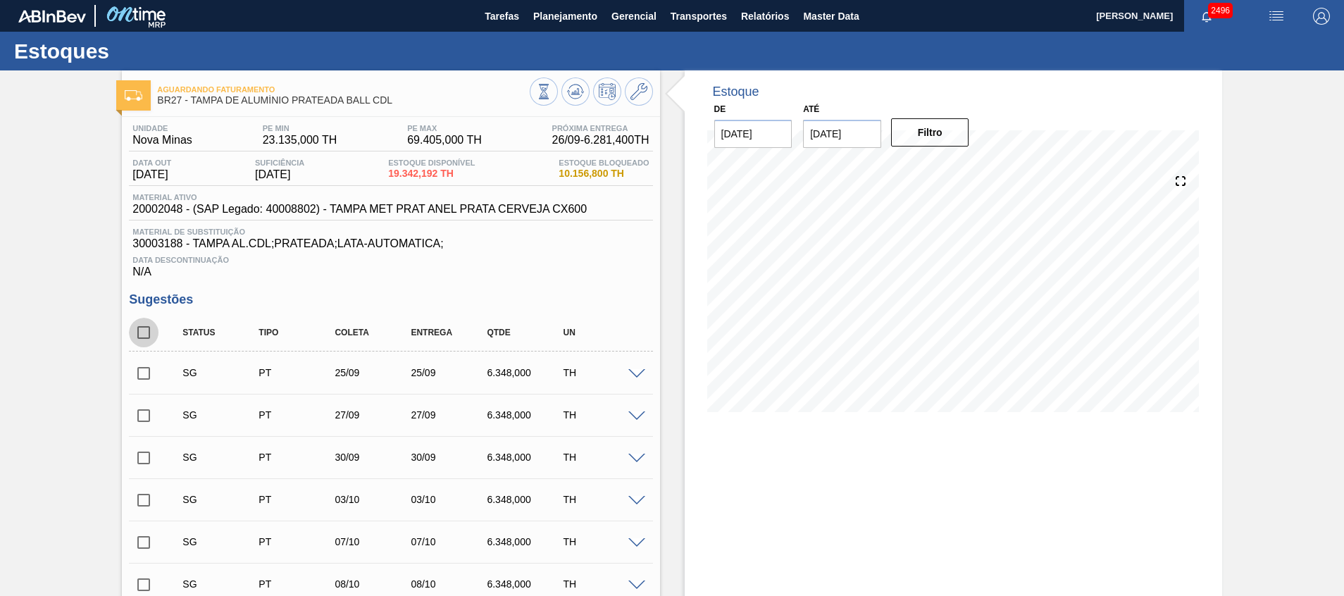
checkbox input "true"
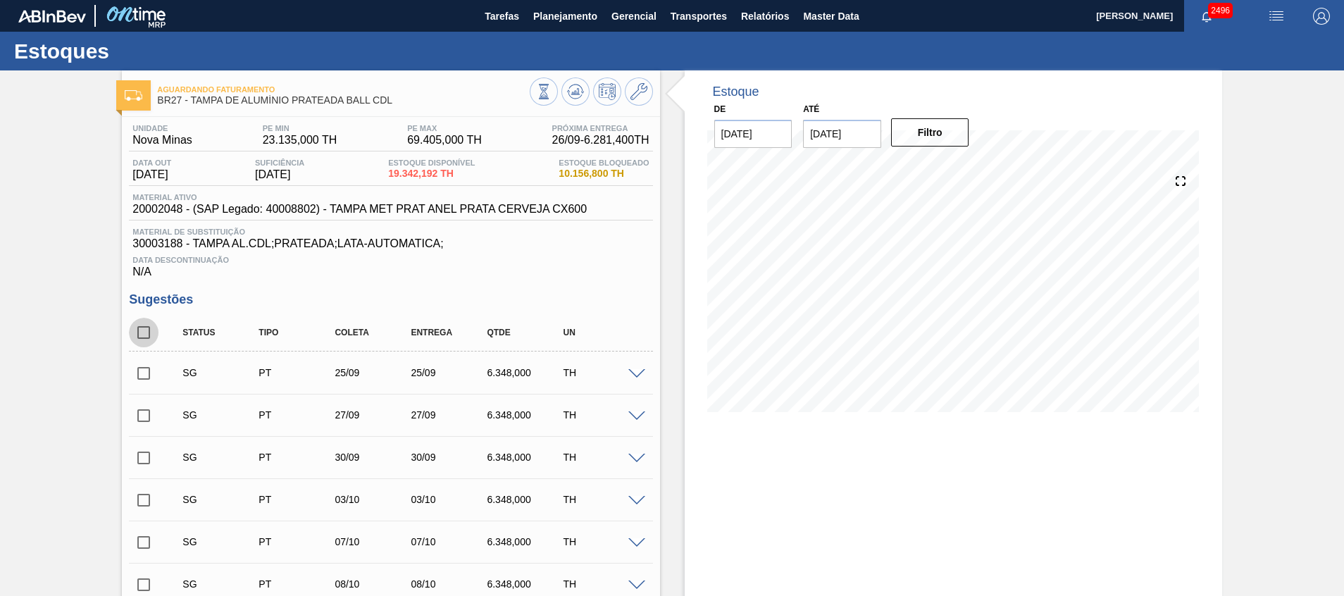
checkbox input "true"
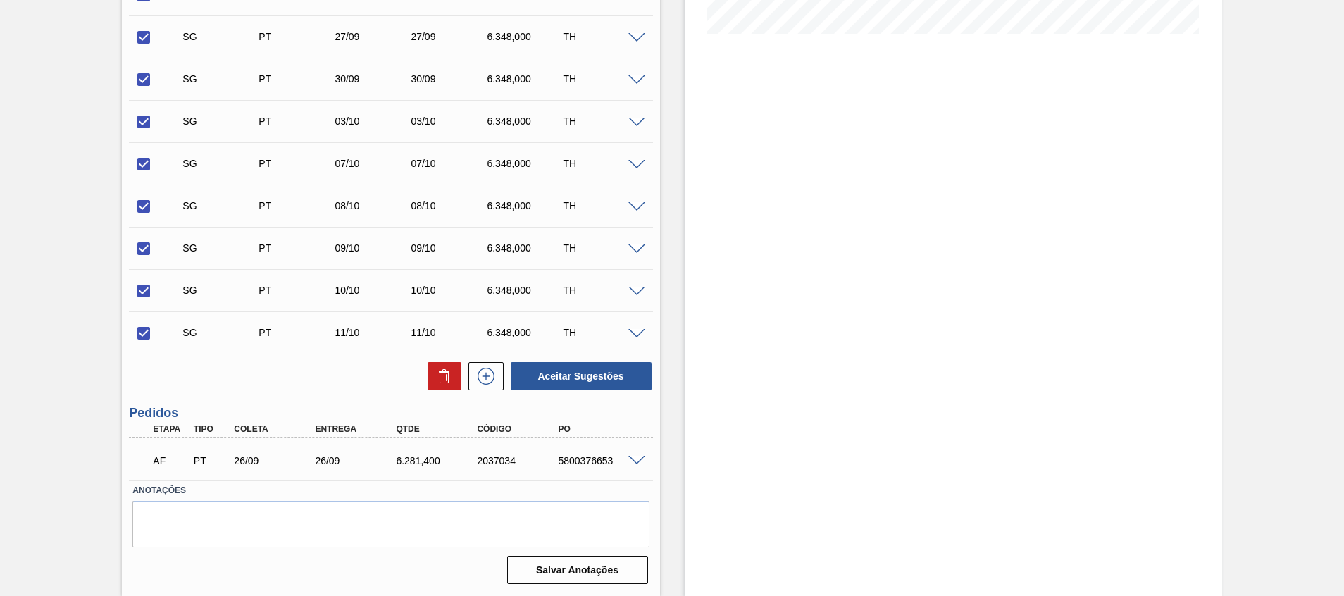
scroll to position [57, 0]
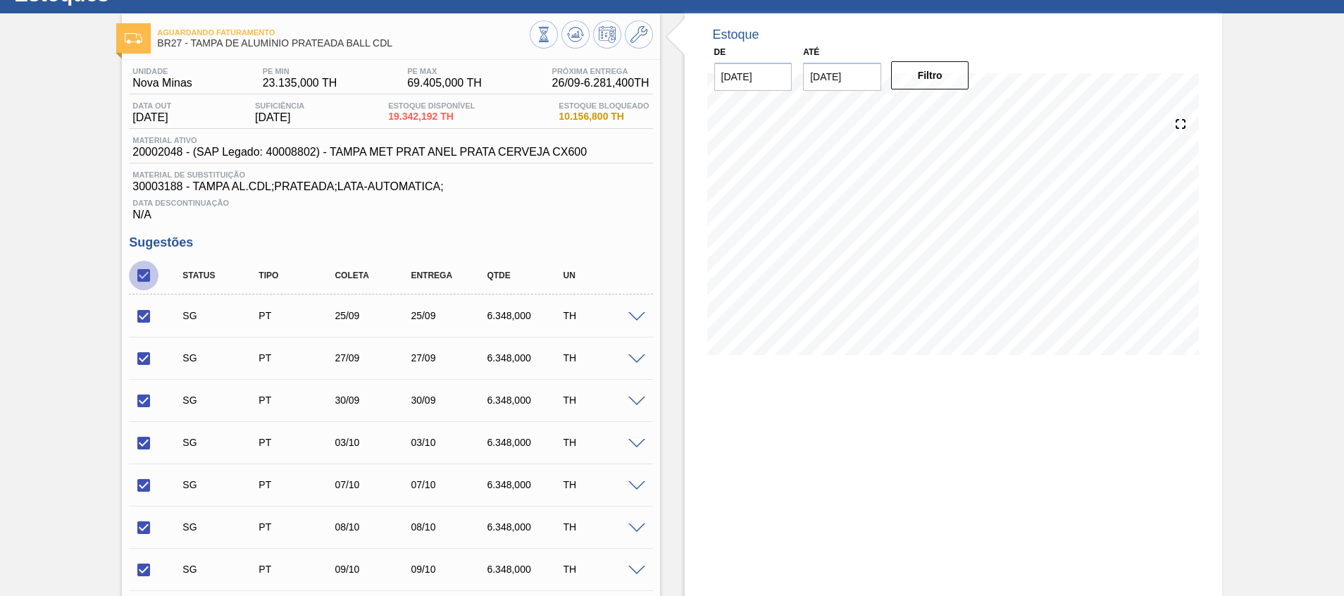
click at [144, 274] on input "checkbox" at bounding box center [144, 276] width 30 height 30
checkbox input "false"
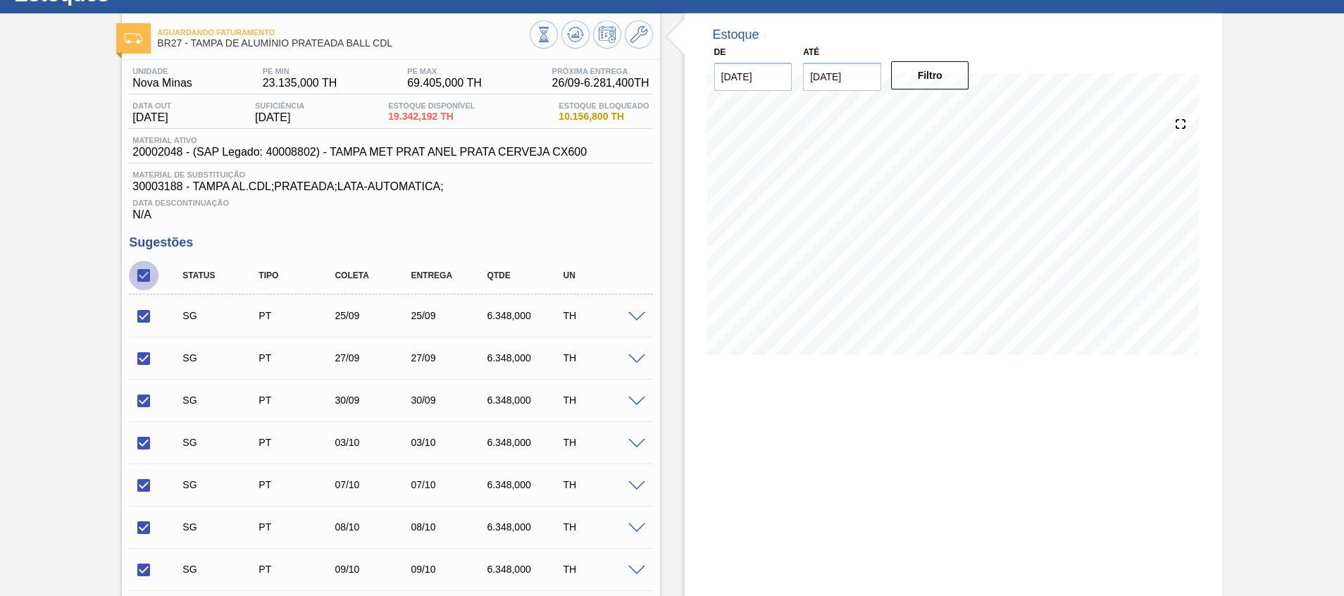
checkbox input "false"
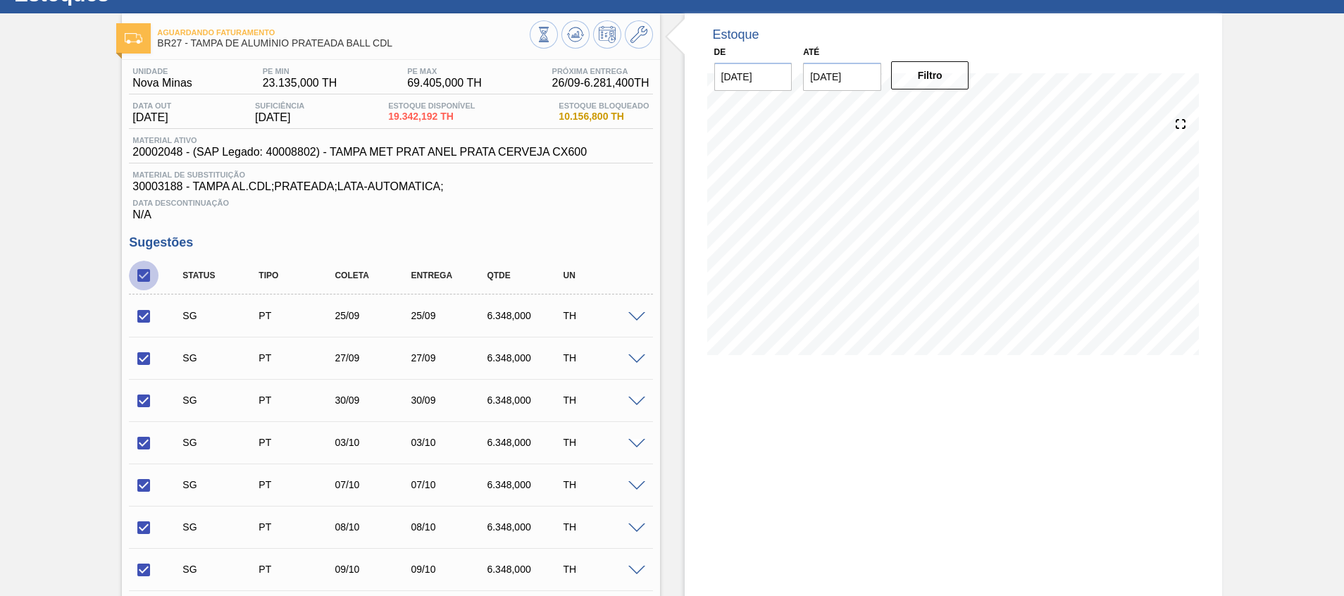
checkbox input "false"
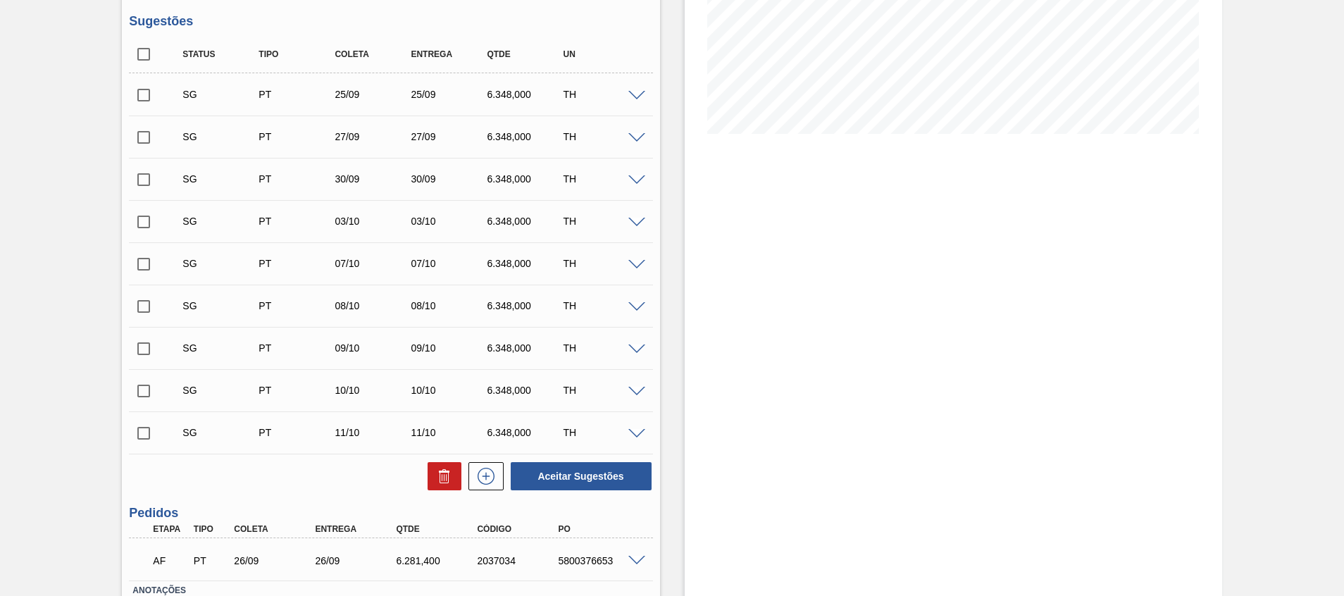
scroll to position [296, 0]
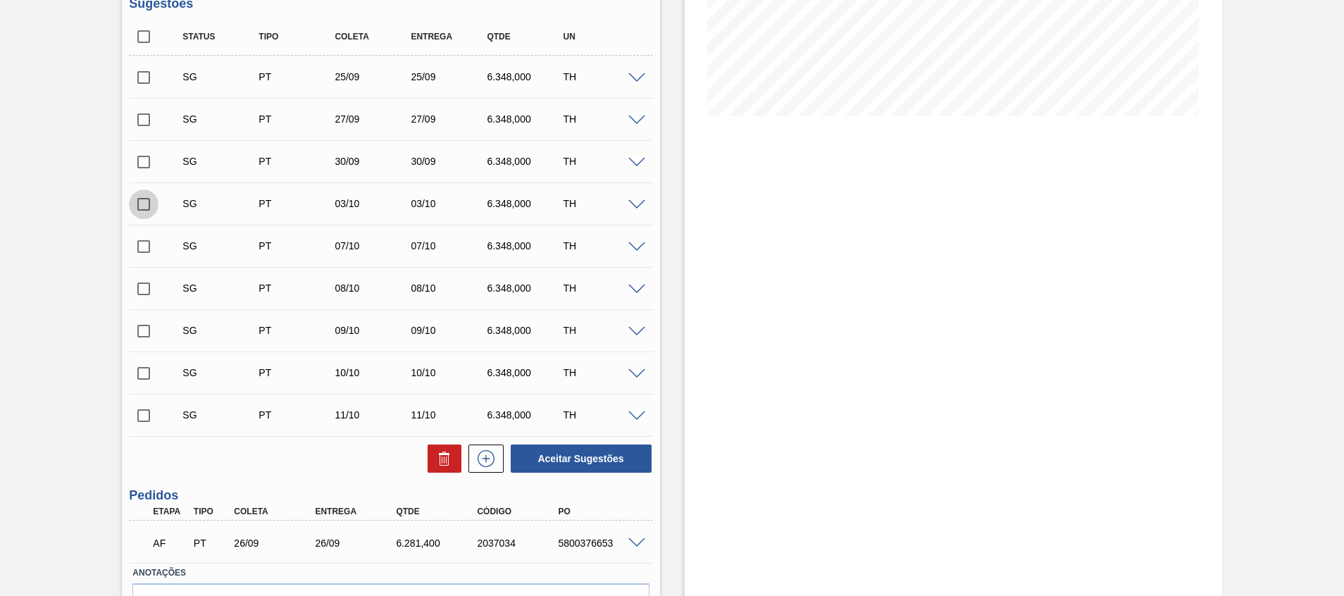
click at [147, 209] on input "checkbox" at bounding box center [144, 205] width 30 height 30
checkbox input "true"
click at [147, 242] on input "checkbox" at bounding box center [144, 247] width 30 height 30
checkbox input "true"
click at [153, 290] on input "checkbox" at bounding box center [144, 289] width 30 height 30
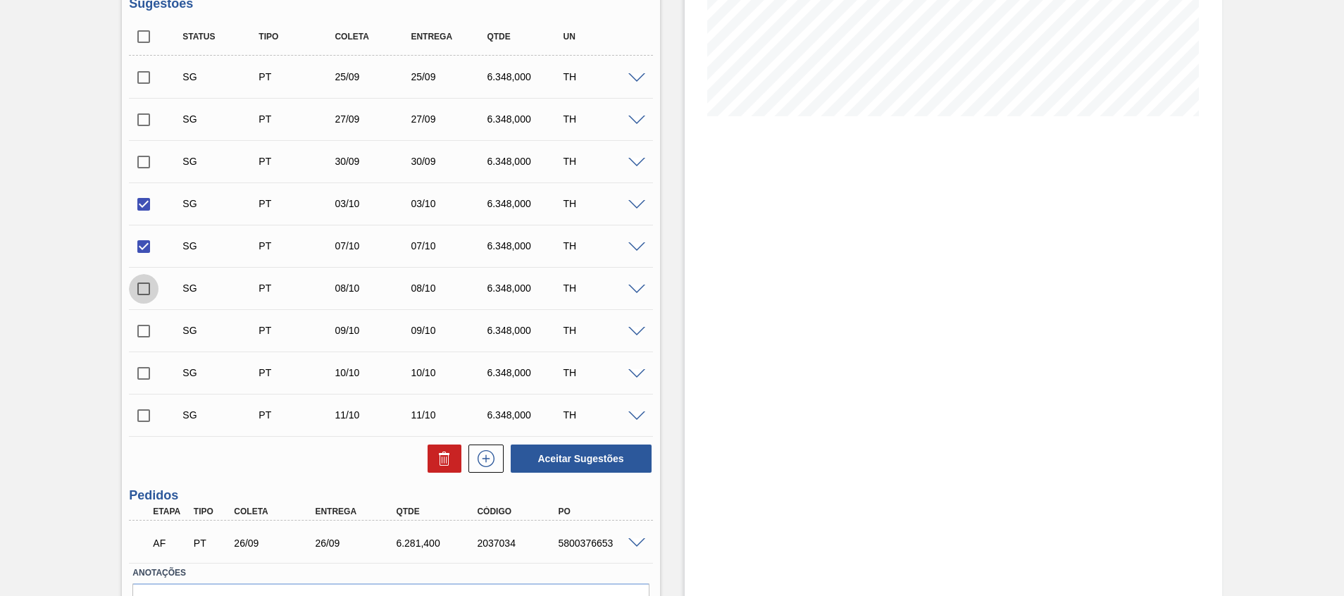
checkbox input "true"
click at [151, 322] on input "checkbox" at bounding box center [144, 331] width 30 height 30
checkbox input "true"
click at [608, 452] on button "Aceitar Sugestões" at bounding box center [581, 459] width 141 height 28
checkbox input "false"
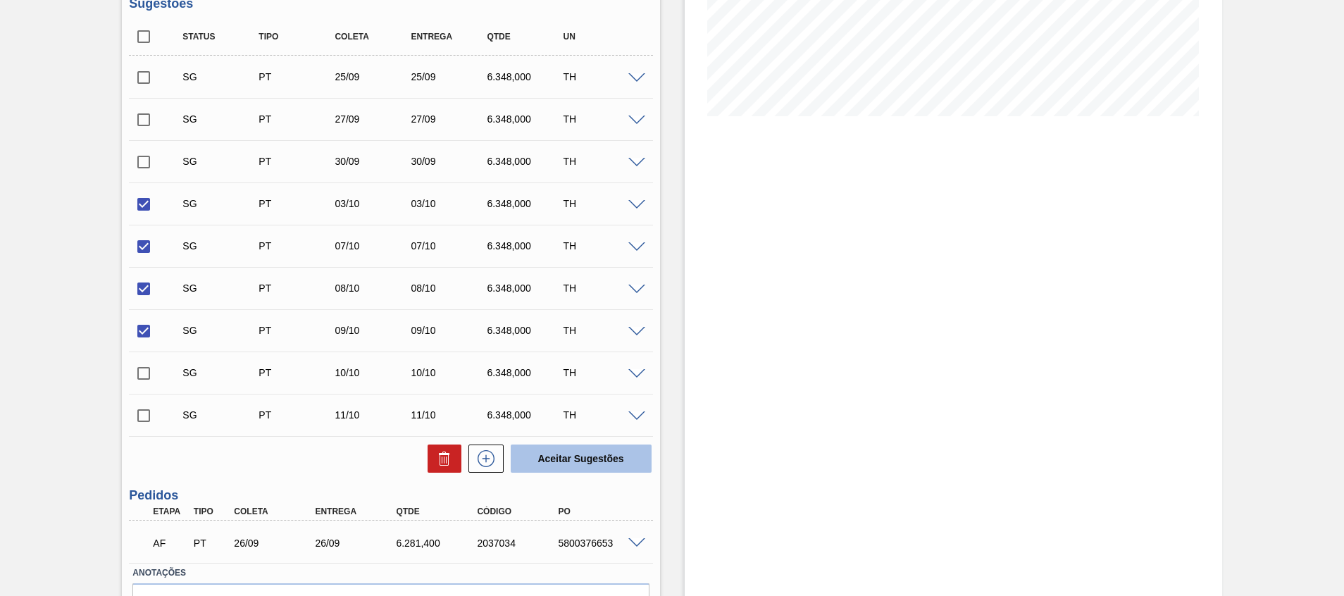
checkbox input "false"
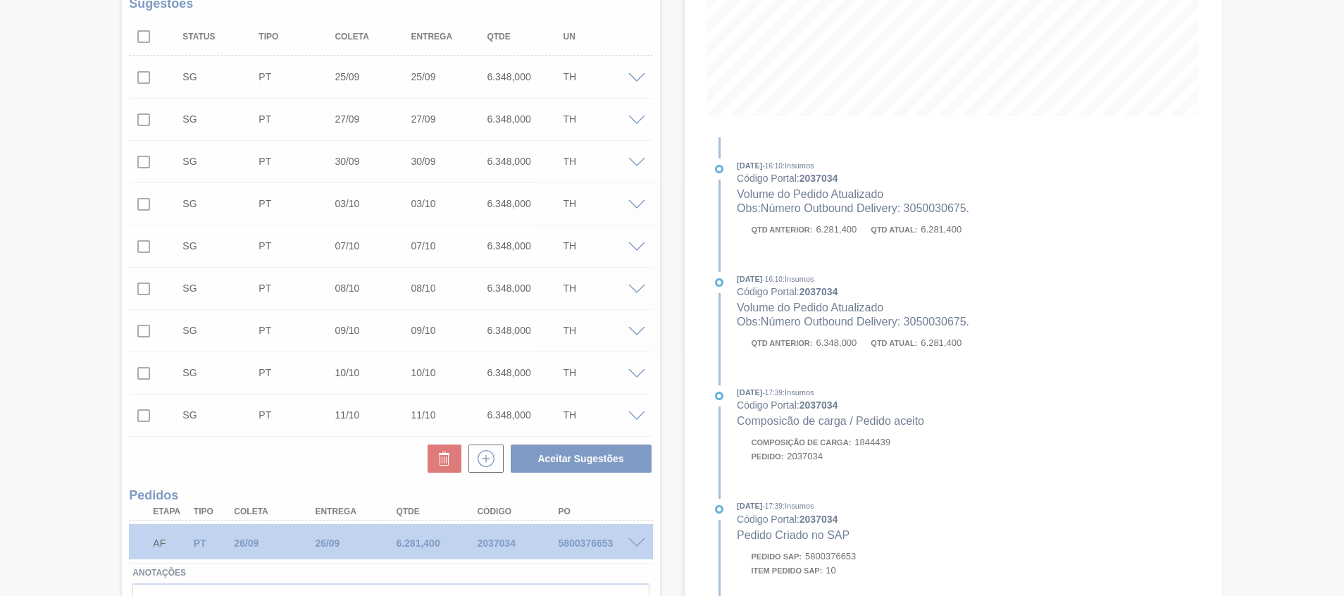
scroll to position [13, 0]
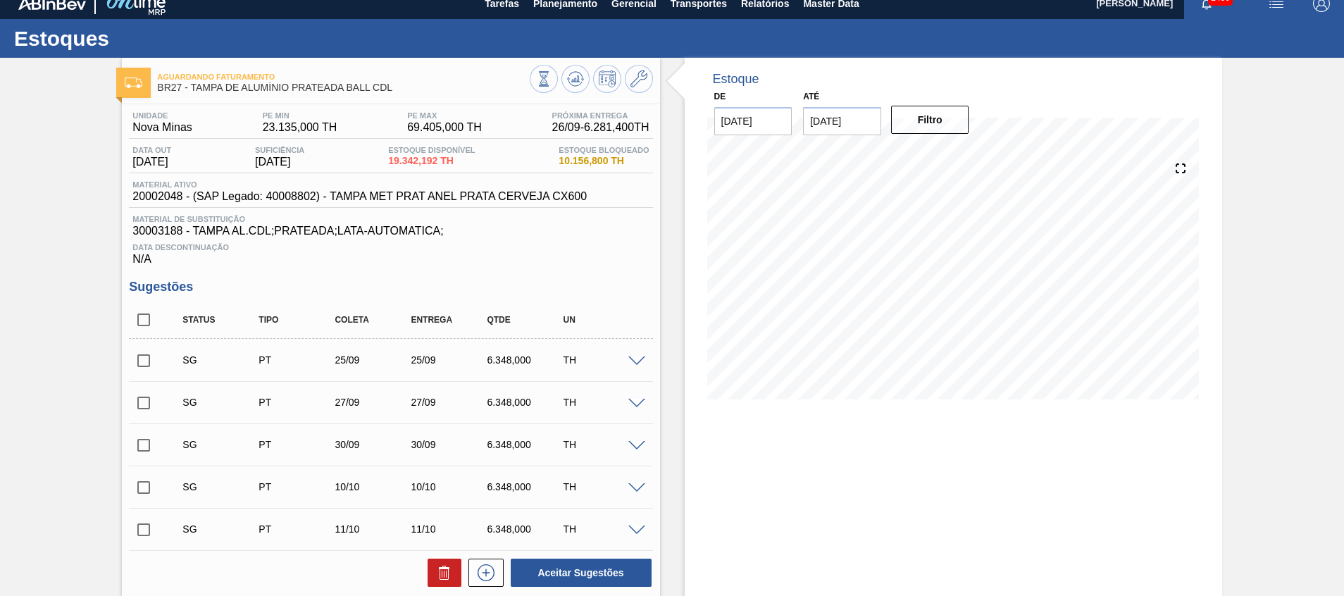
click at [589, 89] on div at bounding box center [591, 81] width 123 height 32
click at [574, 78] on icon at bounding box center [575, 78] width 9 height 6
click at [149, 330] on input "checkbox" at bounding box center [144, 320] width 30 height 30
checkbox input "true"
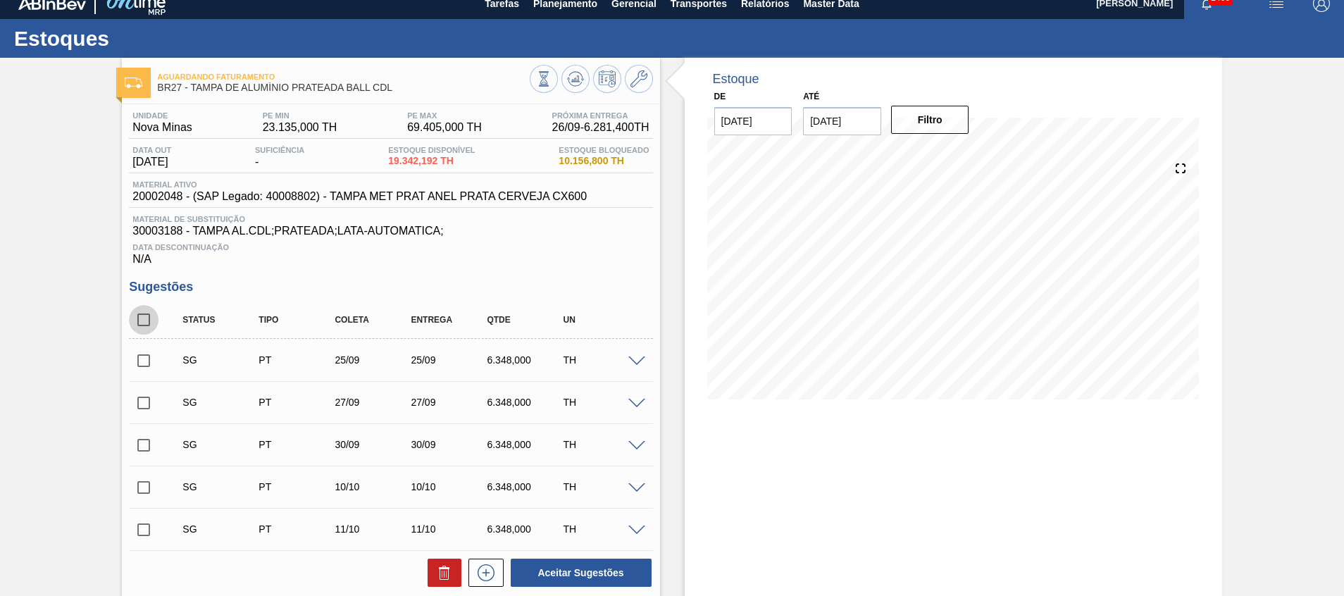
checkbox input "true"
click at [440, 569] on icon at bounding box center [444, 568] width 11 height 2
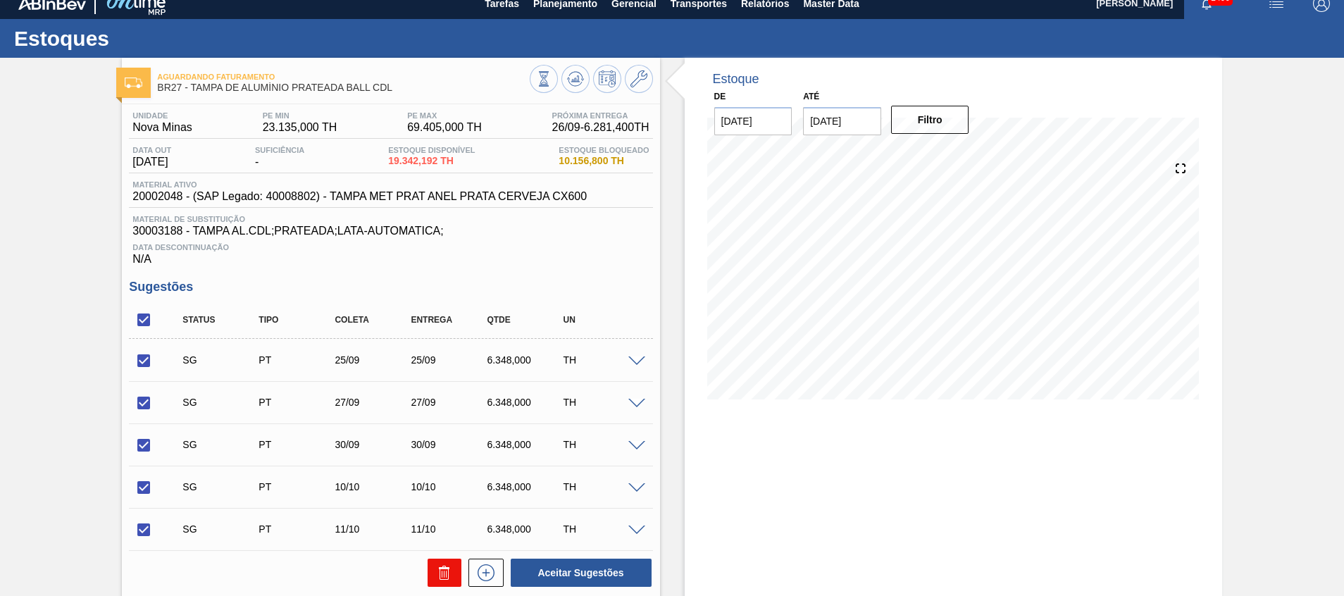
checkbox input "false"
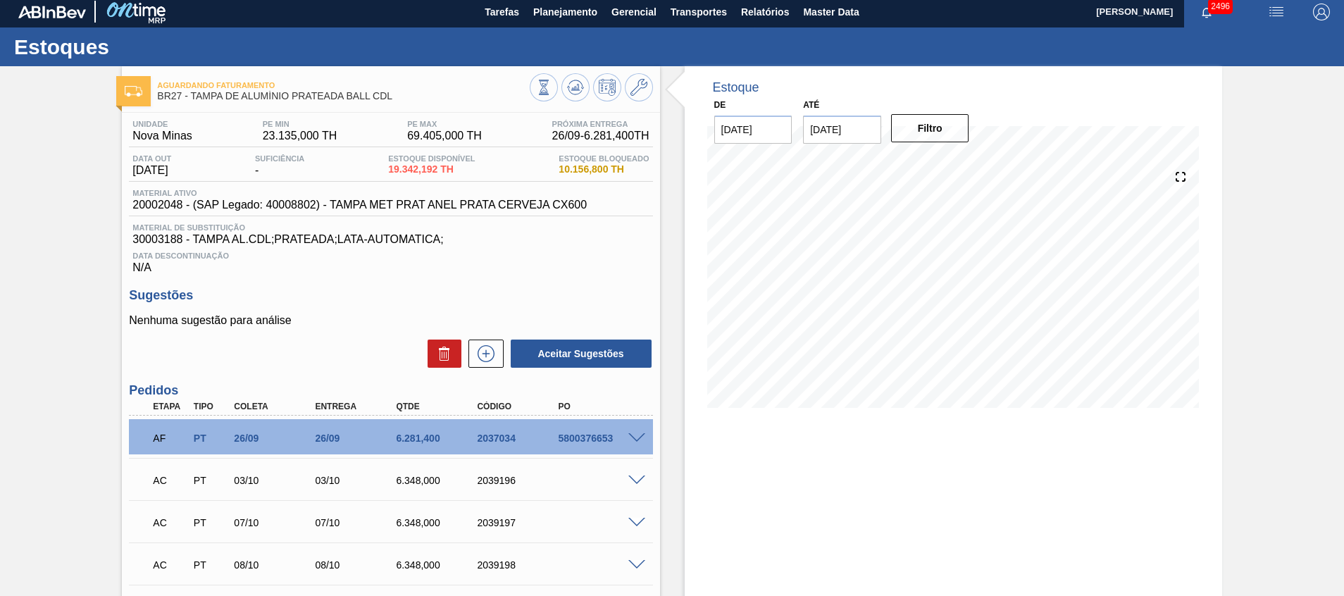
scroll to position [0, 0]
